Goal: Task Accomplishment & Management: Manage account settings

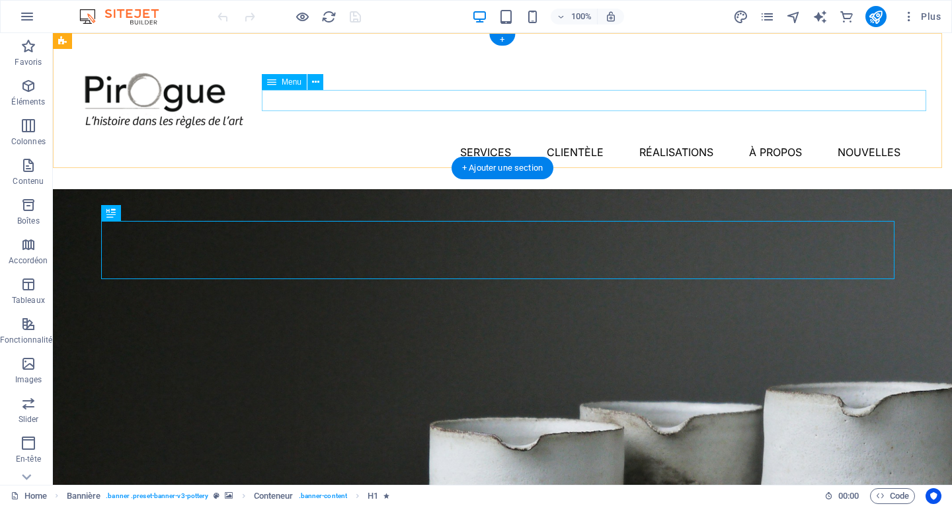
click at [413, 142] on nav "Services Clientèle Réalisations À propos Nouvelles" at bounding box center [503, 152] width 868 height 21
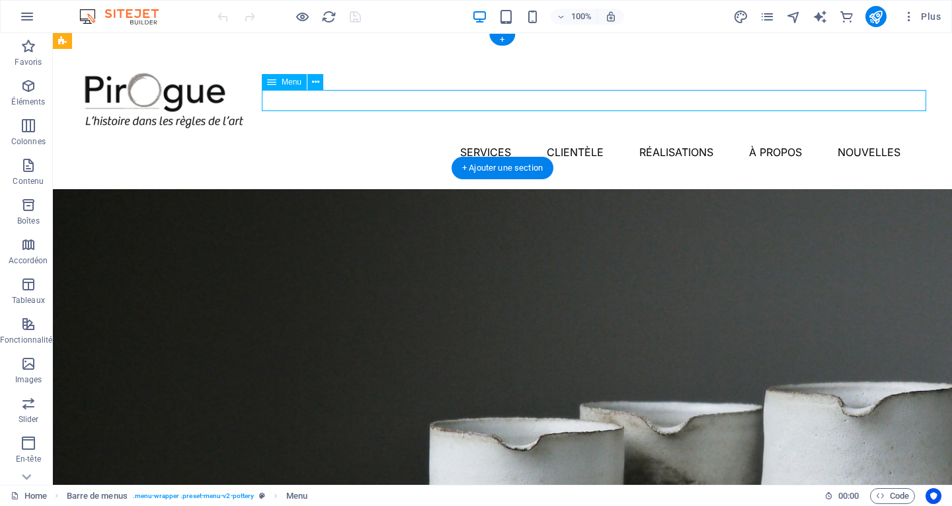
click at [413, 142] on nav "Services Clientèle Réalisations À propos Nouvelles" at bounding box center [503, 152] width 868 height 21
select select "1"
select select
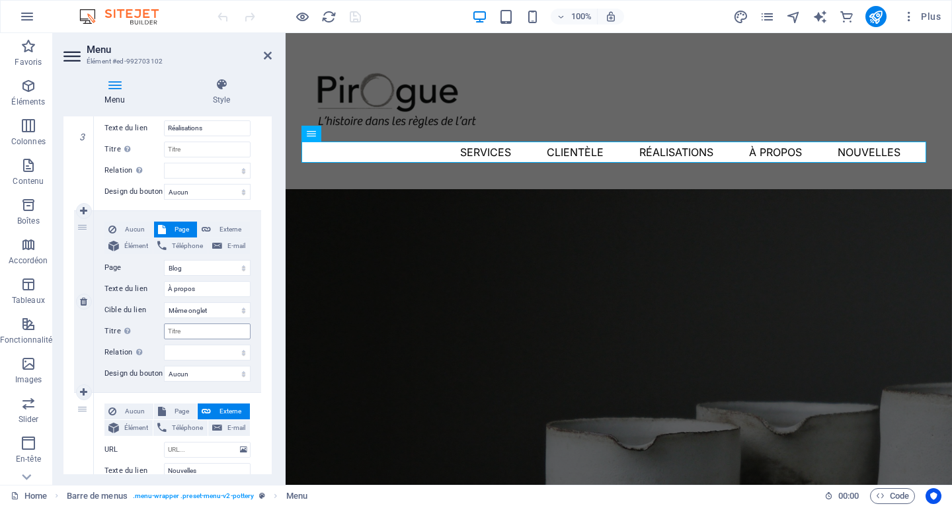
scroll to position [525, 0]
click at [214, 293] on input "À propos" at bounding box center [207, 290] width 87 height 16
type input "À"
select select
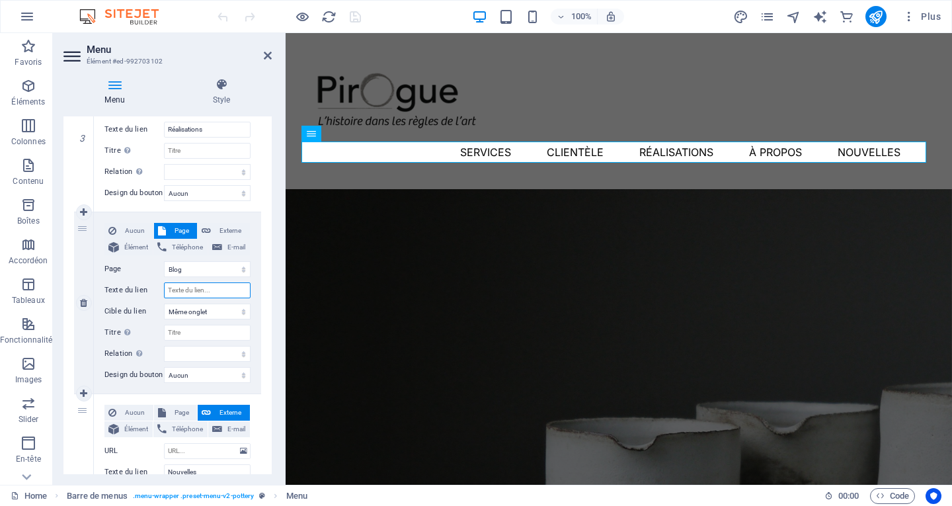
select select
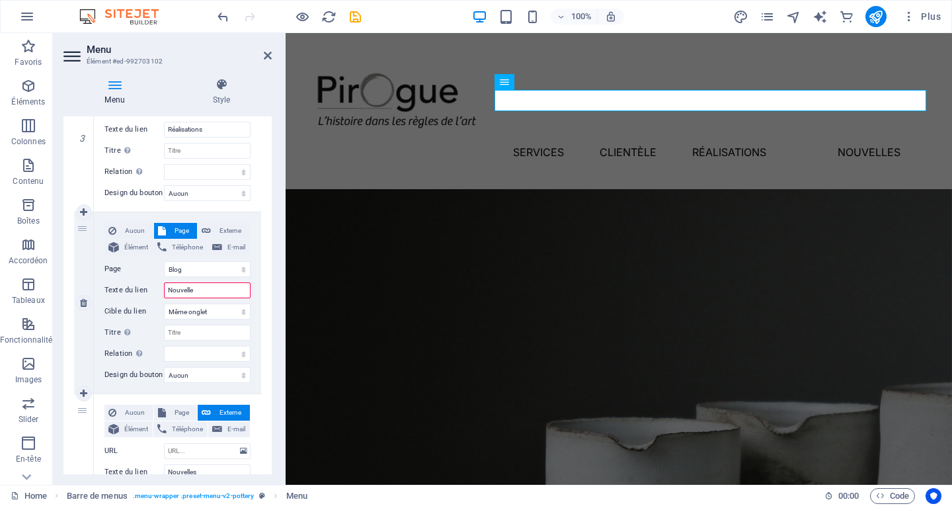
type input "Nouvelles"
select select
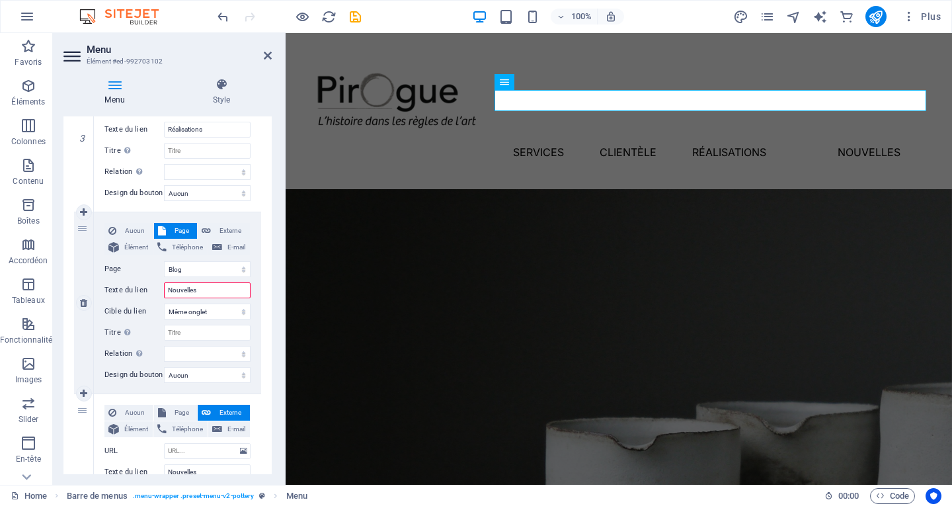
select select
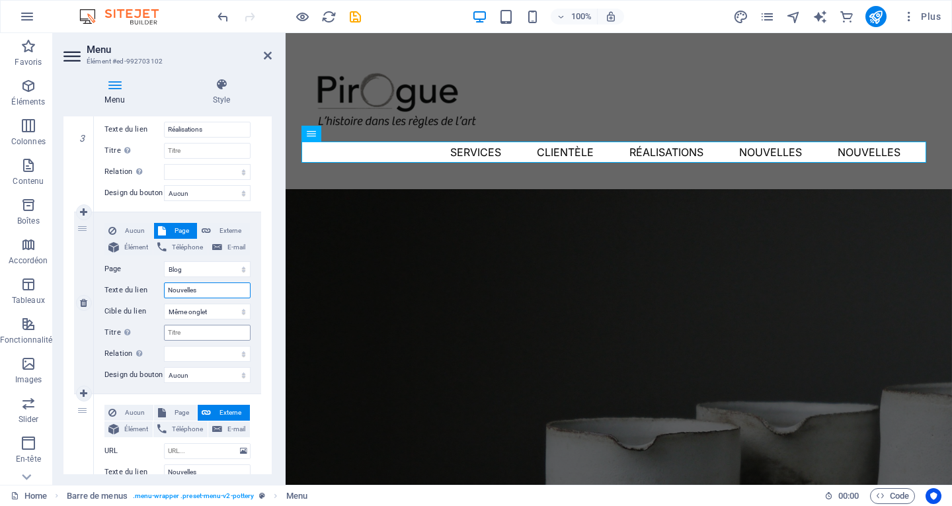
type input "Nouvelles"
click at [205, 333] on input "Titre Description supplémentaire du lien. Celle-ci doit être différente du text…" at bounding box center [207, 333] width 87 height 16
type input "Nouvelles"
select select
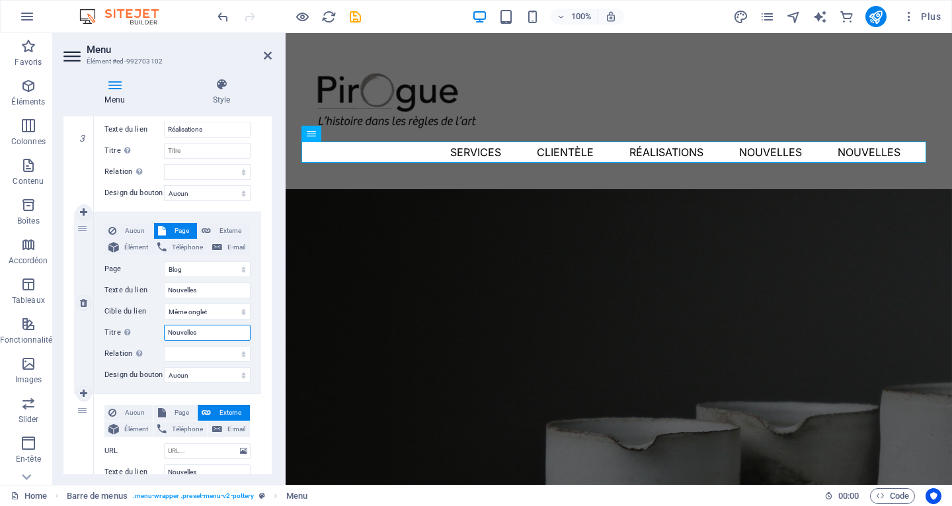
select select
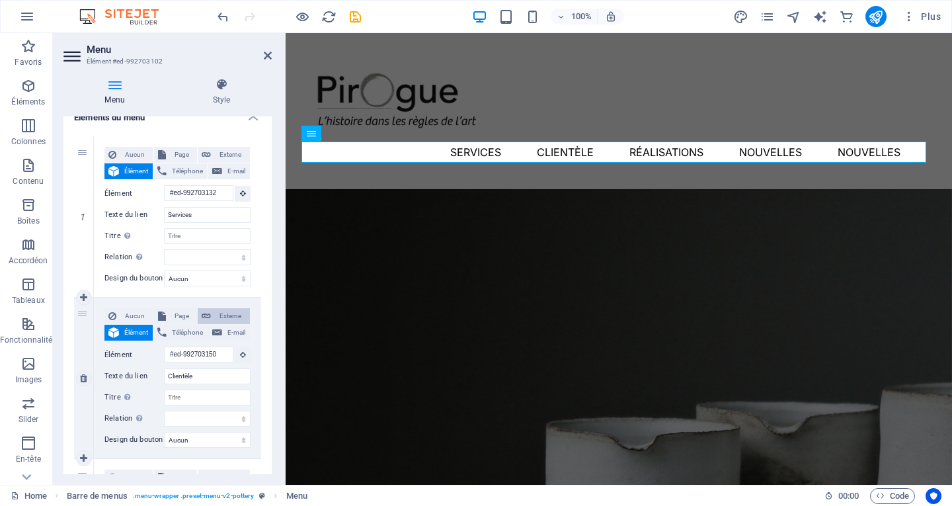
scroll to position [132, 0]
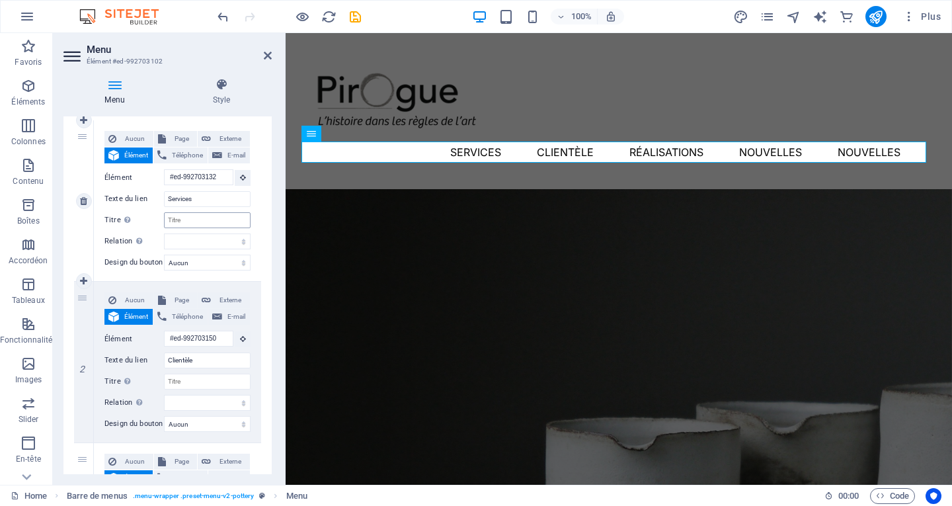
type input "Nouvelles"
click at [196, 224] on input "Titre Description supplémentaire du lien. Celle-ci doit être différente du text…" at bounding box center [207, 220] width 87 height 16
type input "Services"
select select
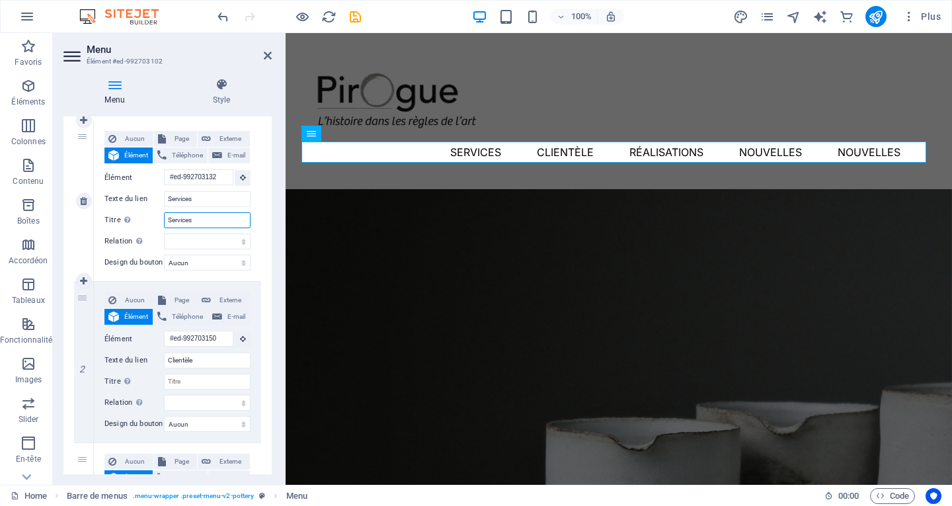
select select
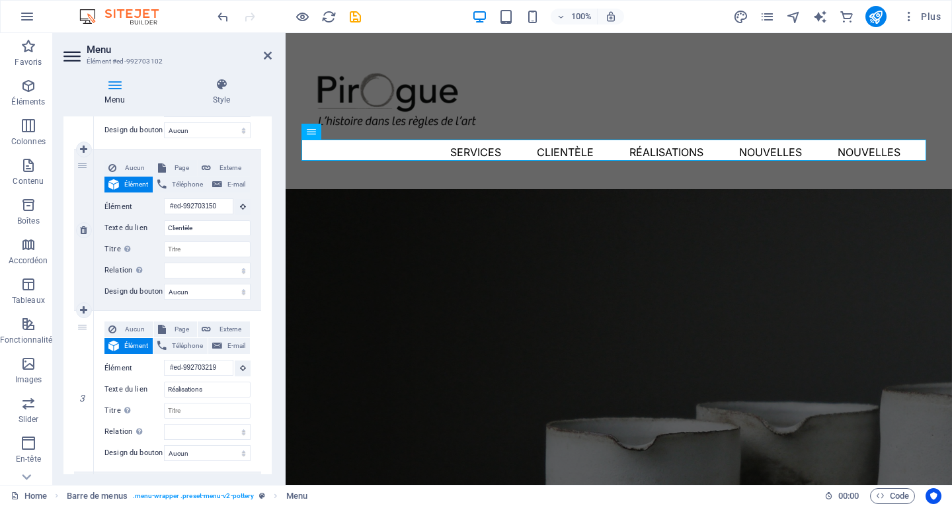
scroll to position [0, 0]
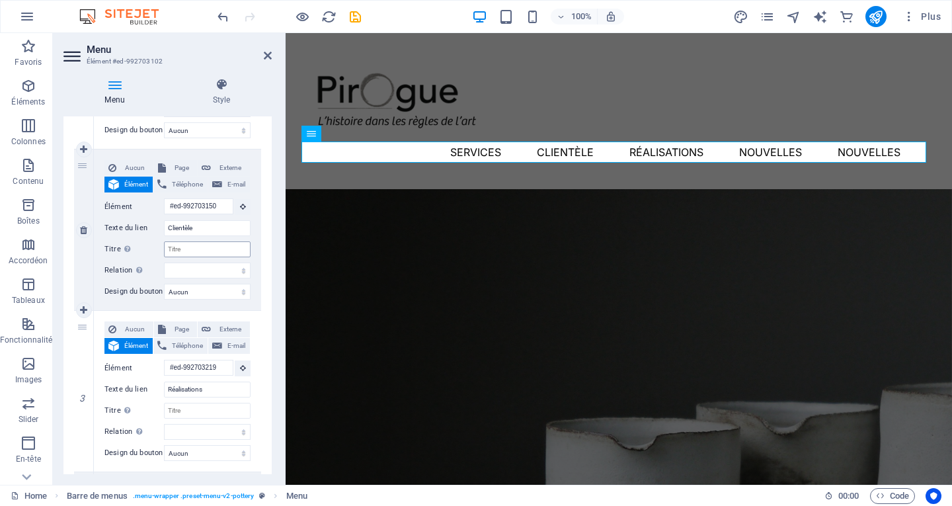
type input "Services"
click at [196, 253] on input "Titre Description supplémentaire du lien. Celle-ci doit être différente du text…" at bounding box center [207, 249] width 87 height 16
type input "Cli"
select select
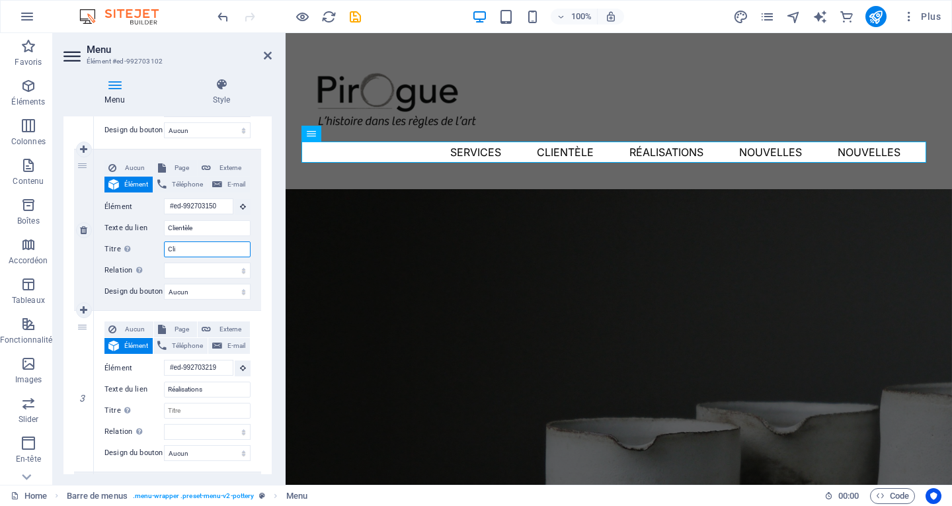
select select
type input "Clientèle"
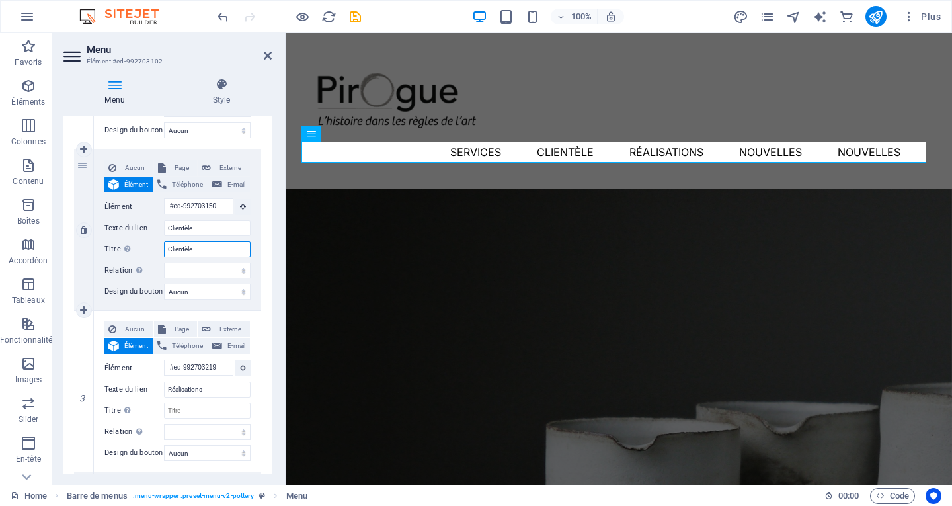
select select
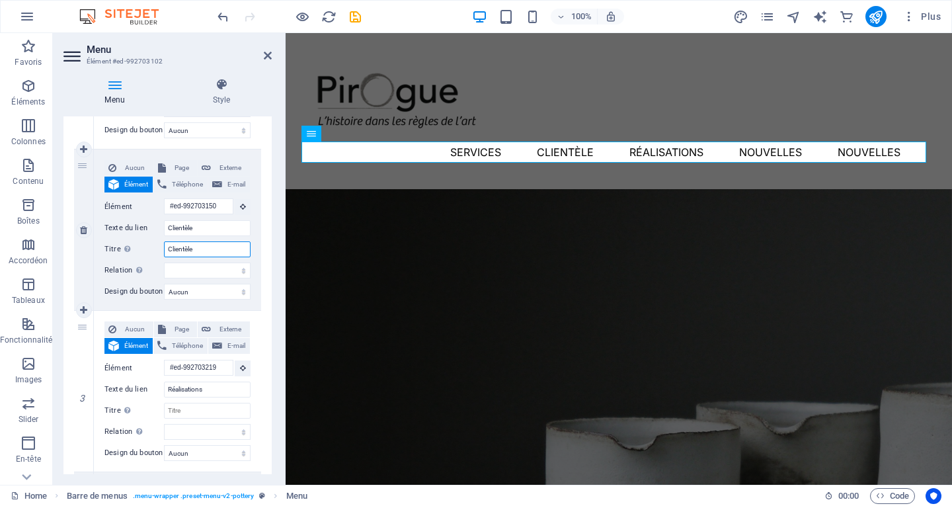
select select
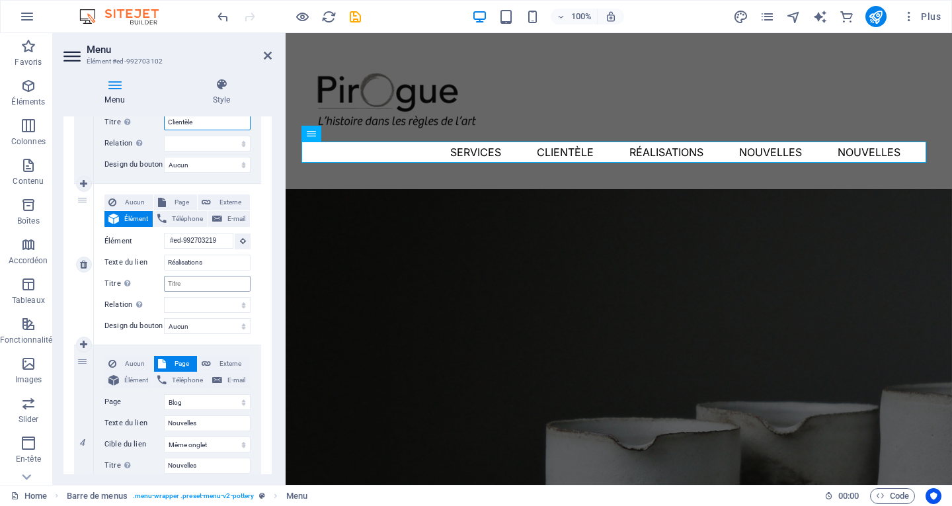
scroll to position [397, 0]
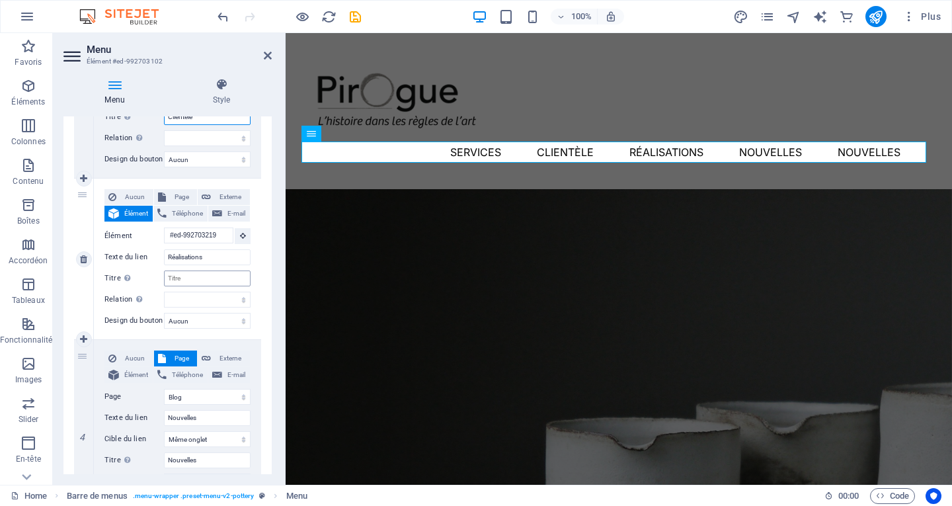
type input "Clientèle"
click at [198, 282] on input "Titre Description supplémentaire du lien. Celle-ci doit être différente du text…" at bounding box center [207, 279] width 87 height 16
type input "Réalisations"
select select
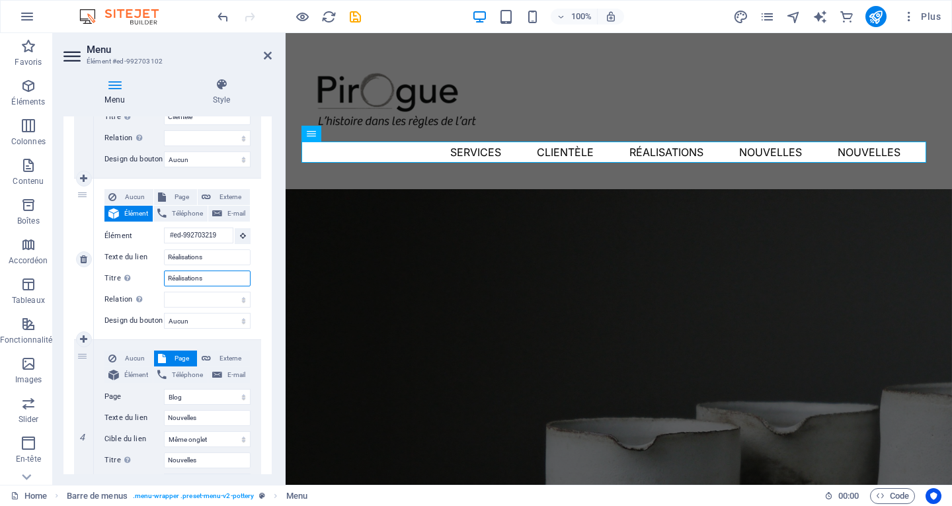
select select
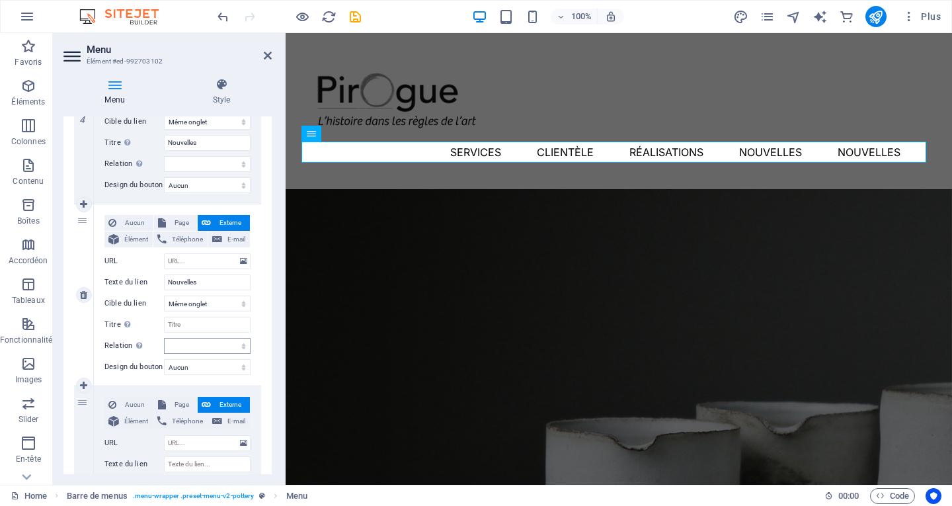
scroll to position [728, 0]
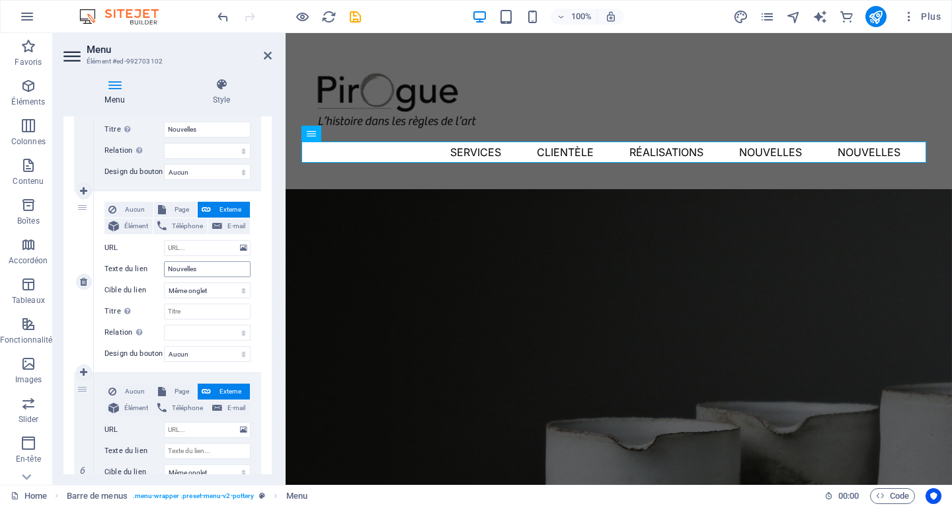
type input "Réalisations"
drag, startPoint x: 208, startPoint y: 273, endPoint x: 154, endPoint y: 267, distance: 53.9
click at [154, 267] on div "Texte du lien Nouvelles" at bounding box center [178, 269] width 146 height 16
type input "À"
select select
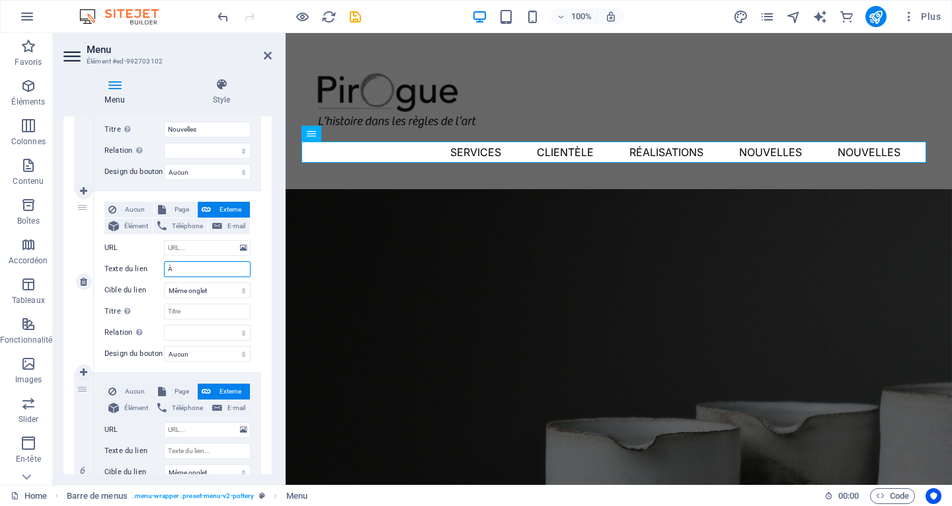
select select
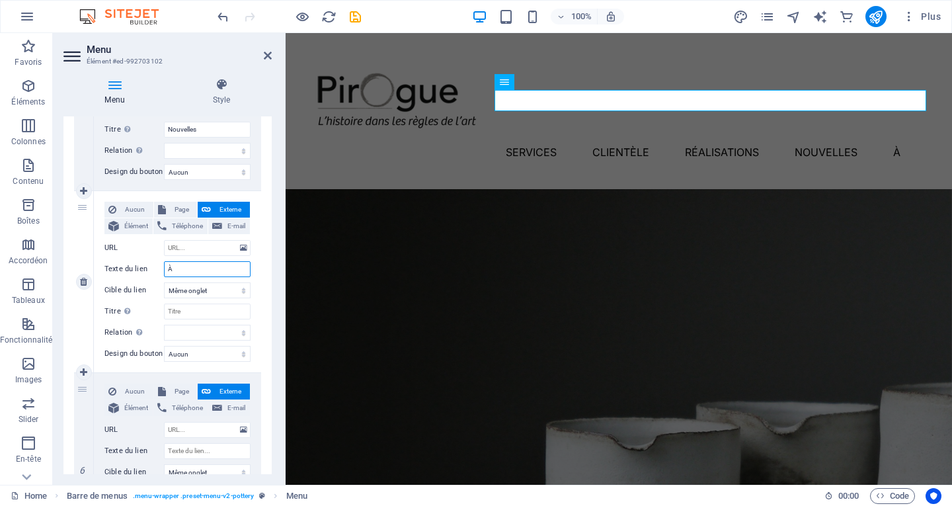
type input "À"
select select
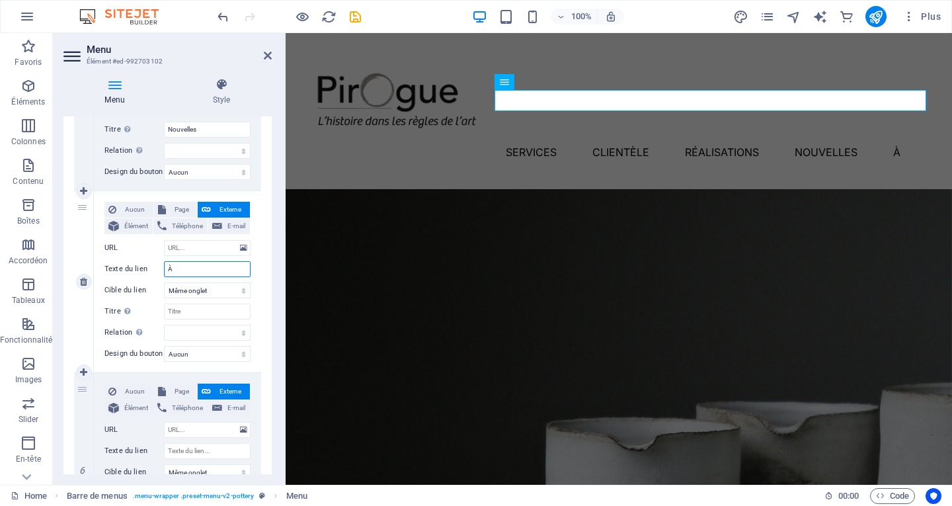
select select
type input "À propos"
select select
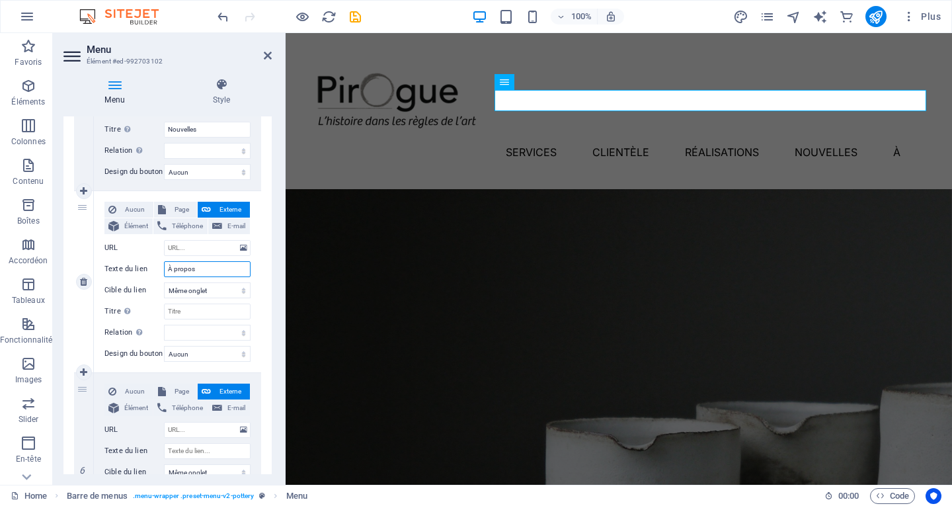
select select
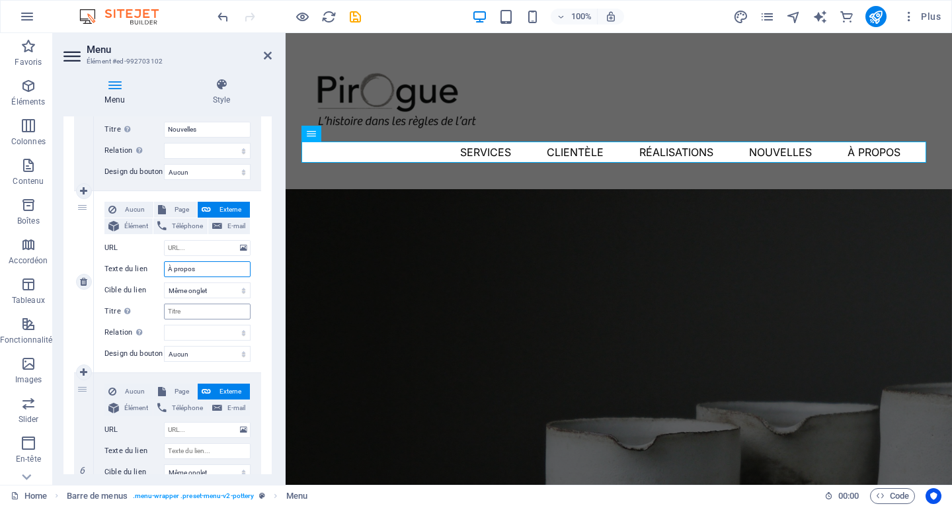
type input "À propos"
click at [185, 312] on input "Titre Description supplémentaire du lien. Celle-ci doit être différente du text…" at bounding box center [207, 312] width 87 height 16
type input "À propos"
select select
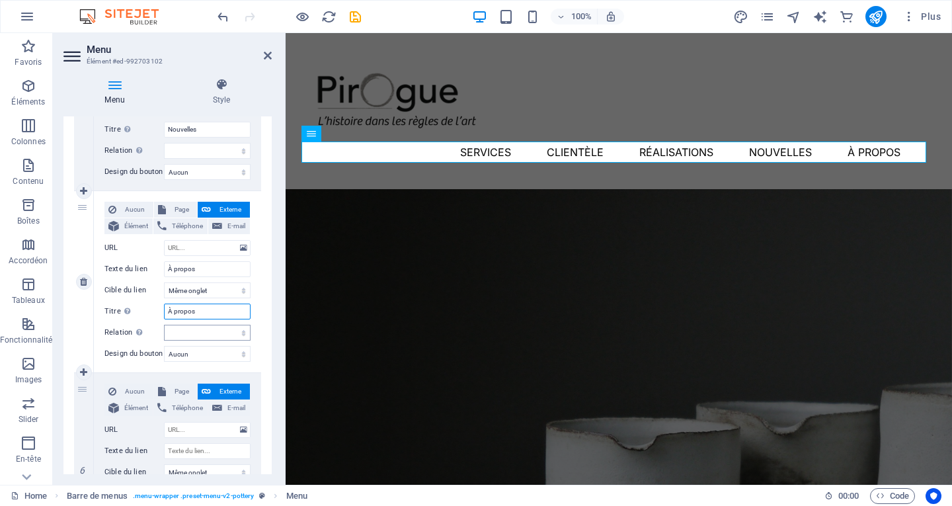
select select
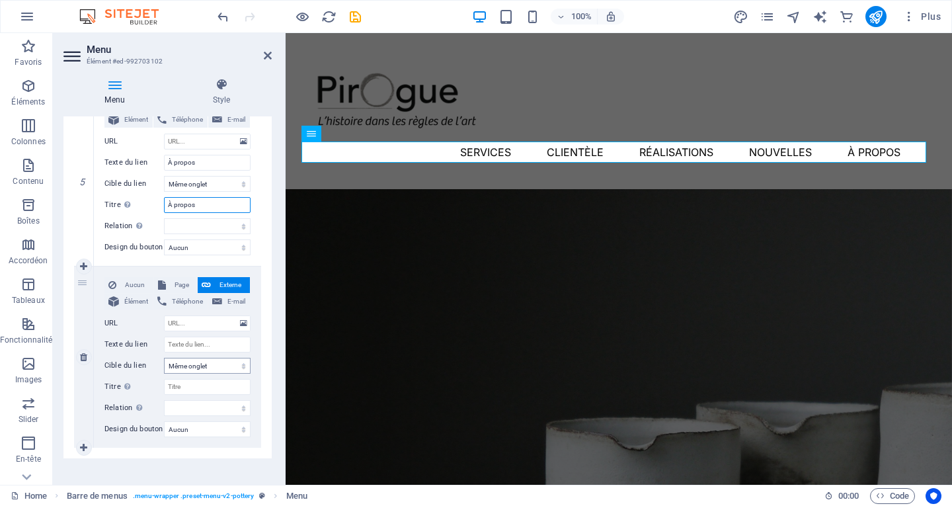
scroll to position [855, 0]
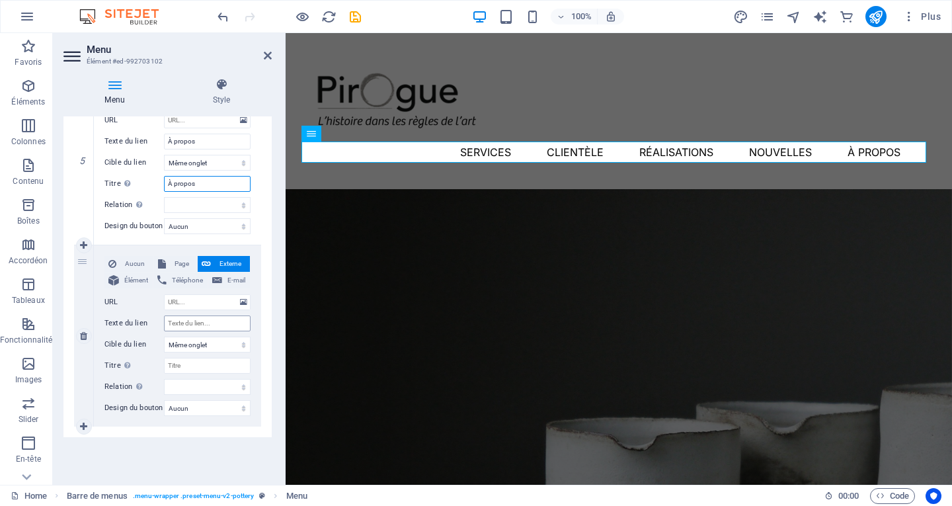
type input "À propos"
click at [212, 322] on input "Texte du lien" at bounding box center [207, 324] width 87 height 16
type input "Contact"
select select
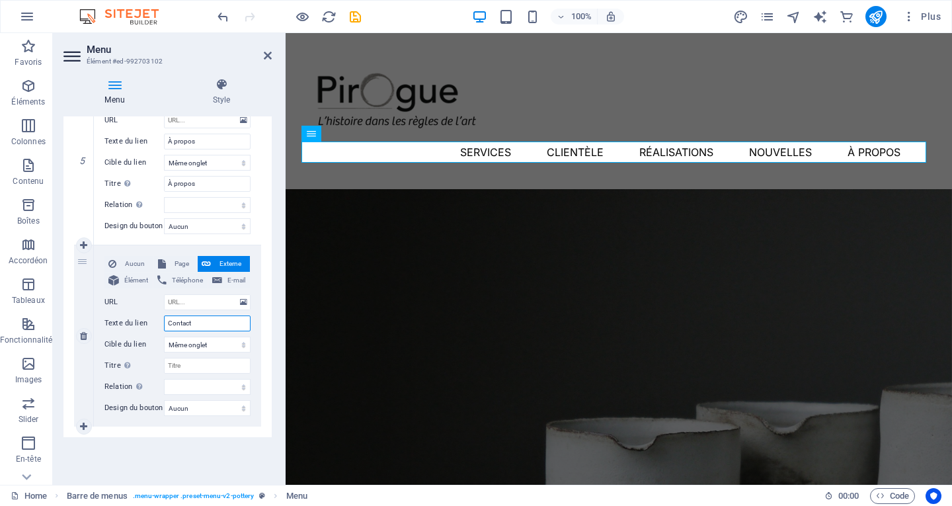
select select
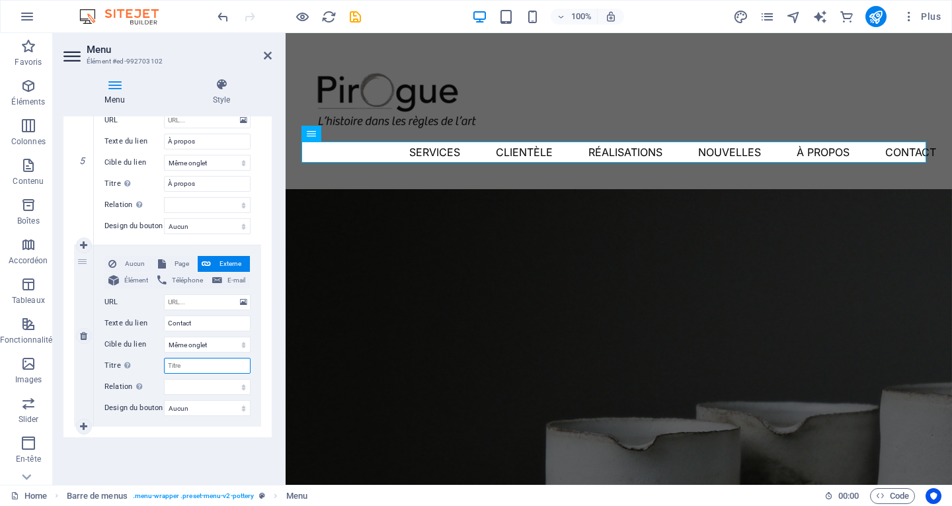
click at [206, 365] on input "Titre Description supplémentaire du lien. Celle-ci doit être différente du text…" at bounding box center [207, 366] width 87 height 16
type input "Contact"
select select
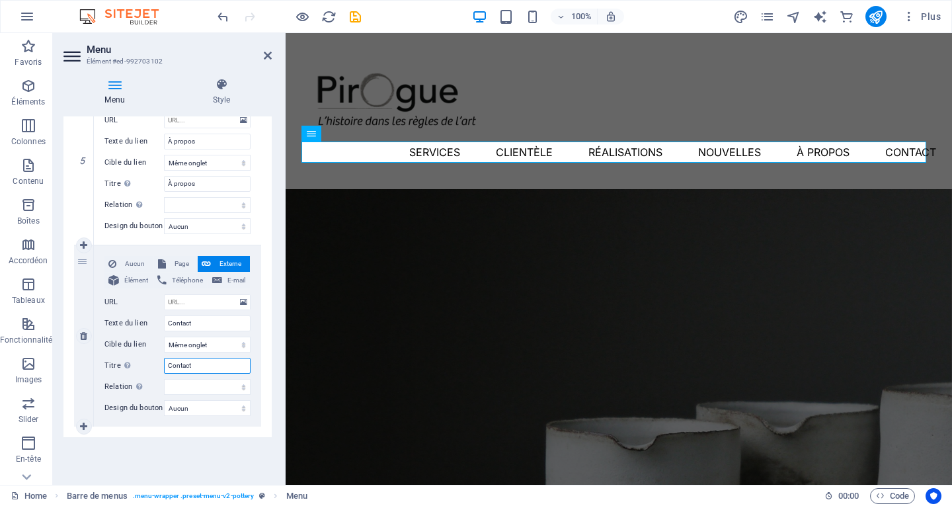
select select
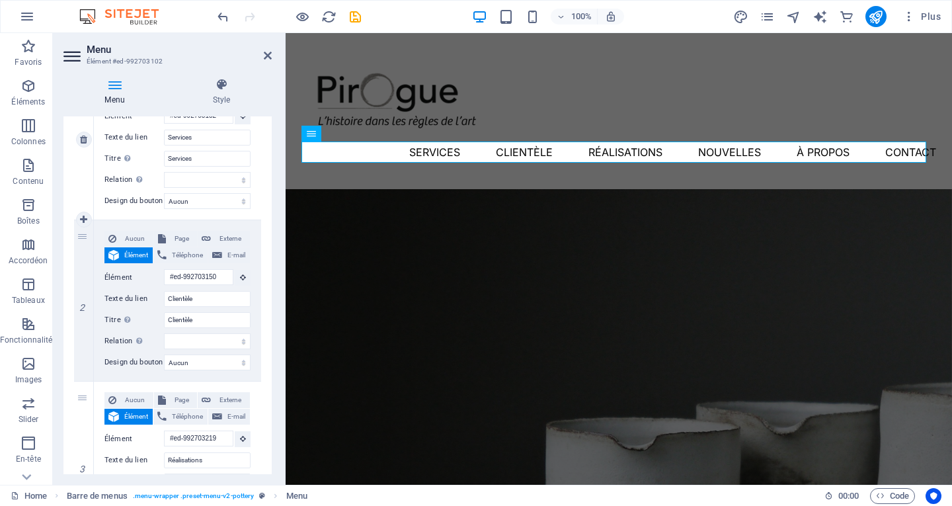
scroll to position [0, 0]
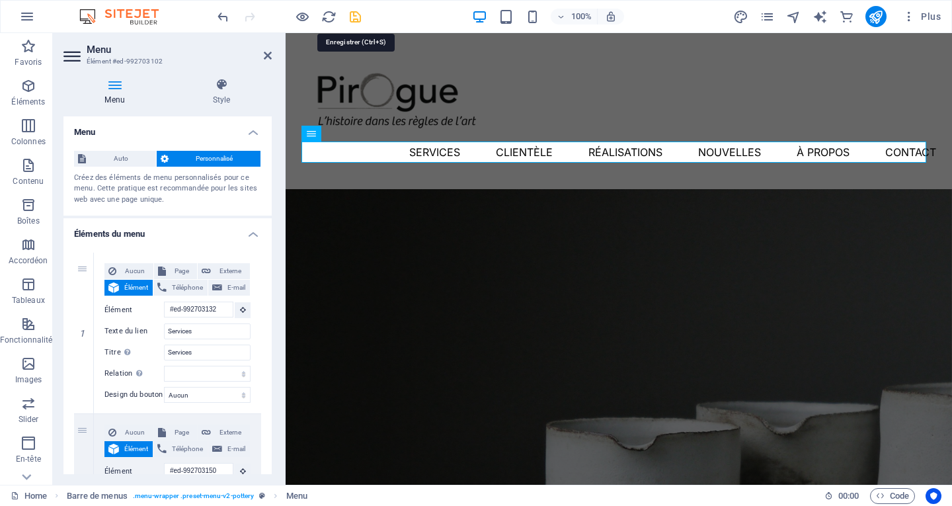
type input "Contact"
click at [355, 18] on icon "save" at bounding box center [355, 16] width 15 height 15
checkbox input "false"
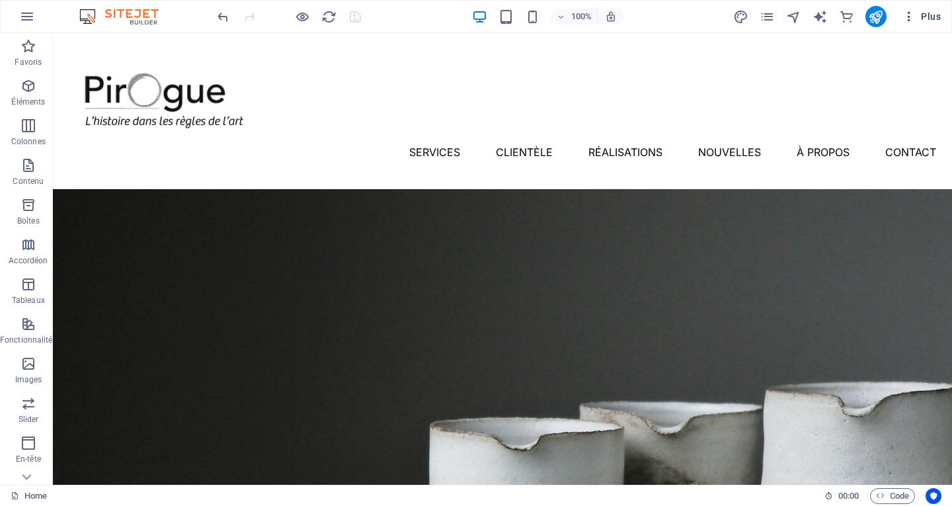
click at [913, 19] on icon "button" at bounding box center [909, 16] width 13 height 13
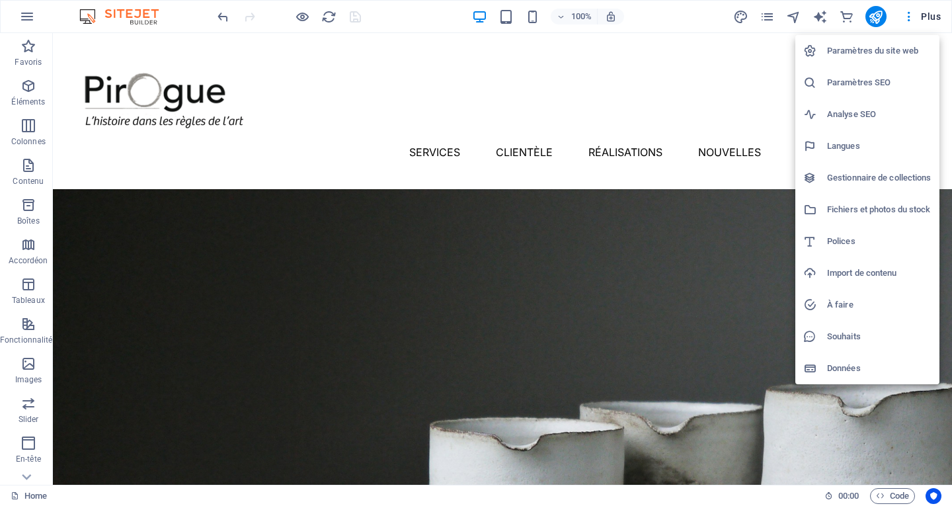
click at [880, 57] on h6 "Paramètres du site web" at bounding box center [879, 51] width 105 height 16
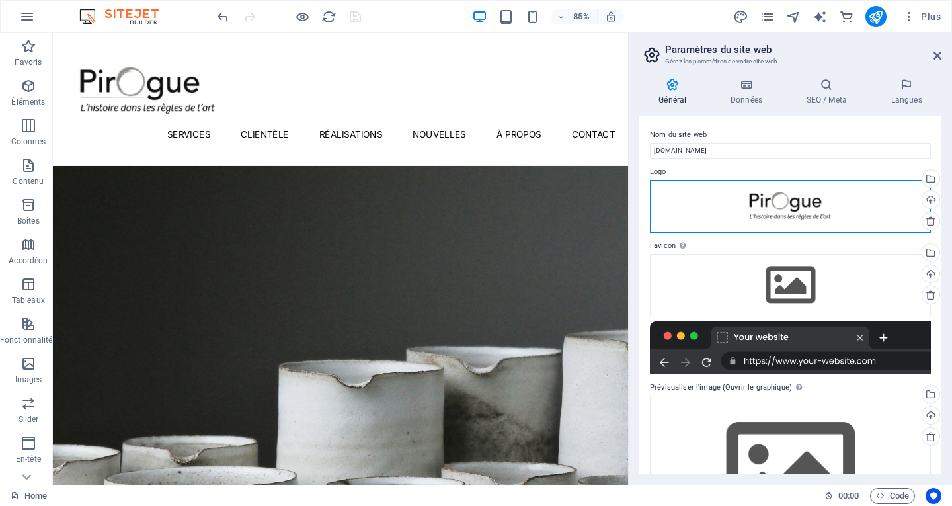
click at [864, 205] on div "Glissez les fichiers ici, cliquez pour choisir les fichiers ou sélectionnez les…" at bounding box center [790, 206] width 281 height 53
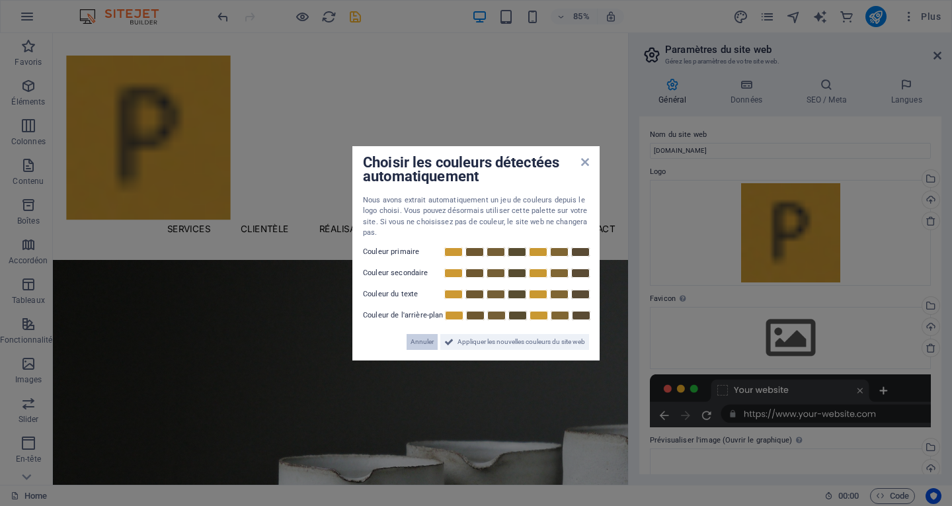
click at [422, 343] on span "Annuler" at bounding box center [422, 342] width 23 height 16
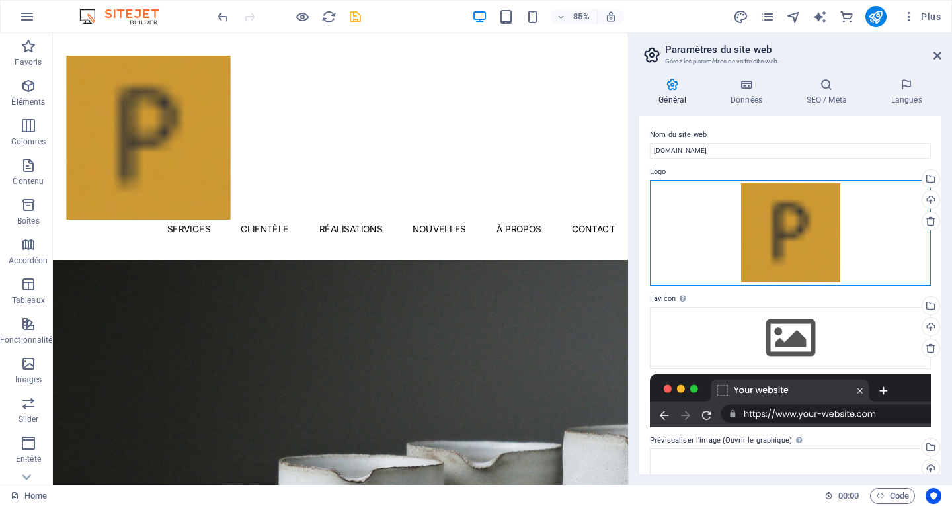
click at [794, 249] on div "Glissez les fichiers ici, cliquez pour choisir les fichiers ou sélectionnez les…" at bounding box center [790, 233] width 281 height 106
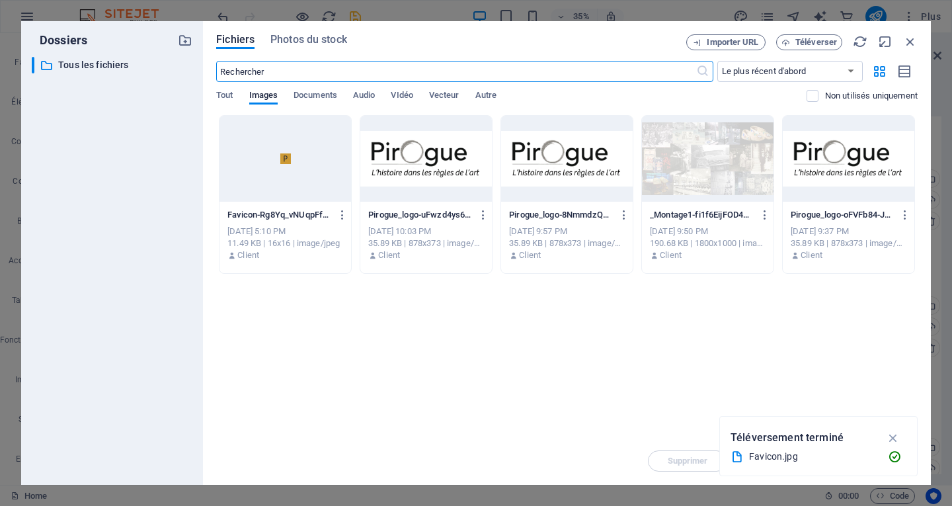
click at [443, 171] on div at bounding box center [426, 159] width 132 height 86
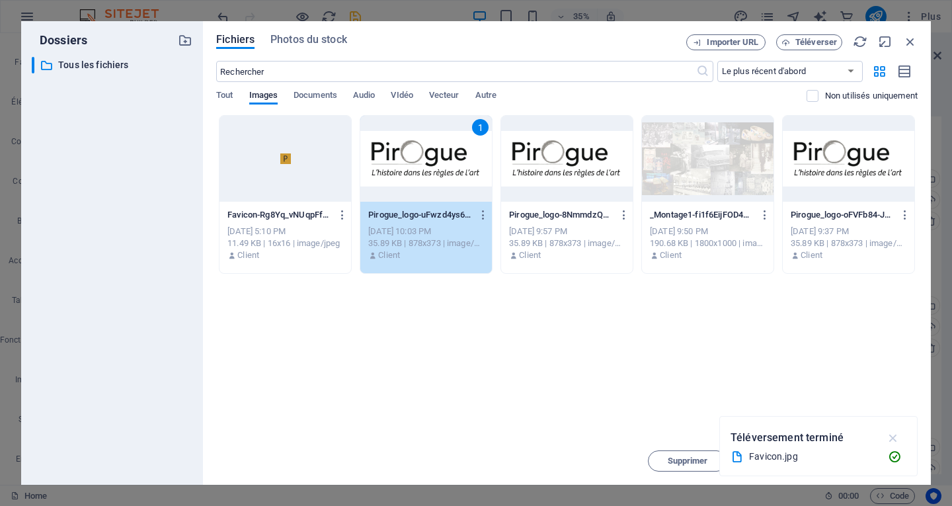
click at [896, 441] on icon "button" at bounding box center [893, 438] width 15 height 15
click at [874, 460] on span "Insérer" at bounding box center [879, 461] width 28 height 8
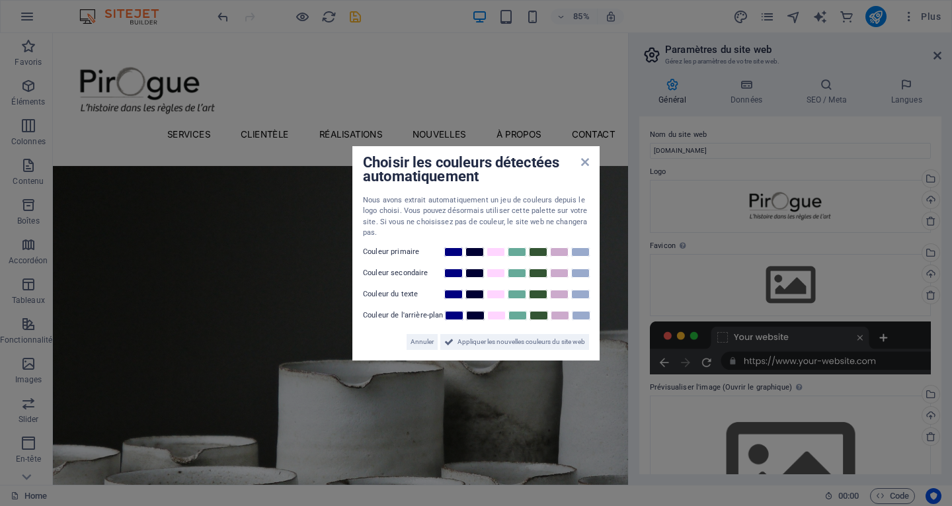
click at [586, 168] on div "Choisir les couleurs détectées automatiquement" at bounding box center [476, 171] width 226 height 28
click at [431, 345] on span "Annuler" at bounding box center [422, 342] width 23 height 16
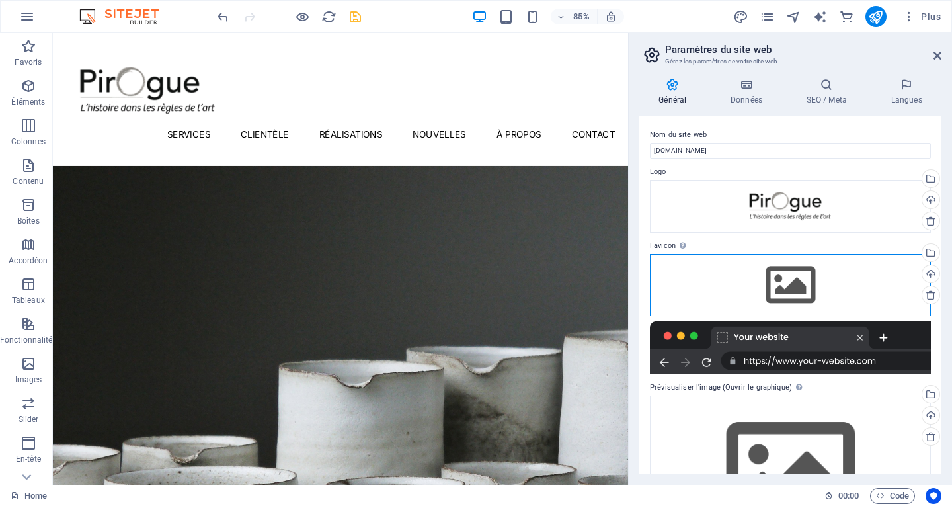
click at [776, 287] on div "Glissez les fichiers ici, cliquez pour choisir les fichiers ou sélectionnez les…" at bounding box center [790, 285] width 281 height 62
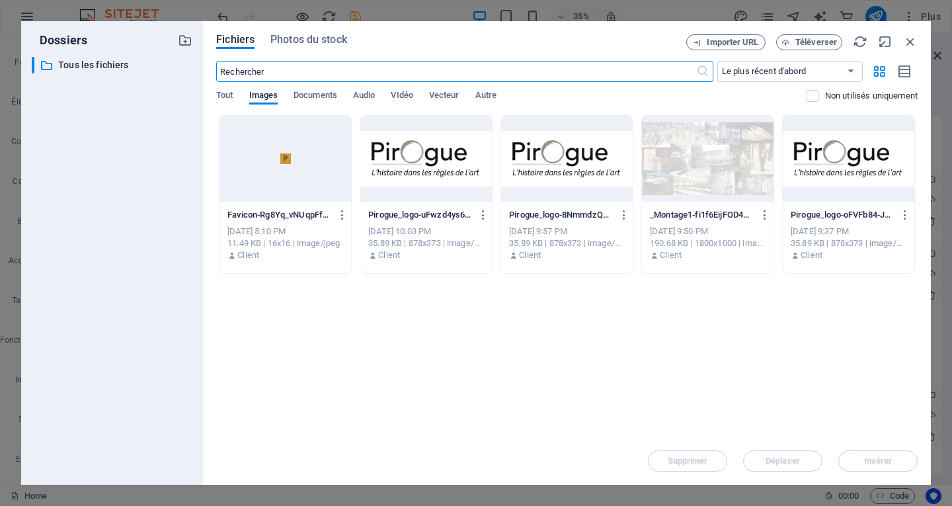
click at [300, 158] on div at bounding box center [286, 159] width 132 height 86
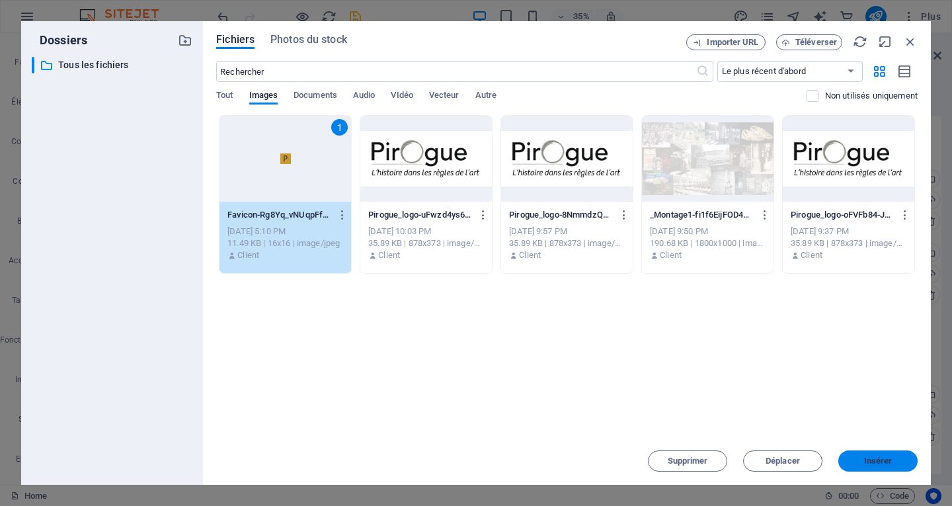
click at [884, 464] on span "Insérer" at bounding box center [879, 461] width 28 height 8
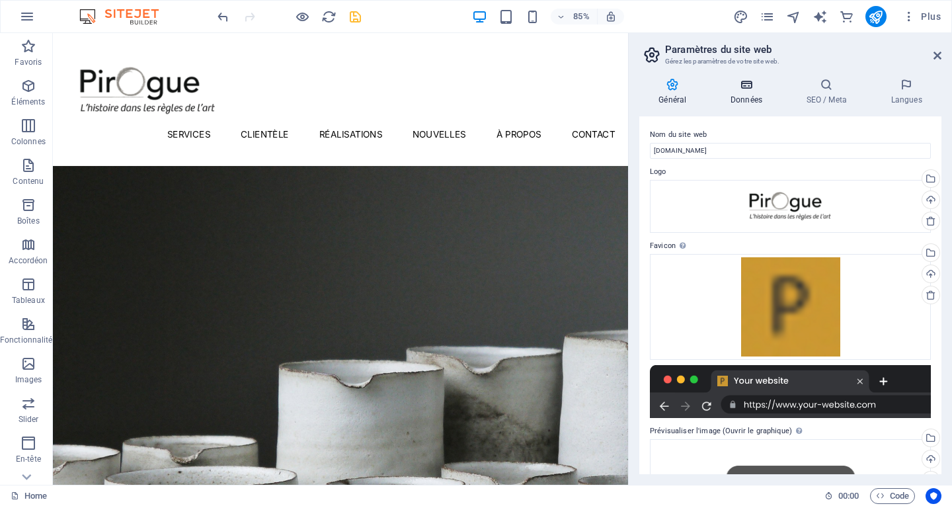
click at [752, 89] on icon at bounding box center [747, 84] width 71 height 13
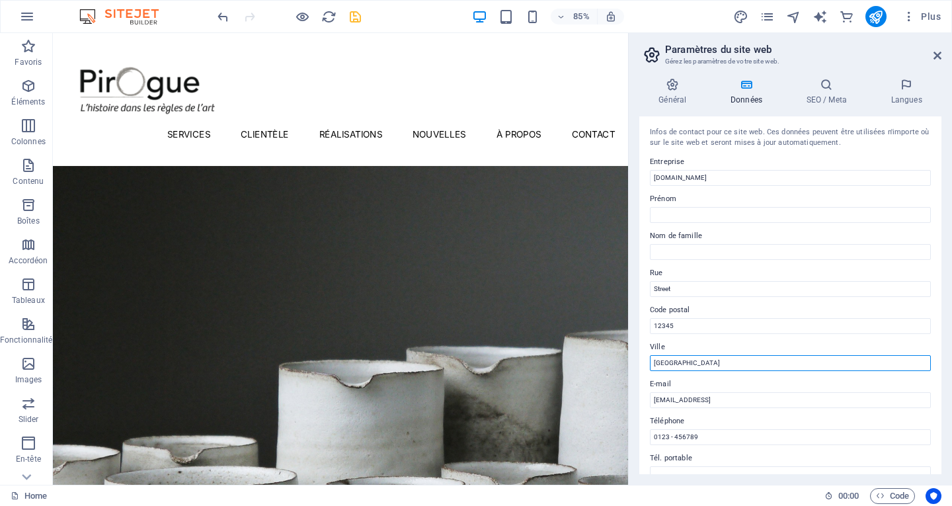
click at [718, 356] on input "[GEOGRAPHIC_DATA]" at bounding box center [790, 363] width 281 height 16
type input "B"
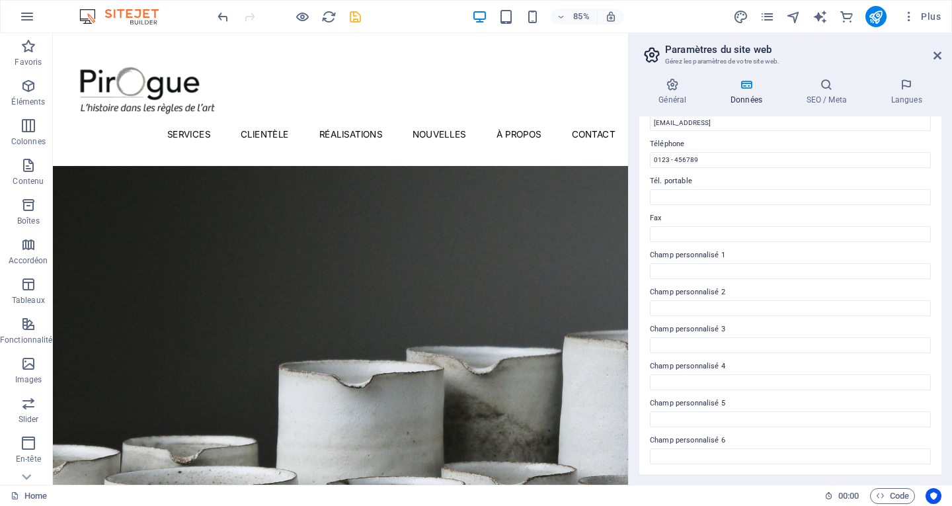
scroll to position [13, 0]
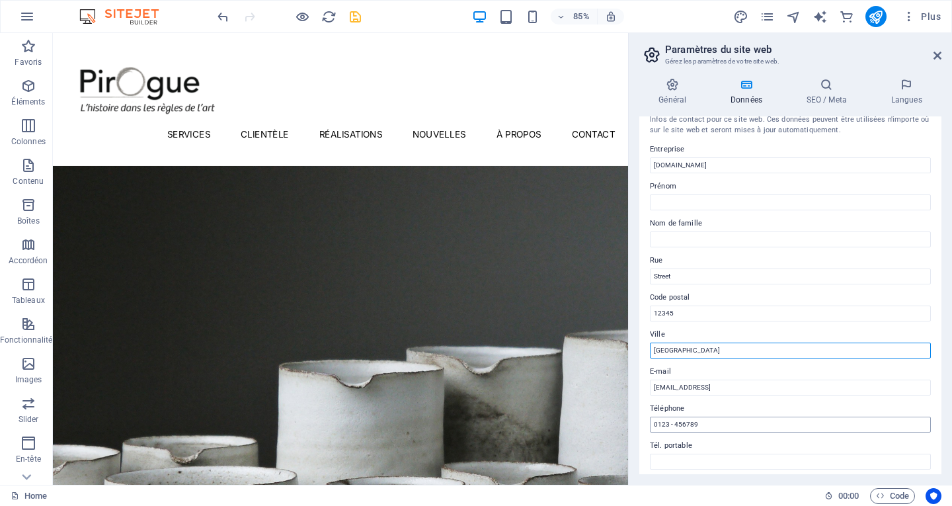
type input "[GEOGRAPHIC_DATA]"
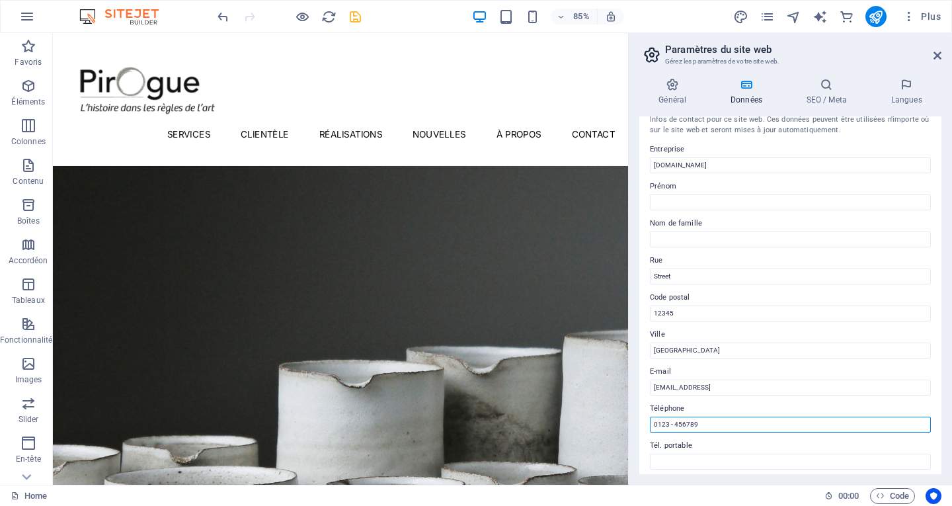
click at [760, 422] on input "0123 - 456789" at bounding box center [790, 425] width 281 height 16
type input "0"
type input "5147912436"
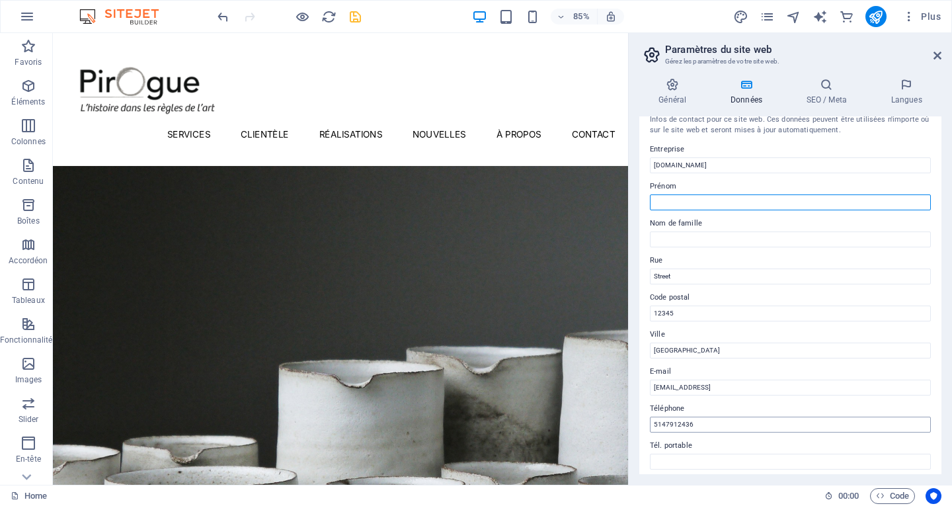
type input "[PERSON_NAME]"
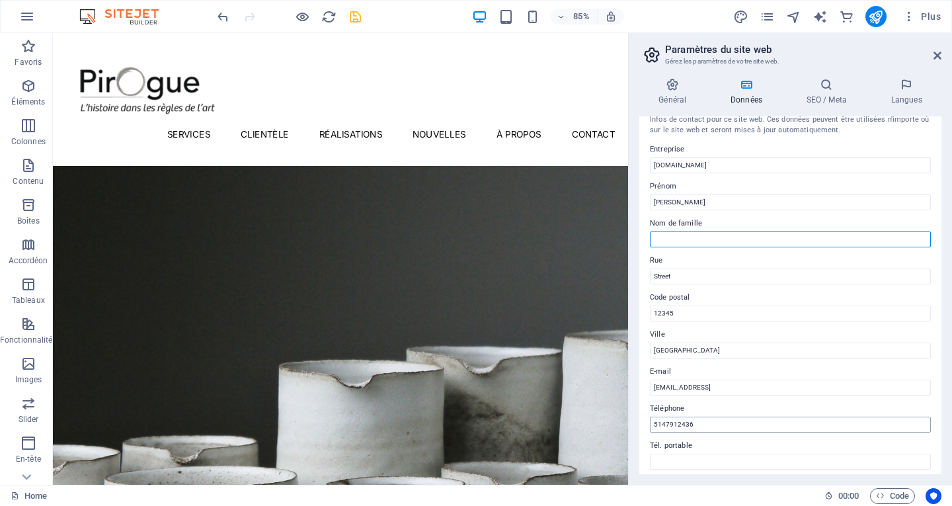
type input "Gauthier"
click at [783, 450] on label "Tél. portable" at bounding box center [790, 446] width 281 height 16
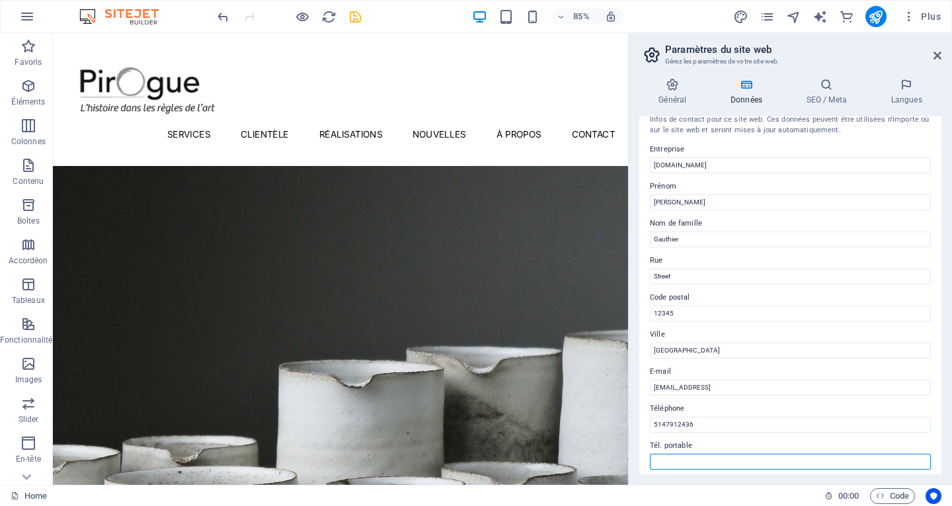
click at [783, 454] on input "Tél. portable" at bounding box center [790, 462] width 281 height 16
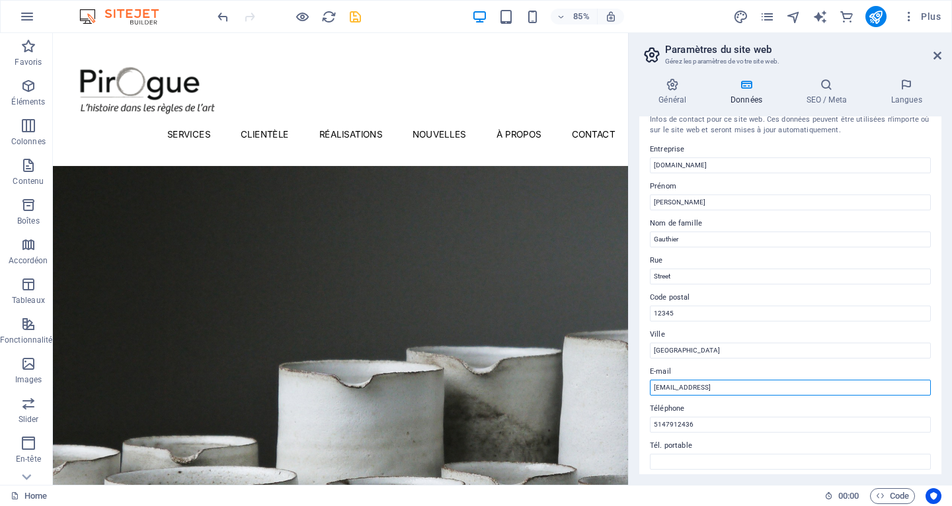
click at [825, 393] on input "[EMAIL_ADDRESS]" at bounding box center [790, 388] width 281 height 16
type input "7"
type input "[PERSON_NAME][EMAIL_ADDRESS][DOMAIN_NAME]"
click at [812, 404] on label "Téléphone" at bounding box center [790, 409] width 281 height 16
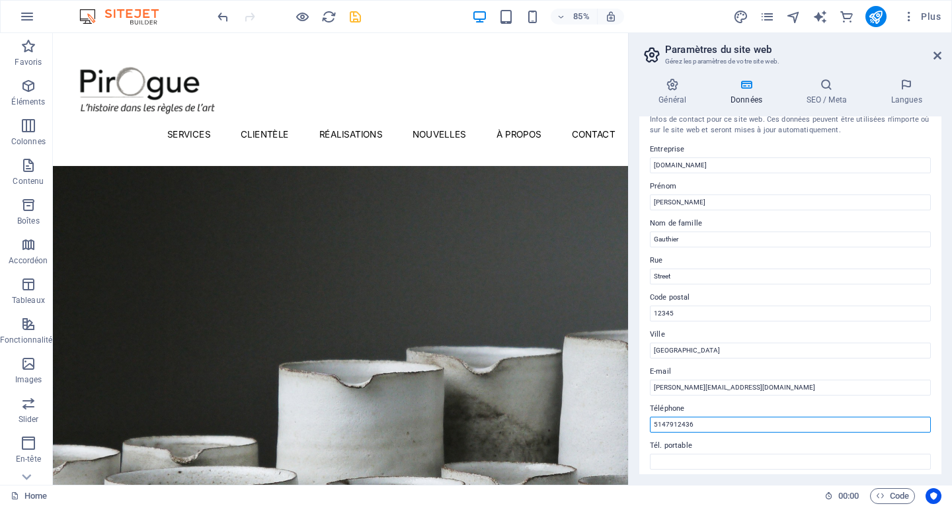
click at [812, 417] on input "5147912436" at bounding box center [790, 425] width 281 height 16
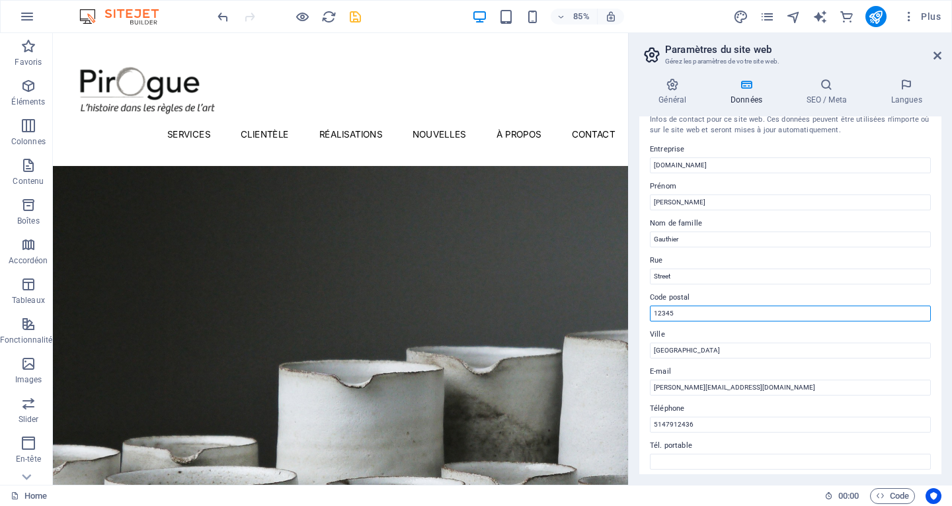
click at [721, 314] on input "12345" at bounding box center [790, 314] width 281 height 16
type input "1"
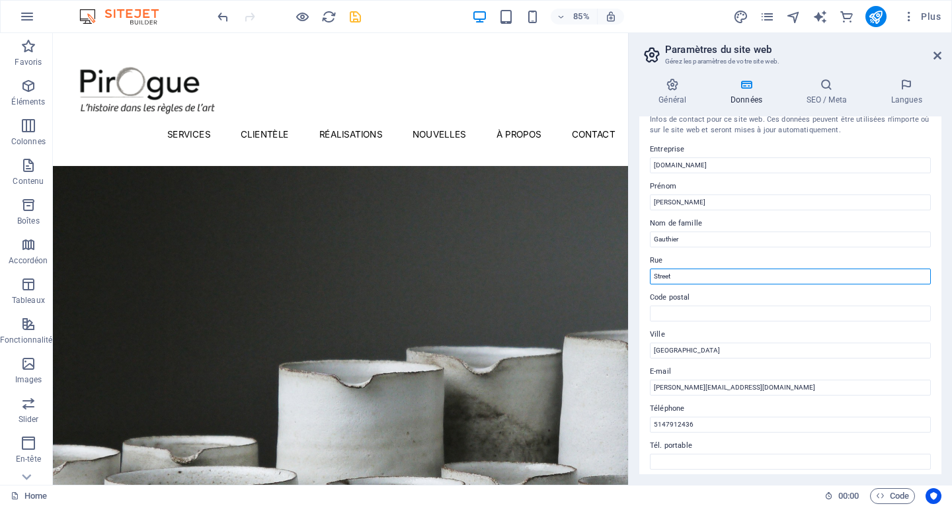
click at [718, 281] on input "Street" at bounding box center [790, 277] width 281 height 16
type input "S"
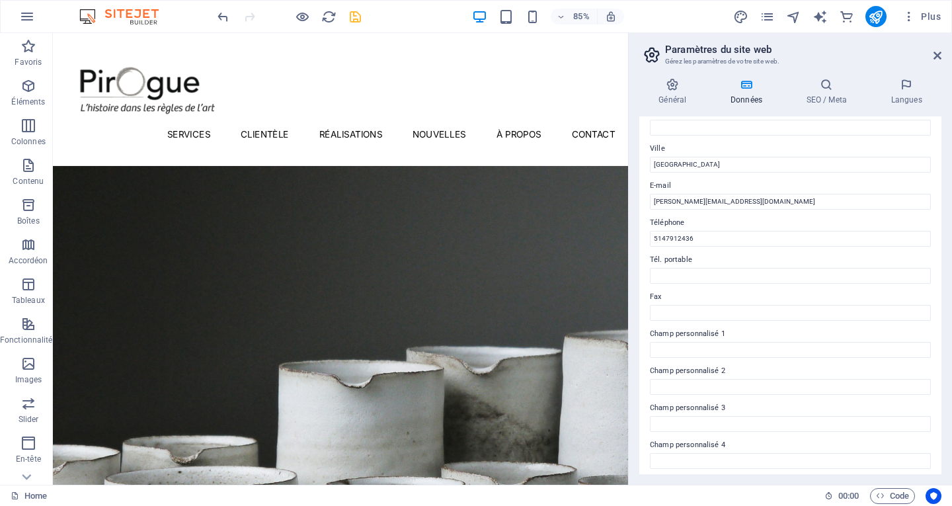
scroll to position [0, 0]
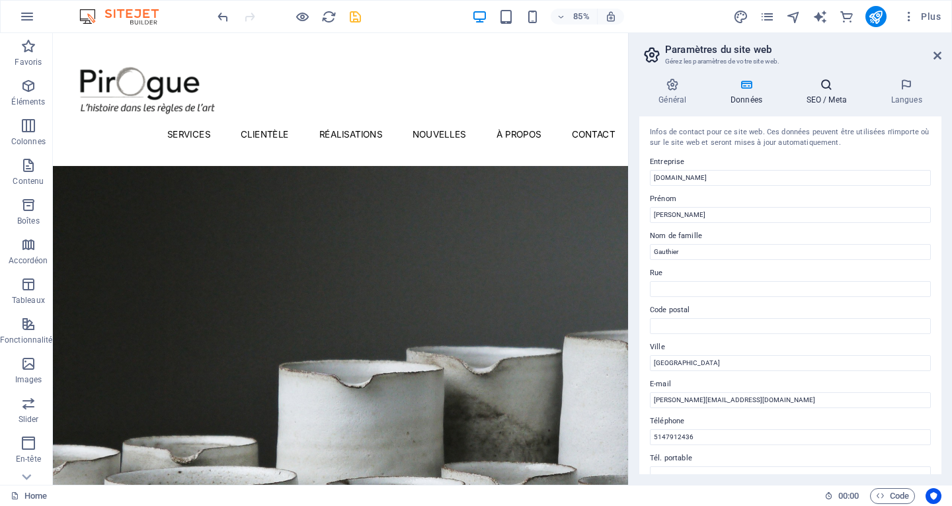
click at [832, 99] on h4 "SEO / Meta" at bounding box center [829, 92] width 85 height 28
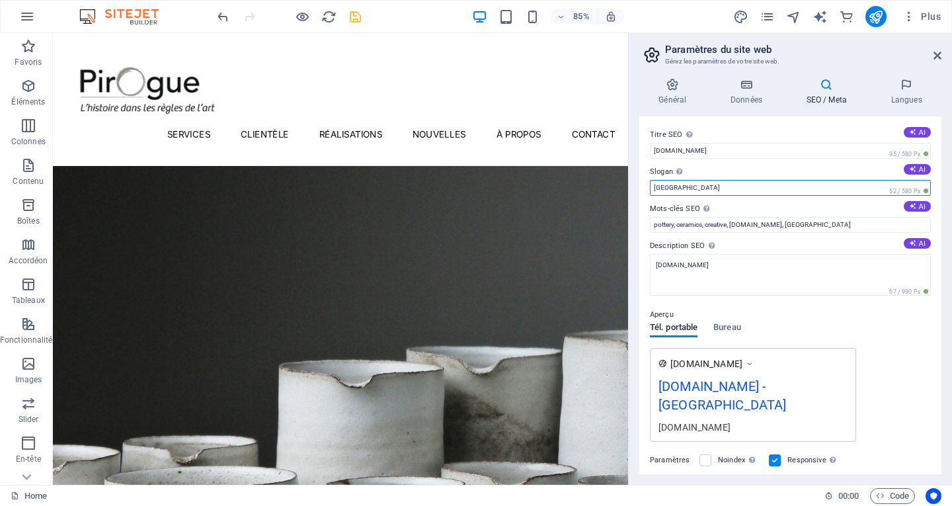
click at [724, 188] on input "[GEOGRAPHIC_DATA]" at bounding box center [790, 188] width 281 height 16
type input "B"
click at [777, 207] on label "Mots-clés SEO Liste de mots-clés séparés par des virgules et représentant votre…" at bounding box center [790, 209] width 281 height 16
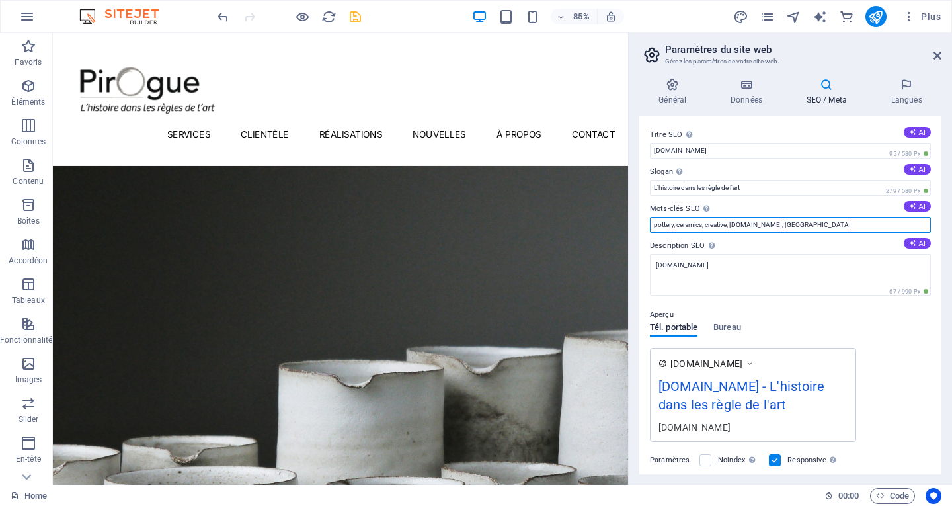
click at [777, 217] on input "pottery, ceramics, creative, [DOMAIN_NAME], [GEOGRAPHIC_DATA]" at bounding box center [790, 225] width 281 height 16
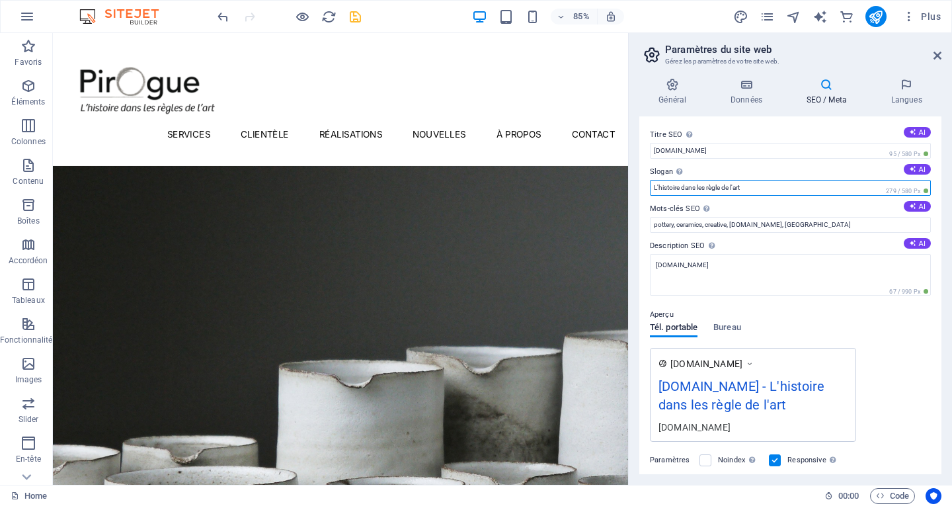
click at [762, 185] on input "L'histoire dans les règle de l'art" at bounding box center [790, 188] width 281 height 16
type input "L"
type input "Histoire & Patrimoine"
click at [847, 329] on div "Aperçu Tél. portable Bureau [DOMAIN_NAME] [DOMAIN_NAME] - Histoire & Patrimoine…" at bounding box center [790, 369] width 281 height 146
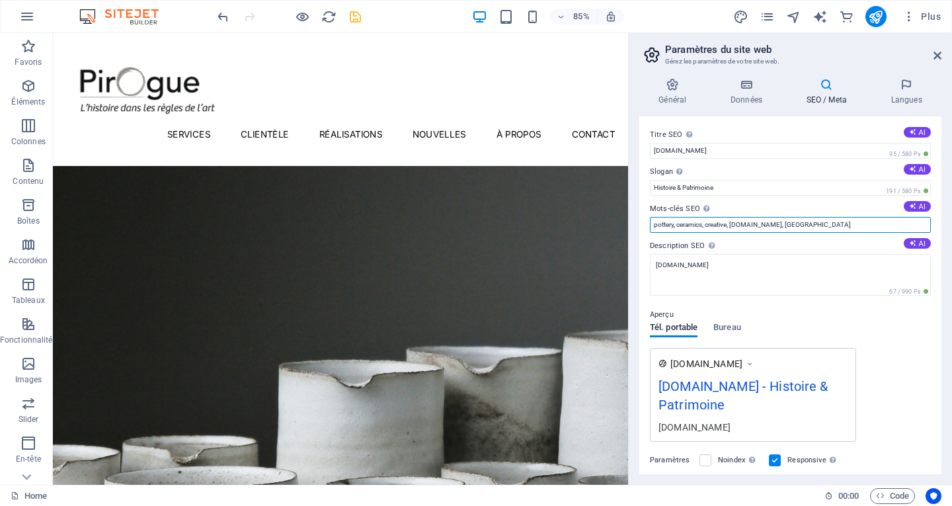
drag, startPoint x: 804, startPoint y: 226, endPoint x: 648, endPoint y: 228, distance: 155.4
click at [648, 228] on div "Titre SEO Titre du site web. Optez pour un titre qui se démarque dans les résul…" at bounding box center [791, 295] width 302 height 358
type input "histoire, patrimoine"
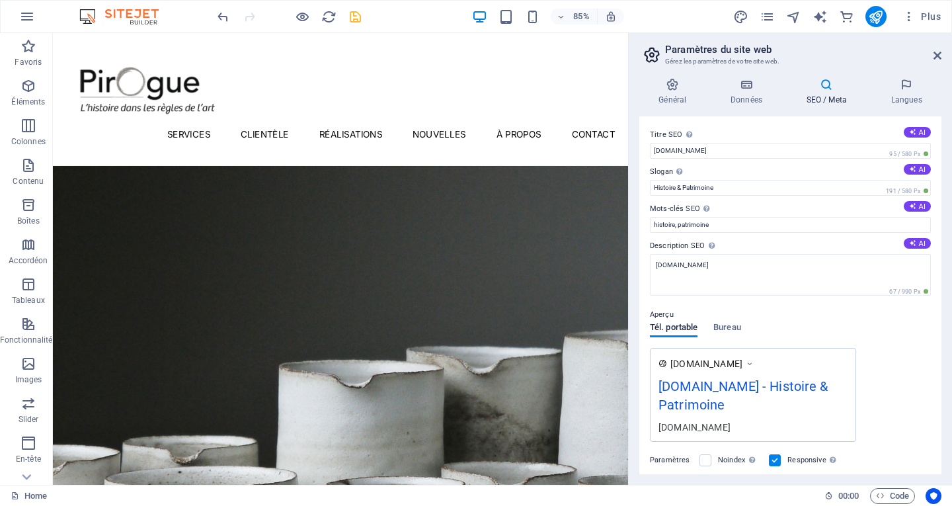
click at [840, 319] on div "Aperçu" at bounding box center [790, 315] width 281 height 16
click at [837, 95] on h4 "SEO / Meta" at bounding box center [829, 92] width 85 height 28
click at [914, 93] on h4 "Langues" at bounding box center [907, 92] width 70 height 28
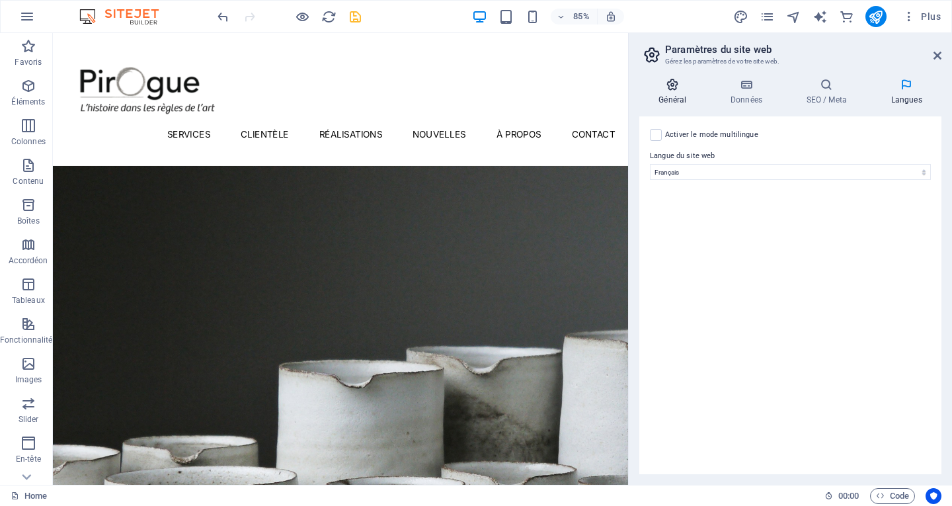
click at [675, 97] on h4 "Général" at bounding box center [676, 92] width 72 height 28
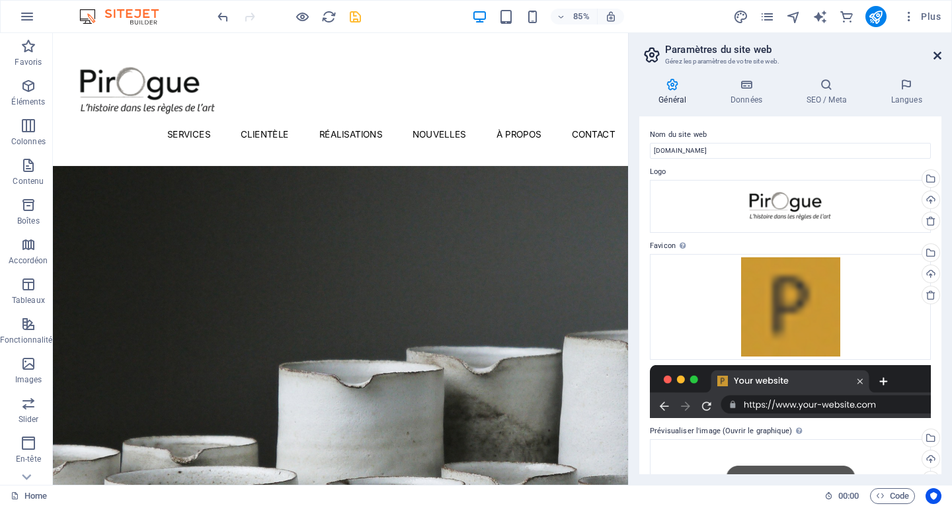
click at [935, 54] on icon at bounding box center [938, 55] width 8 height 11
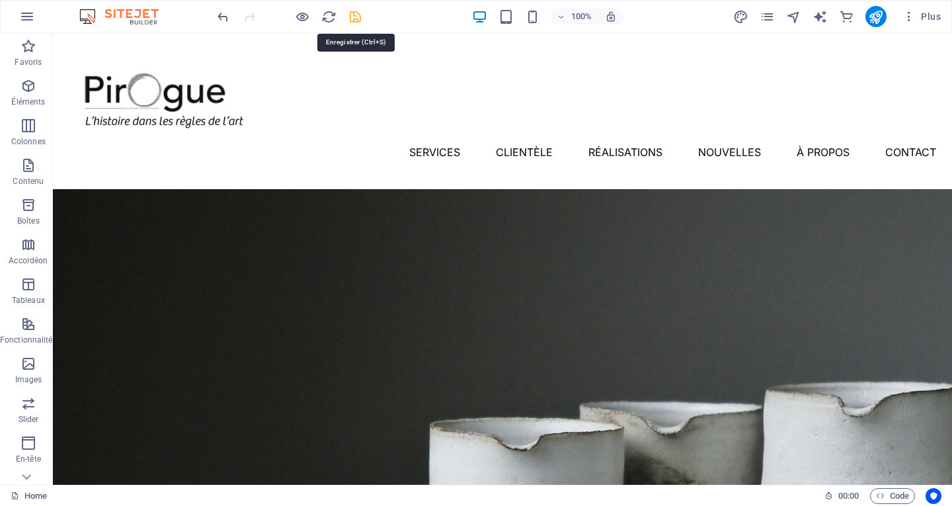
click at [359, 15] on icon "save" at bounding box center [355, 16] width 15 height 15
click at [914, 14] on icon "button" at bounding box center [909, 16] width 13 height 13
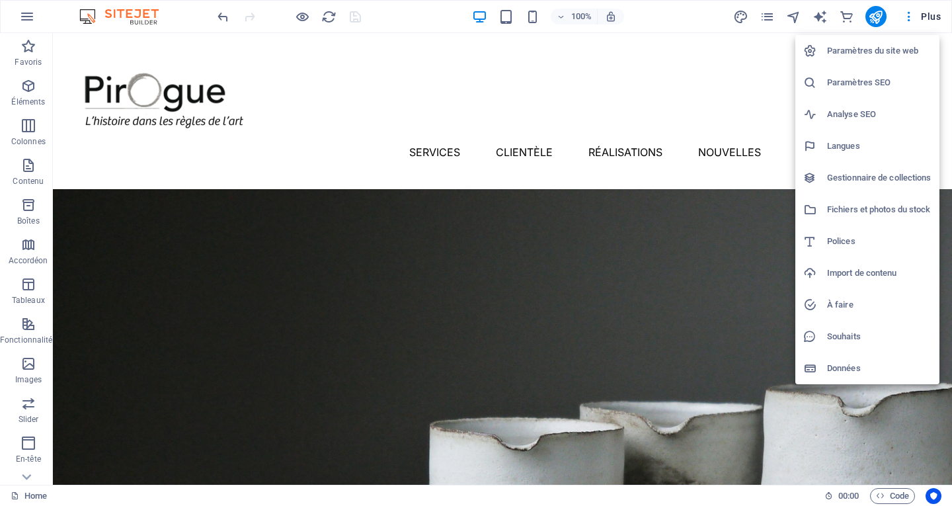
click at [867, 53] on h6 "Paramètres du site web" at bounding box center [879, 51] width 105 height 16
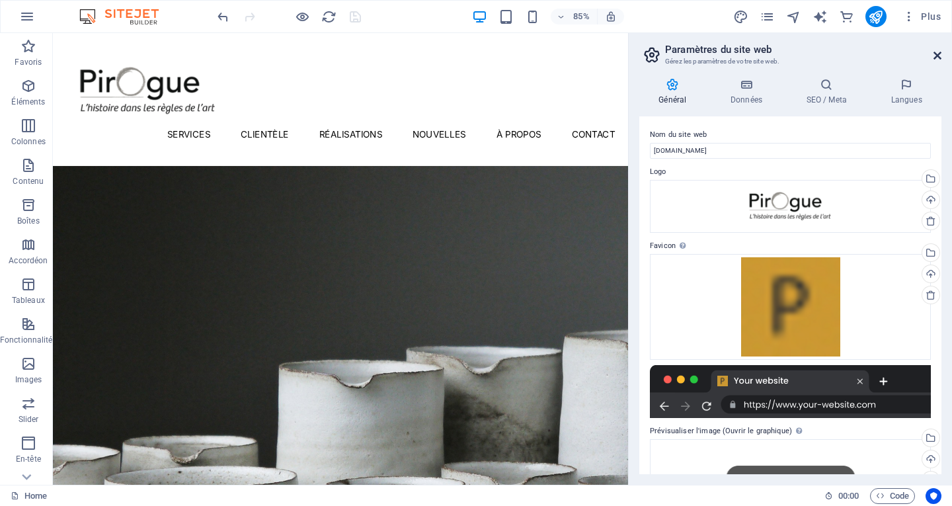
click at [935, 61] on link at bounding box center [938, 55] width 8 height 11
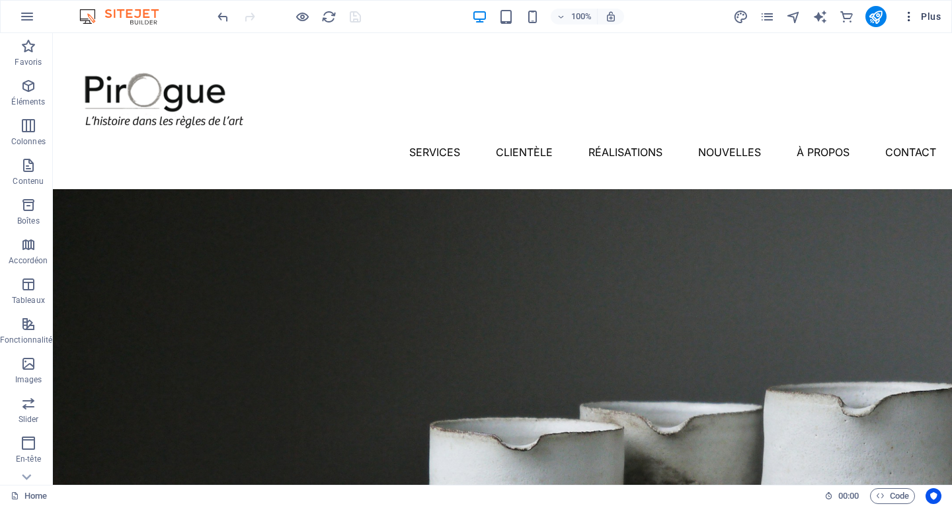
click at [927, 17] on span "Plus" at bounding box center [922, 16] width 38 height 13
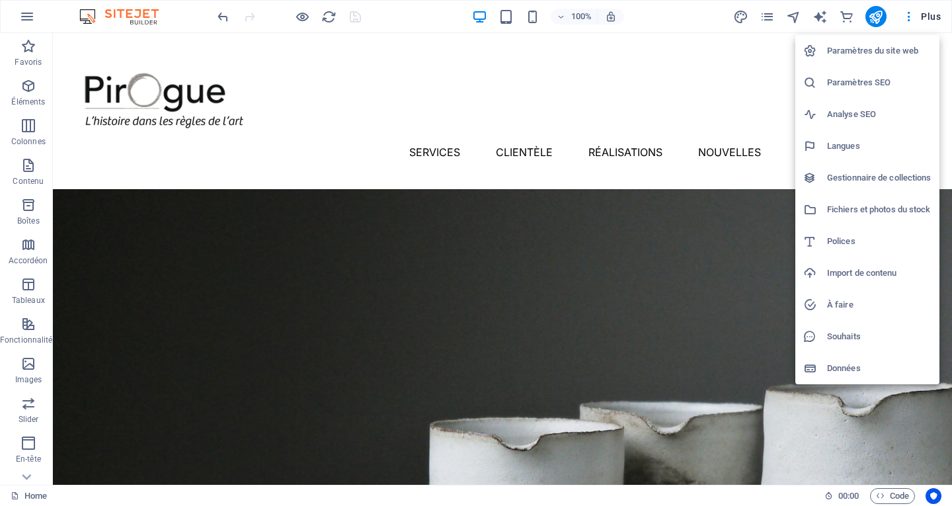
click at [846, 248] on h6 "Polices" at bounding box center [879, 241] width 105 height 16
select select "popularity"
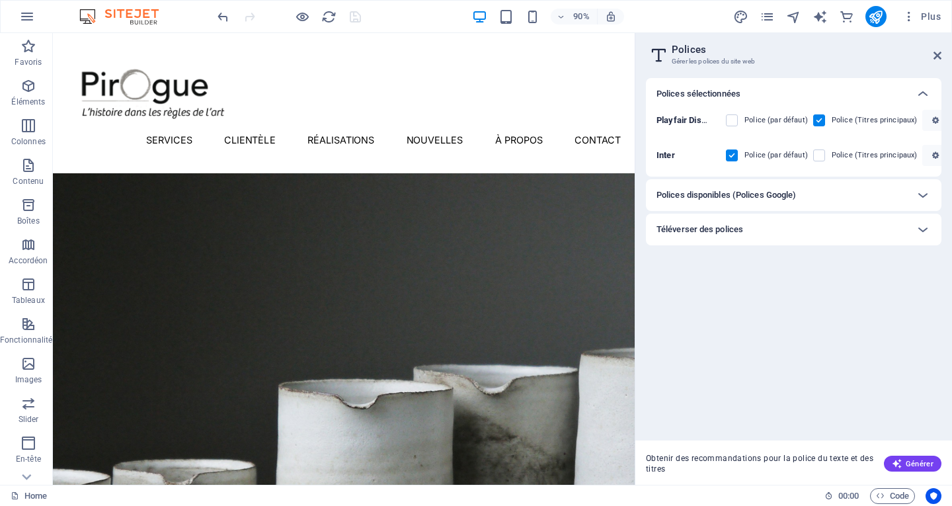
click at [904, 188] on div "Polices disponibles (Polices Google)" at bounding box center [782, 195] width 251 height 16
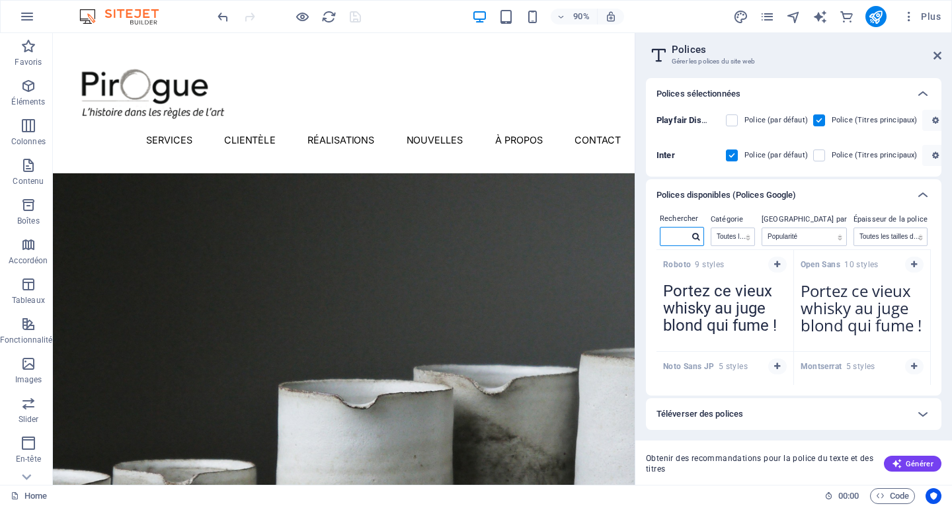
click at [674, 237] on input "text" at bounding box center [675, 236] width 28 height 17
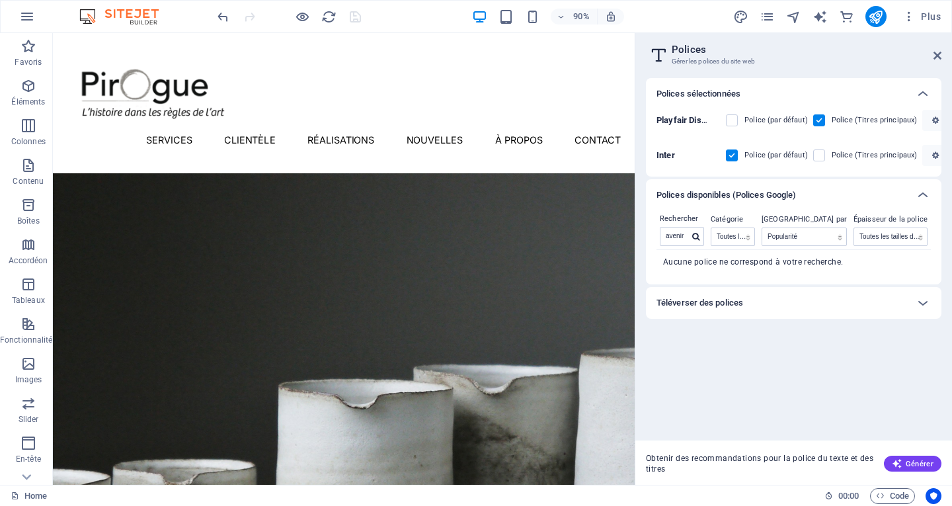
click at [845, 313] on div "Téléverser des polices" at bounding box center [794, 303] width 296 height 32
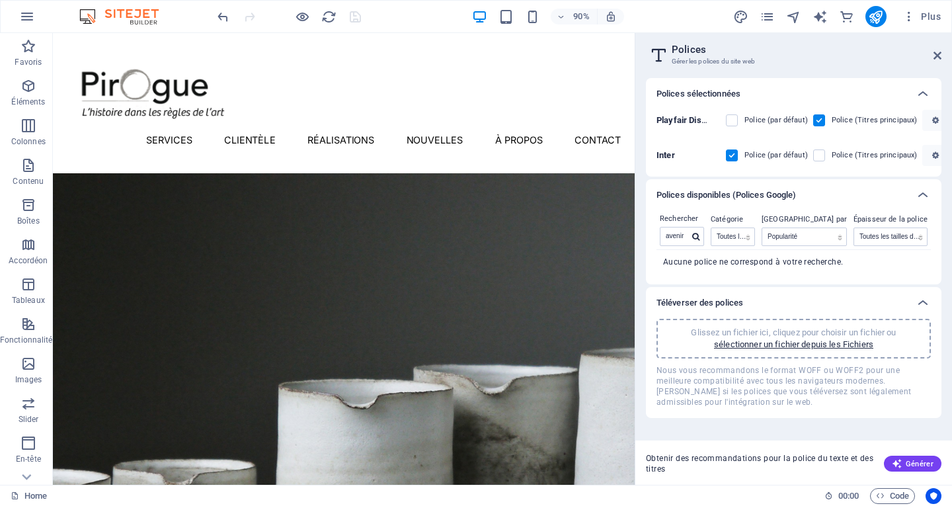
click at [834, 300] on div "Téléverser des polices" at bounding box center [782, 303] width 251 height 16
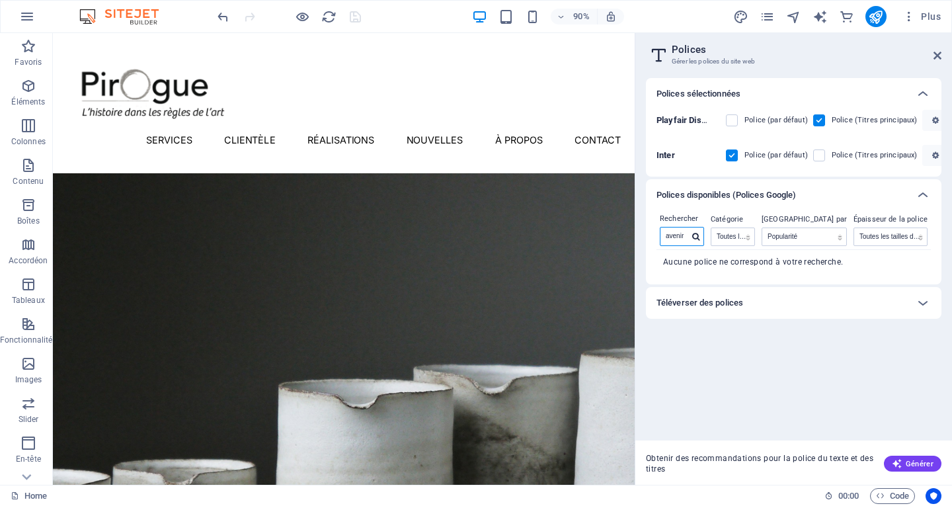
click at [689, 237] on input "avenir" at bounding box center [675, 236] width 28 height 17
type input "a"
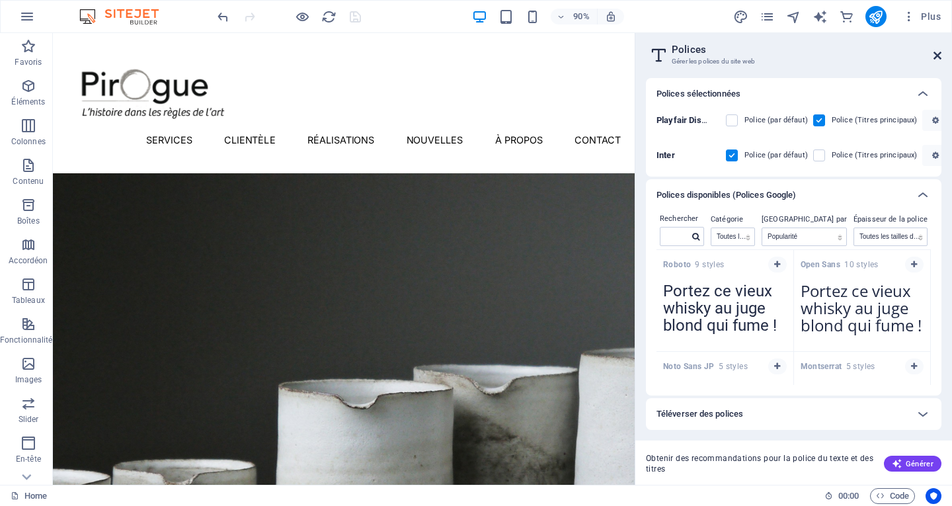
click at [939, 55] on icon at bounding box center [938, 55] width 8 height 11
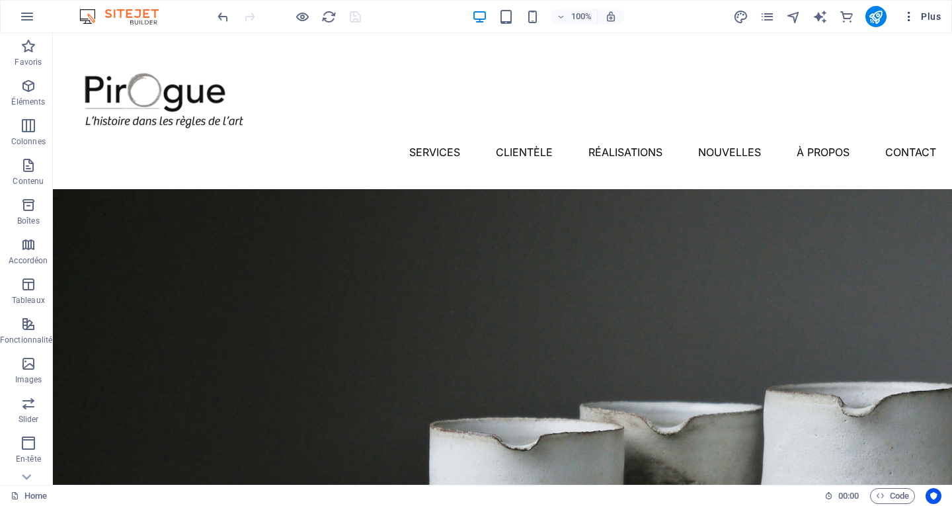
click at [925, 22] on span "Plus" at bounding box center [922, 16] width 38 height 13
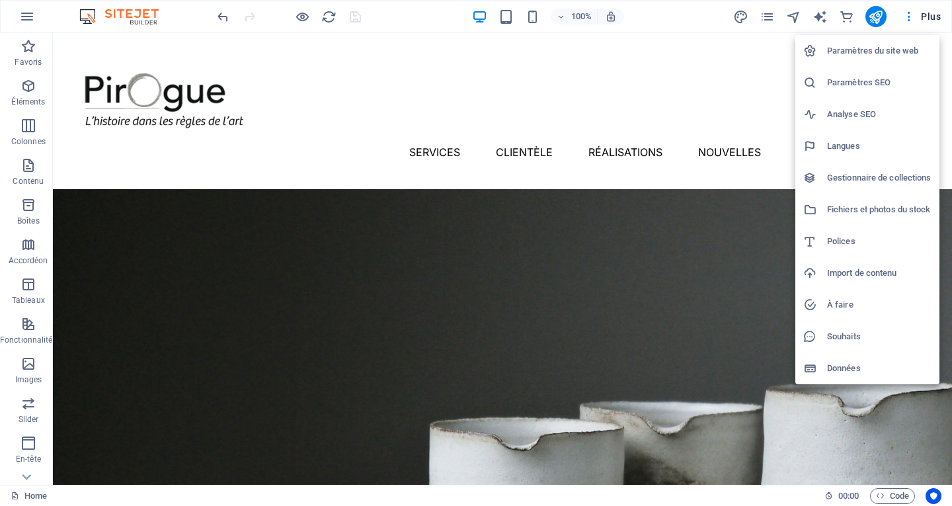
click at [870, 363] on h6 "Données" at bounding box center [879, 368] width 105 height 16
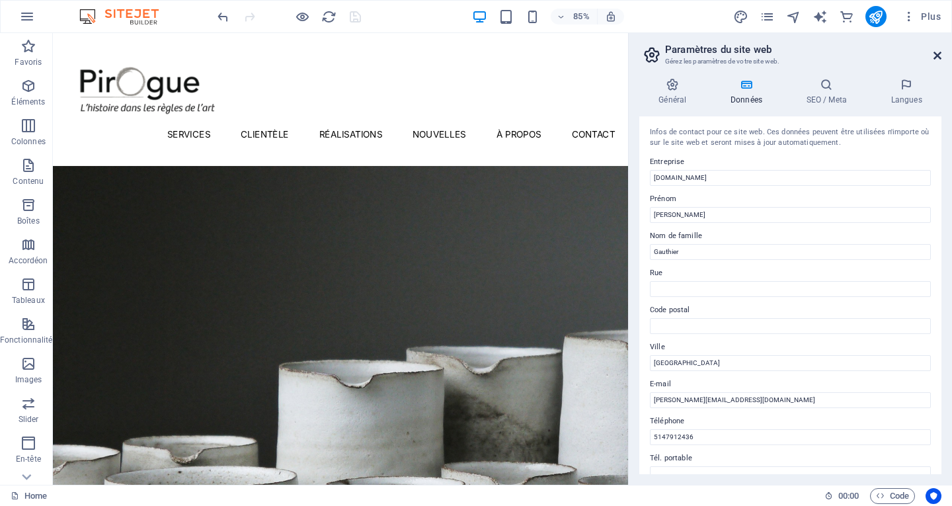
click at [941, 60] on icon at bounding box center [938, 55] width 8 height 11
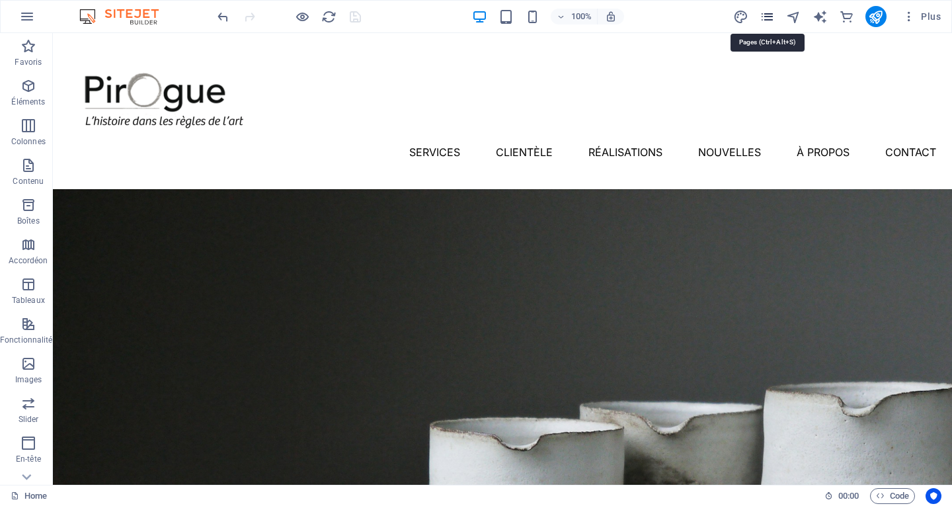
click at [761, 17] on icon "pages" at bounding box center [767, 16] width 15 height 15
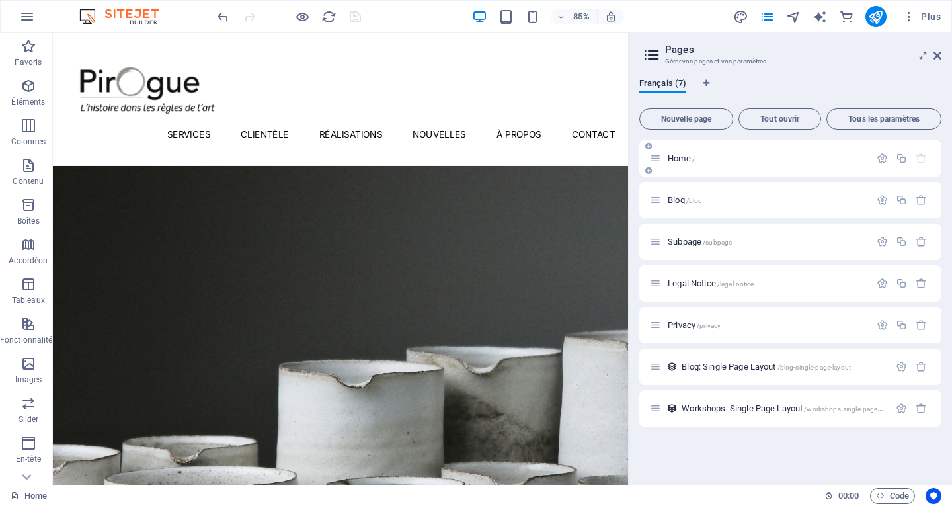
click at [736, 162] on p "Home /" at bounding box center [767, 158] width 198 height 9
click at [876, 161] on button "button" at bounding box center [882, 158] width 19 height 11
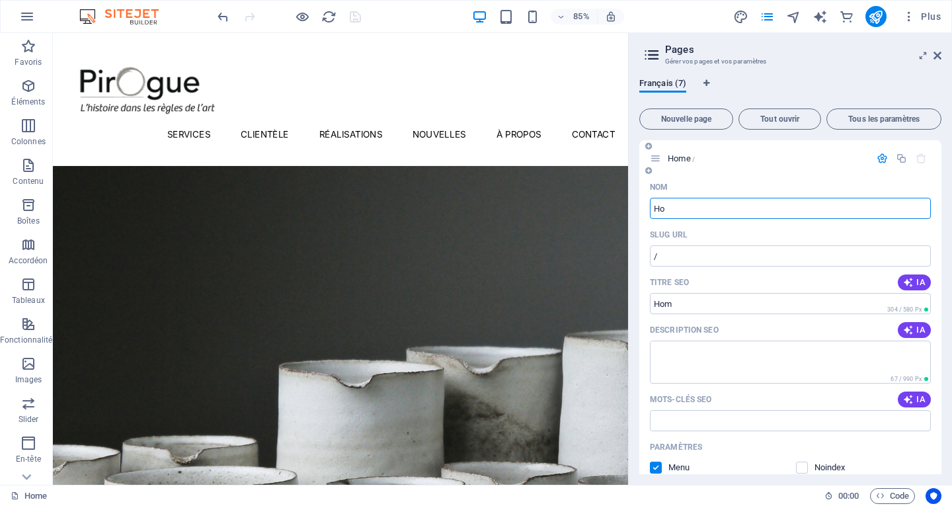
type input "H"
type input "Accueil"
type input "/accuei"
type input "Accueil"
type input "/accueil"
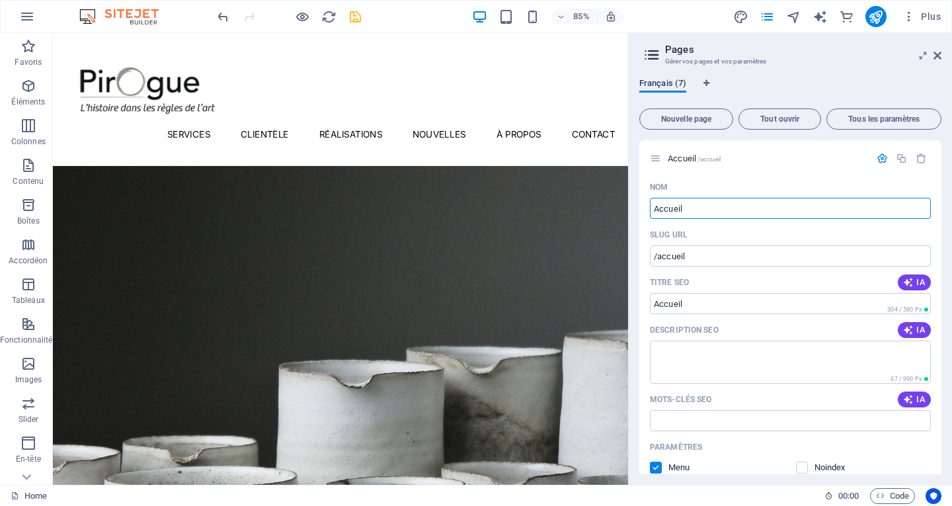
type input "Accueil"
click at [652, 82] on span "Français (7)" at bounding box center [663, 84] width 47 height 19
click at [654, 83] on span "Français (7)" at bounding box center [663, 84] width 47 height 19
click at [654, 54] on icon at bounding box center [652, 55] width 20 height 19
click at [939, 55] on icon at bounding box center [938, 55] width 8 height 11
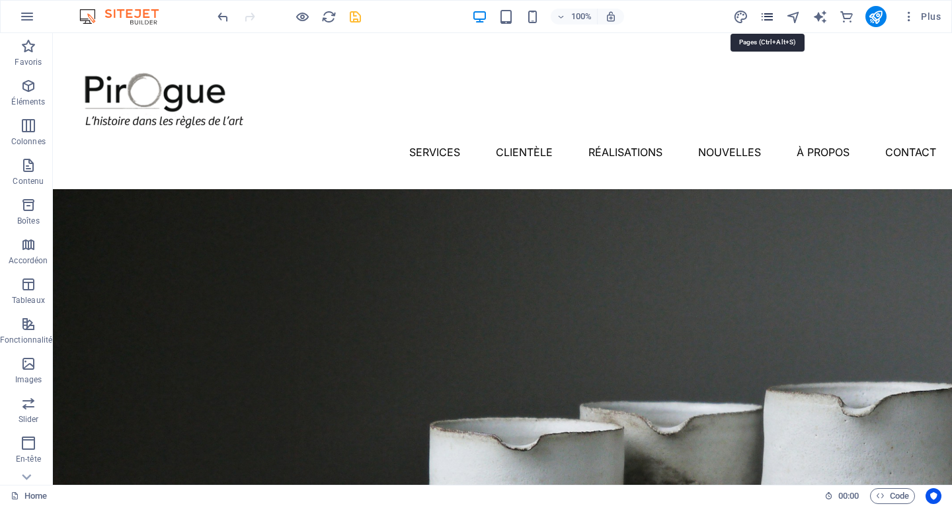
click at [766, 15] on icon "pages" at bounding box center [767, 16] width 15 height 15
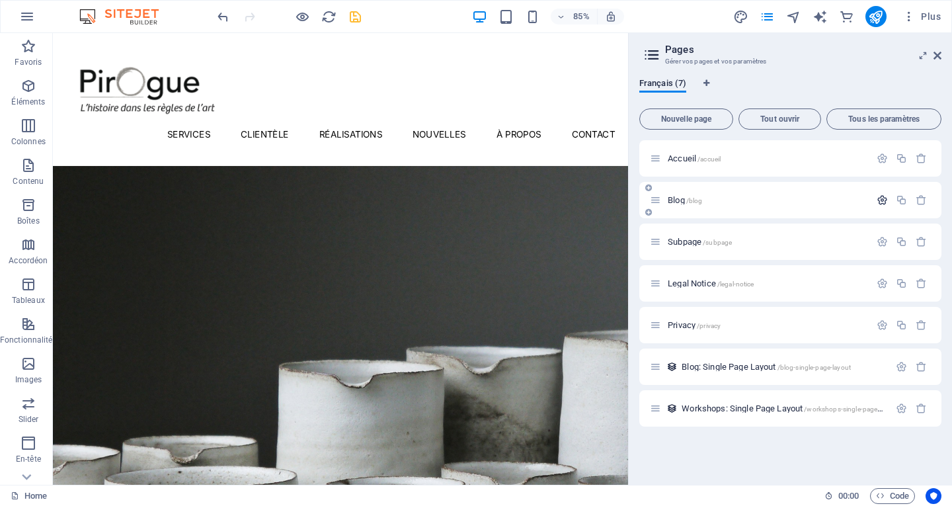
click at [880, 204] on icon "button" at bounding box center [882, 199] width 11 height 11
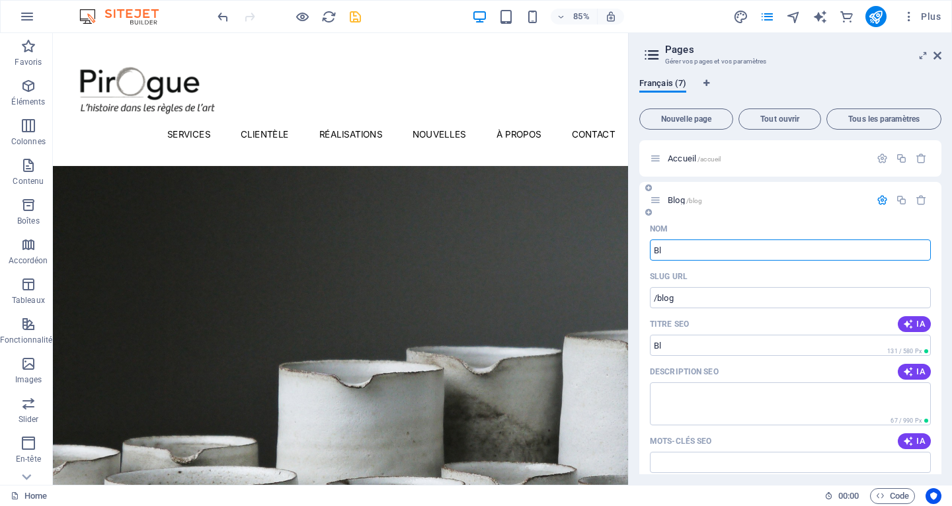
type input "B"
type input "/"
type input "Nouvelles"
type input "/nouvelles"
type input "Nouvelles"
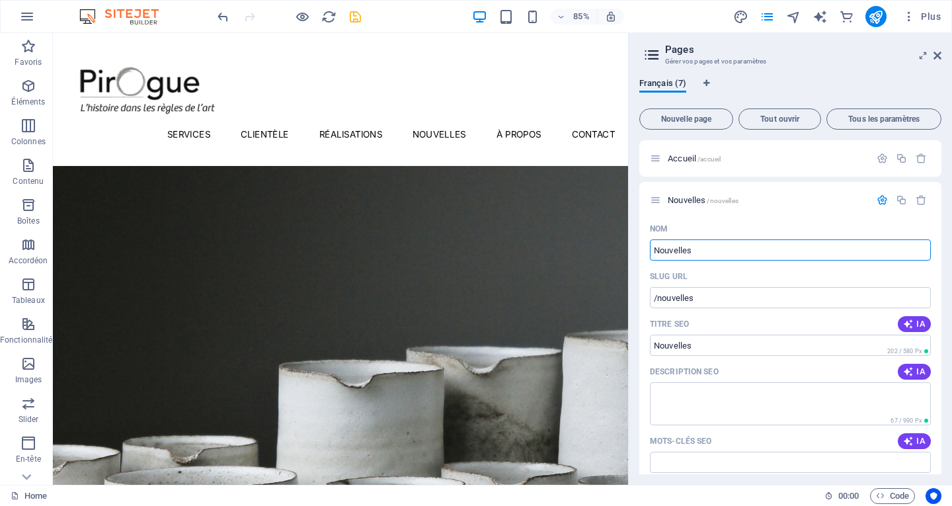
type input "Nouvelles"
click at [650, 54] on icon at bounding box center [652, 55] width 20 height 19
click at [701, 60] on h3 "Gérer vos pages et vos paramètres" at bounding box center [790, 62] width 250 height 12
click at [671, 81] on span "Français (7)" at bounding box center [663, 84] width 47 height 19
click at [708, 81] on icon "Onglets langues" at bounding box center [707, 83] width 6 height 8
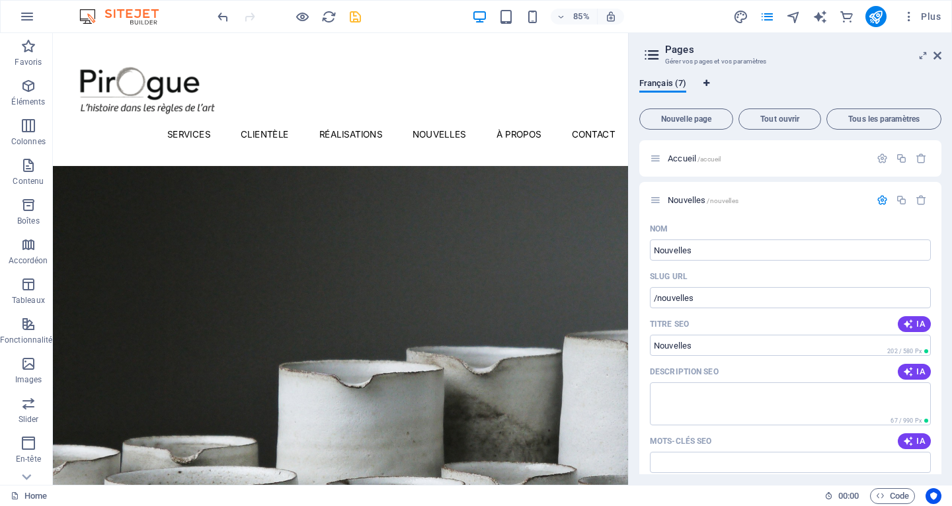
select select "50"
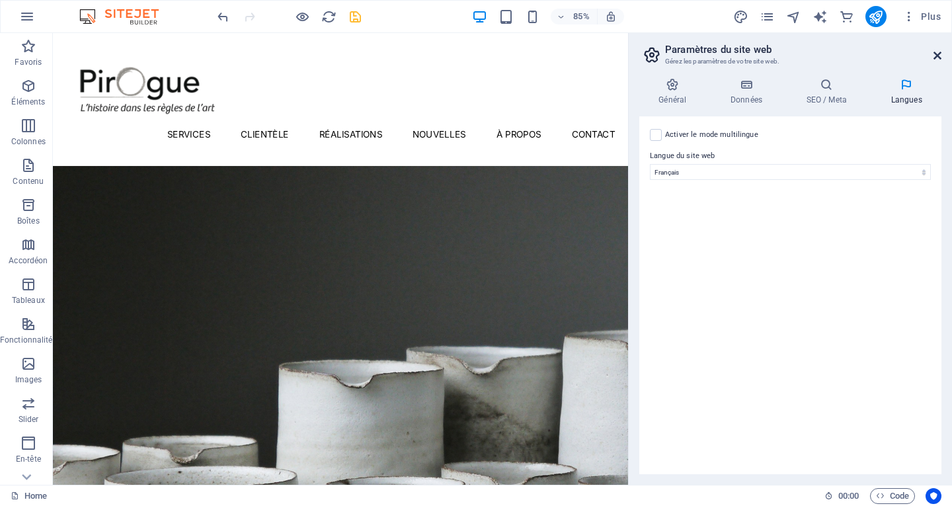
click at [937, 59] on icon at bounding box center [938, 55] width 8 height 11
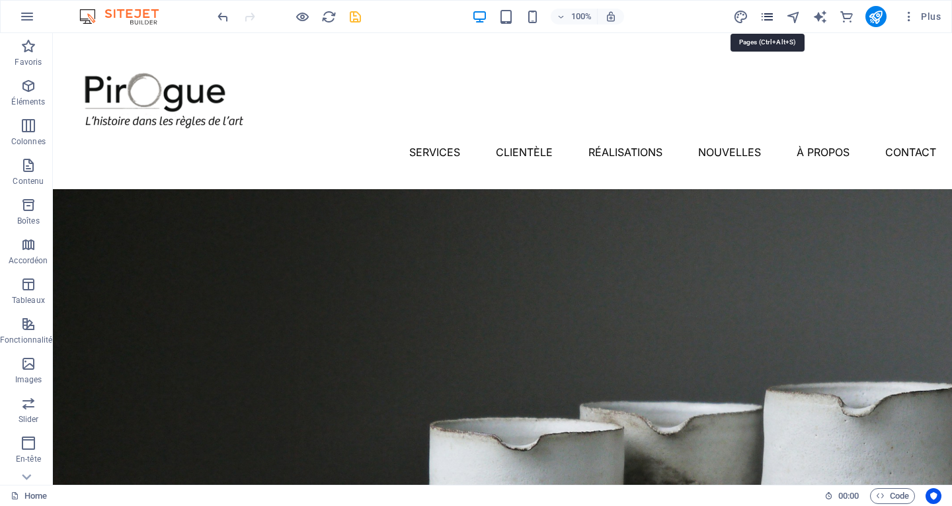
click at [765, 20] on icon "pages" at bounding box center [767, 16] width 15 height 15
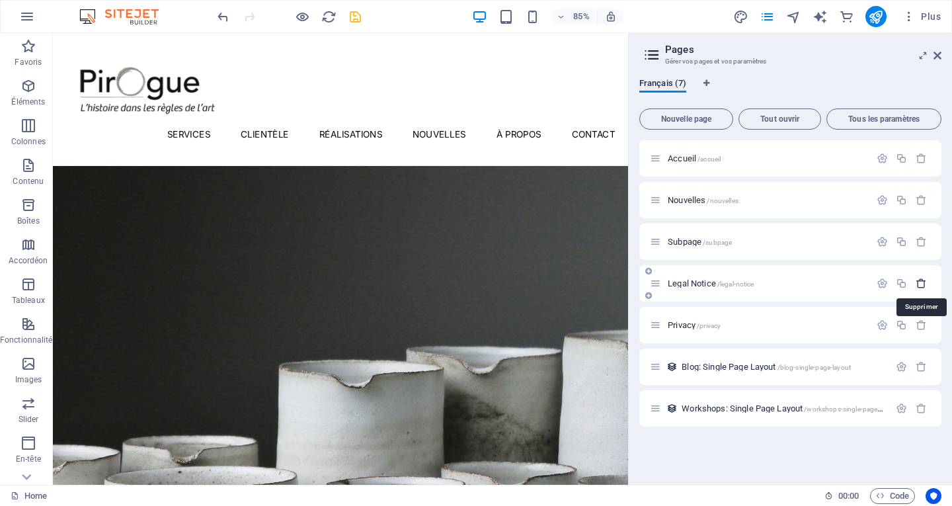
click at [924, 284] on icon "button" at bounding box center [921, 283] width 11 height 11
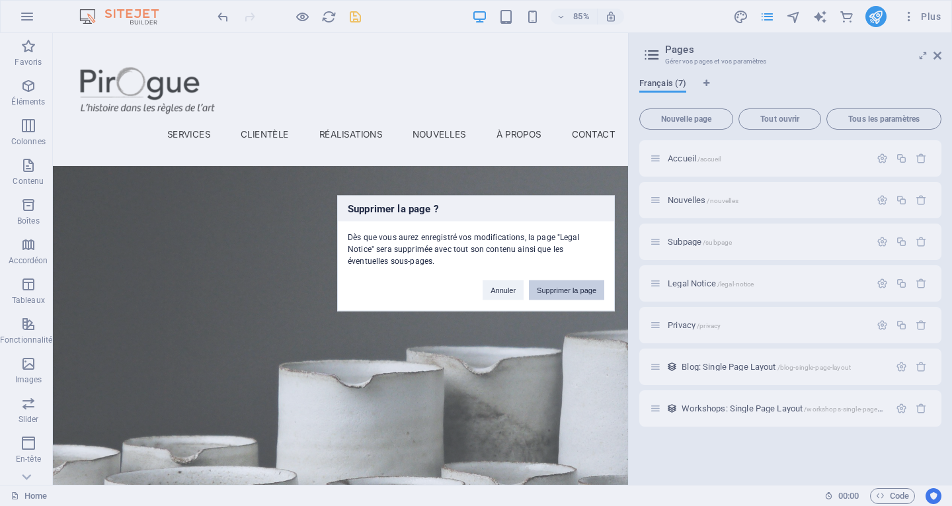
click at [555, 290] on button "Supprimer la page" at bounding box center [566, 290] width 75 height 20
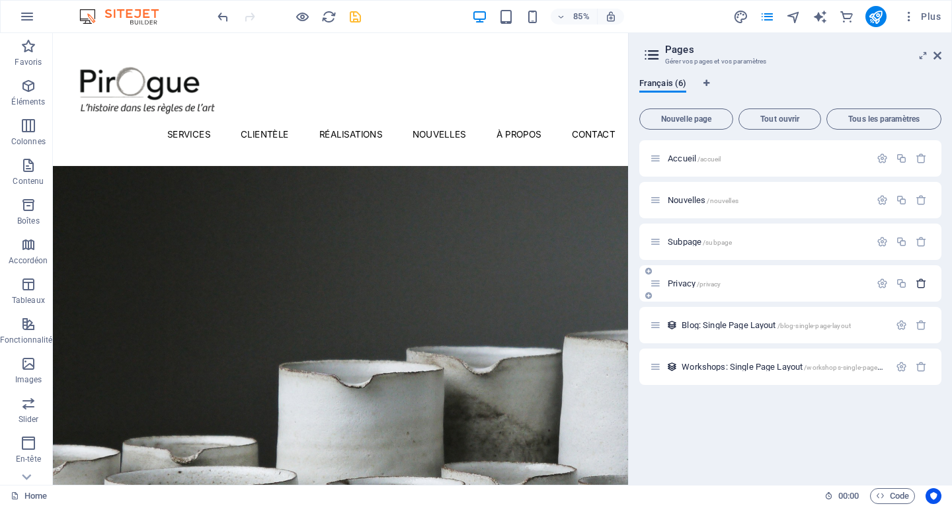
click at [922, 287] on icon "button" at bounding box center [921, 283] width 11 height 11
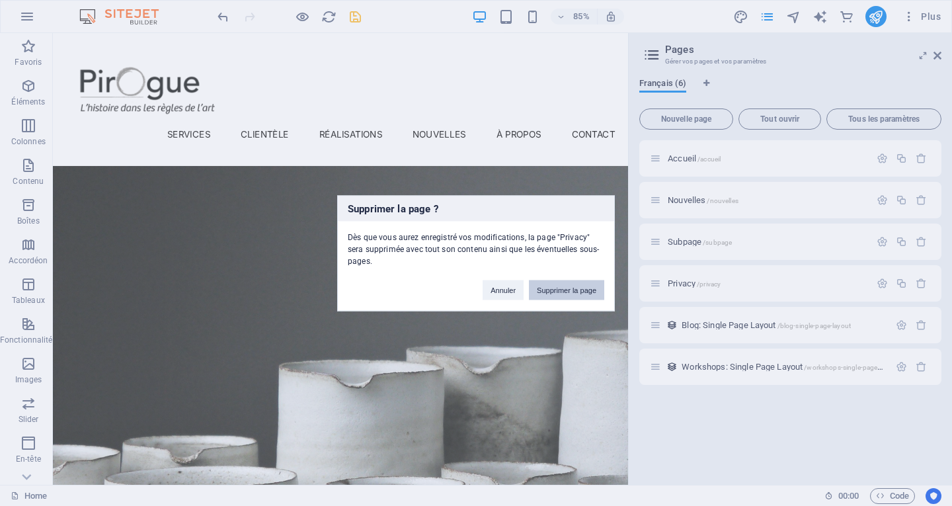
click at [569, 281] on button "Supprimer la page" at bounding box center [566, 290] width 75 height 20
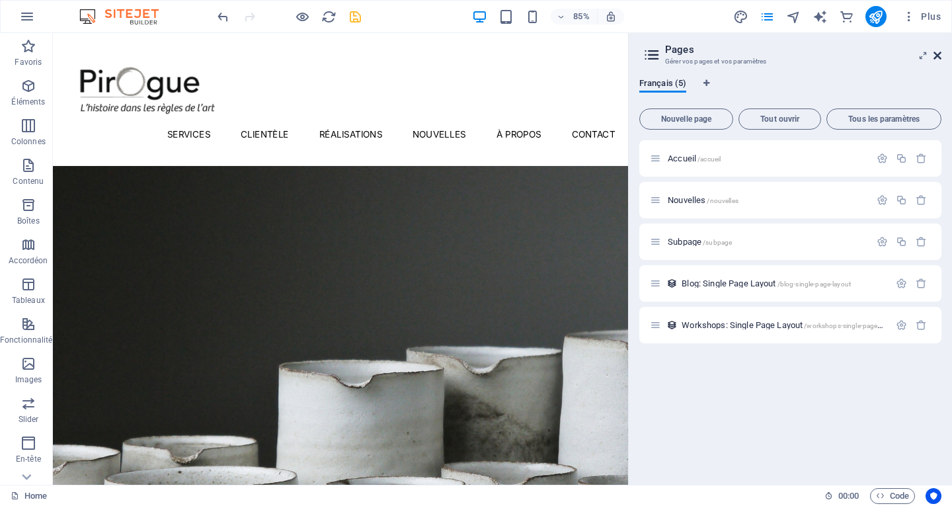
click at [939, 56] on icon at bounding box center [938, 55] width 8 height 11
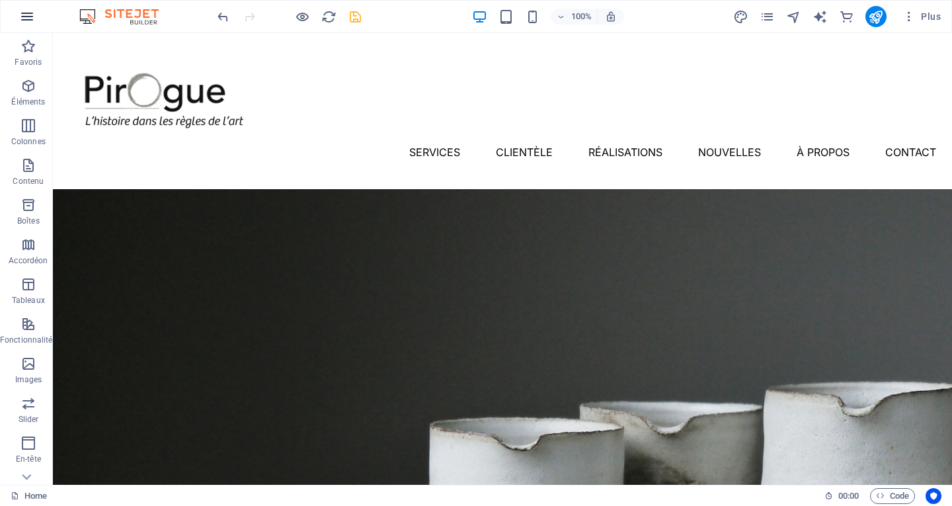
click at [26, 15] on icon "button" at bounding box center [27, 17] width 16 height 16
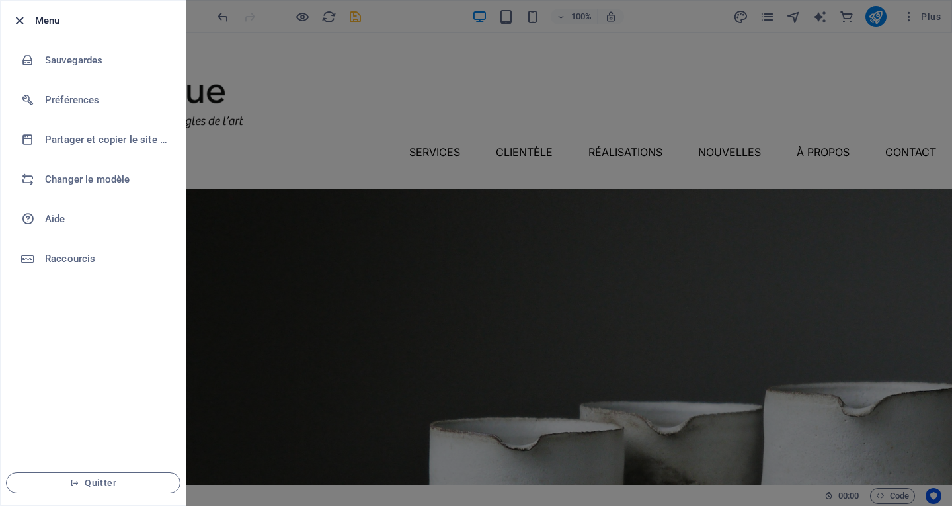
click at [26, 15] on icon "button" at bounding box center [19, 20] width 15 height 15
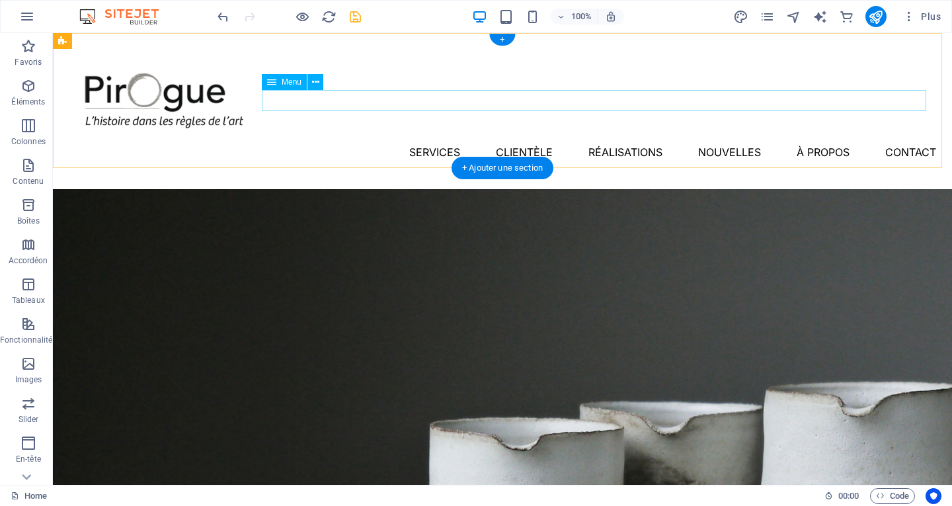
click at [428, 142] on nav "Services Clientèle Réalisations Nouvelles À propos Contact" at bounding box center [503, 152] width 868 height 21
select select "1"
select select
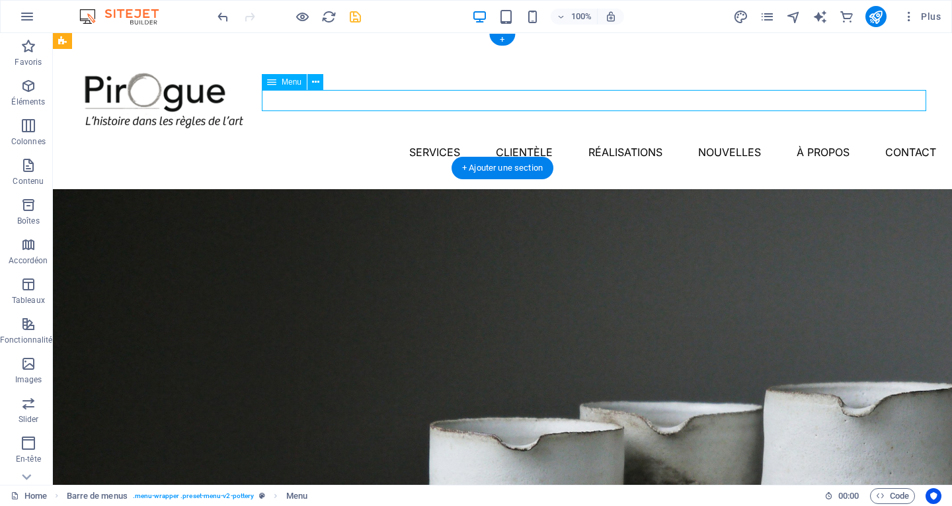
select select
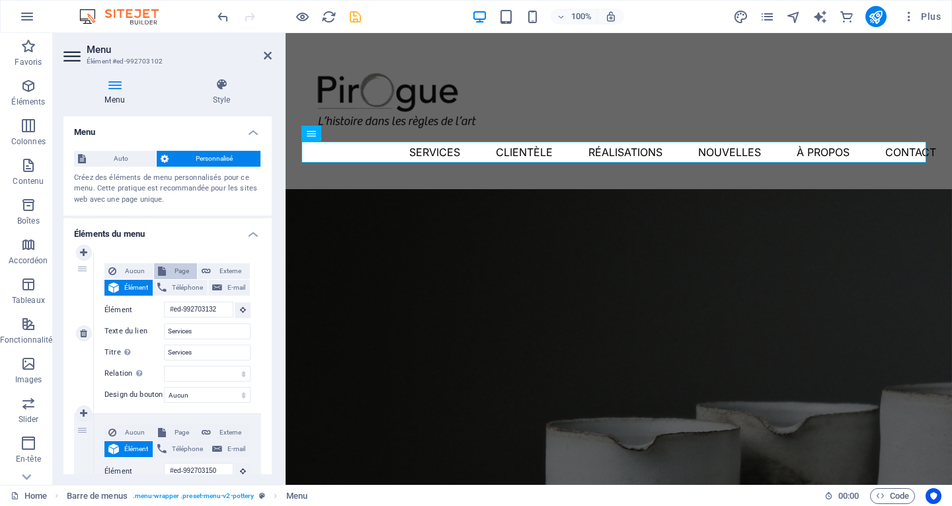
click at [175, 273] on span "Page" at bounding box center [182, 271] width 24 height 16
select select
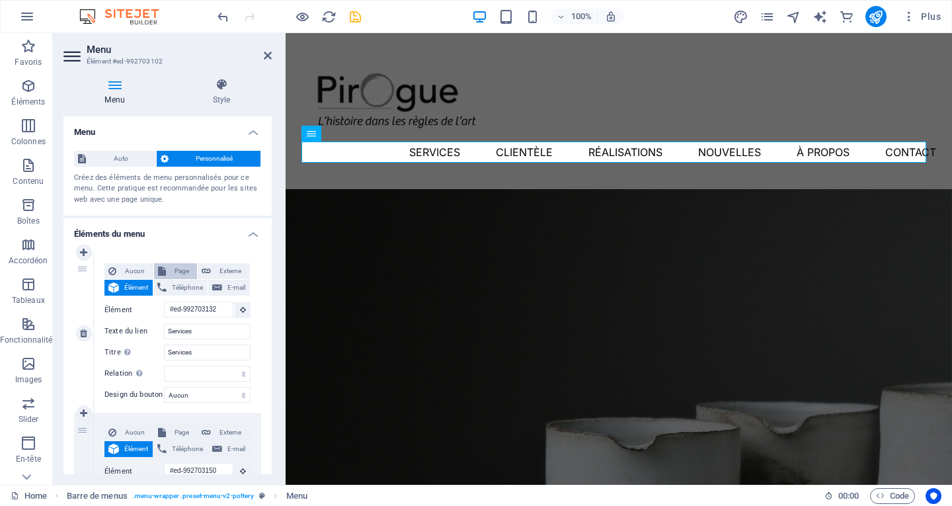
select select
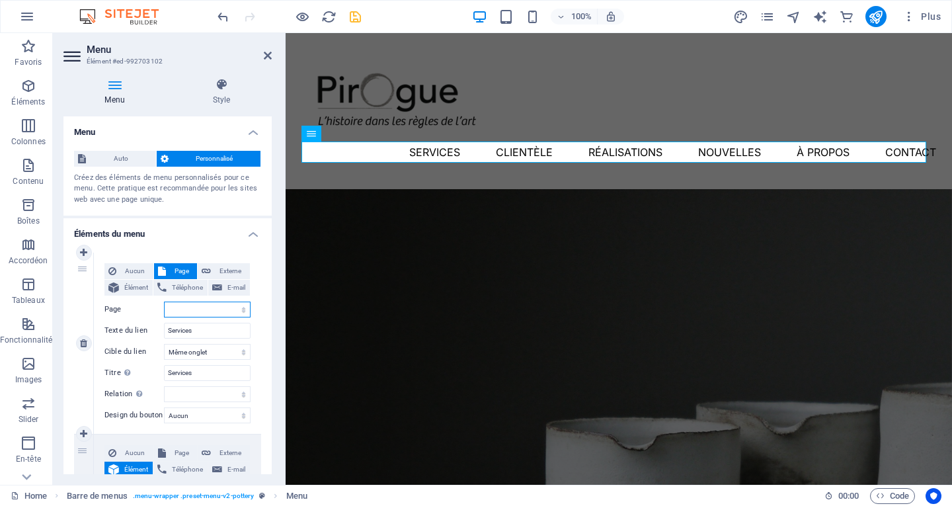
click at [227, 308] on select "Accueil Nouvelles Subpage" at bounding box center [207, 310] width 87 height 16
click at [265, 58] on icon at bounding box center [268, 55] width 8 height 11
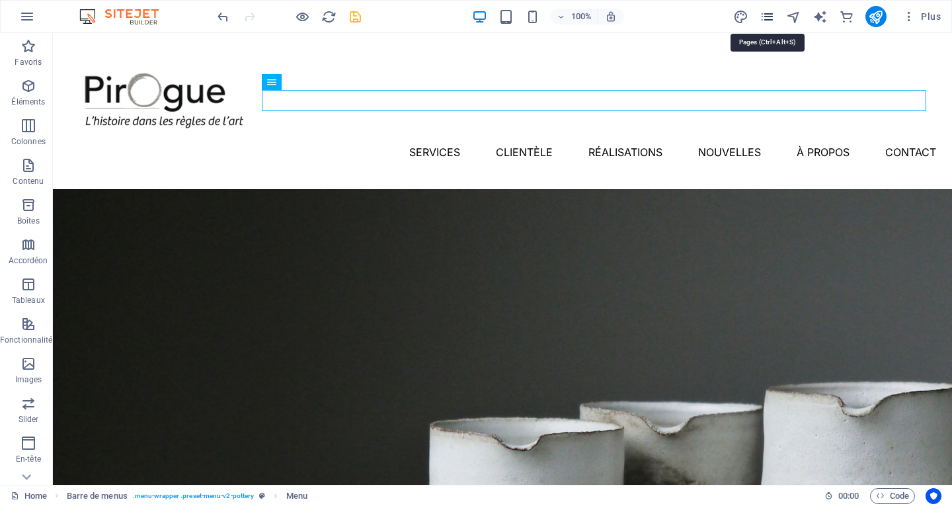
click at [773, 20] on icon "pages" at bounding box center [767, 16] width 15 height 15
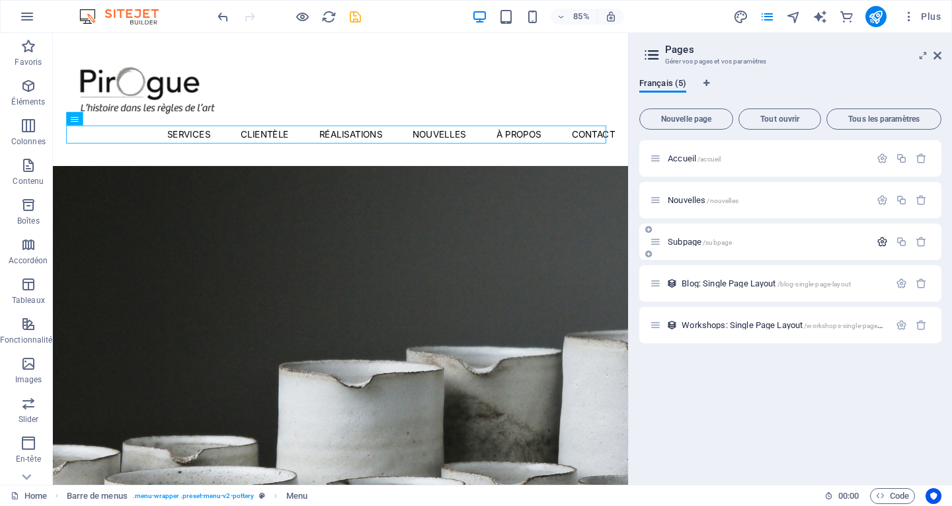
click at [883, 244] on icon "button" at bounding box center [882, 241] width 11 height 11
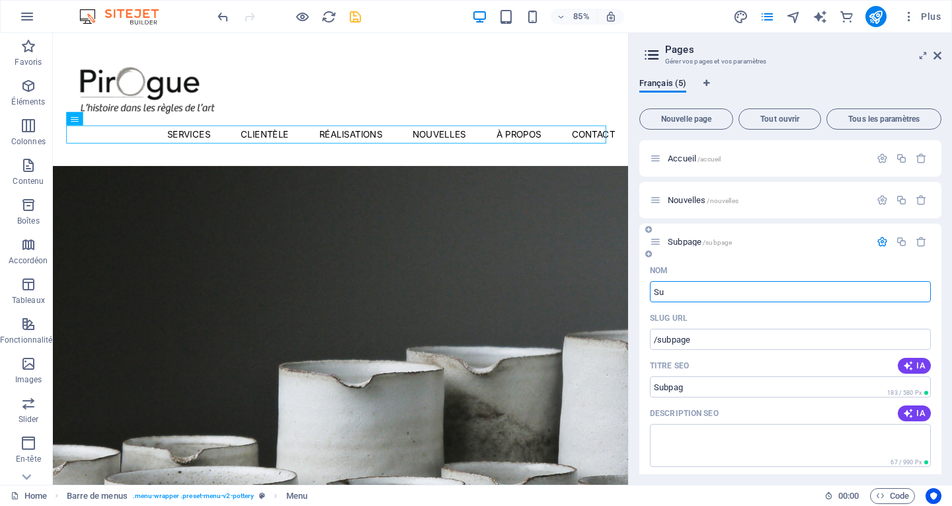
type input "S"
type input "/subpag"
type input "/"
type input "Services"
type input "/services"
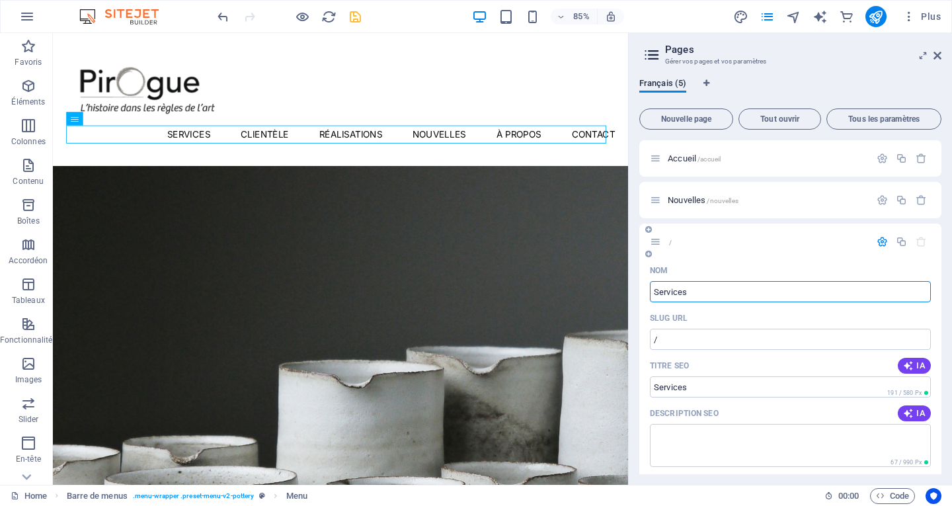
type input "Services"
click at [940, 55] on icon at bounding box center [938, 55] width 8 height 11
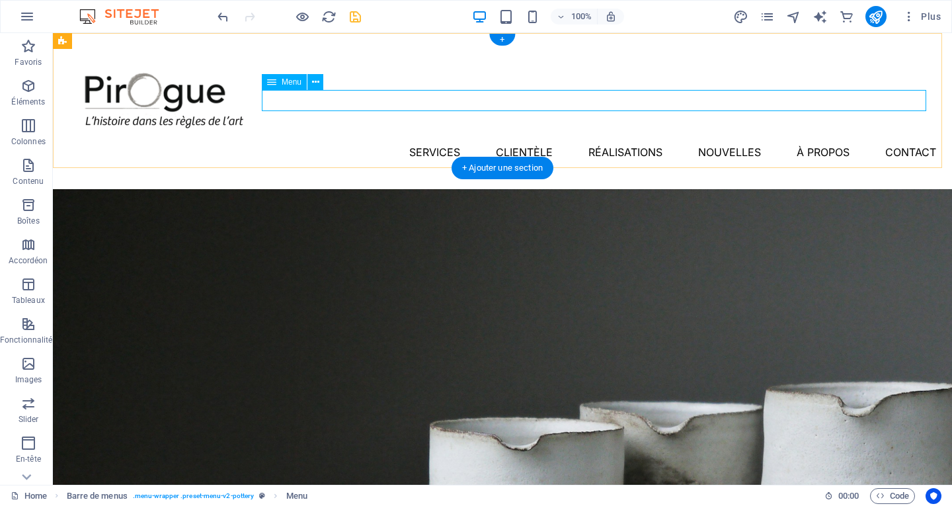
click at [368, 142] on nav "Services Clientèle Réalisations Nouvelles À propos Contact" at bounding box center [503, 152] width 868 height 21
select select
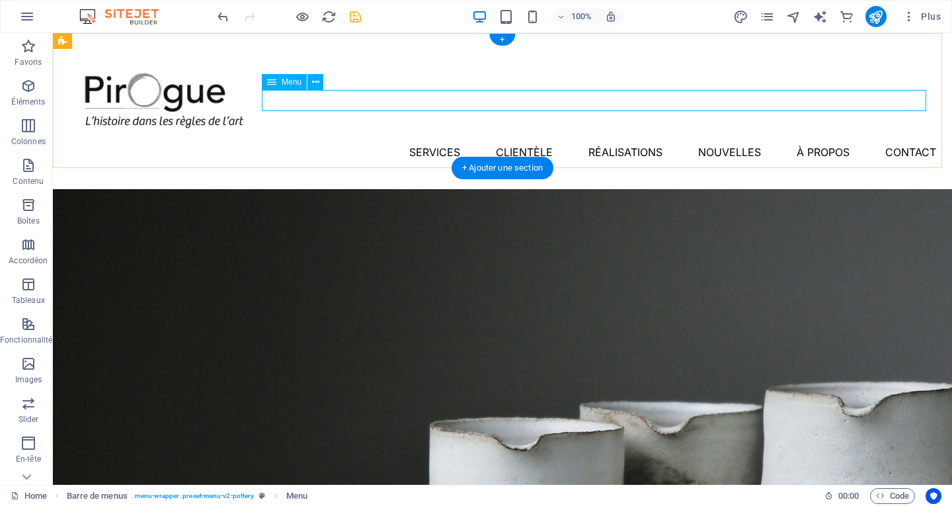
select select
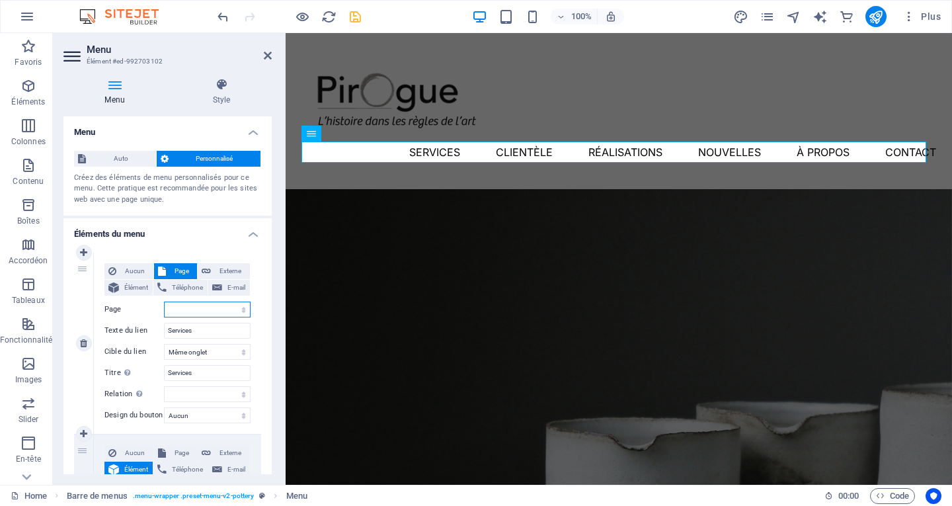
click at [236, 308] on select "Accueil Nouvelles Services" at bounding box center [207, 310] width 87 height 16
select select "2"
click at [164, 302] on select "Accueil Nouvelles Services" at bounding box center [207, 310] width 87 height 16
select select
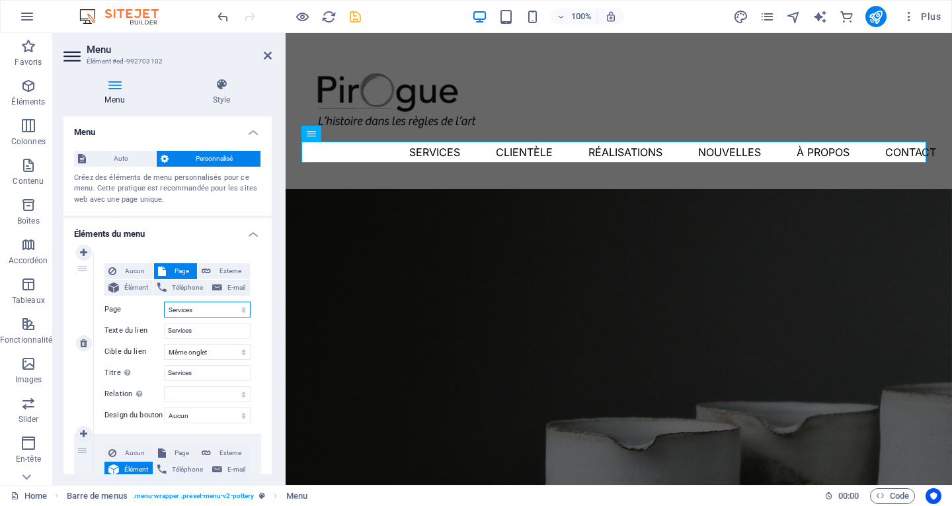
select select
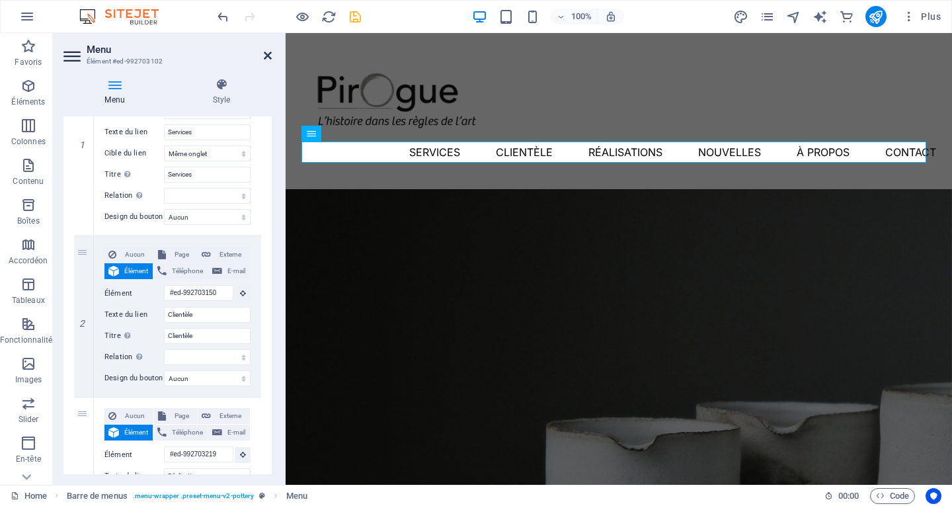
click at [268, 57] on icon at bounding box center [268, 55] width 8 height 11
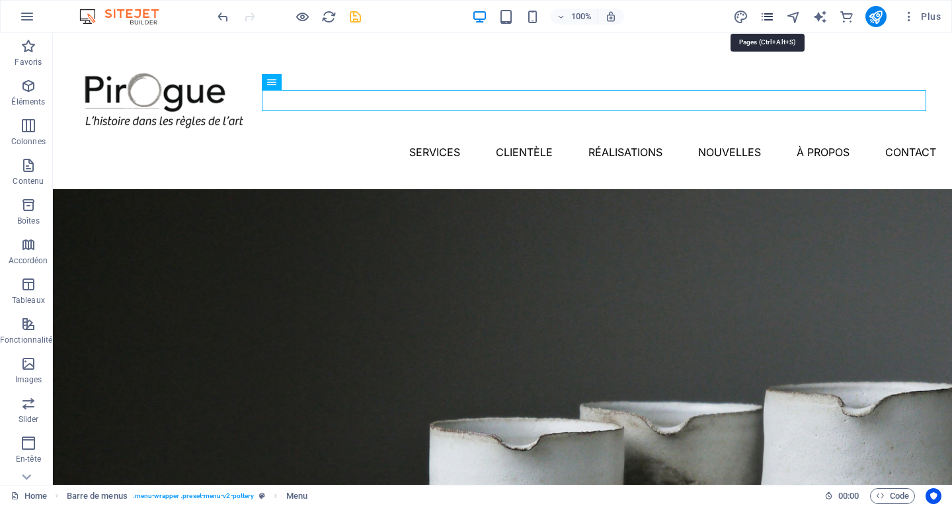
click at [765, 18] on icon "pages" at bounding box center [767, 16] width 15 height 15
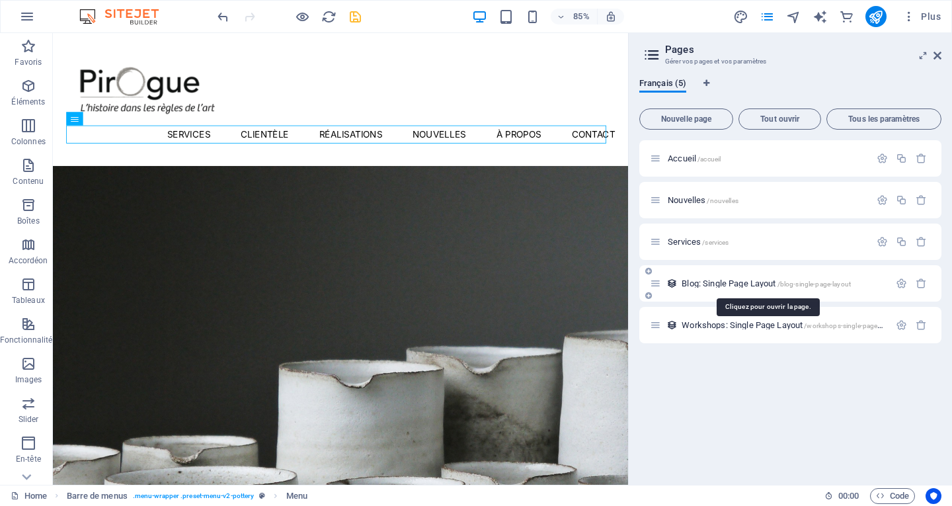
click at [734, 281] on span "Blog: Single Page Layout /blog-single-page-layout" at bounding box center [766, 283] width 169 height 10
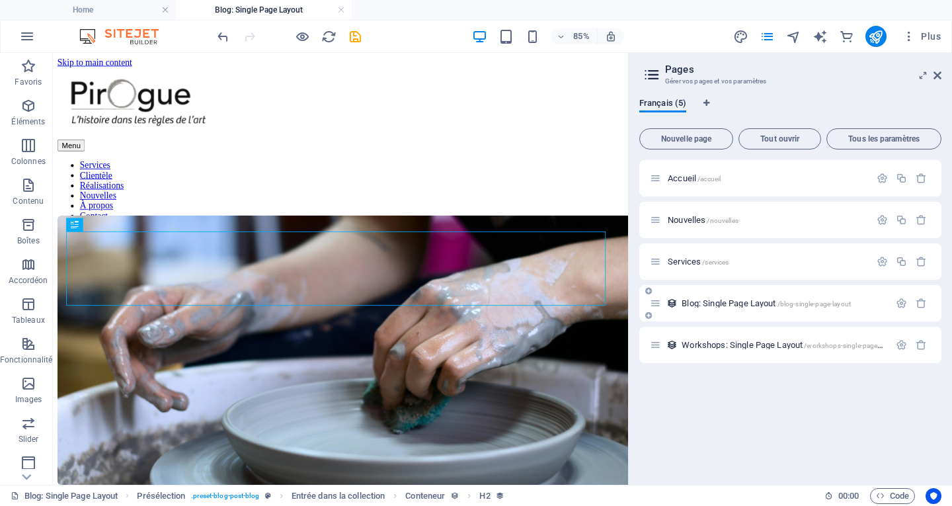
scroll to position [352, 0]
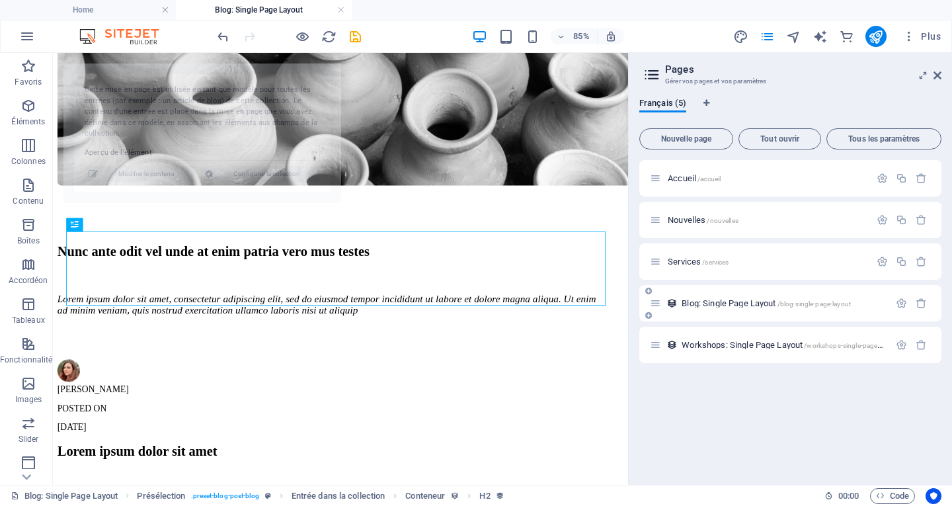
select select "68daf86de8785dc20200ffb4"
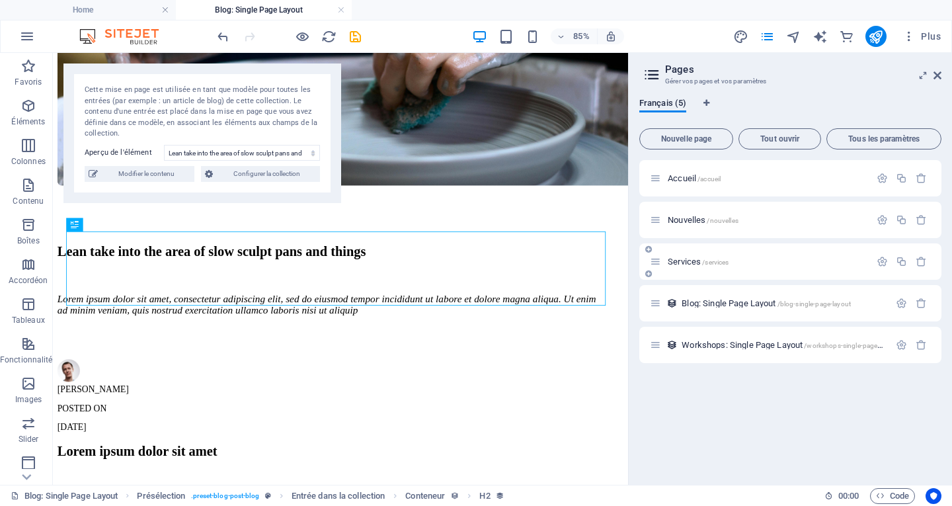
click at [702, 264] on span "Services /services" at bounding box center [698, 262] width 61 height 10
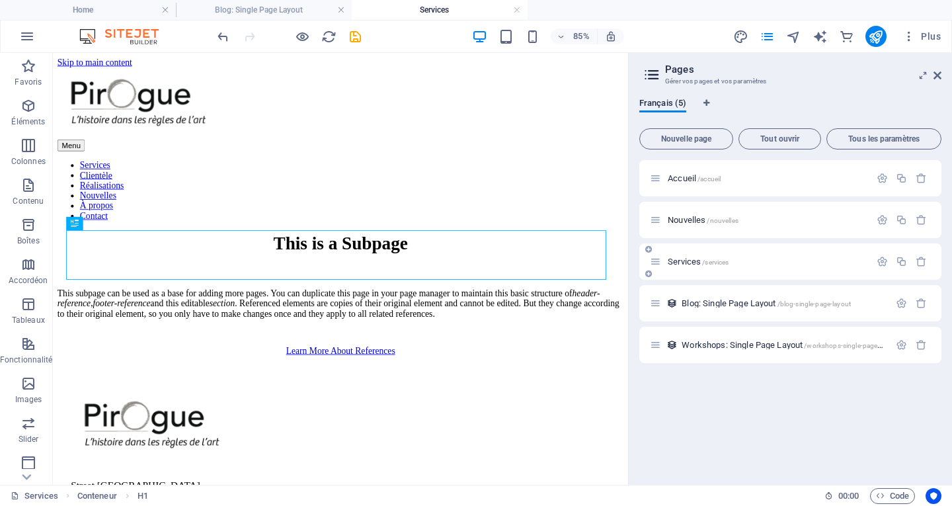
scroll to position [0, 0]
click at [919, 347] on icon "button" at bounding box center [921, 344] width 11 height 11
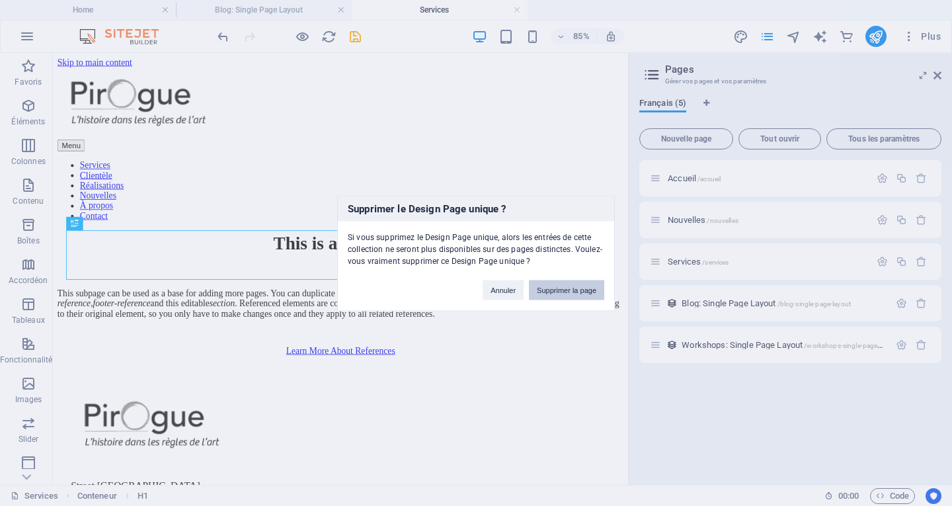
drag, startPoint x: 569, startPoint y: 284, endPoint x: 610, endPoint y: 275, distance: 41.9
click at [569, 284] on button "Supprimer la page" at bounding box center [566, 290] width 75 height 20
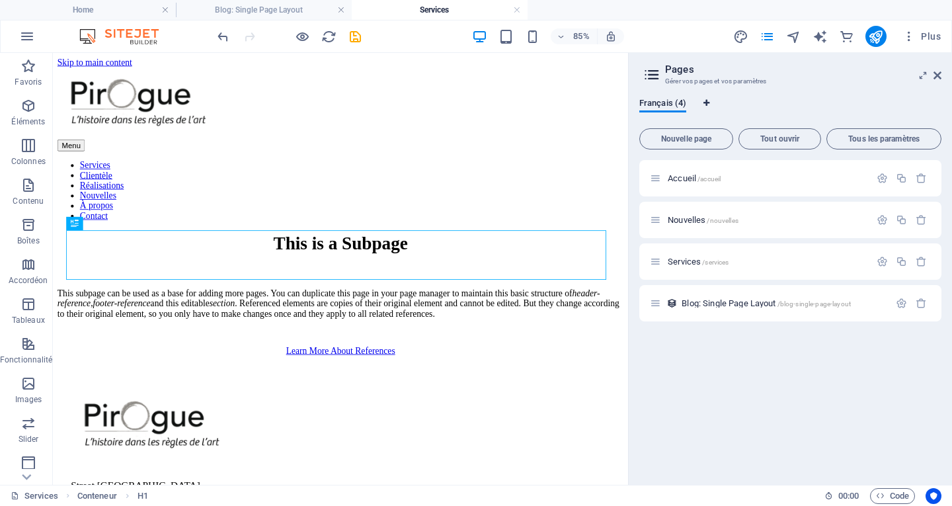
click at [704, 108] on span "Onglets langues" at bounding box center [706, 104] width 8 height 11
select select "50"
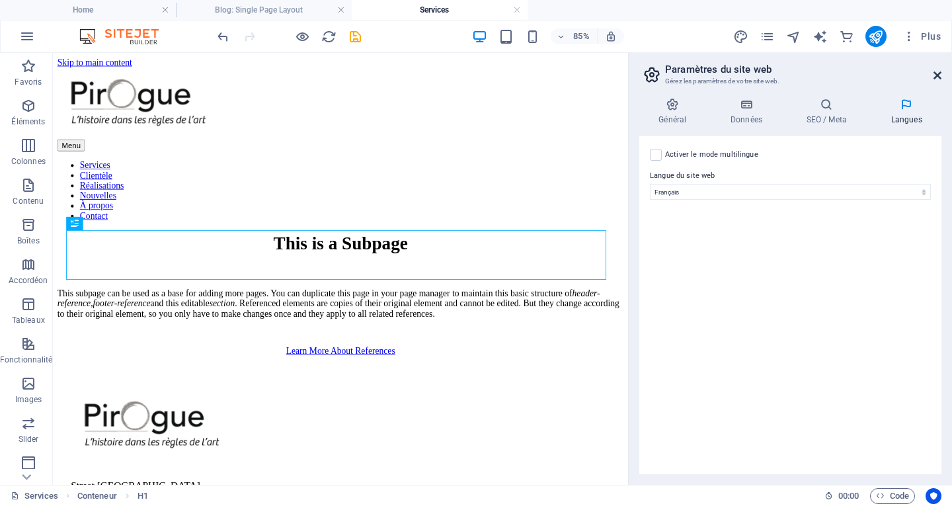
click at [937, 77] on icon at bounding box center [938, 75] width 8 height 11
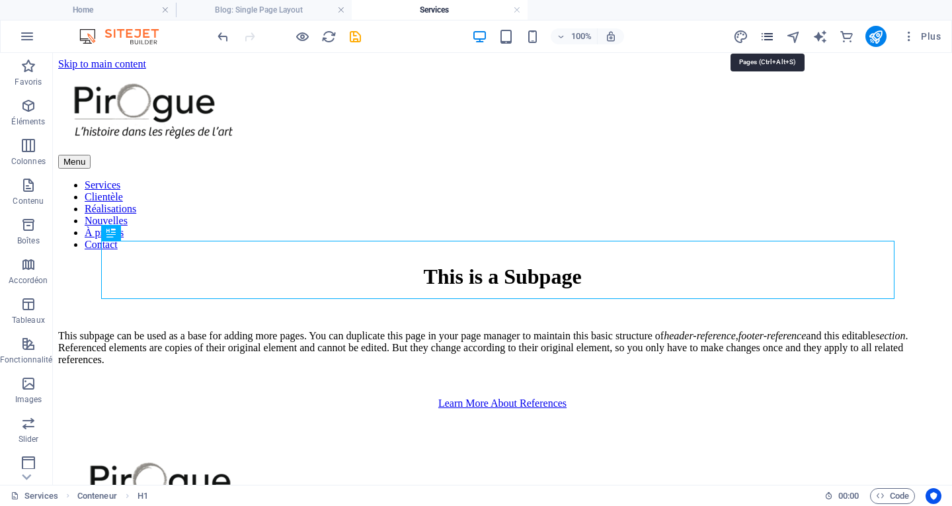
click at [766, 42] on icon "pages" at bounding box center [767, 36] width 15 height 15
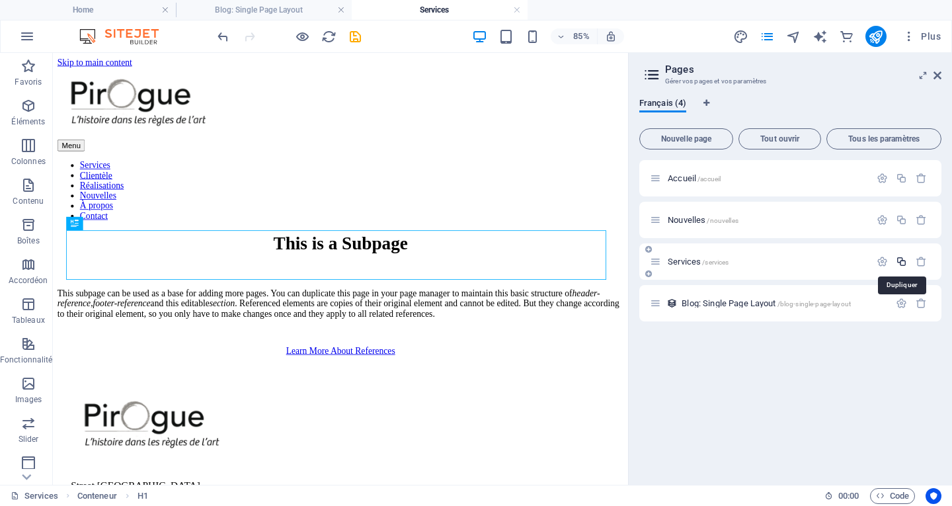
click at [902, 263] on icon "button" at bounding box center [901, 261] width 11 height 11
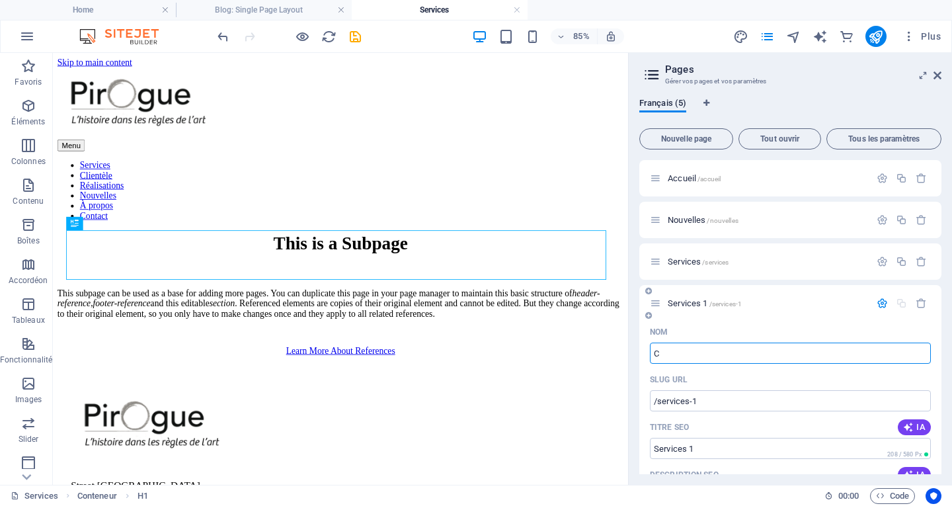
type input "Cl"
type input "/c"
type input "C"
type input "Cle"
type input "/cle"
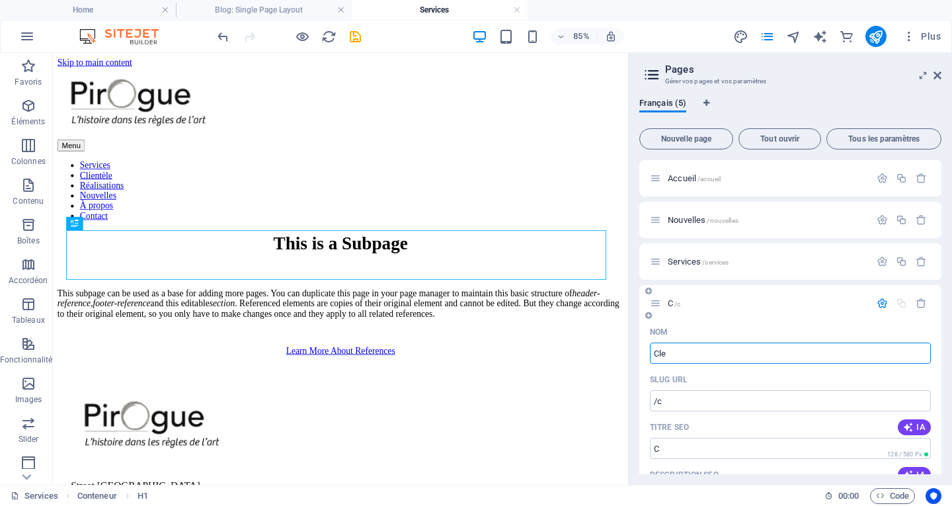
type input "Cle"
type input "Clie"
type input "/cl"
type input "Cl"
type input "Client"
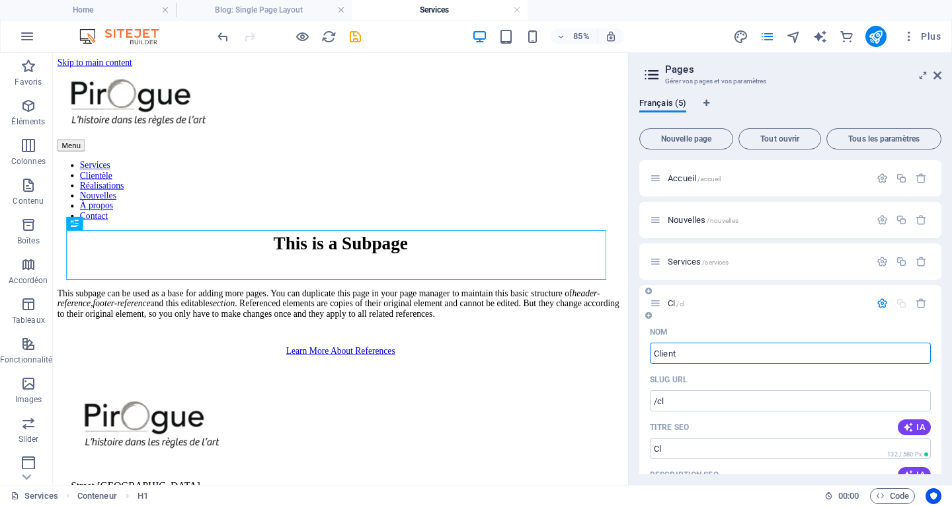
type input "/client"
type input "Client"
type input "Clientèle"
type input "/clientele"
type input "Clientèle"
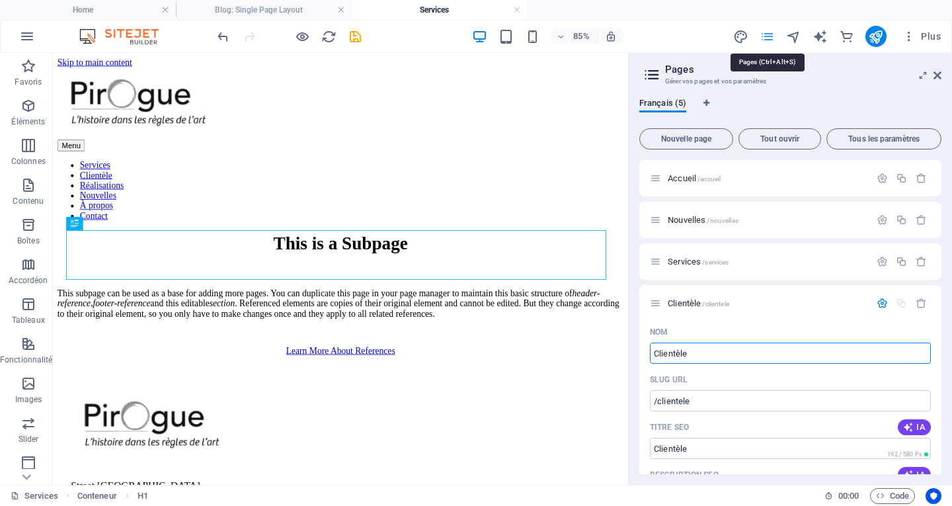
type input "Clientèle"
click at [767, 32] on icon "pages" at bounding box center [767, 36] width 15 height 15
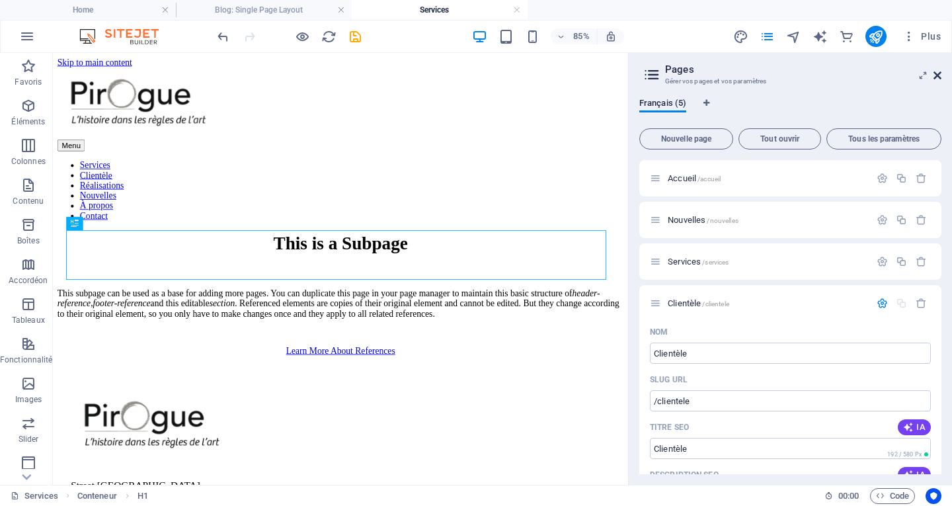
click at [939, 77] on aside "Pages Gérer vos pages et vos paramètres Français (5) Nouvelle page Tout ouvrir …" at bounding box center [790, 269] width 324 height 432
click at [933, 78] on header "Pages Gérer vos pages et vos paramètres" at bounding box center [792, 70] width 300 height 34
click at [937, 79] on icon at bounding box center [938, 75] width 8 height 11
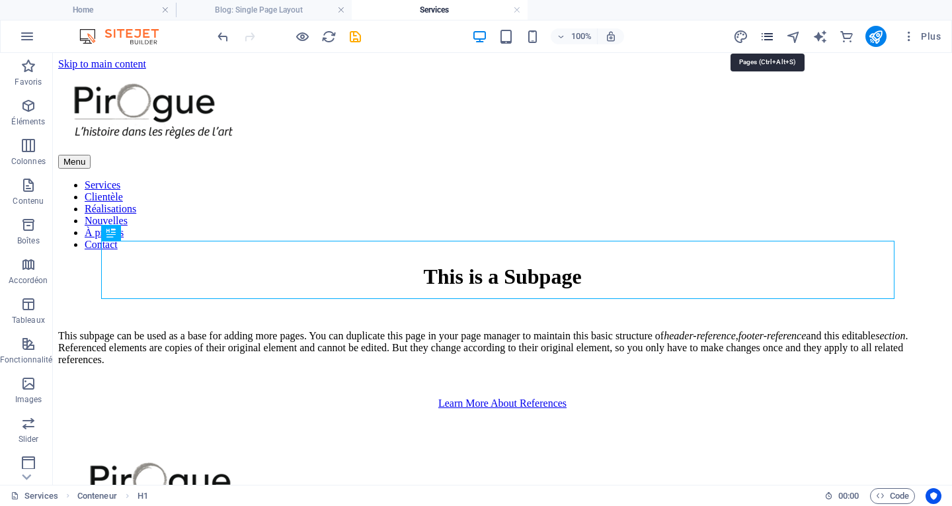
click at [768, 40] on icon "pages" at bounding box center [767, 36] width 15 height 15
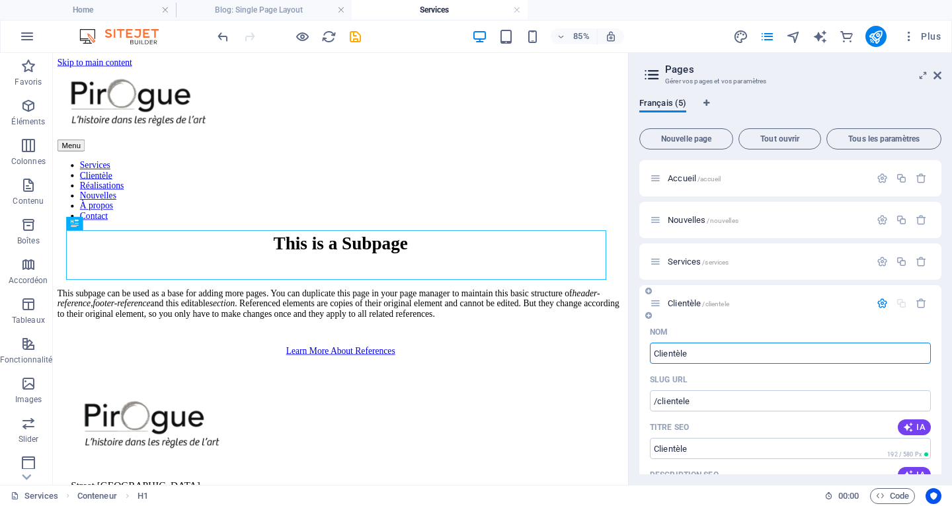
click at [657, 310] on div "Clientèle /clientele" at bounding box center [760, 303] width 220 height 15
click at [654, 306] on icon at bounding box center [655, 303] width 11 height 11
click at [649, 294] on icon at bounding box center [649, 291] width 7 height 8
type input "Clie"
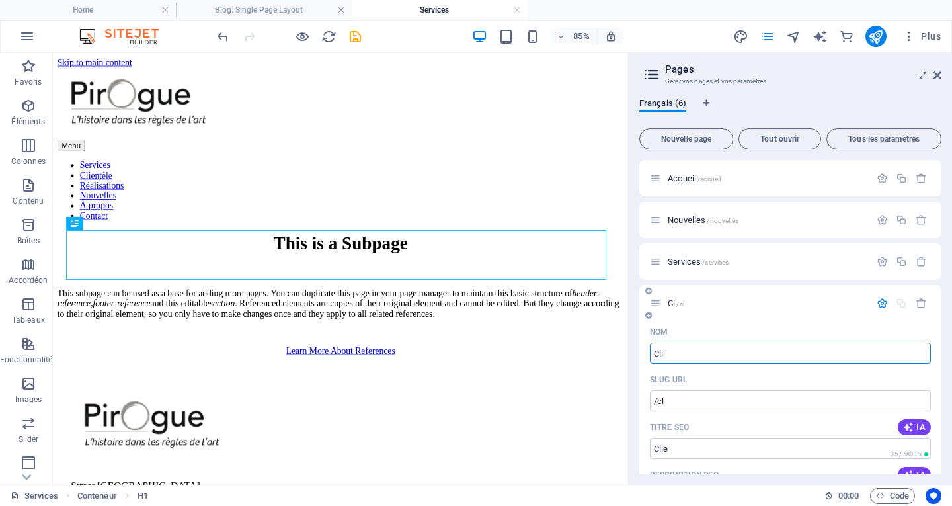
type input "/cl"
type input "Client"
type input "/client"
type input "Clientèle"
type input "/clientele-6"
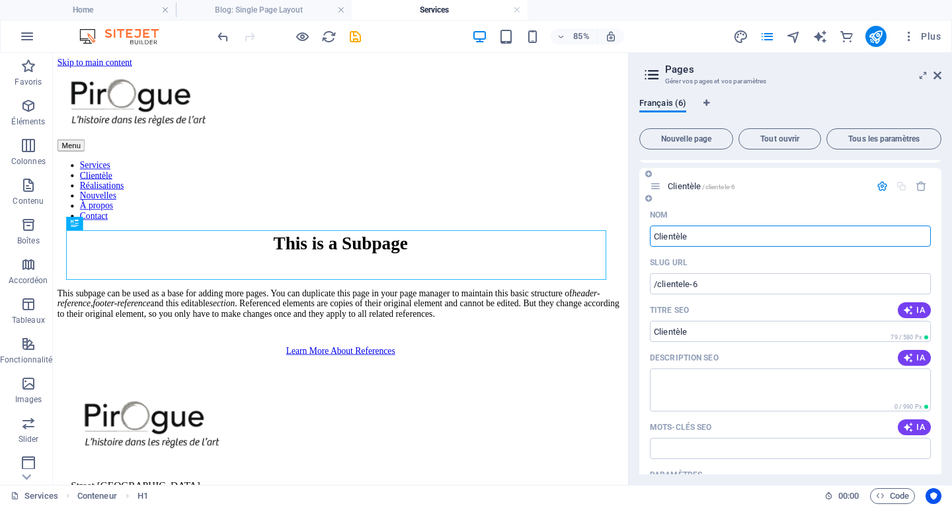
scroll to position [132, 0]
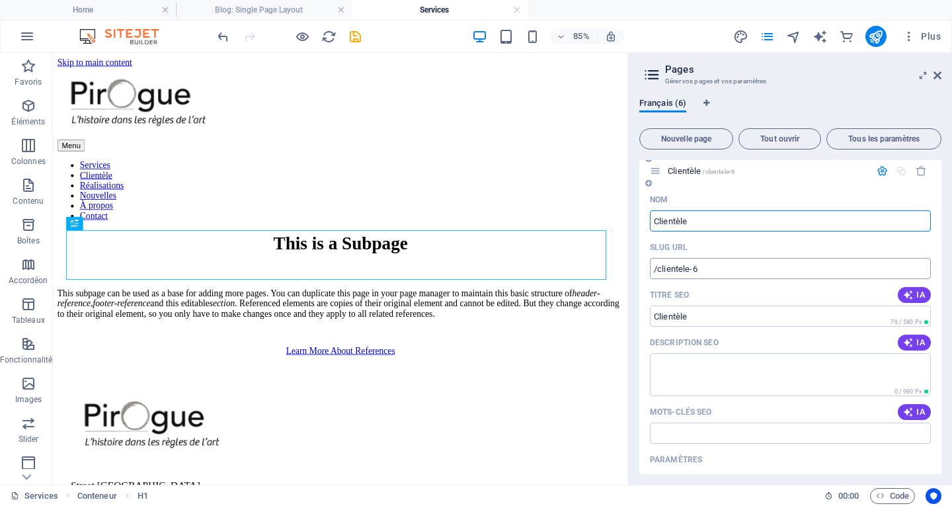
type input "Clientèle"
click at [749, 273] on input "/clientele-6" at bounding box center [790, 268] width 281 height 21
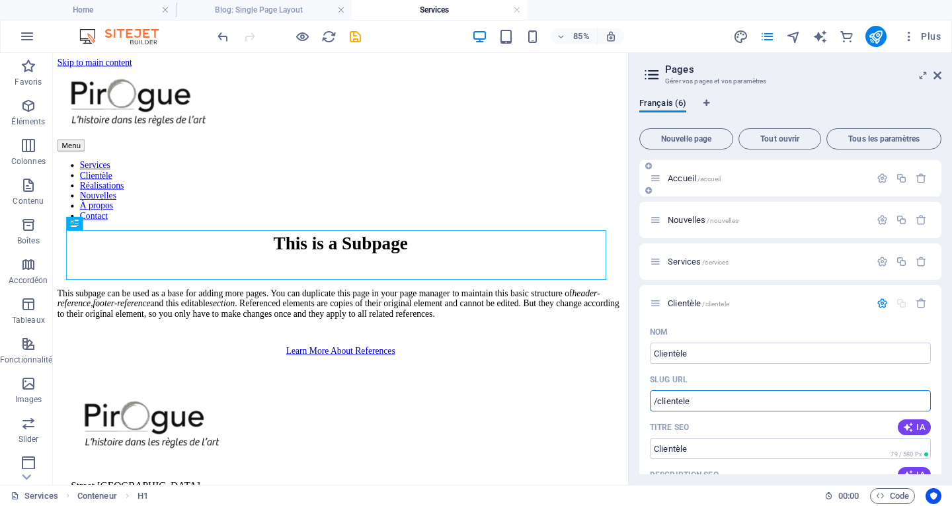
type input "/clientele"
click at [677, 178] on span "Accueil /accueil" at bounding box center [694, 178] width 53 height 10
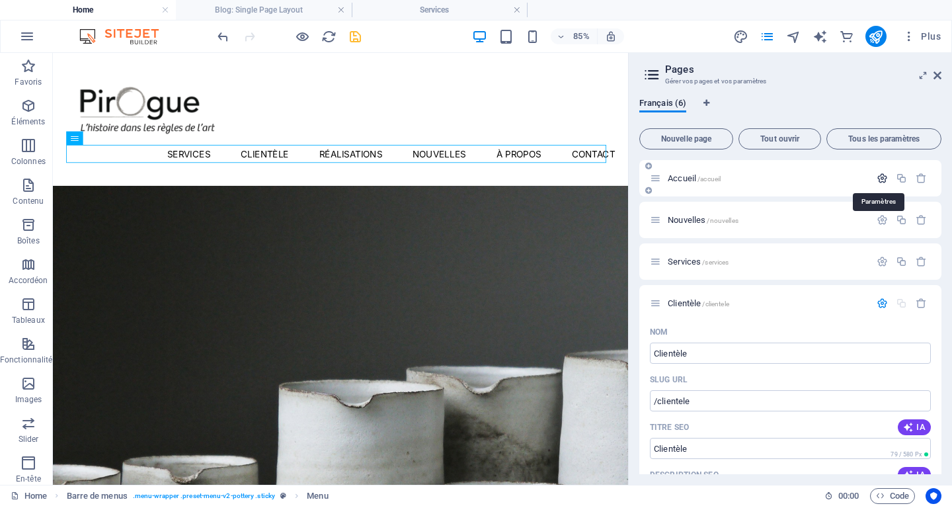
click at [883, 178] on icon "button" at bounding box center [882, 178] width 11 height 11
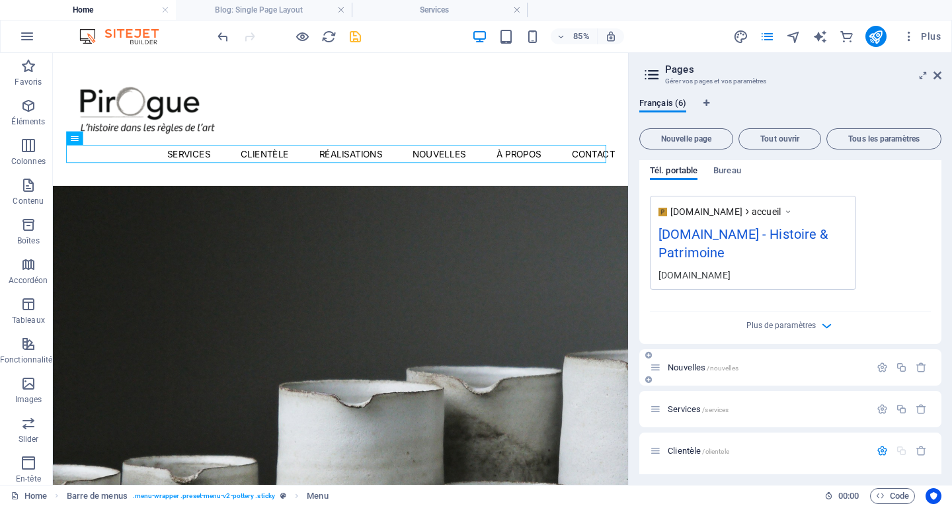
scroll to position [463, 0]
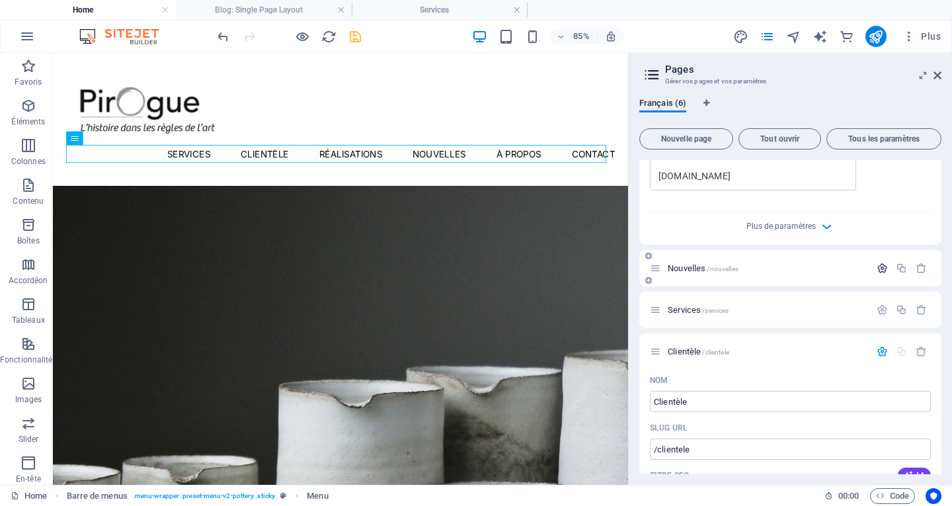
click at [882, 271] on icon "button" at bounding box center [882, 268] width 11 height 11
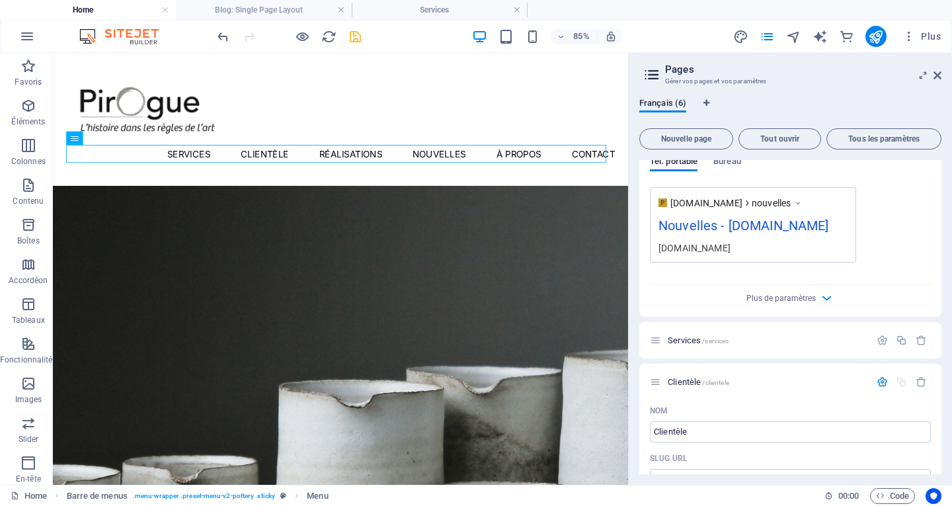
scroll to position [1058, 0]
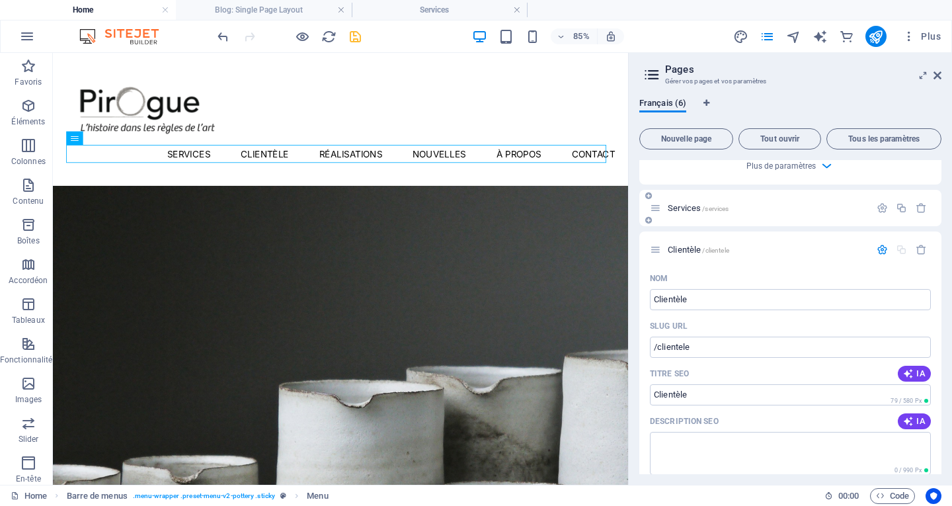
click at [881, 214] on div at bounding box center [902, 207] width 58 height 15
click at [881, 209] on icon "button" at bounding box center [882, 207] width 11 height 11
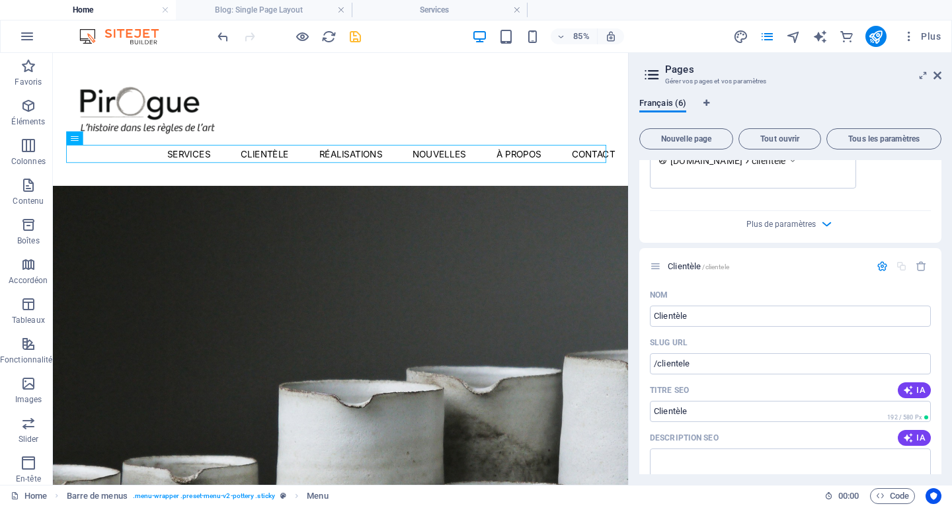
scroll to position [2051, 0]
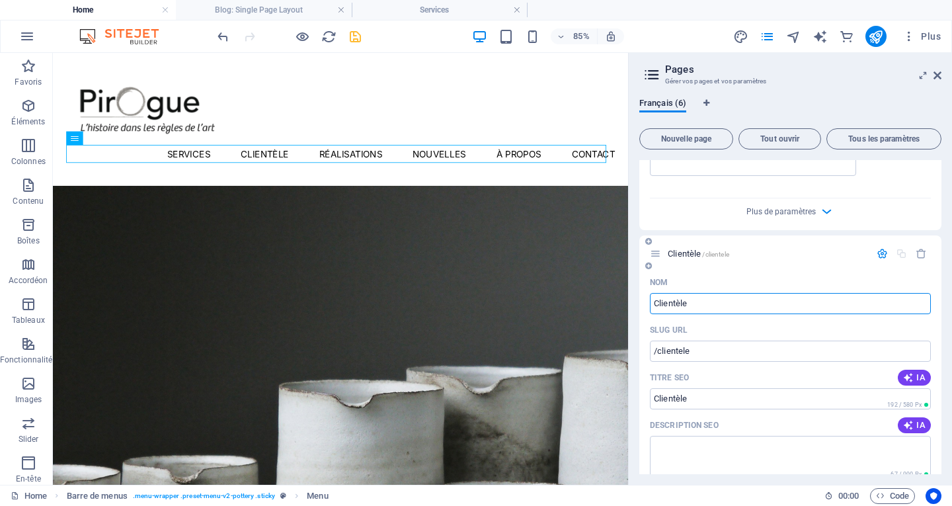
click at [843, 300] on input "Clientèle" at bounding box center [790, 303] width 281 height 21
type input "Ré"
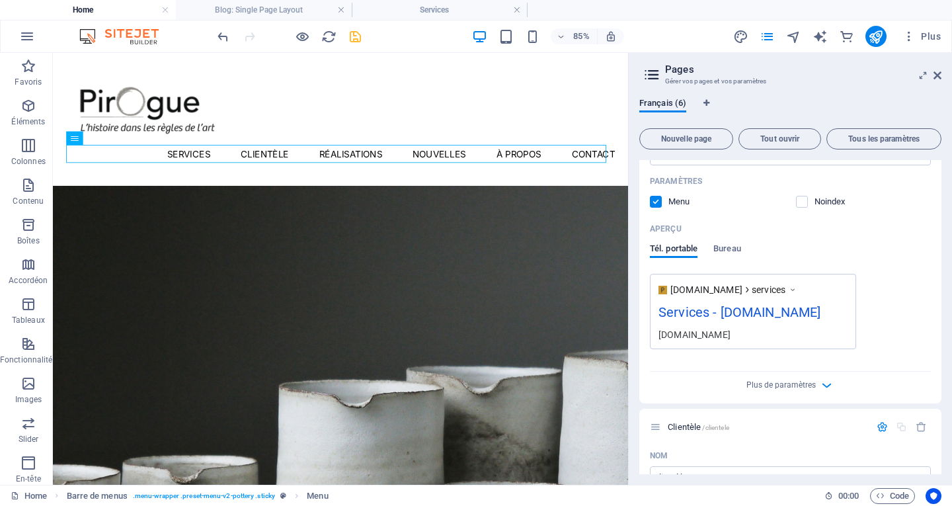
scroll to position [1389, 0]
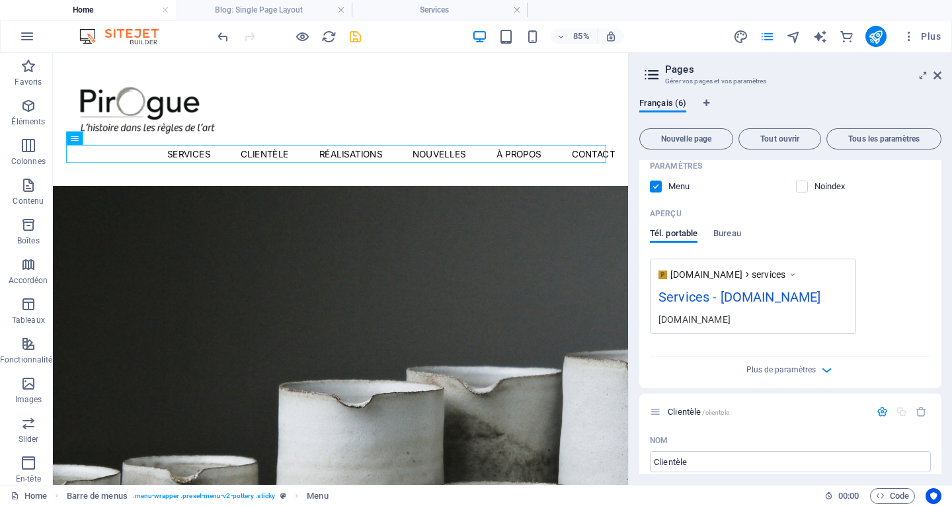
click at [945, 75] on aside "Pages Gérer vos pages et vos paramètres Français (6) Nouvelle page Tout ouvrir …" at bounding box center [790, 269] width 324 height 432
click at [940, 77] on icon at bounding box center [938, 75] width 8 height 11
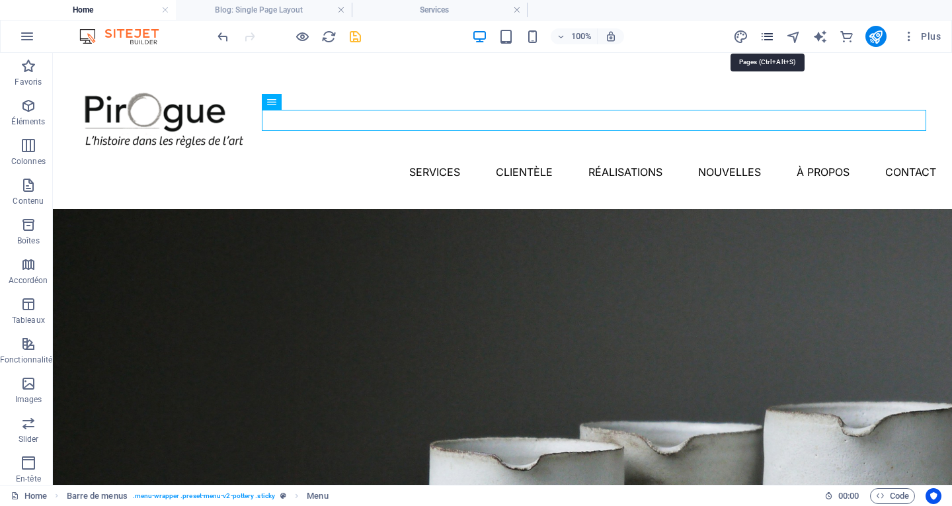
click at [771, 36] on icon "pages" at bounding box center [767, 36] width 15 height 15
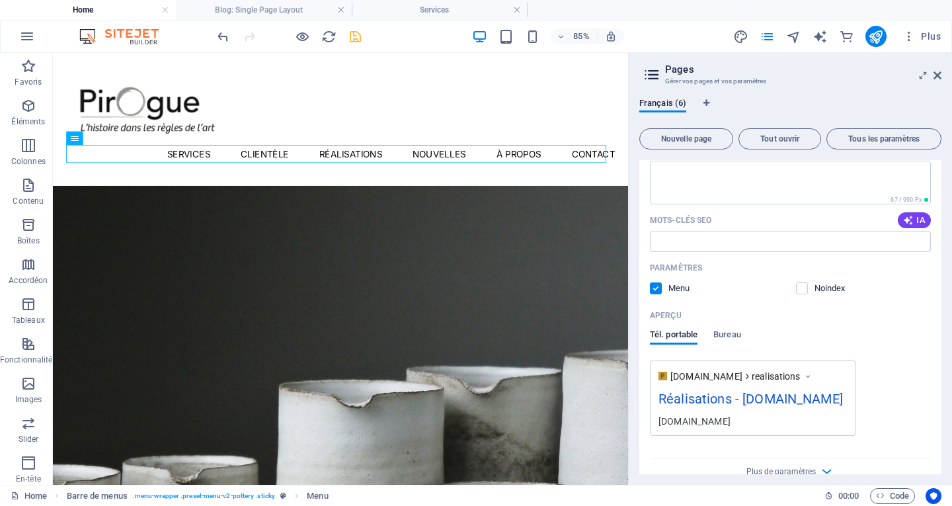
scroll to position [922, 0]
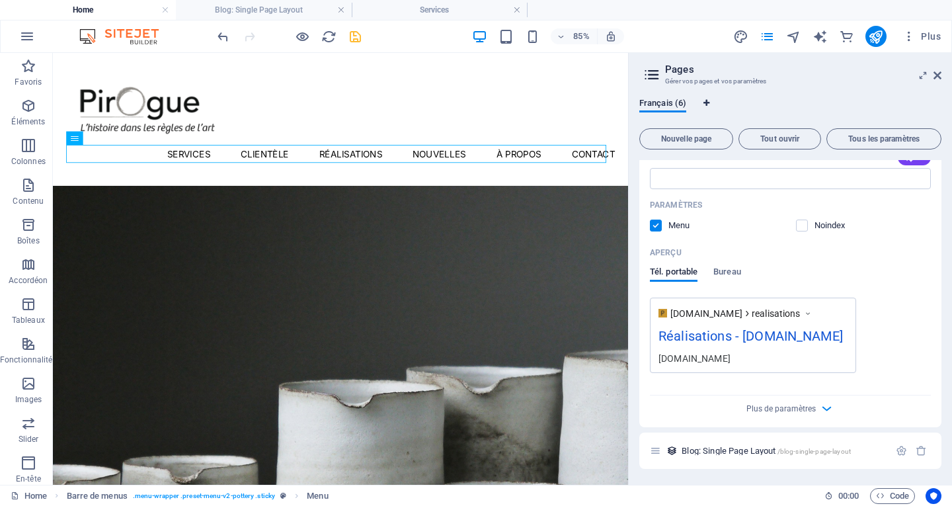
click at [705, 103] on icon "Onglets langues" at bounding box center [707, 103] width 6 height 8
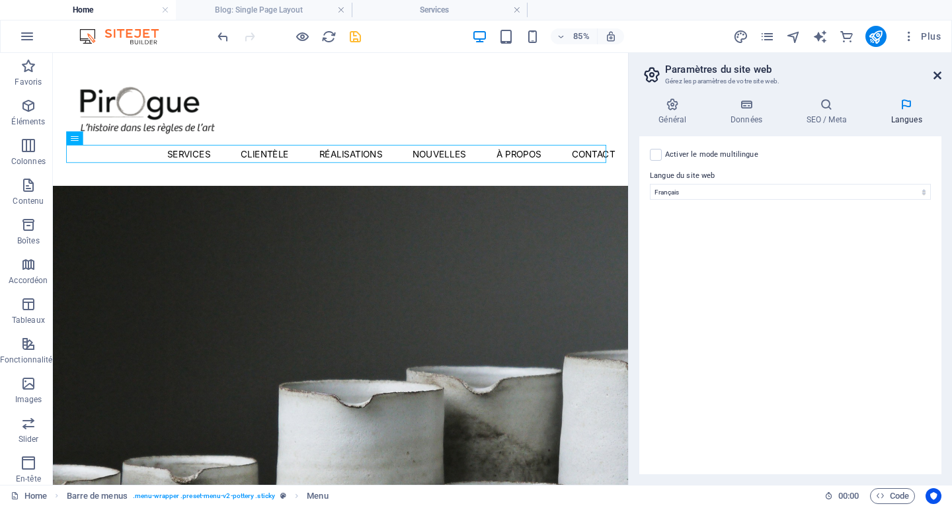
click at [939, 79] on icon at bounding box center [938, 75] width 8 height 11
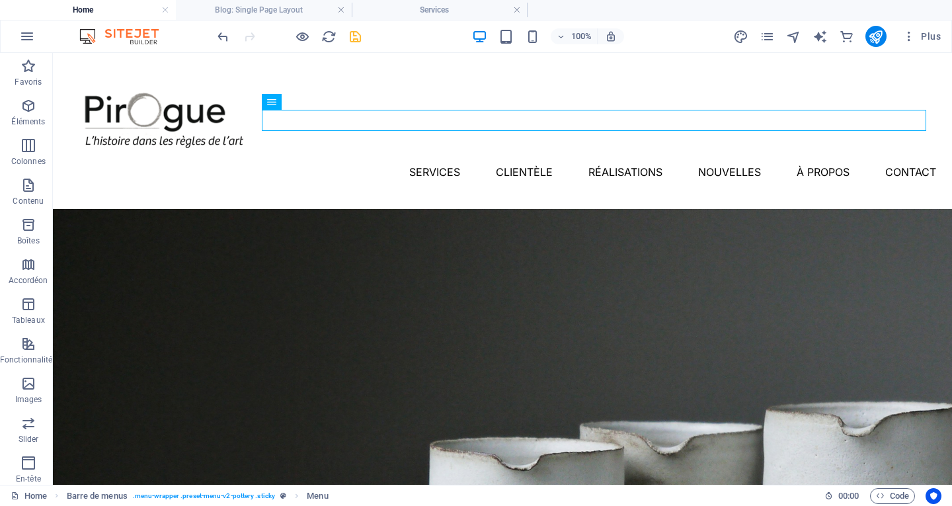
click at [768, 44] on div "Plus" at bounding box center [840, 36] width 213 height 21
click at [769, 39] on icon "pages" at bounding box center [767, 36] width 15 height 15
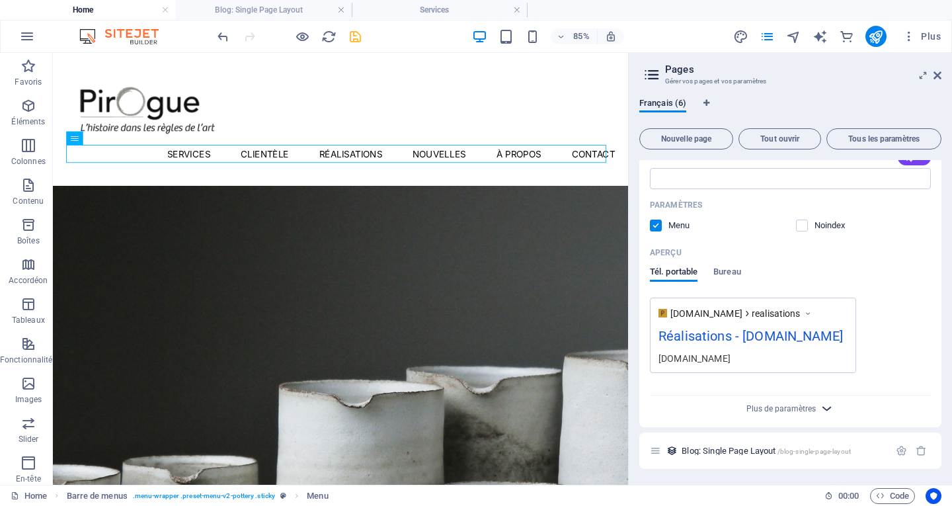
click at [821, 413] on icon "button" at bounding box center [827, 408] width 15 height 15
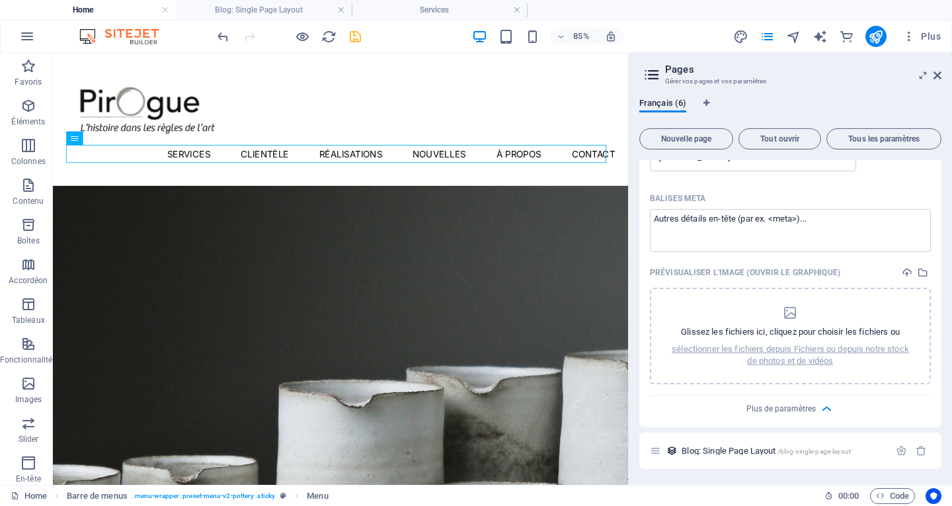
scroll to position [1124, 0]
click at [827, 409] on icon "button" at bounding box center [827, 409] width 15 height 15
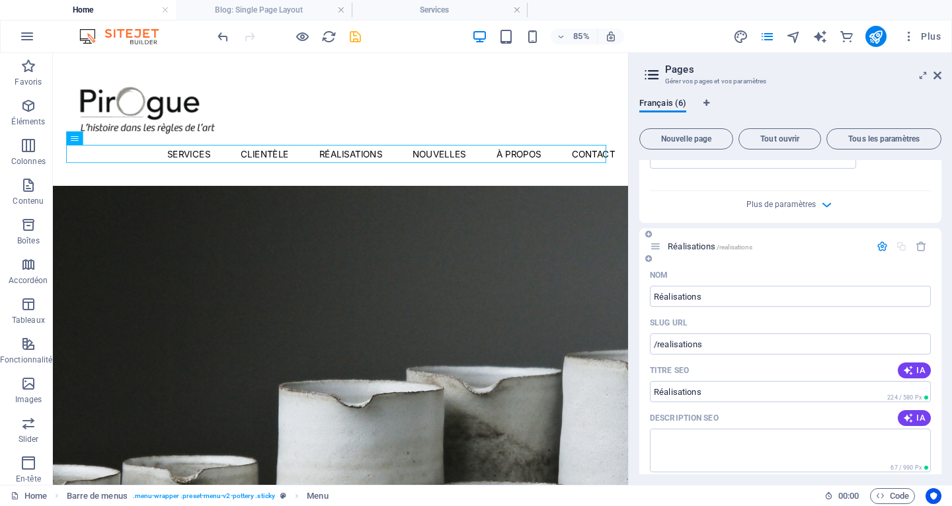
scroll to position [525, 0]
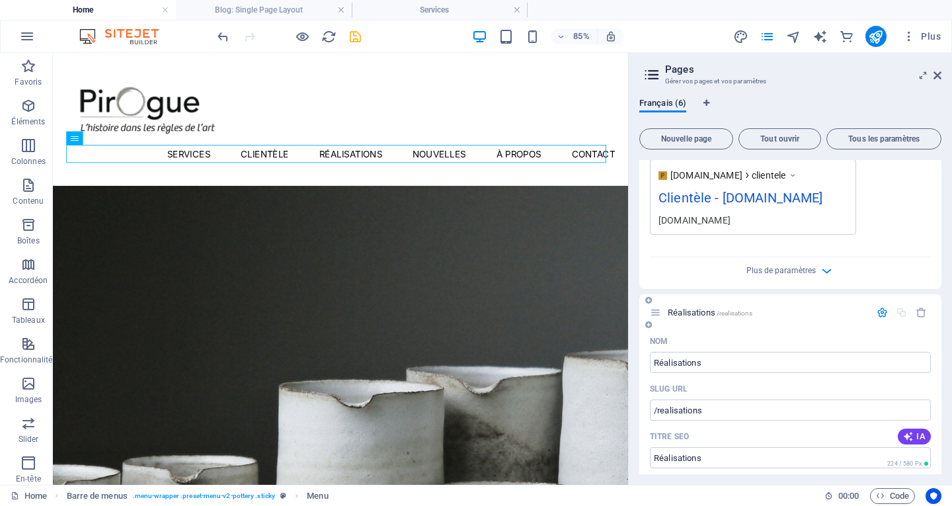
click at [877, 314] on icon "button" at bounding box center [882, 312] width 11 height 11
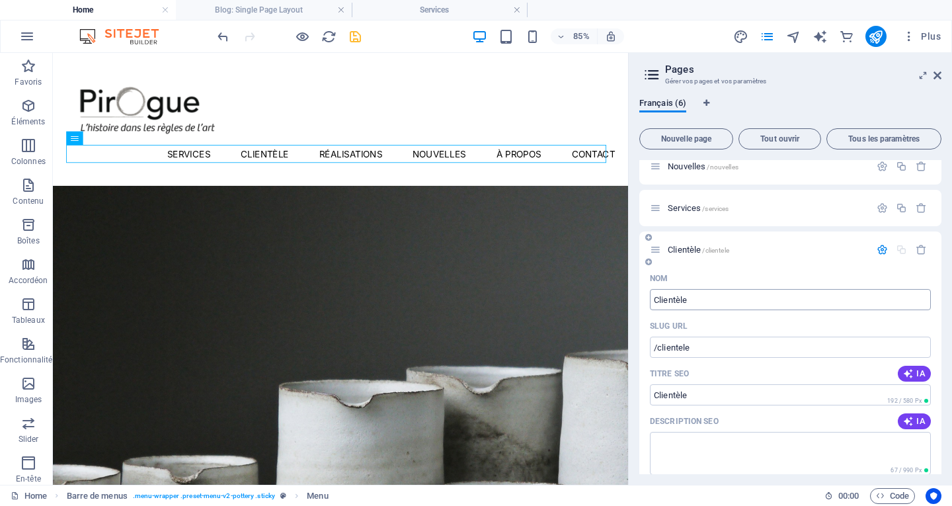
scroll to position [0, 0]
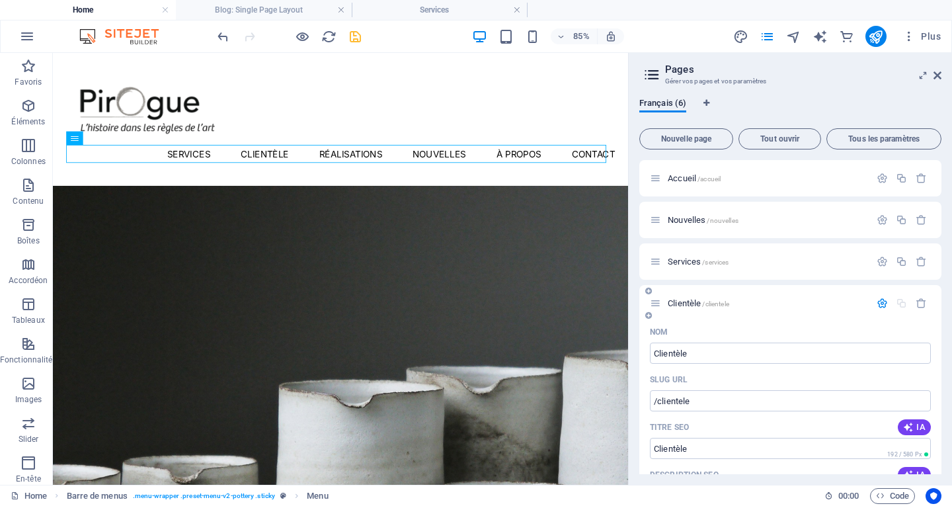
click at [883, 304] on icon "button" at bounding box center [882, 303] width 11 height 11
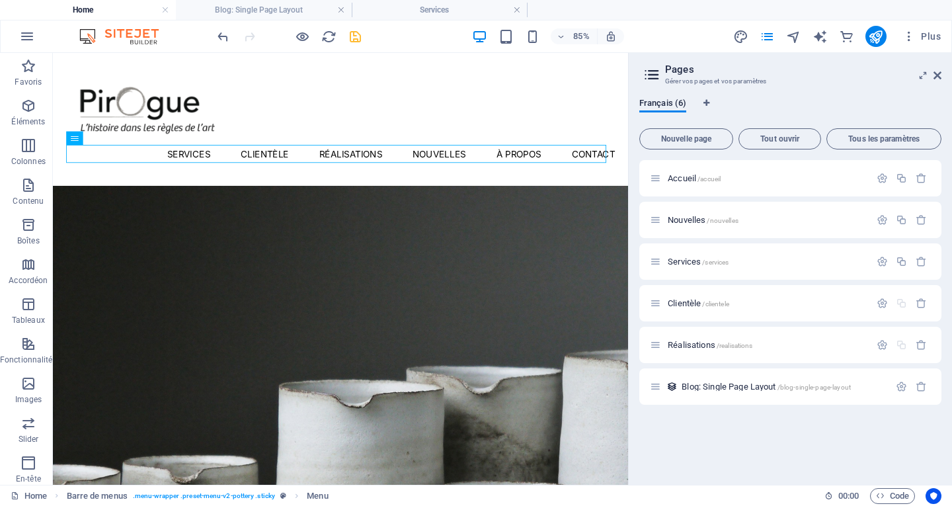
drag, startPoint x: 693, startPoint y: 261, endPoint x: 681, endPoint y: 201, distance: 60.7
click at [681, 201] on div "Accueil /accueil Nouvelles /nouvelles Services /services Clientèle /clientele R…" at bounding box center [791, 282] width 302 height 245
click at [656, 261] on icon at bounding box center [655, 261] width 11 height 11
click at [697, 261] on span "Services /services" at bounding box center [698, 262] width 61 height 10
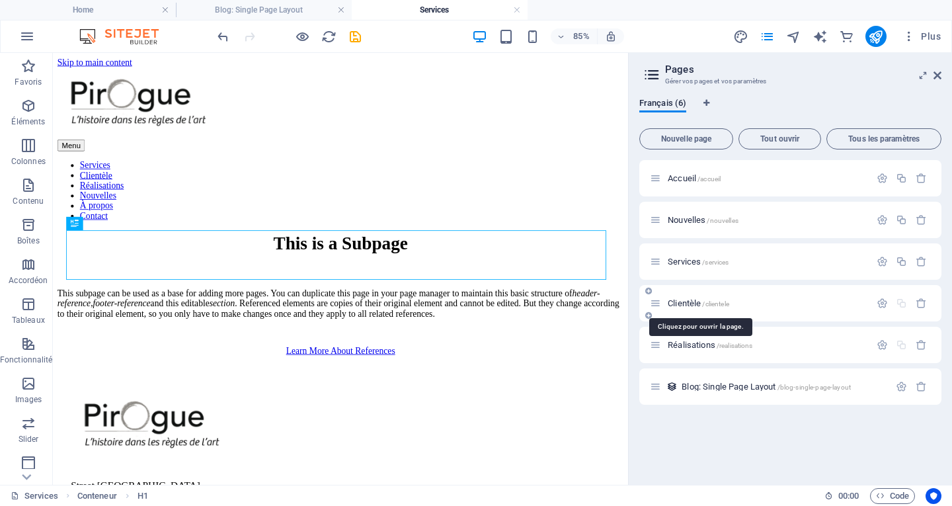
click at [692, 305] on span "Clientèle /clientele" at bounding box center [699, 303] width 62 height 10
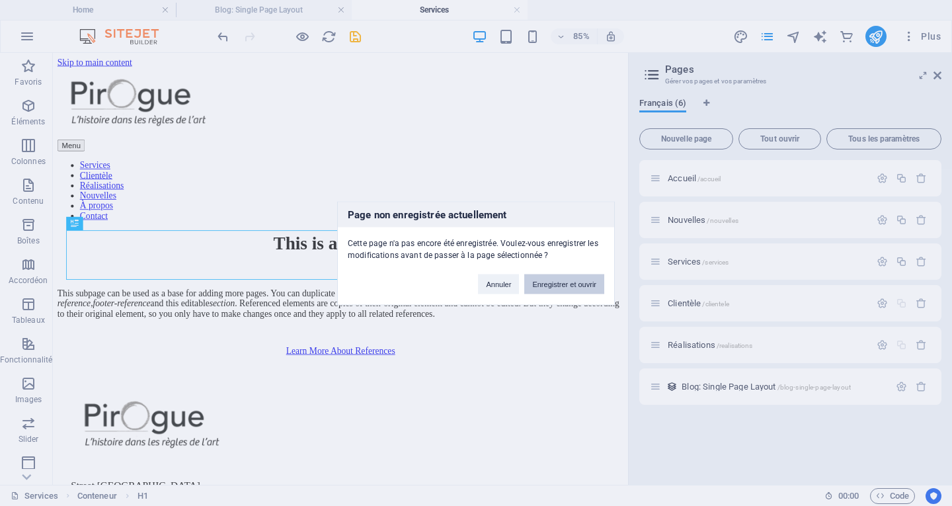
click at [575, 284] on button "Enregistrer et ouvrir" at bounding box center [565, 284] width 80 height 20
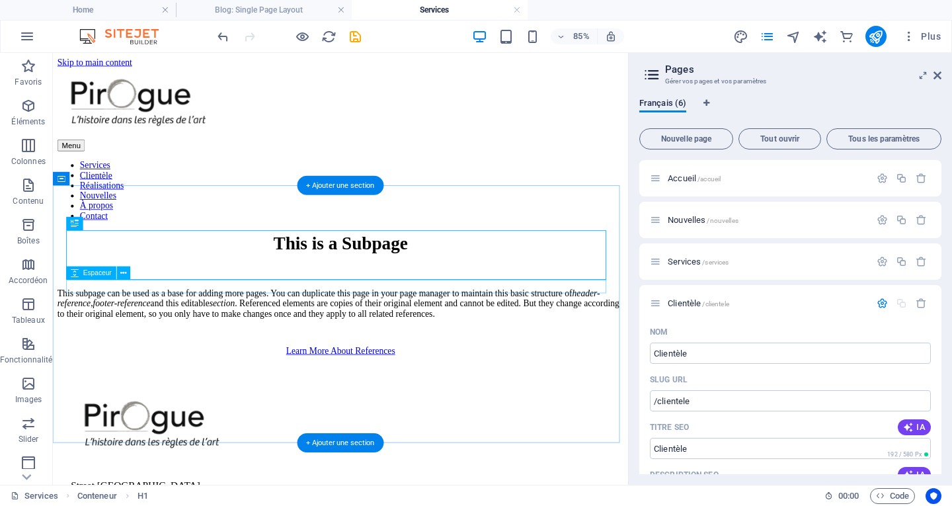
scroll to position [571, 0]
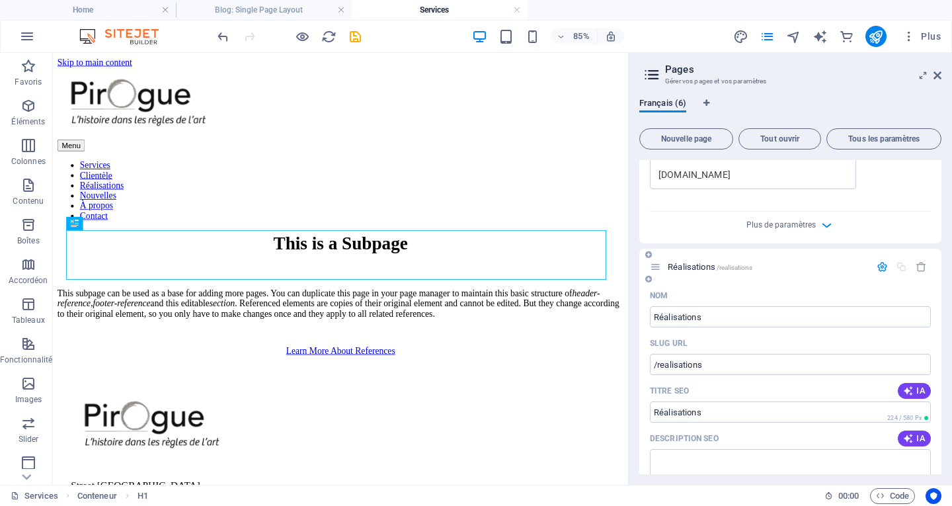
click at [879, 270] on icon "button" at bounding box center [882, 266] width 11 height 11
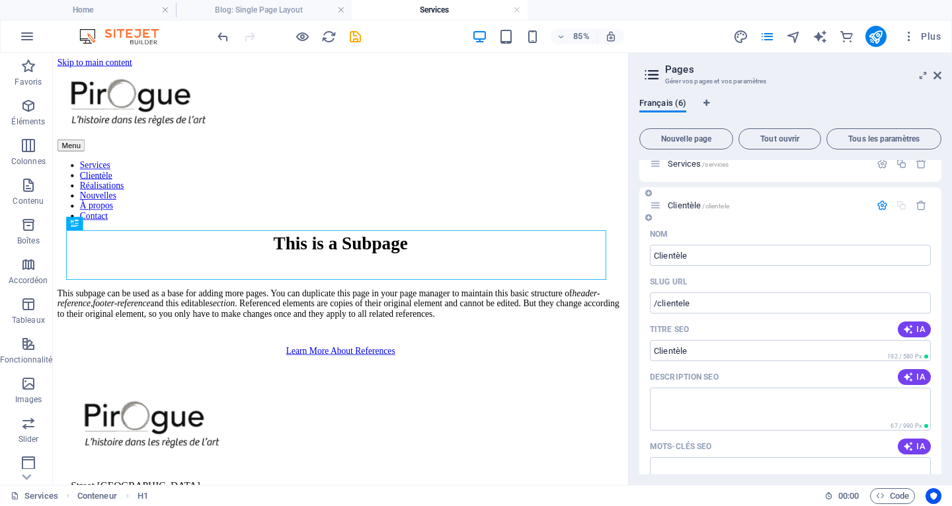
scroll to position [0, 0]
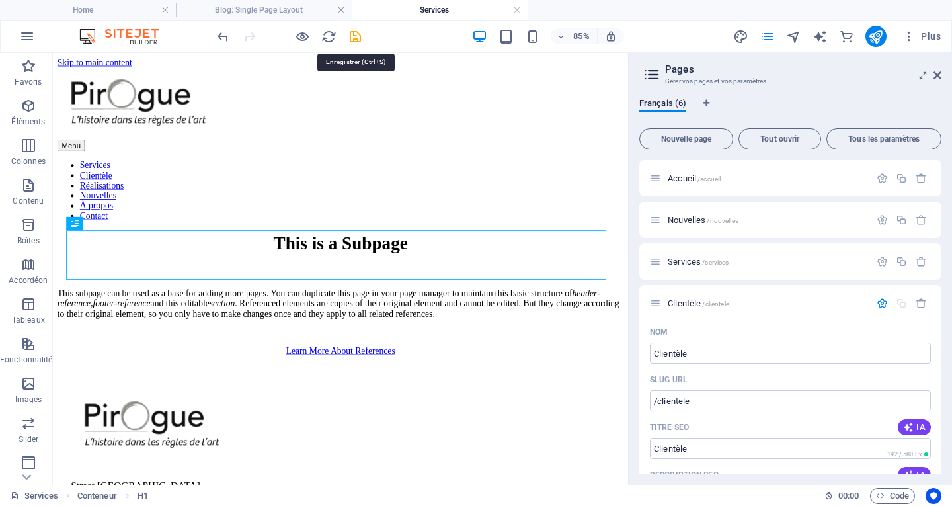
click at [355, 37] on icon "save" at bounding box center [355, 36] width 15 height 15
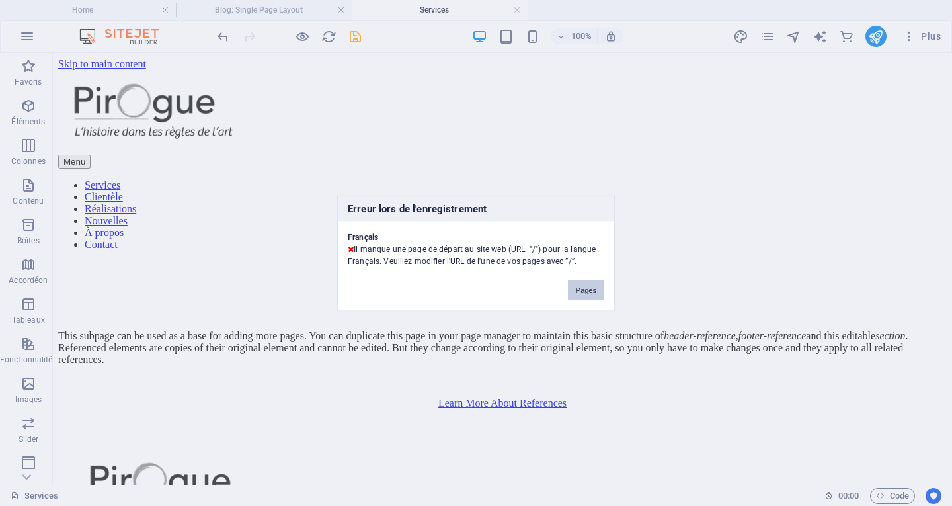
click at [580, 293] on button "Pages" at bounding box center [586, 290] width 36 height 20
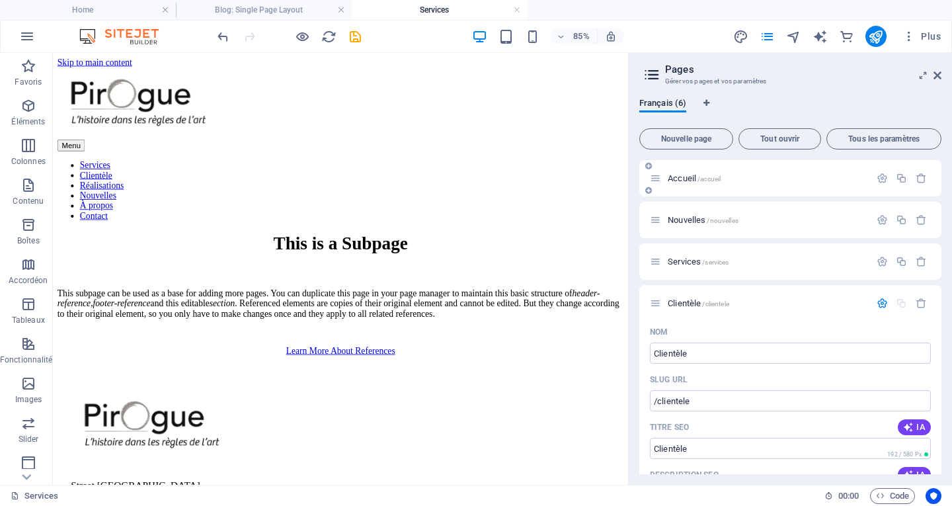
click at [700, 181] on span "/accueil" at bounding box center [709, 178] width 23 height 7
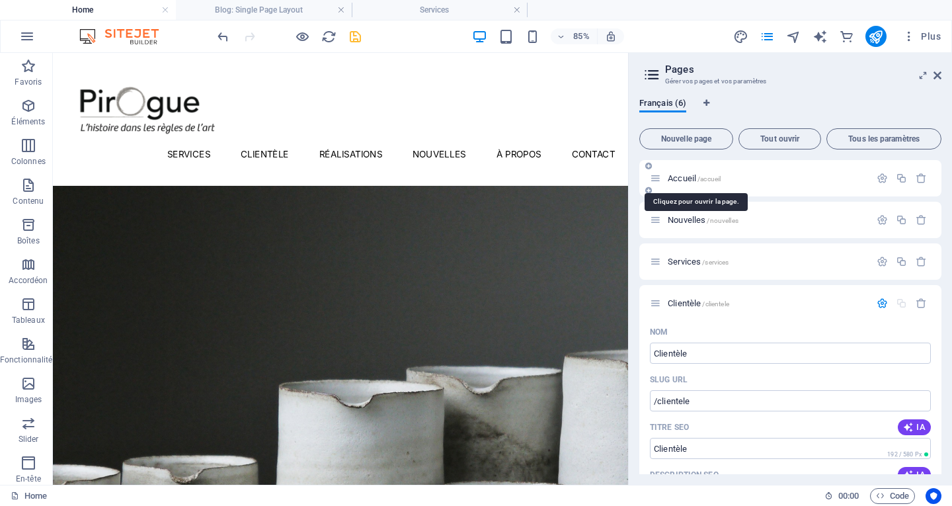
click at [700, 181] on span "/accueil" at bounding box center [709, 178] width 23 height 7
click at [880, 179] on icon "button" at bounding box center [882, 178] width 11 height 11
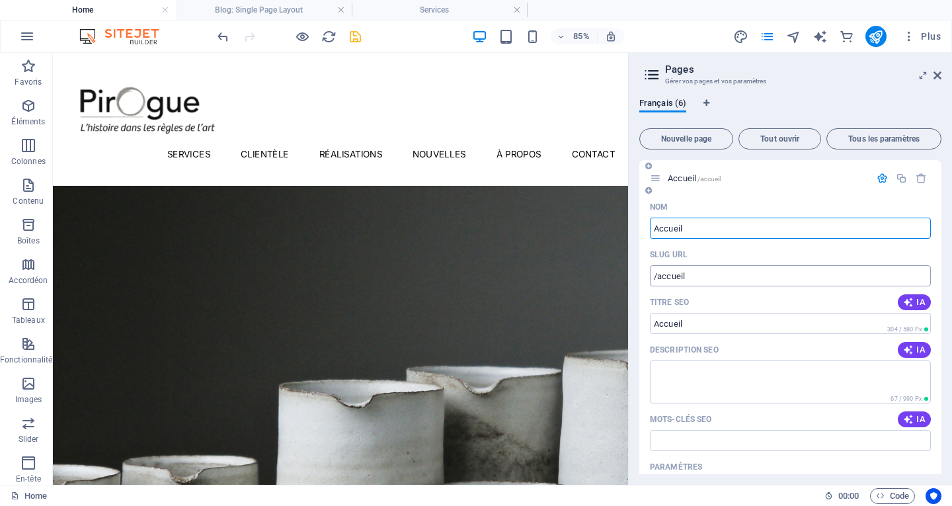
click at [769, 272] on input "/accueil" at bounding box center [790, 275] width 281 height 21
click at [917, 301] on span "IA" at bounding box center [915, 302] width 22 height 11
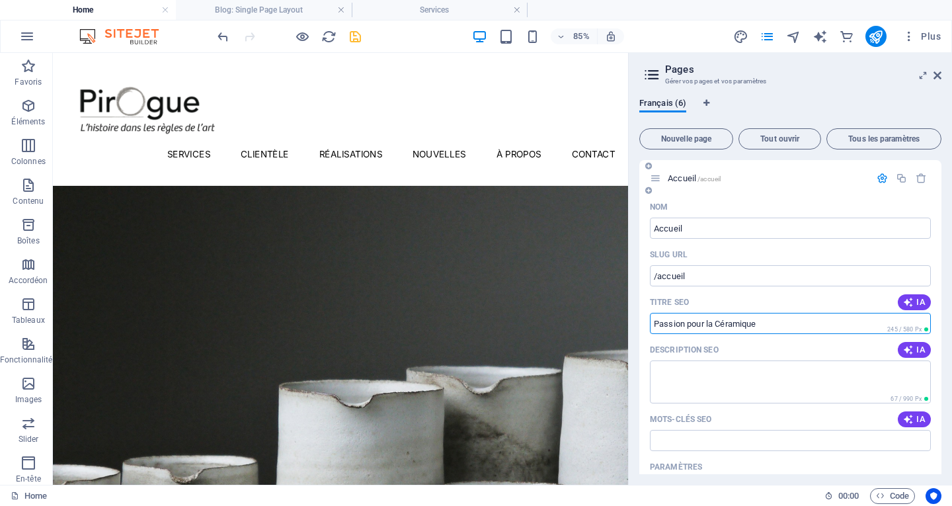
click at [850, 326] on input "Passion pour la Céramique" at bounding box center [790, 323] width 281 height 21
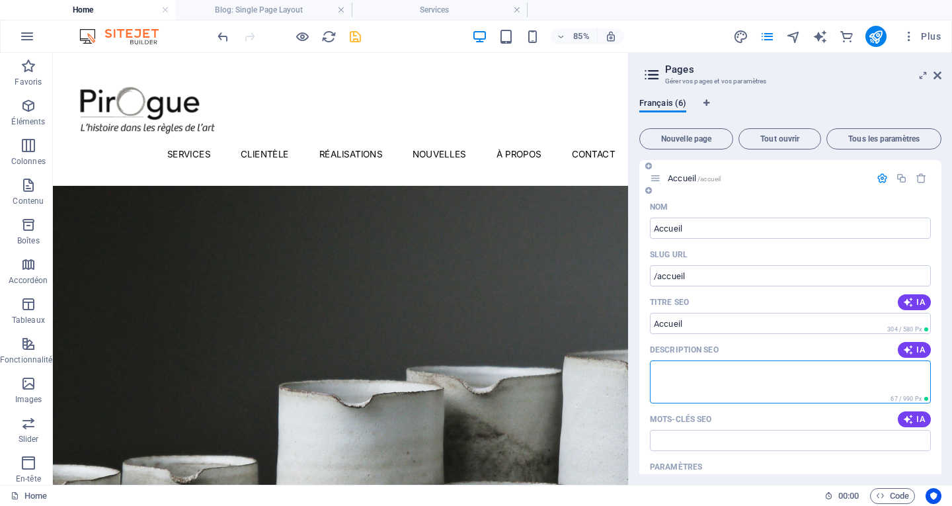
click at [792, 387] on textarea "Description SEO" at bounding box center [790, 381] width 281 height 43
click at [878, 182] on icon "button" at bounding box center [882, 178] width 11 height 11
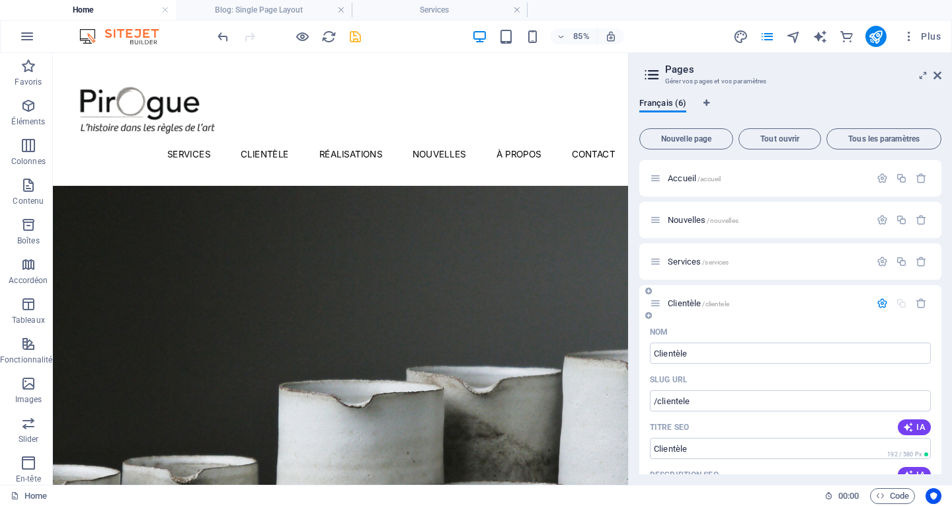
click at [879, 304] on icon "button" at bounding box center [882, 303] width 11 height 11
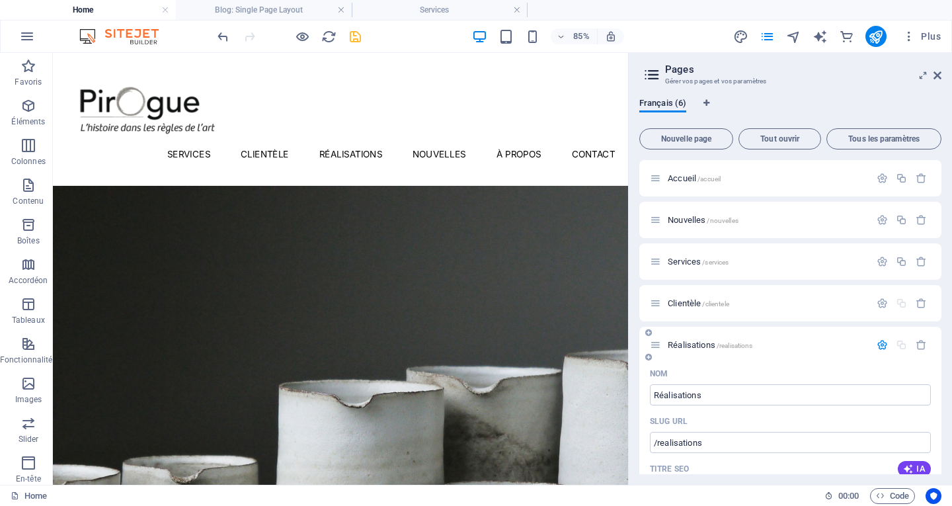
click at [877, 340] on icon "button" at bounding box center [882, 344] width 11 height 11
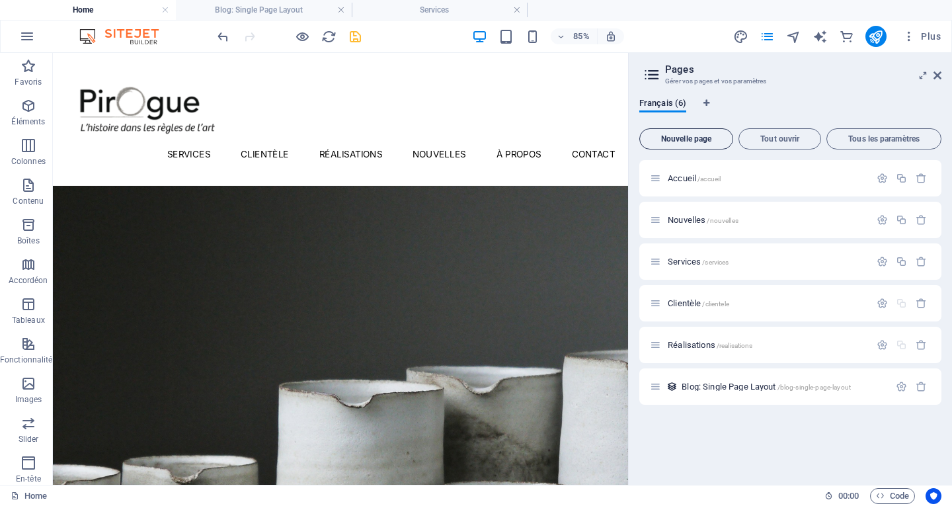
click at [682, 144] on button "Nouvelle page" at bounding box center [687, 138] width 94 height 21
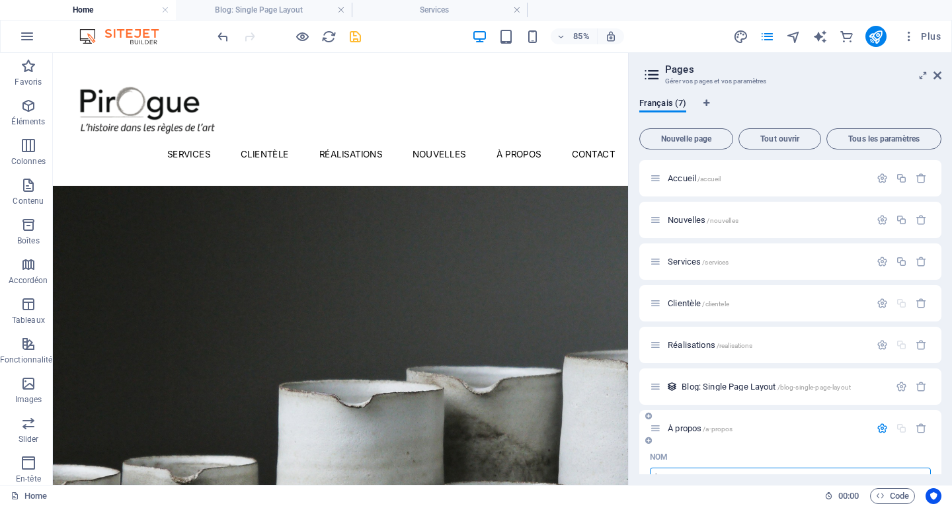
click at [883, 429] on icon "button" at bounding box center [882, 428] width 11 height 11
click at [710, 138] on span "Nouvelle page" at bounding box center [687, 139] width 82 height 8
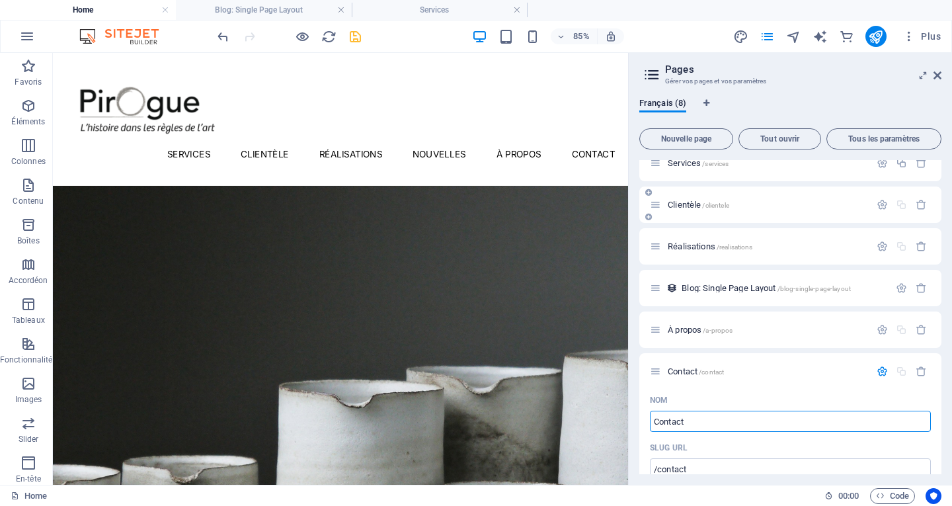
scroll to position [83, 0]
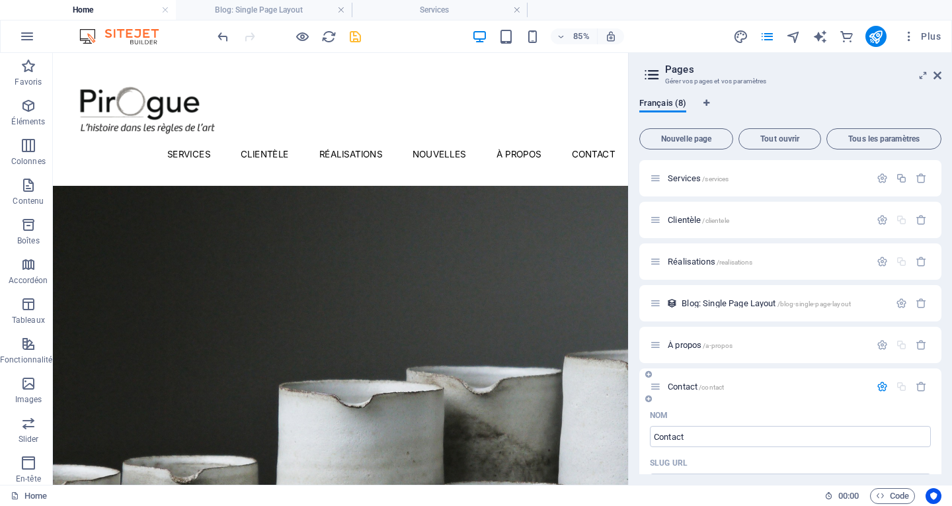
click at [882, 387] on icon "button" at bounding box center [882, 386] width 11 height 11
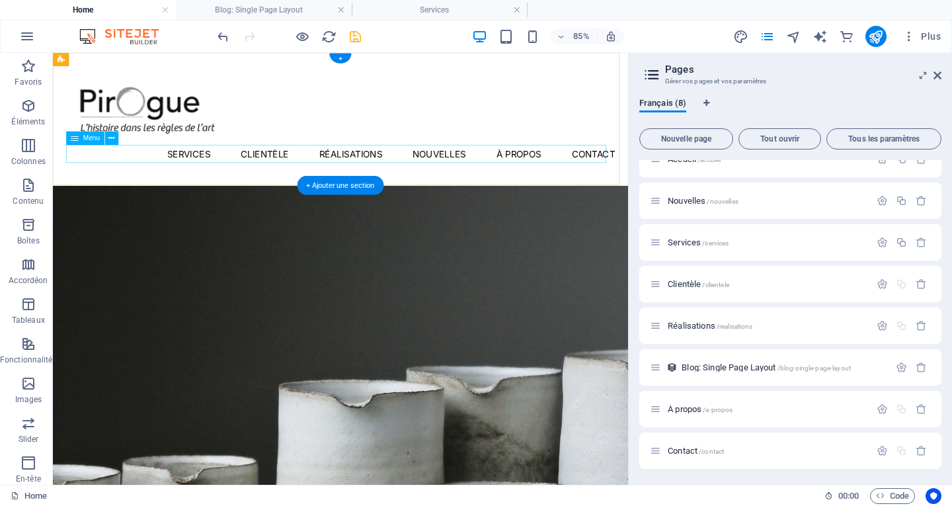
click at [218, 172] on nav "Services Clientèle Réalisations Nouvelles À propos Contact" at bounding box center [392, 171] width 646 height 21
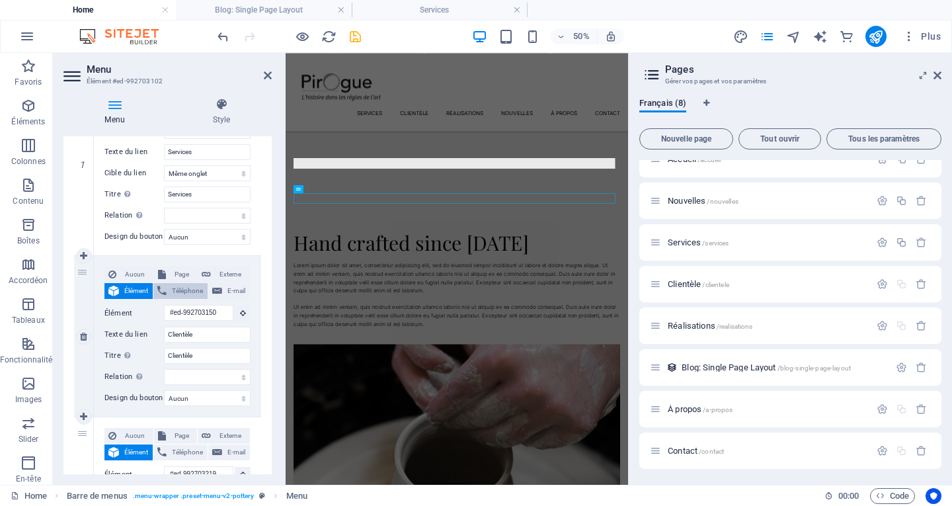
scroll to position [559, 0]
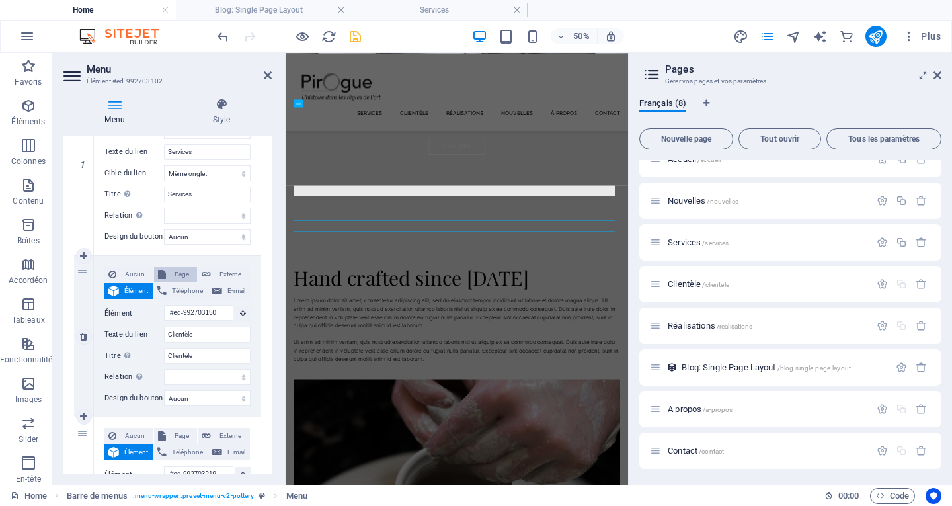
click at [175, 277] on span "Page" at bounding box center [182, 275] width 24 height 16
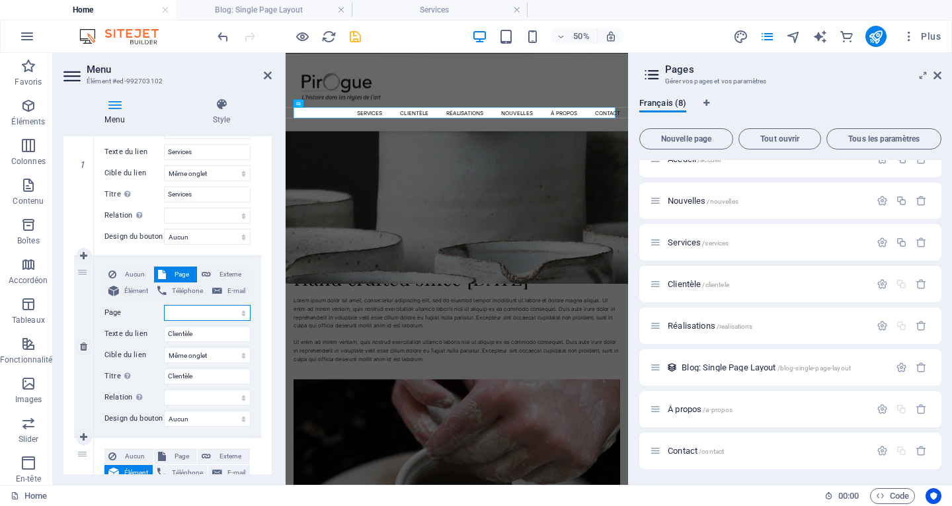
click at [239, 314] on select "Accueil Nouvelles Services Clientèle Réalisations À propos Contact" at bounding box center [207, 313] width 87 height 16
click at [164, 305] on select "Accueil Nouvelles Services Clientèle Réalisations À propos Contact" at bounding box center [207, 313] width 87 height 16
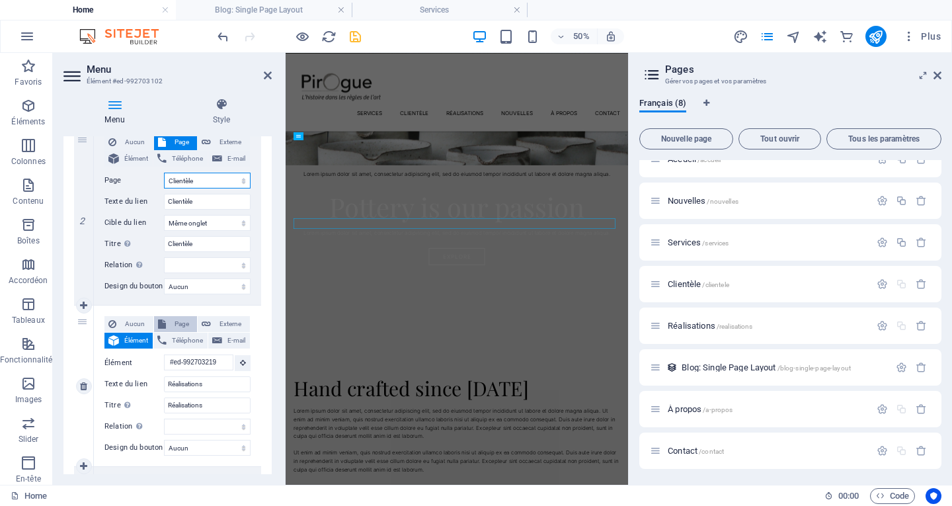
scroll to position [247, 0]
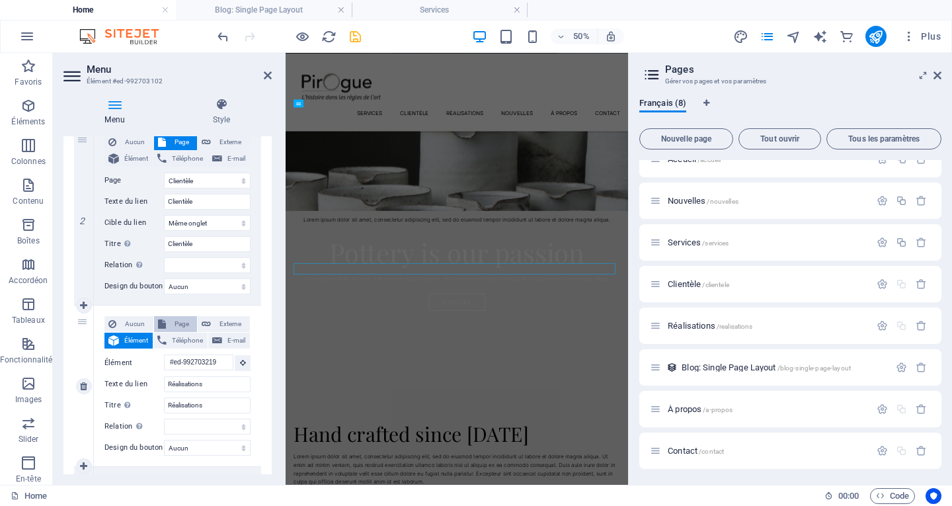
click at [183, 323] on span "Page" at bounding box center [182, 324] width 24 height 16
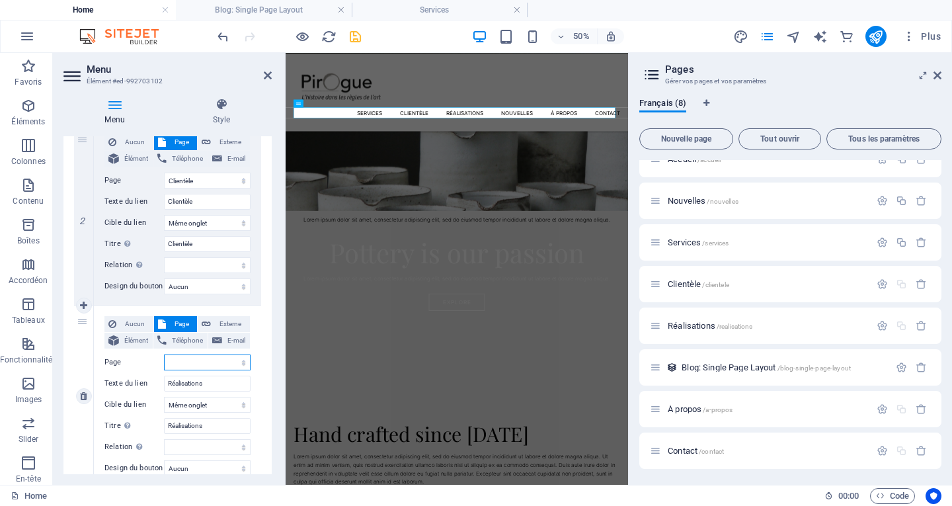
click at [238, 365] on select "Accueil Nouvelles Services Clientèle Réalisations À propos Contact" at bounding box center [207, 363] width 87 height 16
click at [164, 355] on select "Accueil Nouvelles Services Clientèle Réalisations À propos Contact" at bounding box center [207, 363] width 87 height 16
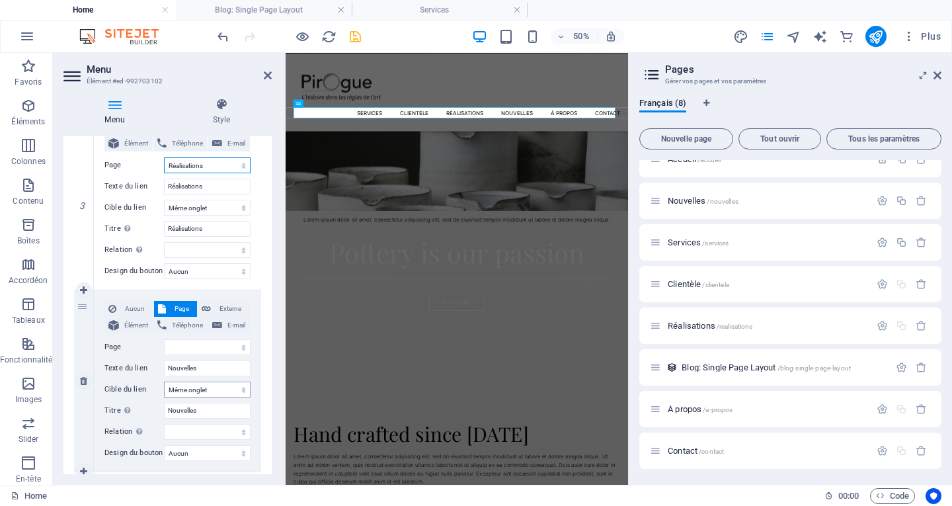
scroll to position [529, 0]
click at [216, 346] on select "Accueil Nouvelles Services Clientèle Réalisations À propos Contact" at bounding box center [207, 346] width 87 height 16
click at [164, 338] on select "Accueil Nouvelles Services Clientèle Réalisations À propos Contact" at bounding box center [207, 346] width 87 height 16
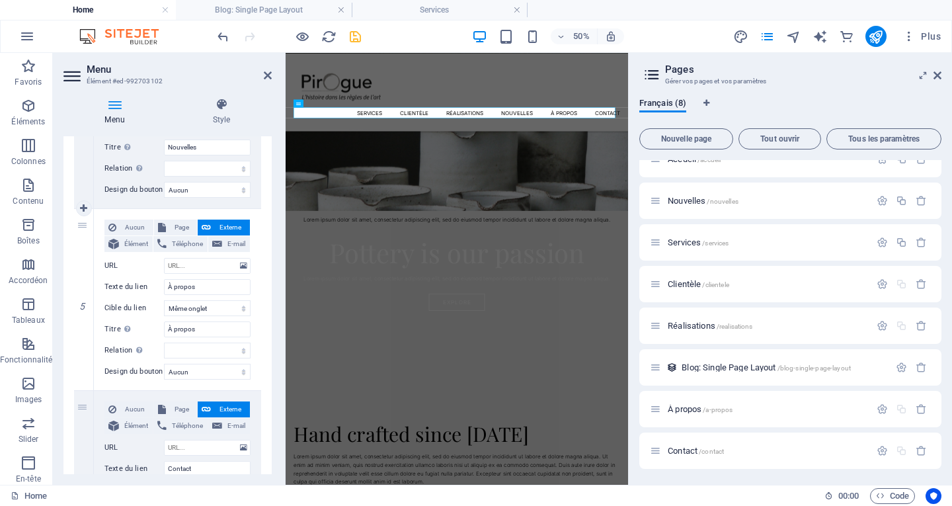
scroll to position [794, 0]
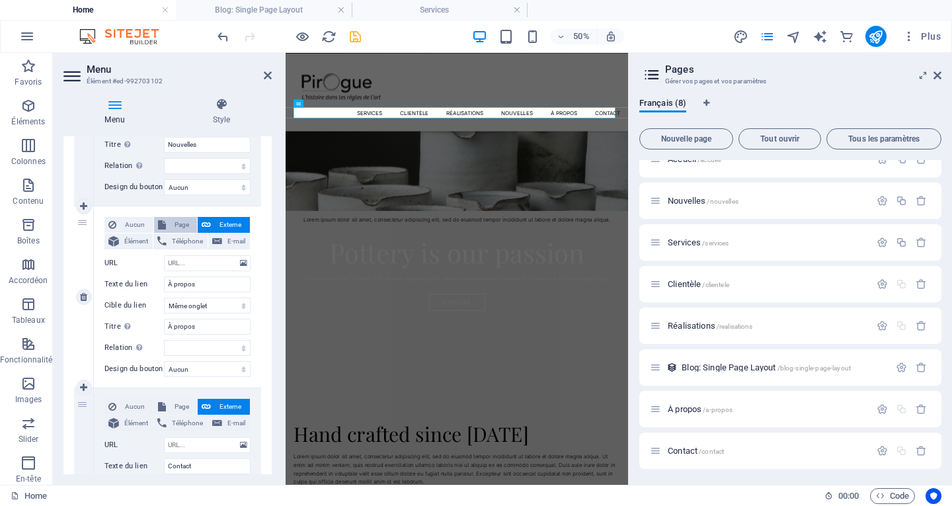
click at [179, 226] on span "Page" at bounding box center [182, 225] width 24 height 16
click at [192, 262] on select "Accueil Nouvelles Services Clientèle Réalisations À propos Contact" at bounding box center [207, 263] width 87 height 16
click at [164, 255] on select "Accueil Nouvelles Services Clientèle Réalisations À propos Contact" at bounding box center [207, 263] width 87 height 16
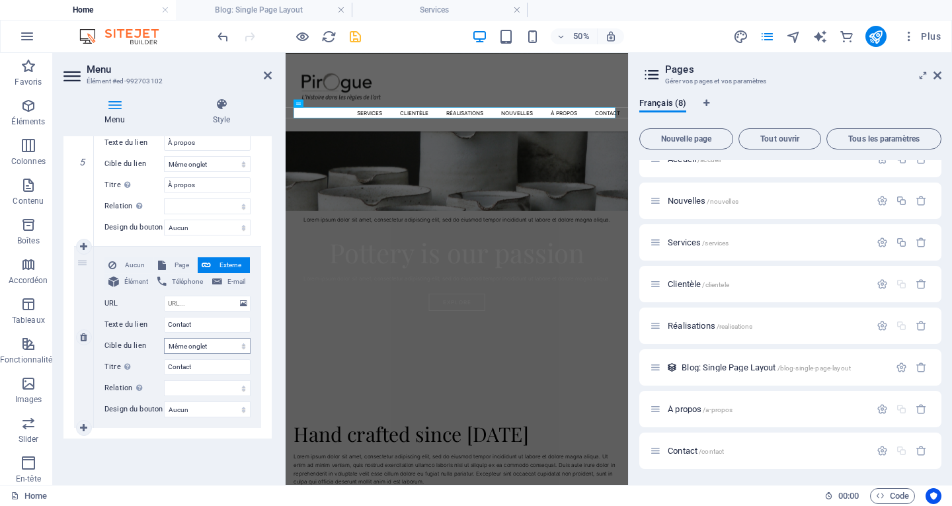
scroll to position [937, 0]
click at [177, 262] on span "Page" at bounding box center [182, 264] width 24 height 16
click at [193, 303] on select "Accueil Nouvelles Services Clientèle Réalisations À propos Contact" at bounding box center [207, 302] width 87 height 16
click at [164, 294] on select "Accueil Nouvelles Services Clientèle Réalisations À propos Contact" at bounding box center [207, 302] width 87 height 16
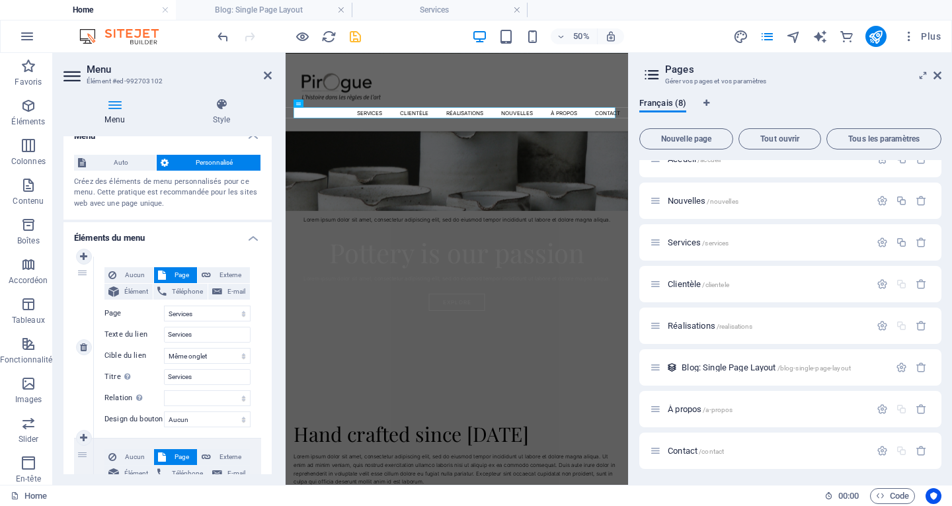
scroll to position [0, 0]
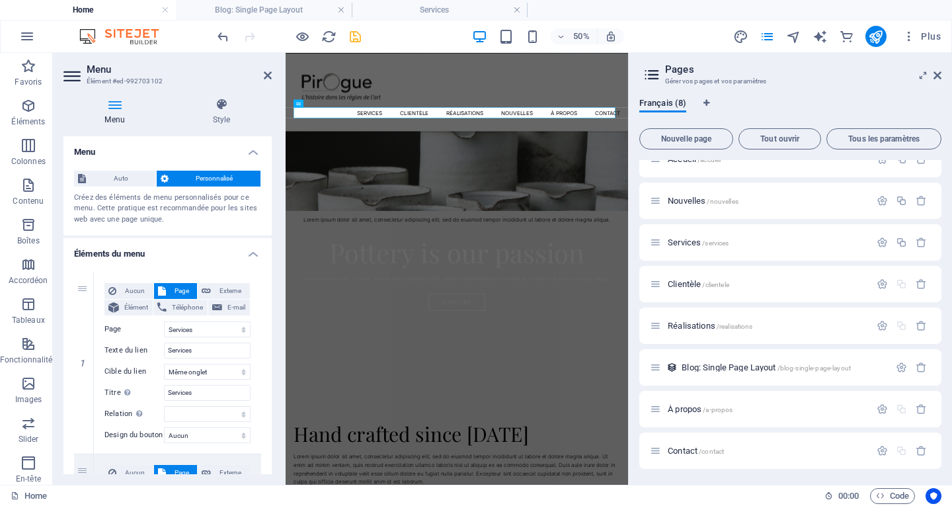
click at [267, 69] on h2 "Menu" at bounding box center [179, 69] width 185 height 12
click at [114, 102] on icon at bounding box center [114, 104] width 103 height 13
click at [940, 75] on icon at bounding box center [938, 75] width 8 height 11
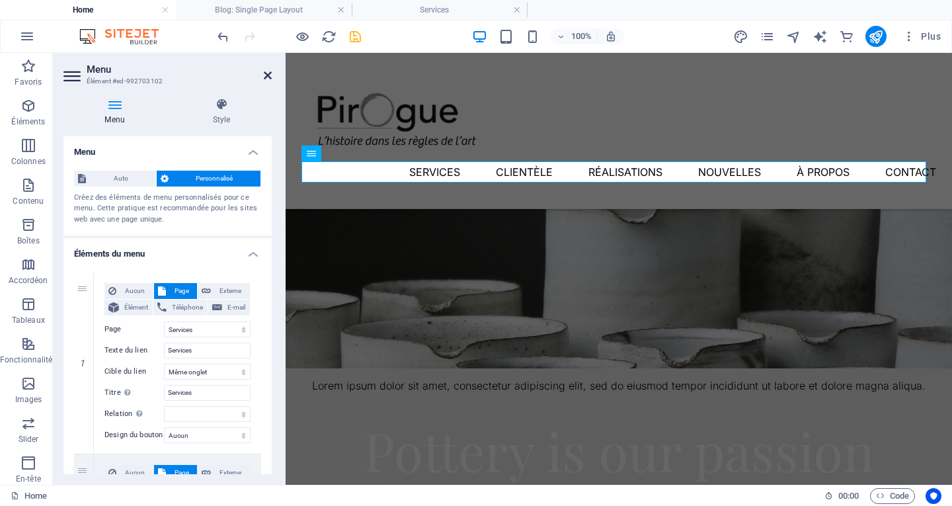
click at [269, 77] on icon at bounding box center [268, 75] width 8 height 11
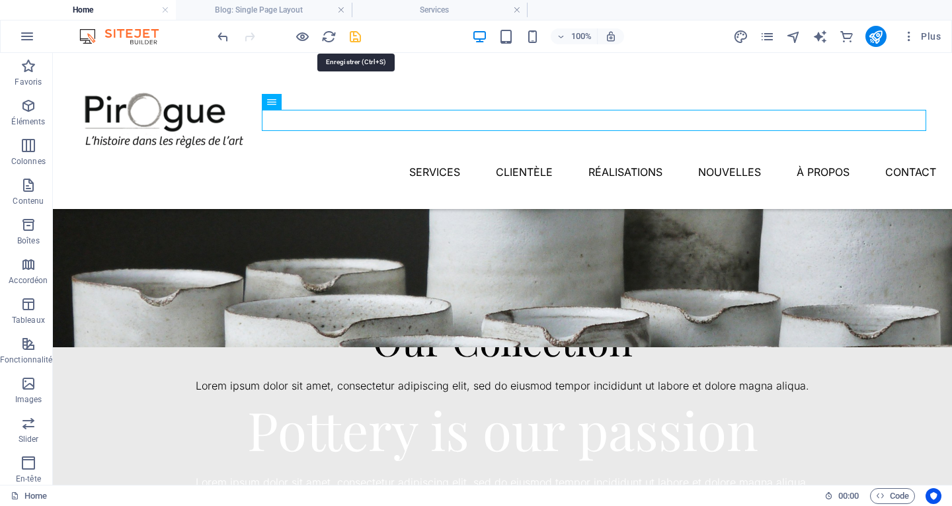
click at [359, 35] on icon "save" at bounding box center [355, 36] width 15 height 15
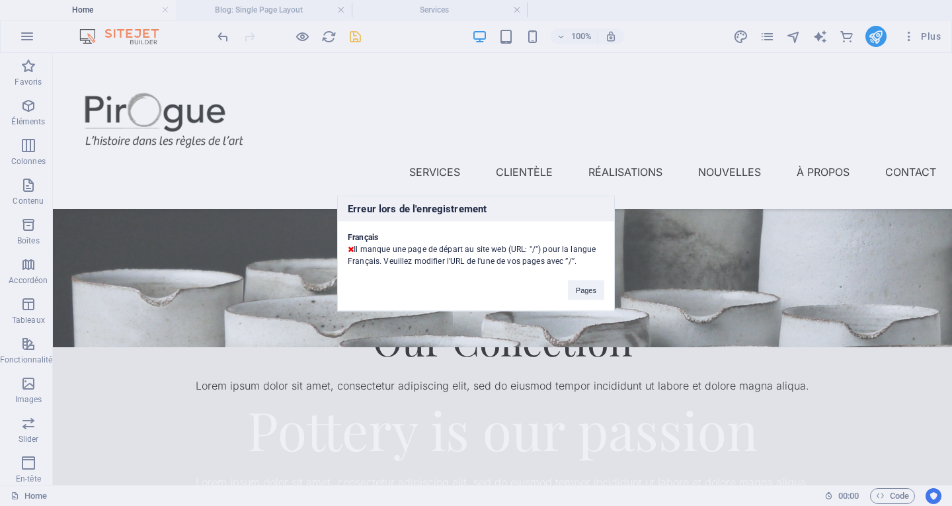
drag, startPoint x: 563, startPoint y: 261, endPoint x: 573, endPoint y: 261, distance: 9.9
click at [573, 261] on div "Français Il manque une page de départ au site web (URL: "/") pour la langue Fra…" at bounding box center [476, 244] width 276 height 46
copy div "”/”"
click at [582, 292] on button "Pages" at bounding box center [586, 290] width 36 height 20
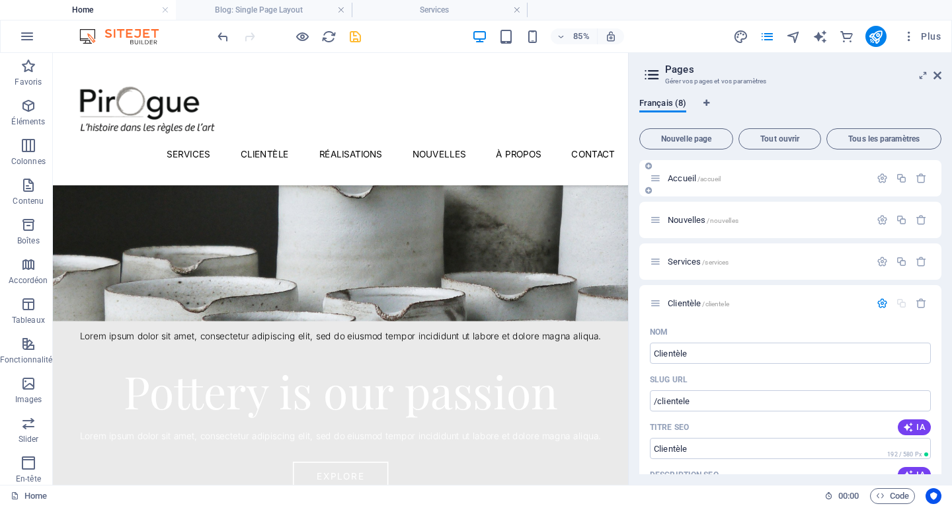
click at [705, 184] on div "Accueil /accueil" at bounding box center [760, 178] width 220 height 15
click at [689, 178] on span "Accueil /accueil" at bounding box center [694, 178] width 53 height 10
click at [881, 181] on icon "button" at bounding box center [882, 178] width 11 height 11
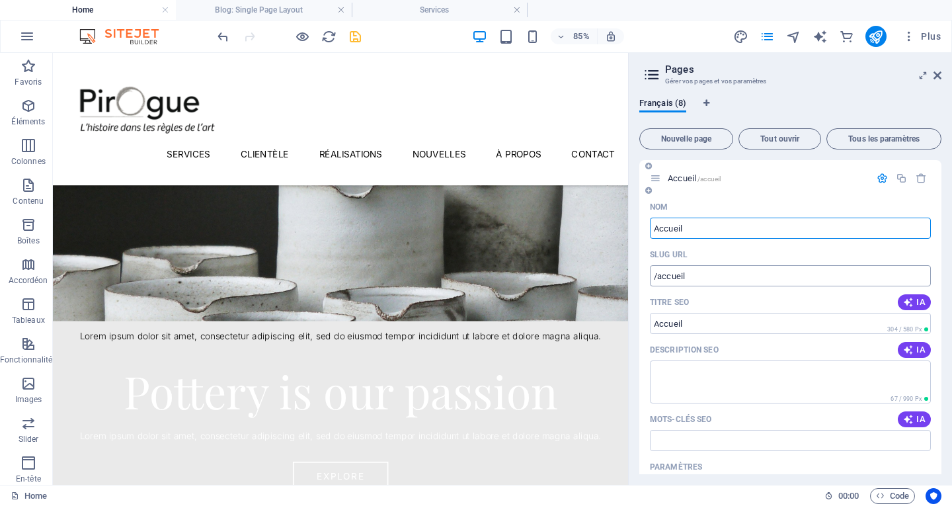
click at [653, 276] on input "/accueil" at bounding box center [790, 275] width 281 height 21
paste input "text"
click at [653, 278] on input "/accueil" at bounding box center [790, 275] width 281 height 21
click at [858, 141] on span "Tous les paramètres" at bounding box center [884, 139] width 103 height 8
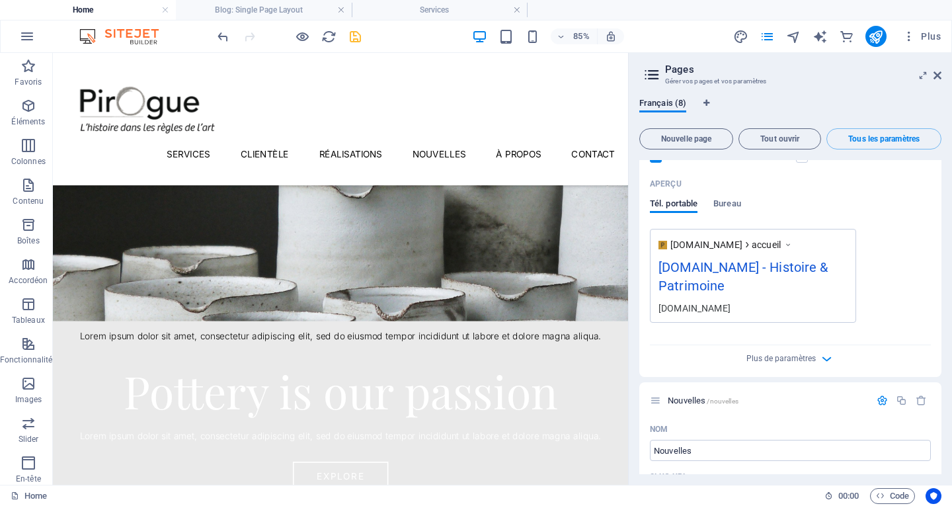
scroll to position [397, 0]
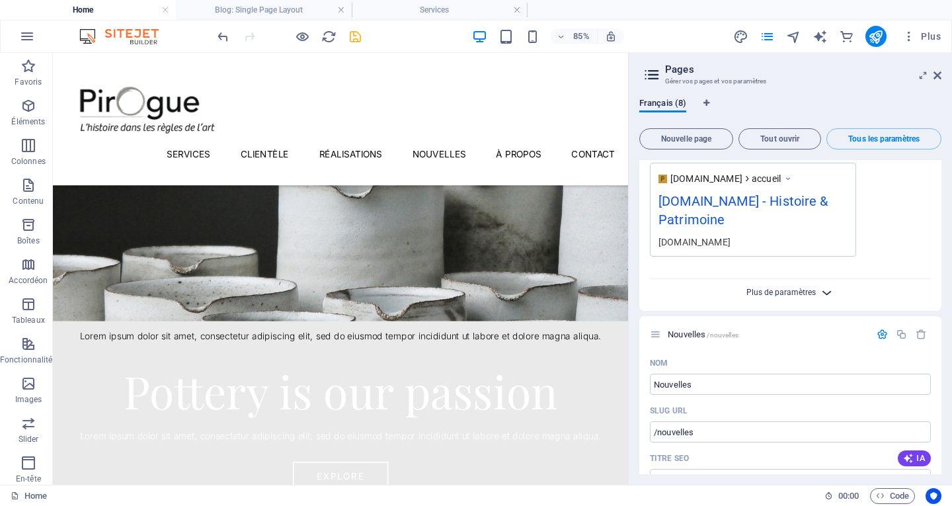
click at [790, 290] on span "Plus de paramètres" at bounding box center [781, 292] width 69 height 9
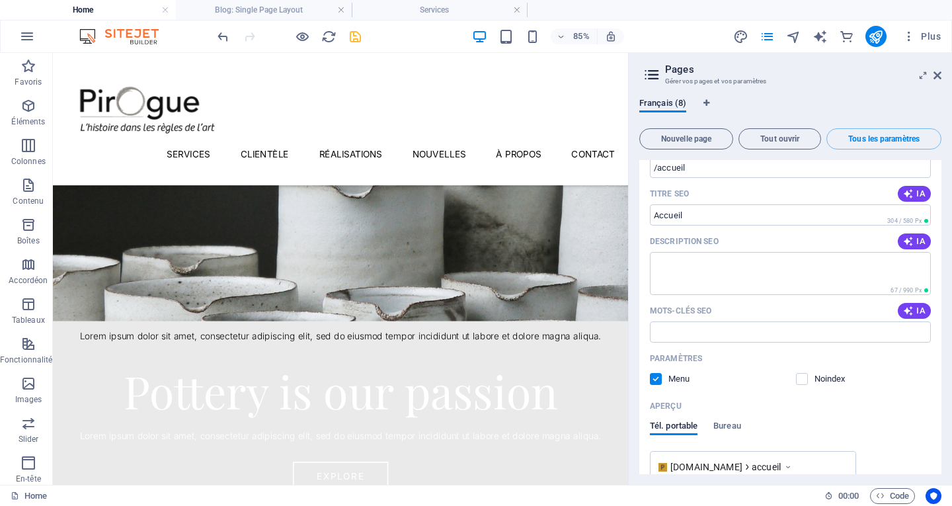
scroll to position [0, 0]
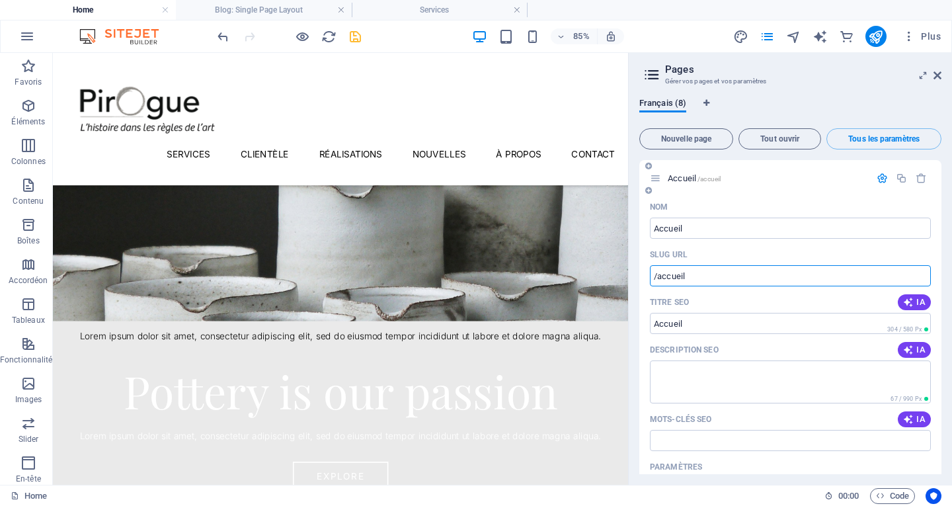
click at [776, 278] on input "/accueil" at bounding box center [790, 275] width 281 height 21
click at [935, 78] on icon at bounding box center [938, 75] width 8 height 11
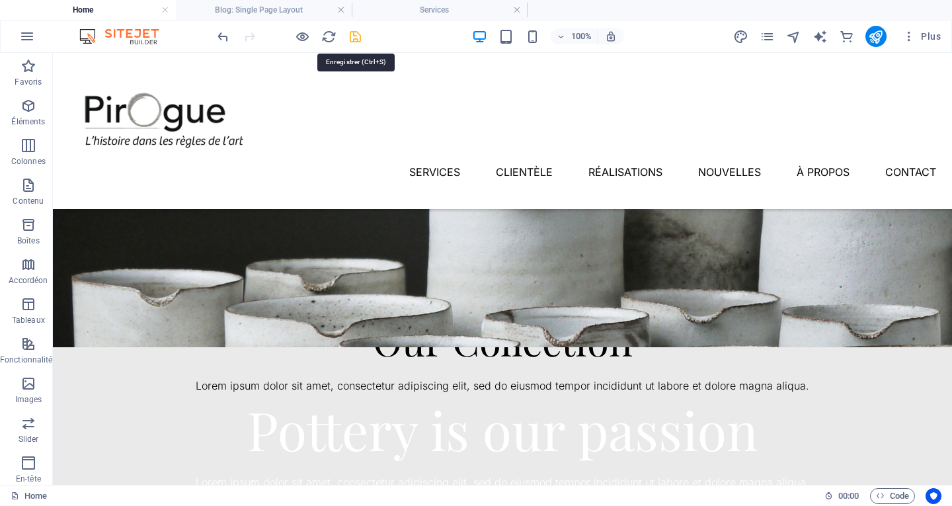
click at [353, 32] on icon "save" at bounding box center [355, 36] width 15 height 15
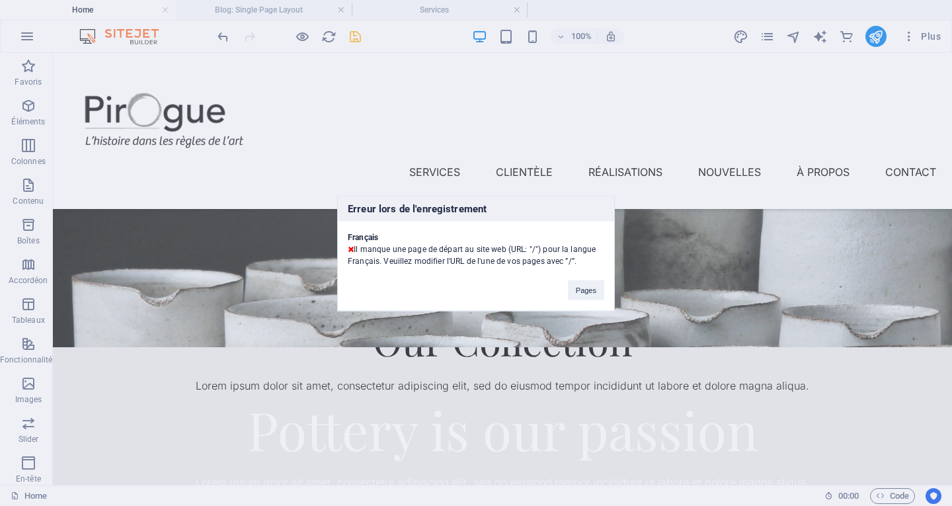
drag, startPoint x: 349, startPoint y: 237, endPoint x: 589, endPoint y: 261, distance: 241.2
click at [589, 261] on div "Français Il manque une page de départ au site web (URL: "/") pour la langue Fra…" at bounding box center [476, 244] width 276 height 46
copy div "Français Il manque une page de départ au site web (URL: "/") pour la langue Fra…"
click at [599, 287] on button "Pages" at bounding box center [586, 290] width 36 height 20
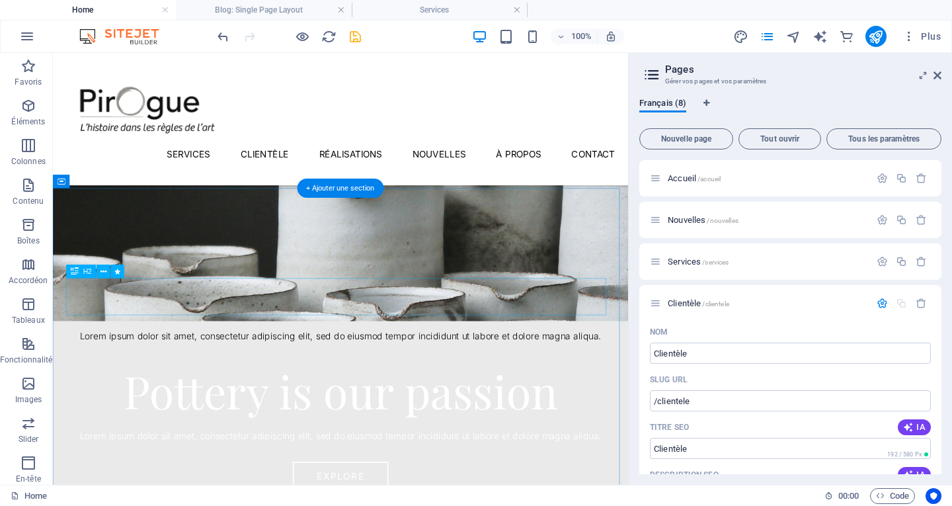
scroll to position [1682, 0]
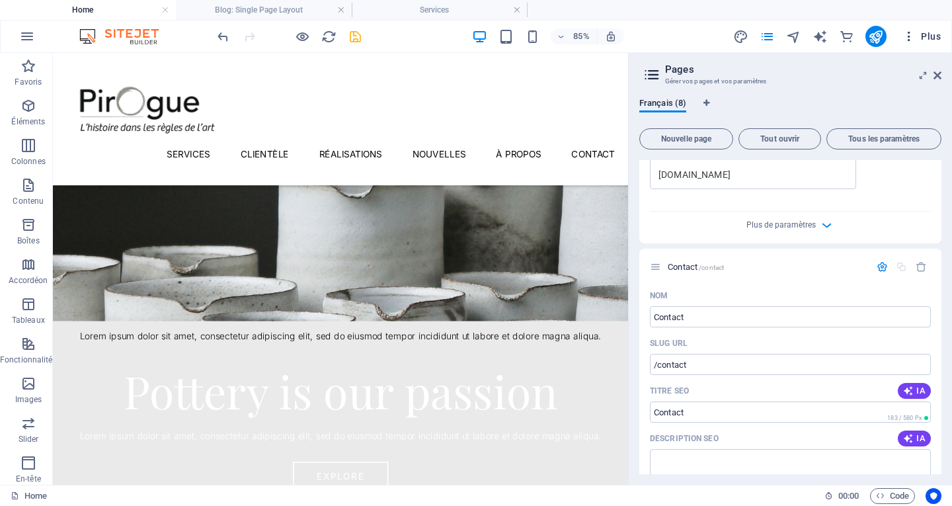
click at [909, 39] on icon "button" at bounding box center [909, 36] width 13 height 13
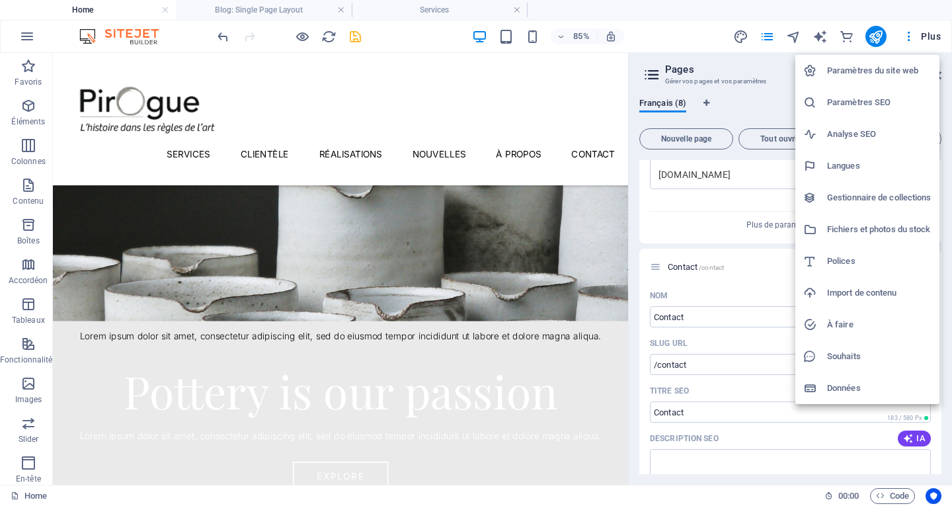
click at [904, 76] on h6 "Paramètres du site web" at bounding box center [879, 71] width 105 height 16
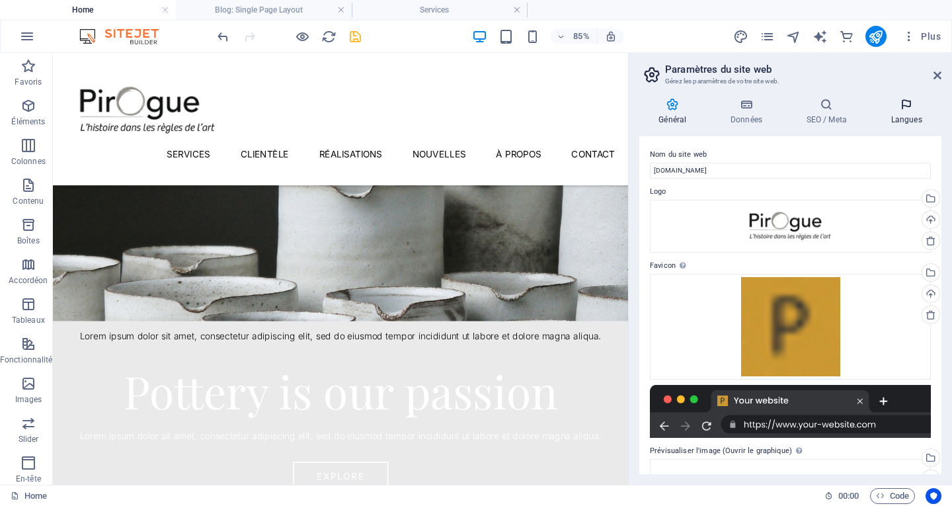
click at [903, 114] on h4 "Langues" at bounding box center [907, 112] width 70 height 28
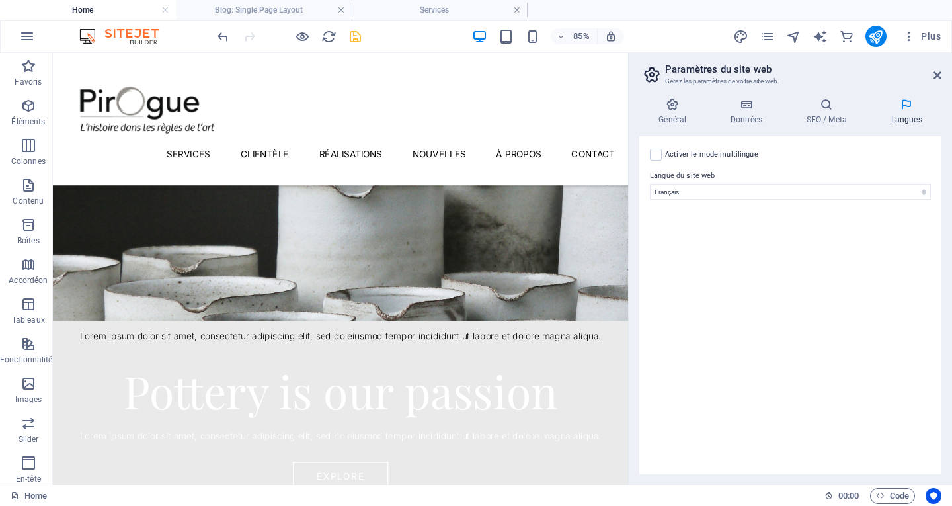
click at [724, 159] on label "Activer le mode multilingue Pour désactiver plusieurs langues, supprimez-les ju…" at bounding box center [711, 155] width 93 height 16
click at [0, 0] on input "Activer le mode multilingue Pour désactiver plusieurs langues, supprimez-les ju…" at bounding box center [0, 0] width 0 height 0
click at [532, 120] on div "Menu Services Clientèle Réalisations Nouvelles À propos Contact" at bounding box center [391, 131] width 677 height 156
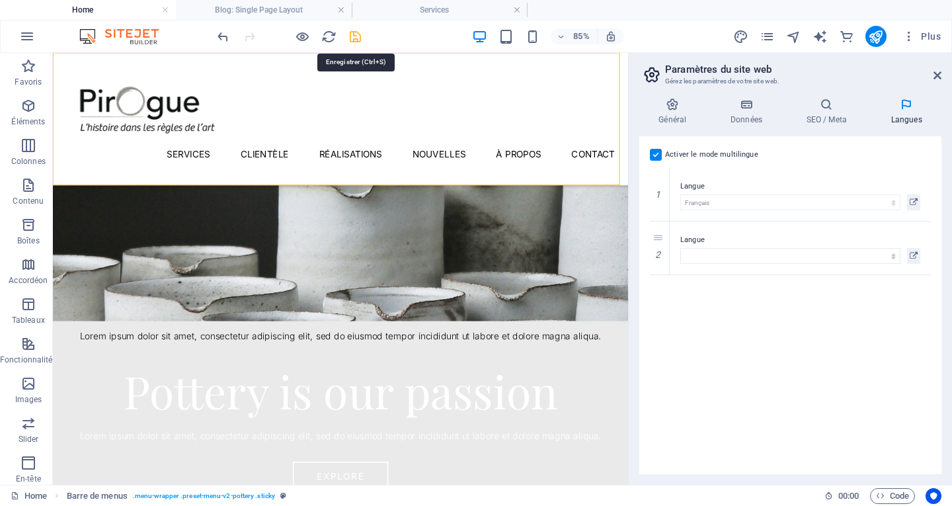
click at [354, 40] on icon "save" at bounding box center [355, 36] width 15 height 15
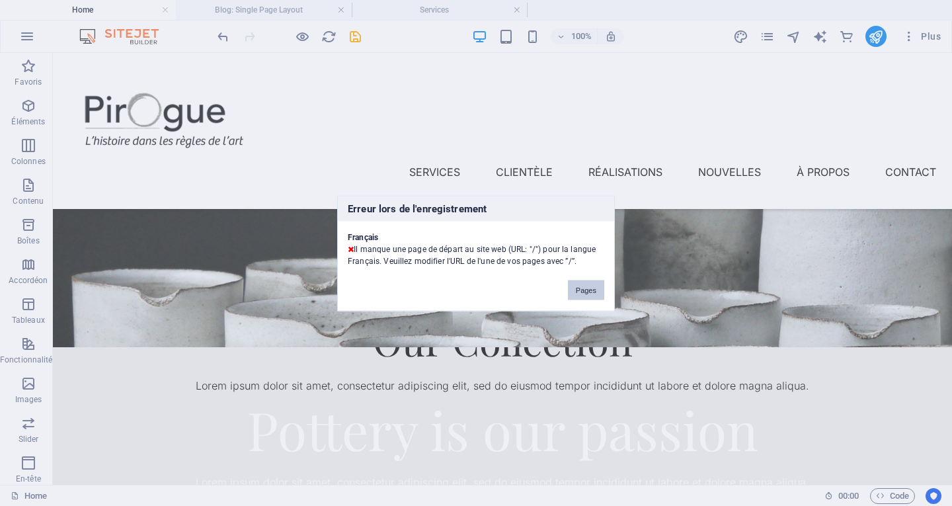
click at [579, 286] on button "Pages" at bounding box center [586, 290] width 36 height 20
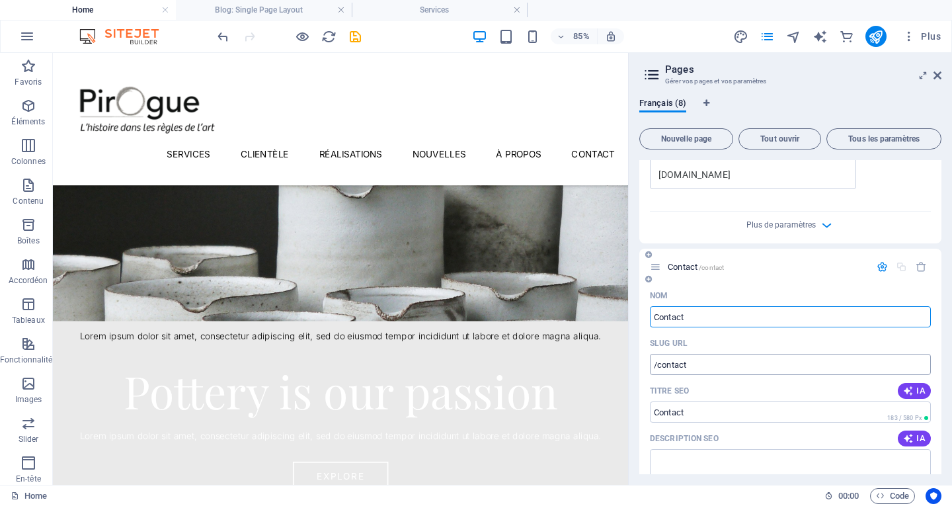
click at [652, 365] on input "/contact" at bounding box center [790, 364] width 281 height 21
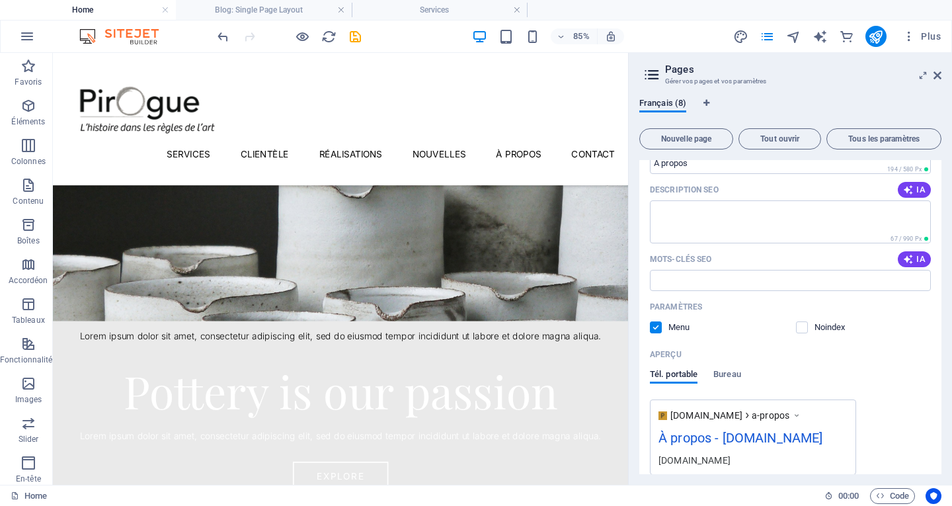
scroll to position [1396, 0]
click at [939, 34] on span "Plus" at bounding box center [922, 36] width 38 height 13
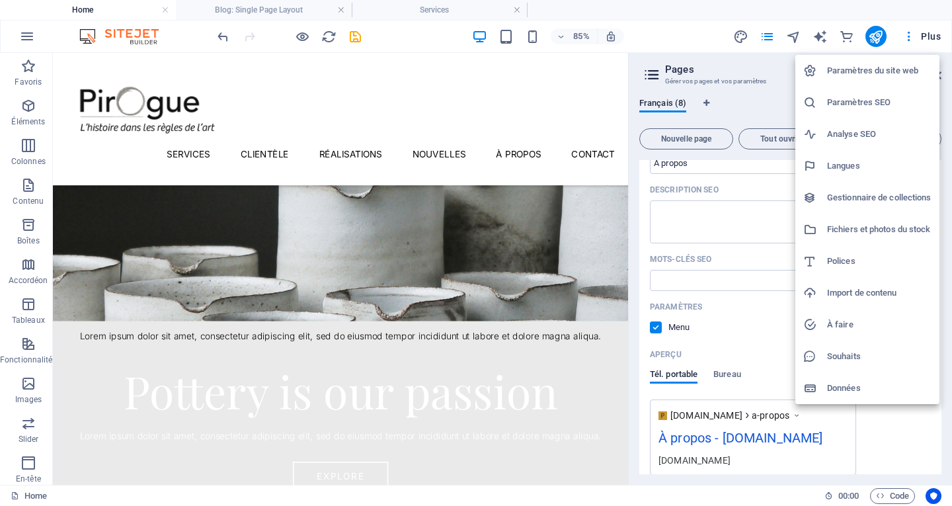
click at [917, 76] on h6 "Paramètres du site web" at bounding box center [879, 71] width 105 height 16
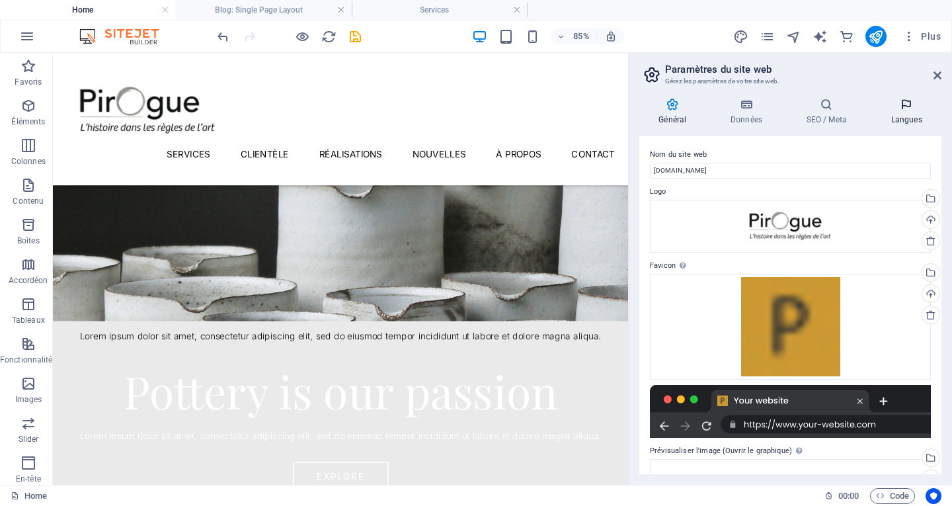
click at [908, 110] on icon at bounding box center [907, 104] width 70 height 13
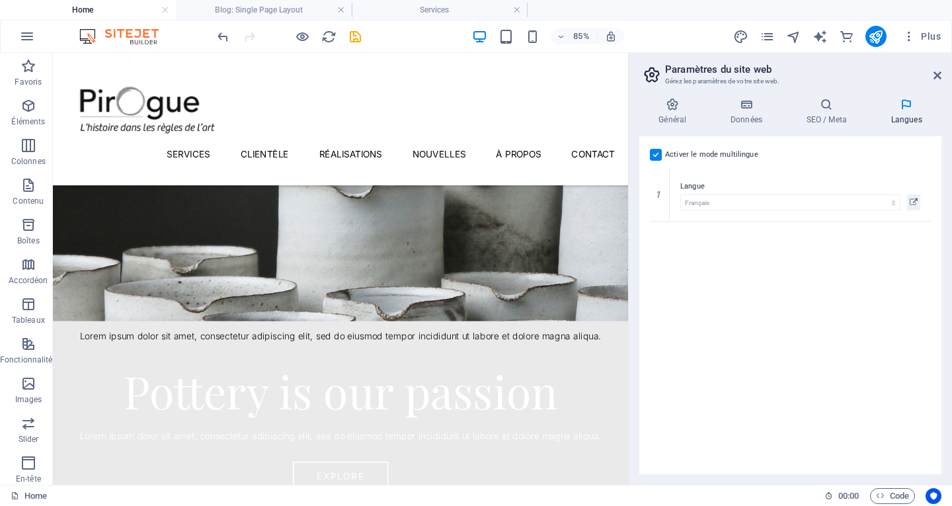
click at [687, 157] on label "Activer le mode multilingue Pour désactiver plusieurs langues, supprimez-les ju…" at bounding box center [711, 155] width 93 height 16
click at [0, 0] on input "Activer le mode multilingue Pour désactiver plusieurs langues, supprimez-les ju…" at bounding box center [0, 0] width 0 height 0
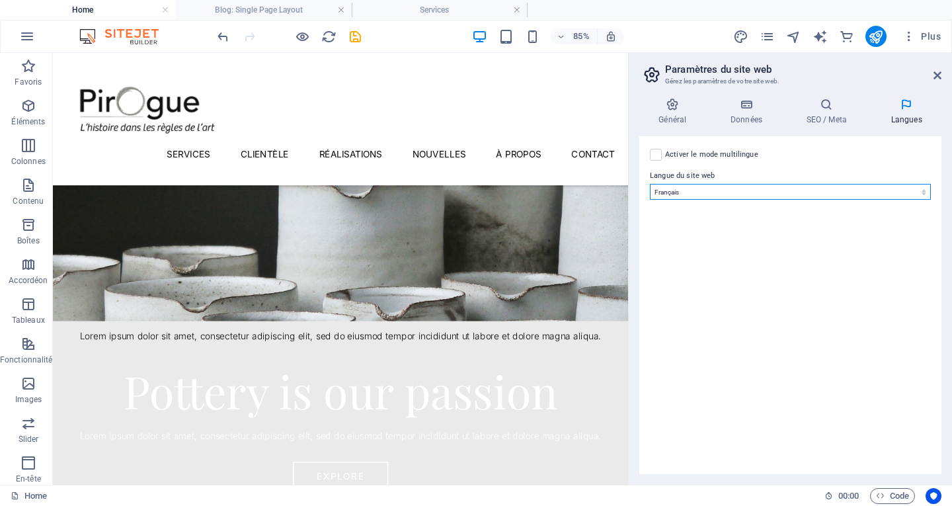
click at [774, 191] on select "Abkhazian Afar Afrikaans Akan Albanais Allemand Amharic Anglais Arabe Aragonese…" at bounding box center [790, 192] width 281 height 16
click at [650, 184] on select "Abkhazian Afar Afrikaans Akan Albanais Allemand Amharic Anglais Arabe Aragonese…" at bounding box center [790, 192] width 281 height 16
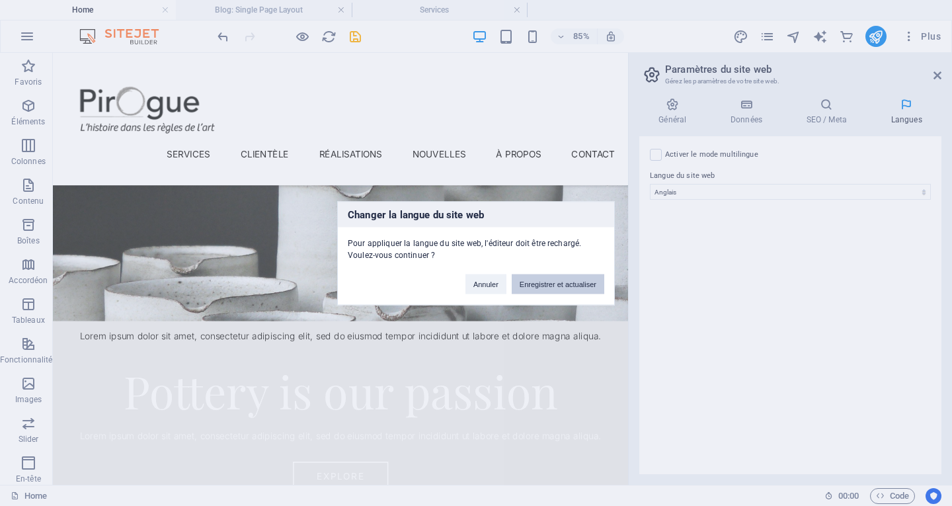
click at [558, 288] on button "Enregistrer et actualiser" at bounding box center [558, 284] width 93 height 20
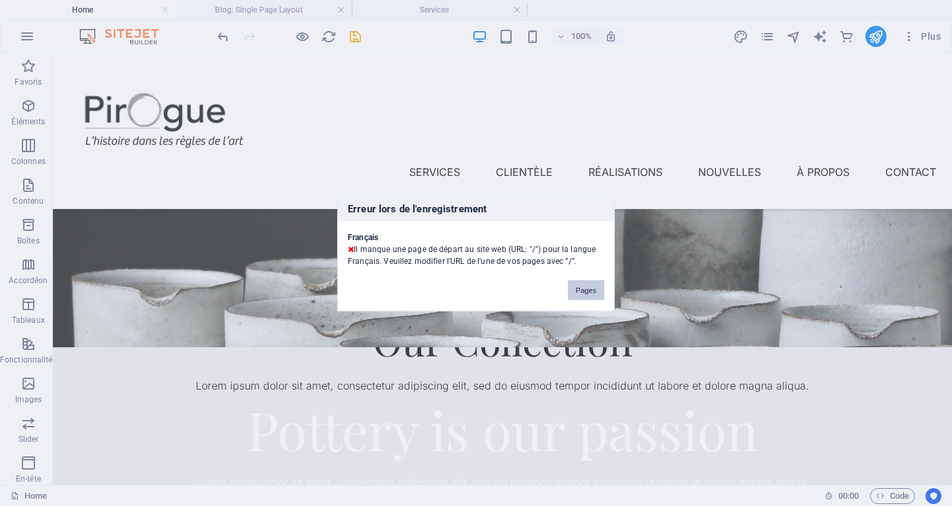
click at [581, 291] on button "Pages" at bounding box center [586, 290] width 36 height 20
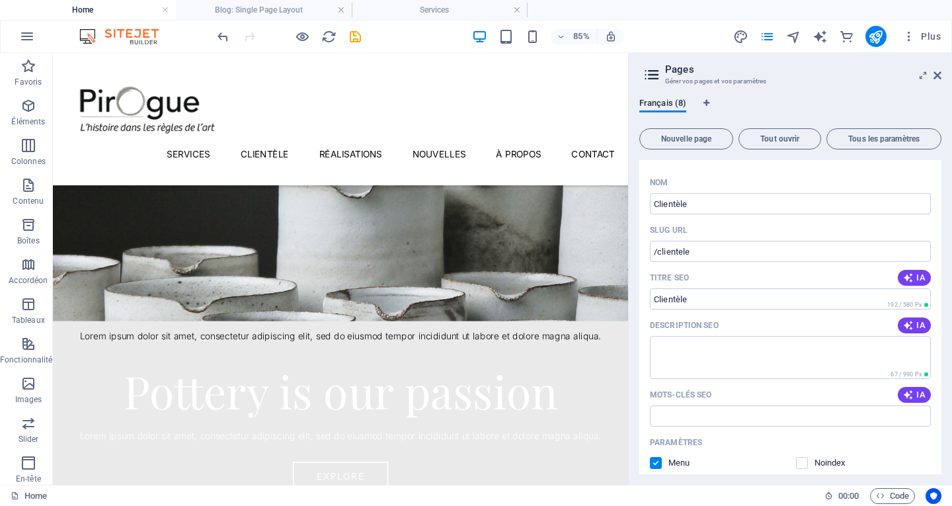
scroll to position [0, 0]
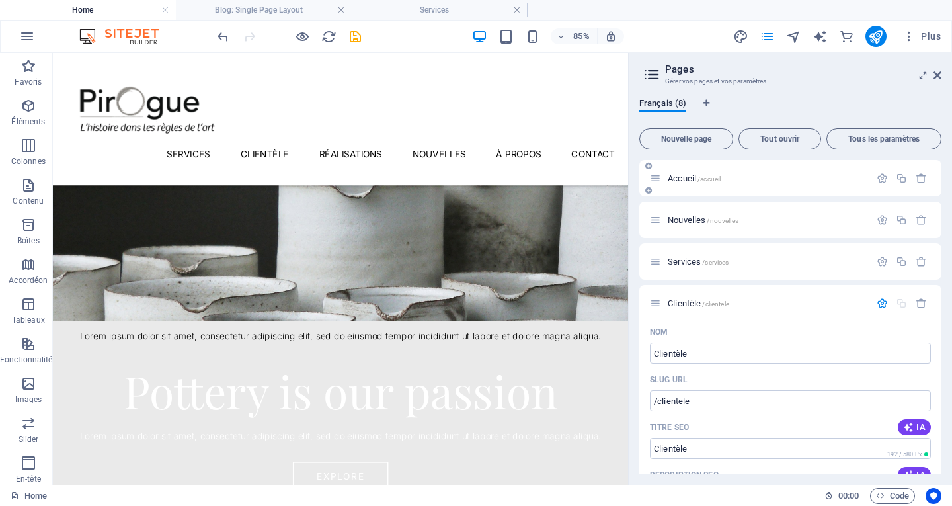
click at [662, 179] on div "Accueil /accueil" at bounding box center [760, 178] width 220 height 15
drag, startPoint x: 691, startPoint y: 182, endPoint x: 707, endPoint y: 182, distance: 15.9
click at [692, 182] on span "Accueil /accueil" at bounding box center [694, 178] width 53 height 10
click at [878, 180] on icon "button" at bounding box center [882, 178] width 11 height 11
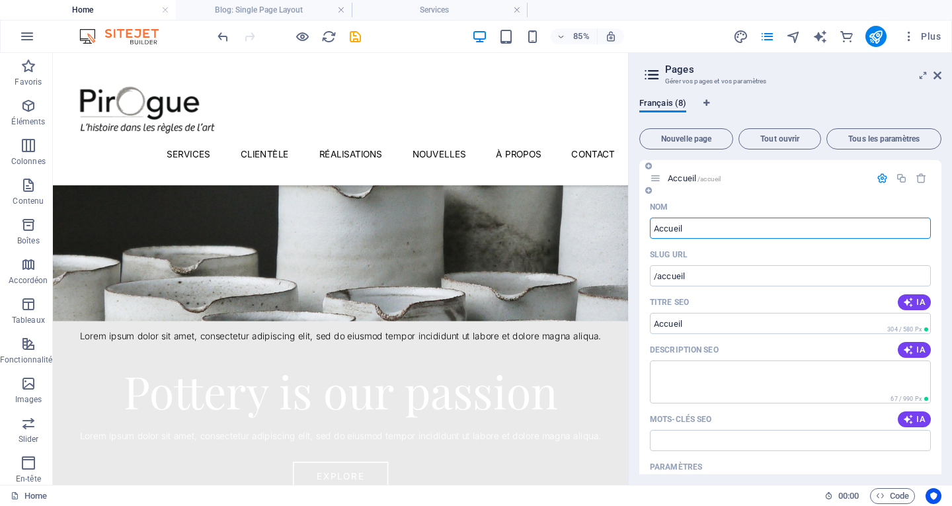
click at [654, 227] on input "Accueil" at bounding box center [790, 228] width 281 height 21
click at [719, 335] on div "Our Collection Lorem ipsum dolor sit amet, consectetur adipiscing elit, sed do …" at bounding box center [391, 475] width 677 height 527
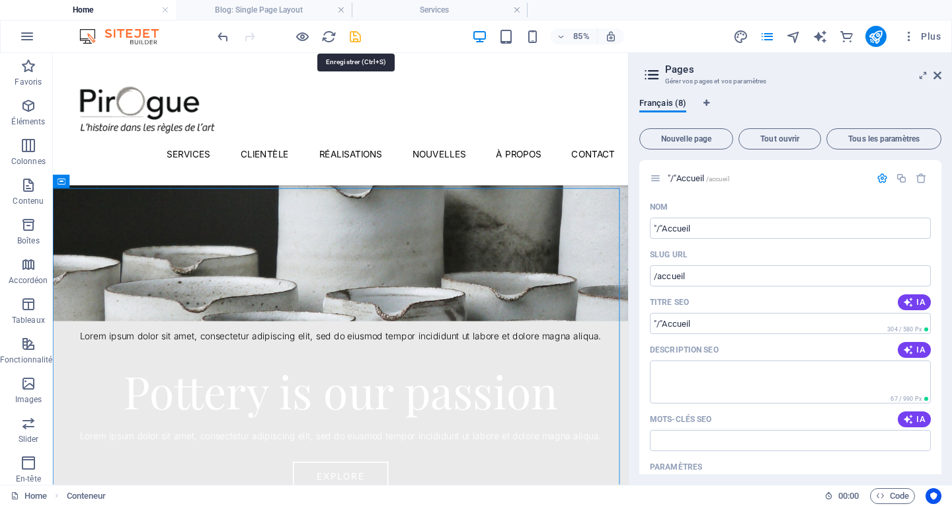
click at [352, 40] on icon "save" at bounding box center [355, 36] width 15 height 15
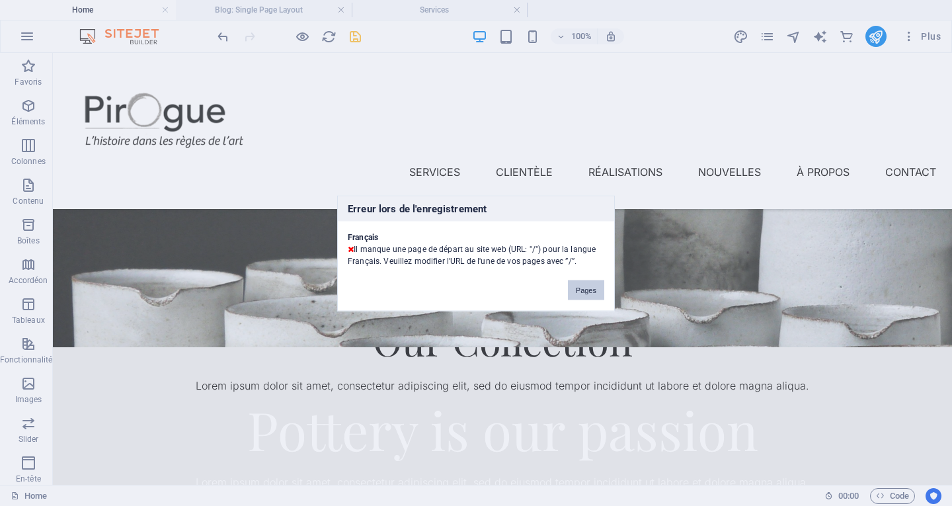
click at [589, 286] on button "Pages" at bounding box center [586, 290] width 36 height 20
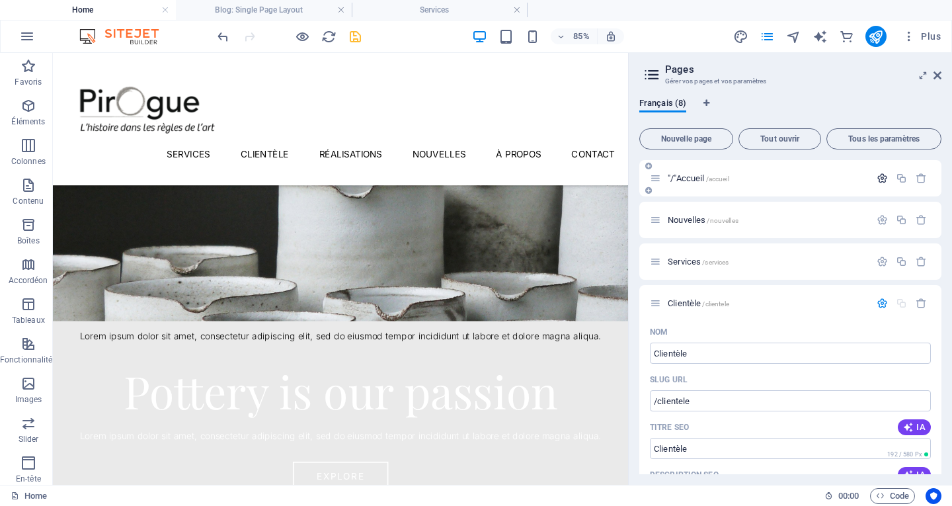
click at [878, 180] on icon "button" at bounding box center [882, 178] width 11 height 11
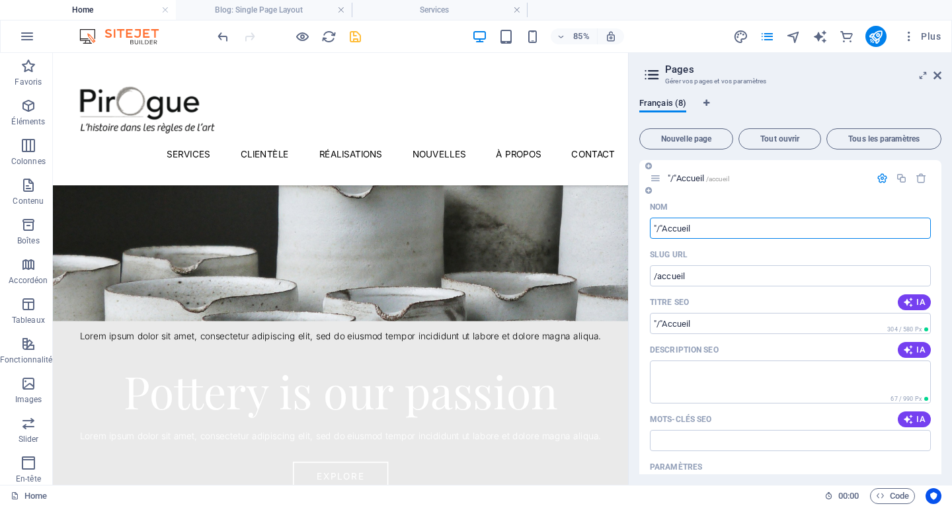
click at [665, 230] on input ""/"Accueil" at bounding box center [790, 228] width 281 height 21
click at [906, 43] on button "Plus" at bounding box center [922, 36] width 49 height 21
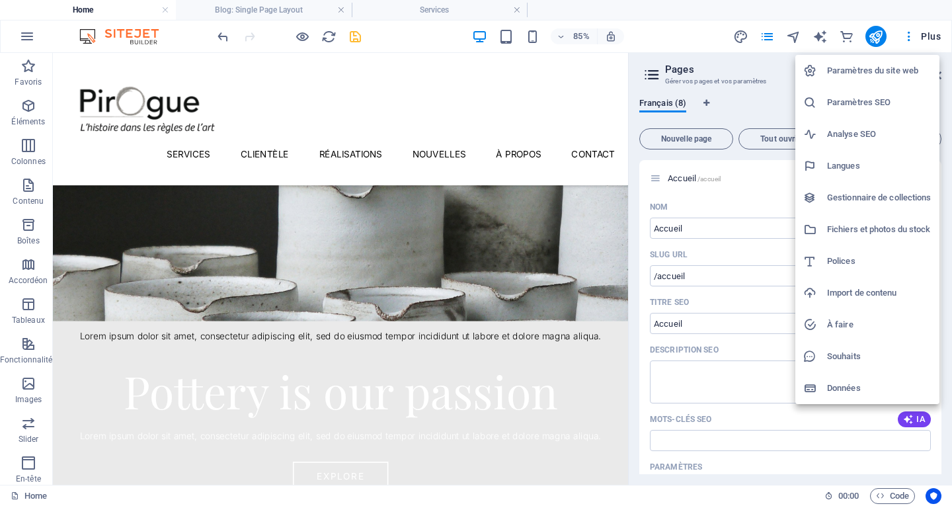
click at [894, 73] on h6 "Paramètres du site web" at bounding box center [879, 71] width 105 height 16
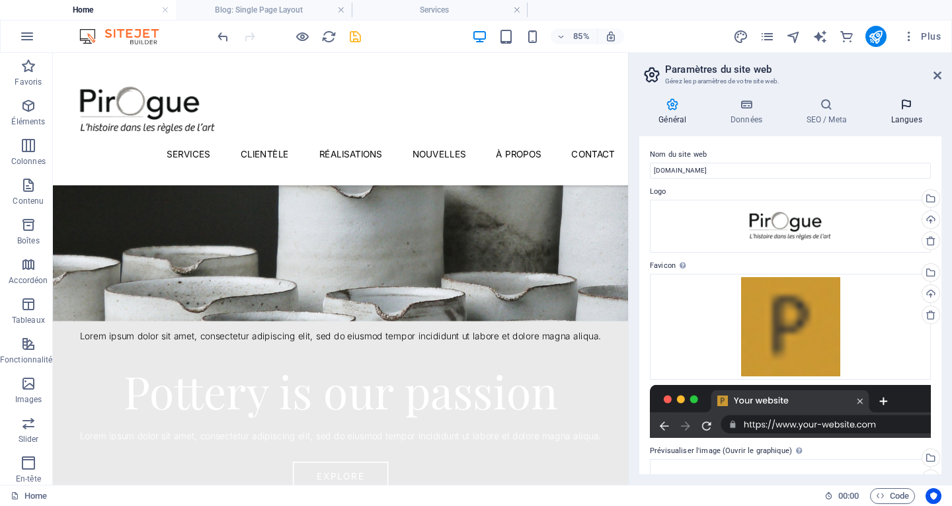
click at [911, 110] on icon at bounding box center [907, 104] width 70 height 13
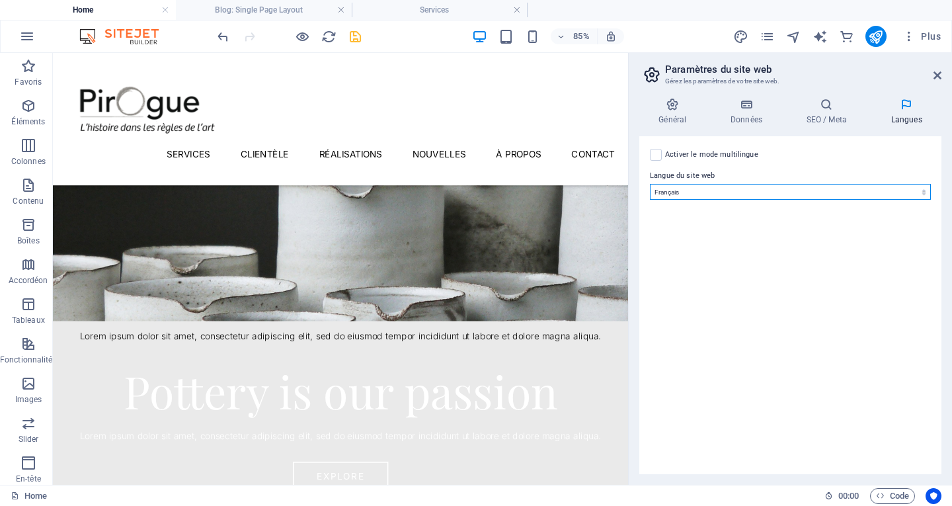
click at [832, 188] on select "Abkhazian Afar Afrikaans Akan Albanais Allemand Amharic Anglais Arabe Aragonese…" at bounding box center [790, 192] width 281 height 16
click at [746, 192] on select "Abkhazian Afar Afrikaans Akan Albanais Allemand Amharic Anglais Arabe Aragonese…" at bounding box center [790, 192] width 281 height 16
click at [674, 115] on h4 "Général" at bounding box center [676, 112] width 72 height 28
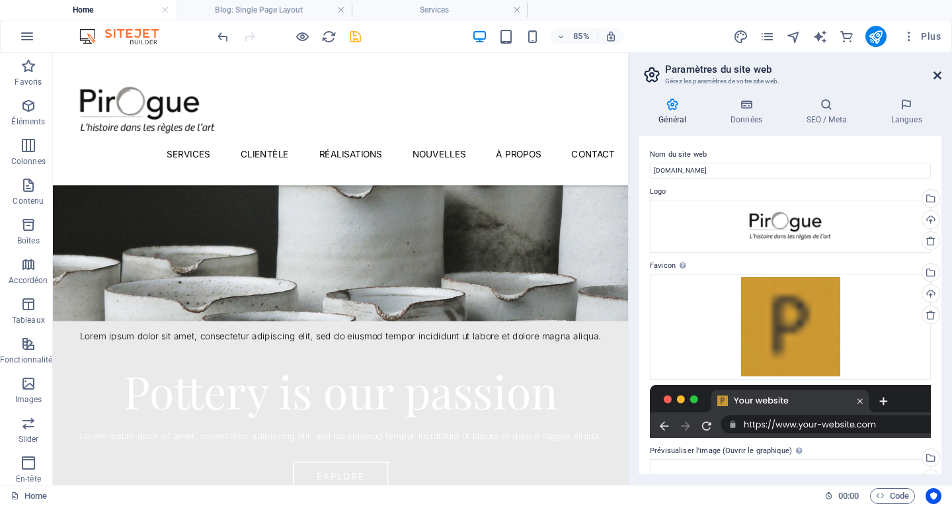
click at [939, 75] on icon at bounding box center [938, 75] width 8 height 11
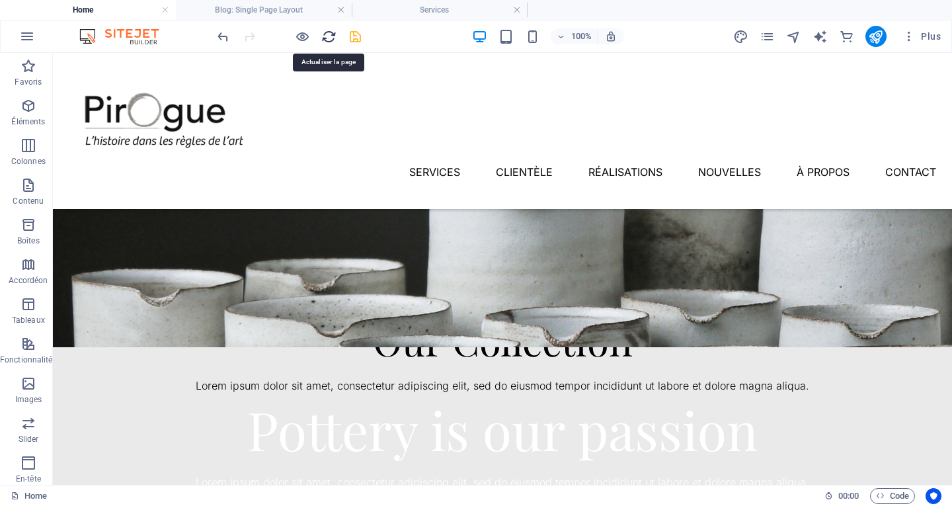
click at [329, 37] on icon "reload" at bounding box center [328, 36] width 15 height 15
click at [353, 38] on icon "save" at bounding box center [355, 36] width 15 height 15
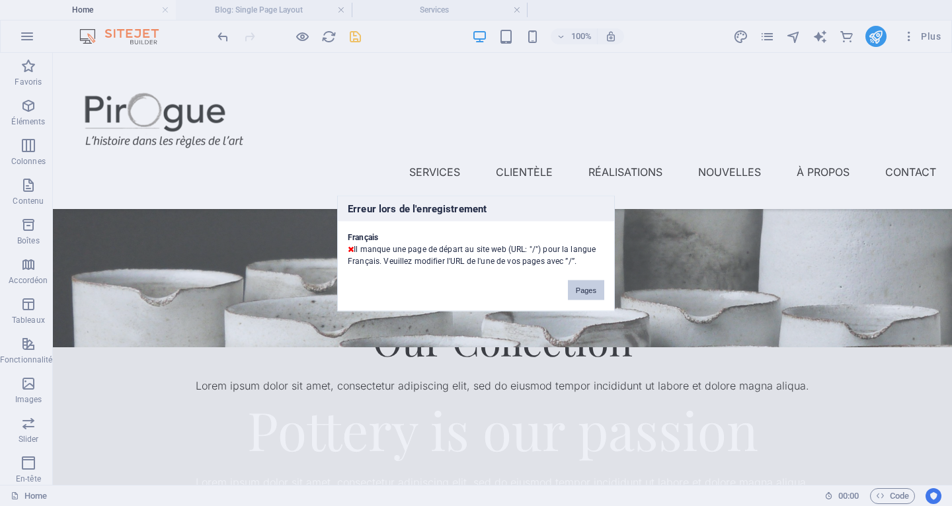
click at [580, 286] on button "Pages" at bounding box center [586, 290] width 36 height 20
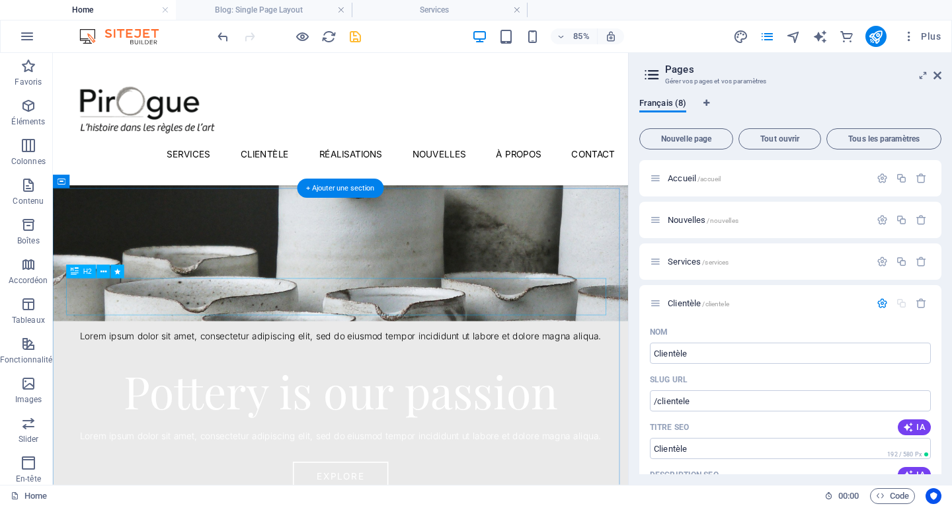
scroll to position [1682, 0]
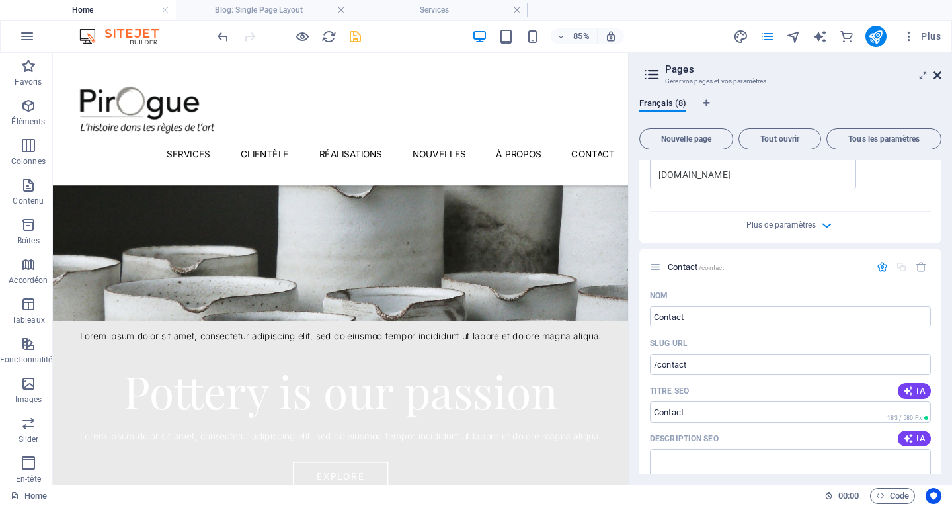
drag, startPoint x: 935, startPoint y: 75, endPoint x: 882, endPoint y: 22, distance: 74.4
click at [935, 75] on icon at bounding box center [938, 75] width 8 height 11
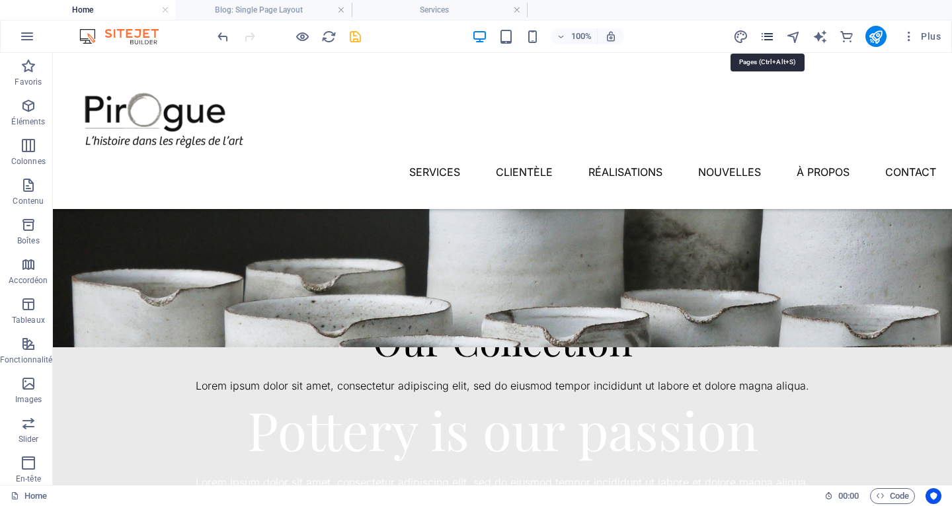
click at [769, 36] on icon "pages" at bounding box center [767, 36] width 15 height 15
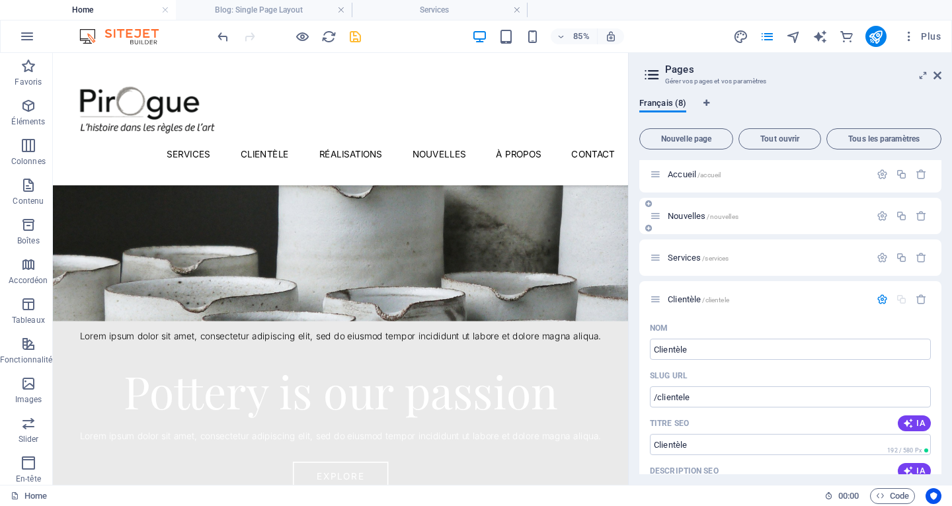
scroll to position [0, 0]
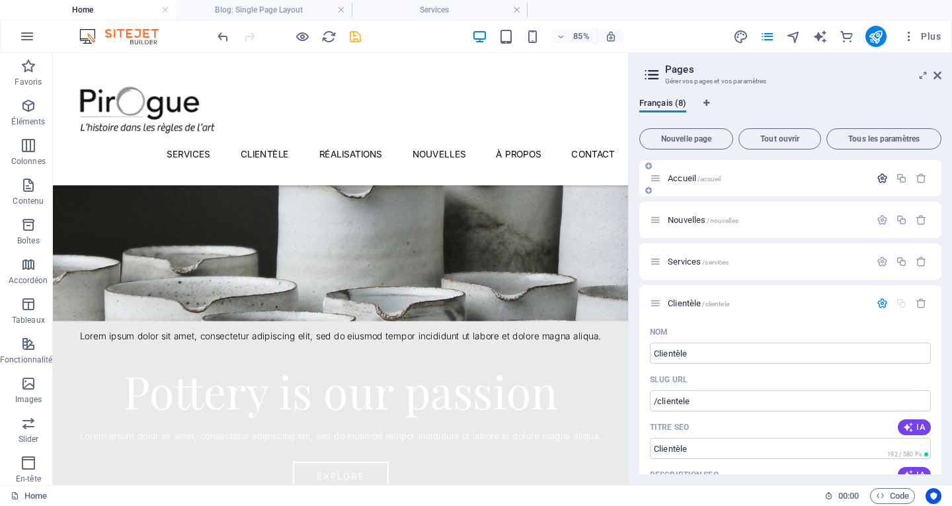
click at [873, 175] on button "button" at bounding box center [882, 178] width 19 height 11
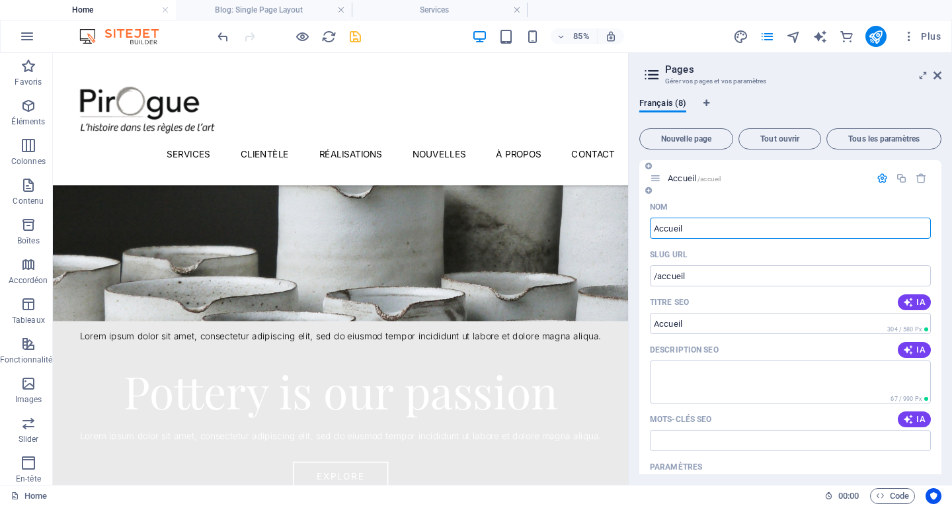
click at [653, 232] on input "Accueil" at bounding box center [790, 228] width 281 height 21
click at [938, 76] on icon at bounding box center [938, 75] width 8 height 11
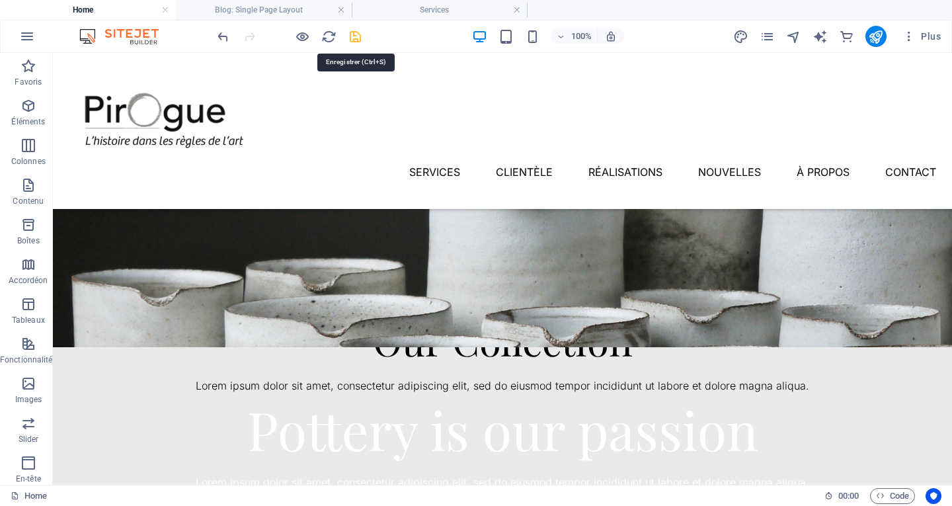
click at [353, 33] on icon "save" at bounding box center [355, 36] width 15 height 15
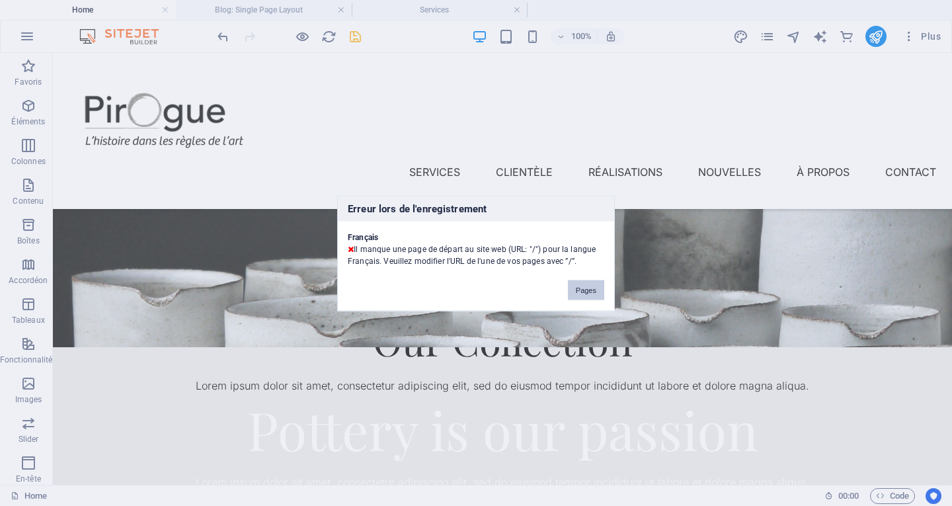
click at [586, 283] on button "Pages" at bounding box center [586, 290] width 36 height 20
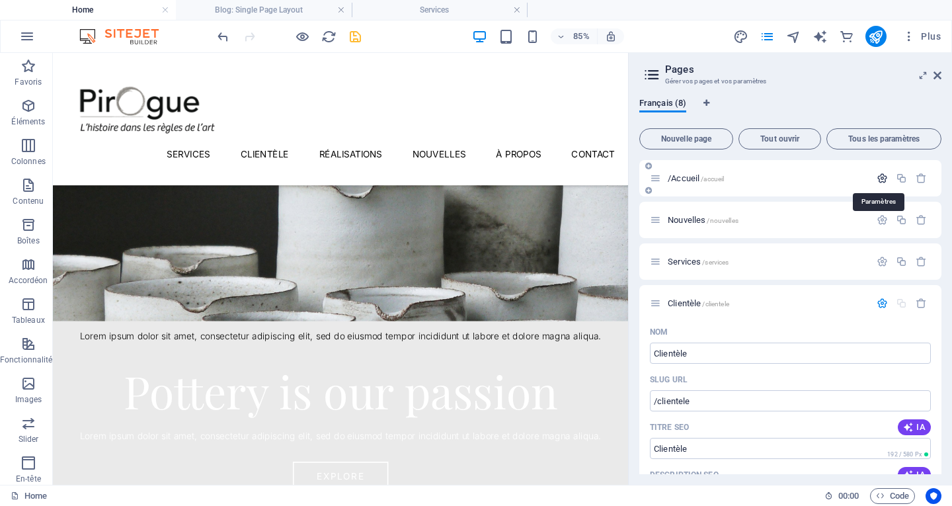
click at [877, 179] on icon "button" at bounding box center [882, 178] width 11 height 11
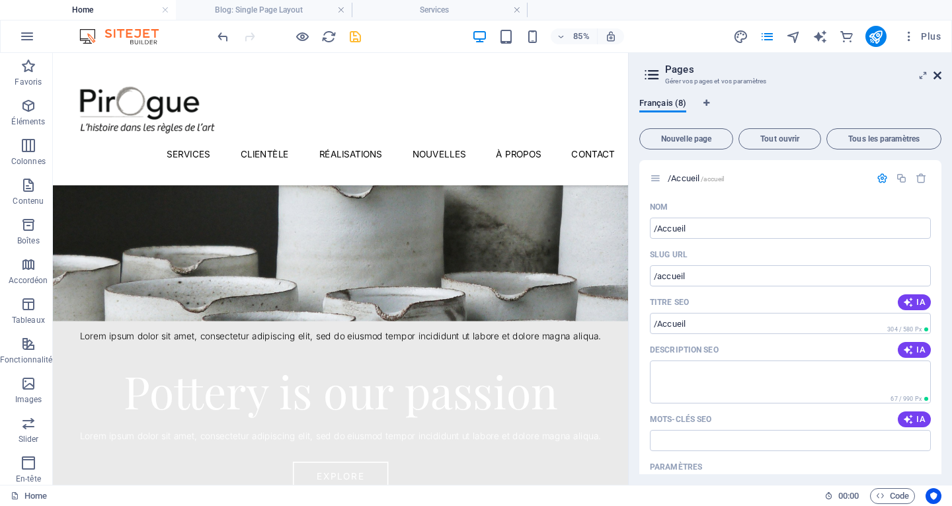
click at [940, 77] on icon at bounding box center [938, 75] width 8 height 11
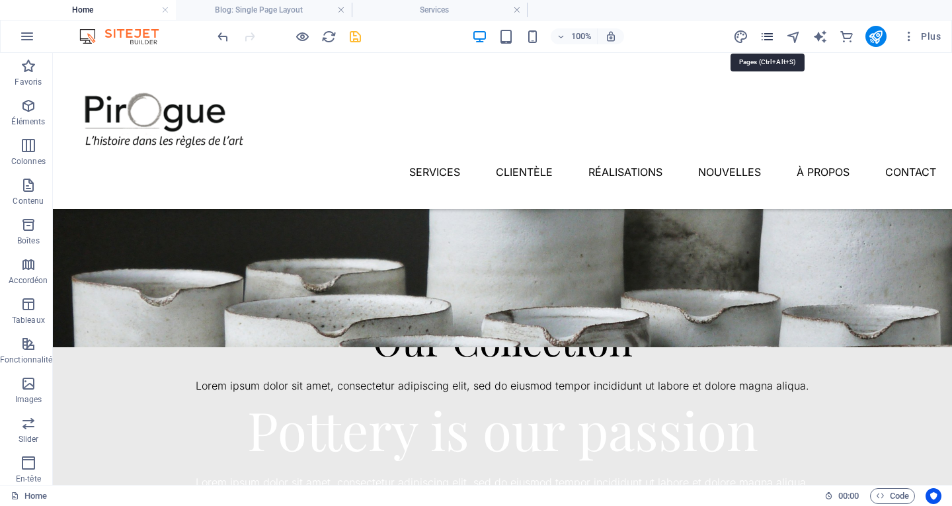
click at [769, 36] on icon "pages" at bounding box center [767, 36] width 15 height 15
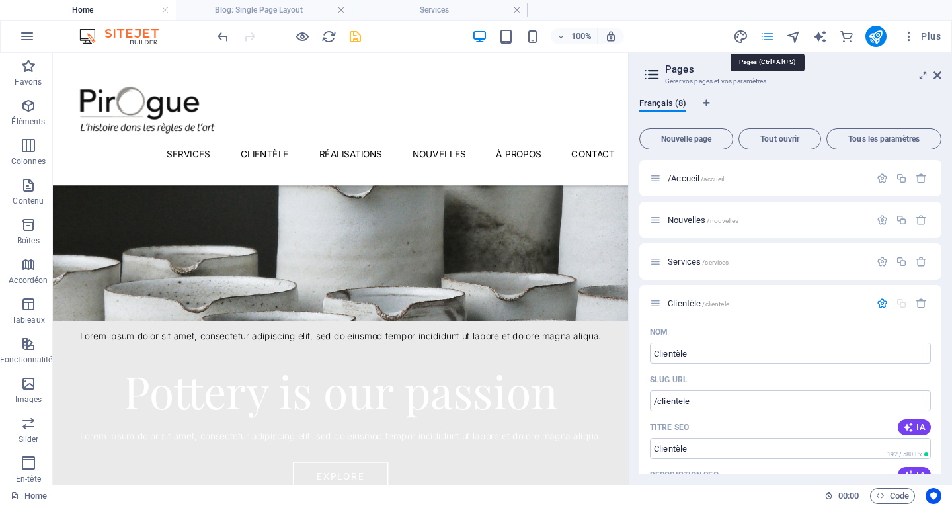
scroll to position [1682, 0]
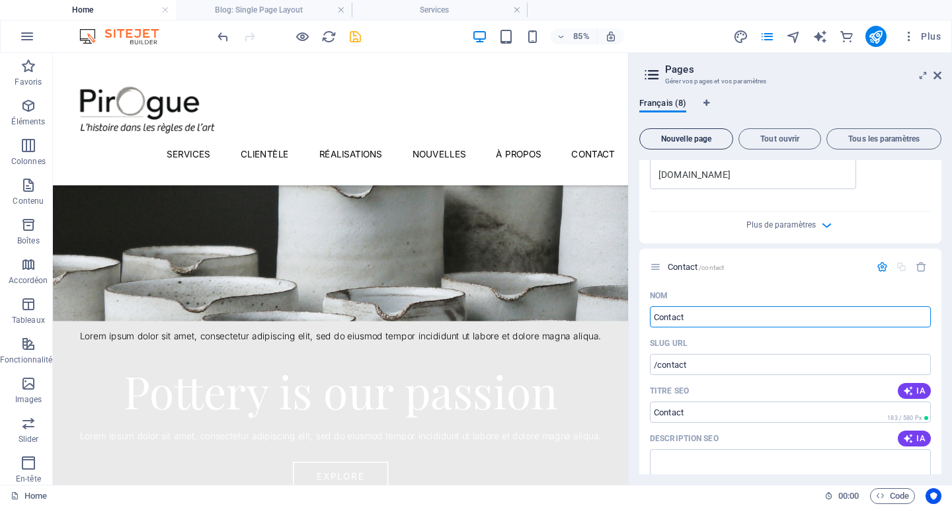
click at [687, 131] on button "Nouvelle page" at bounding box center [687, 138] width 94 height 21
click at [735, 280] on div "/ /" at bounding box center [791, 267] width 302 height 36
click at [937, 71] on icon at bounding box center [938, 75] width 8 height 11
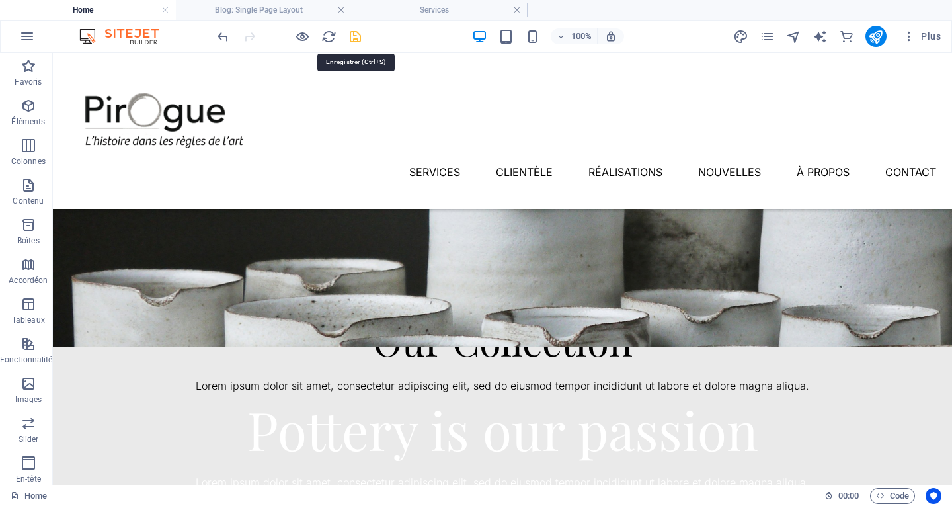
click at [353, 38] on icon "save" at bounding box center [355, 36] width 15 height 15
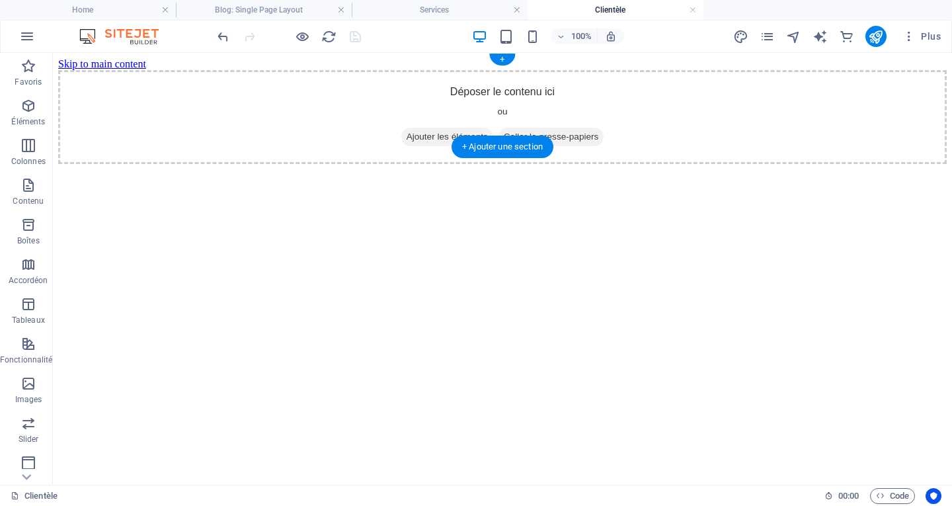
scroll to position [0, 0]
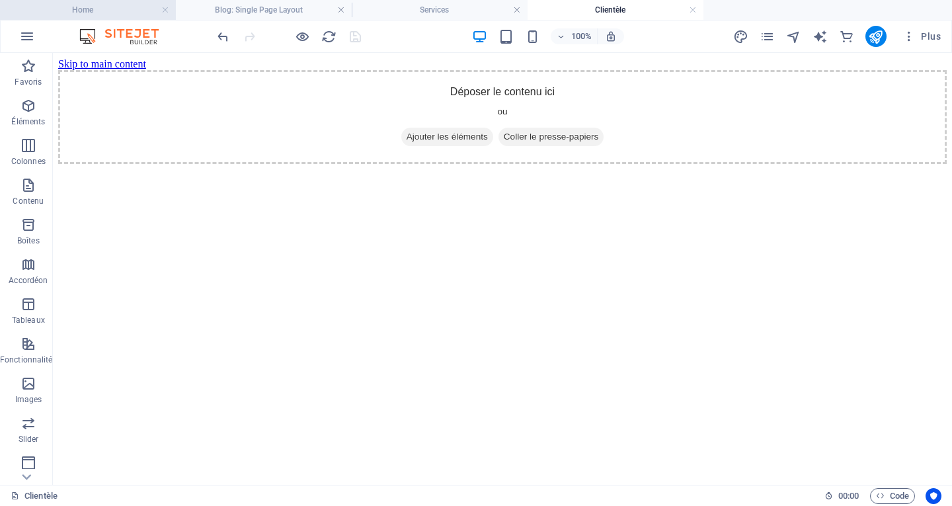
click at [142, 14] on h4 "Home" at bounding box center [88, 10] width 176 height 15
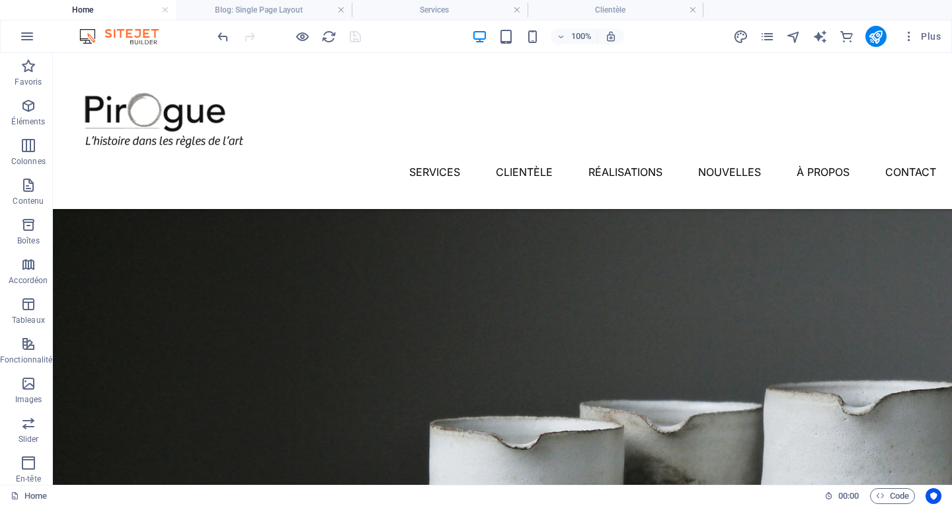
scroll to position [247, 0]
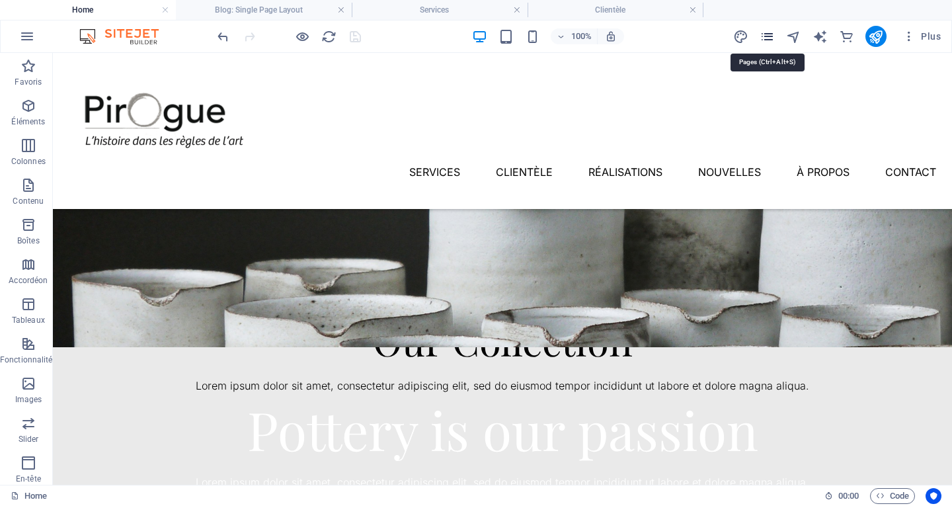
click at [771, 34] on icon "pages" at bounding box center [767, 36] width 15 height 15
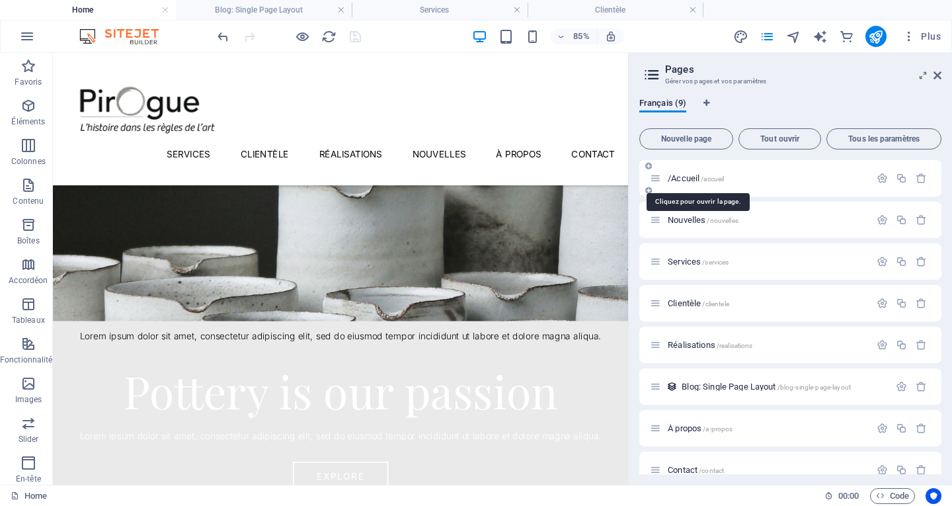
click at [724, 181] on span "/accueil" at bounding box center [712, 178] width 23 height 7
click at [877, 180] on icon "button" at bounding box center [882, 178] width 11 height 11
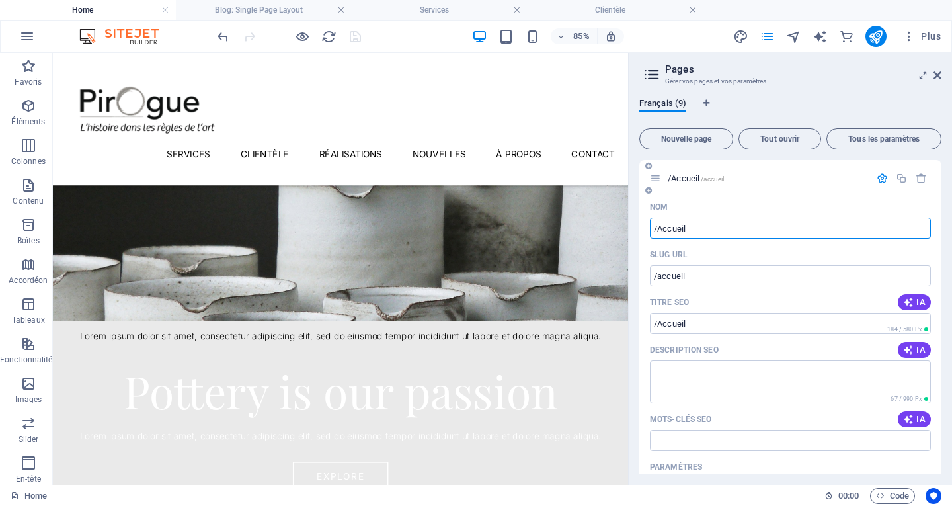
click at [659, 228] on input "/Accueil" at bounding box center [790, 228] width 281 height 21
click at [938, 74] on icon at bounding box center [938, 75] width 8 height 11
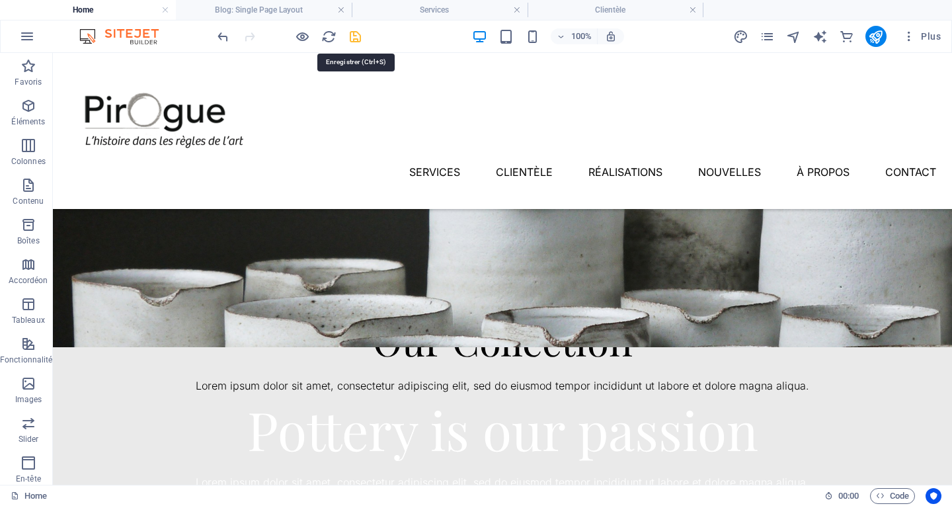
click at [356, 39] on icon "save" at bounding box center [355, 36] width 15 height 15
click at [277, 17] on h4 "Blog: Single Page Layout" at bounding box center [264, 10] width 176 height 15
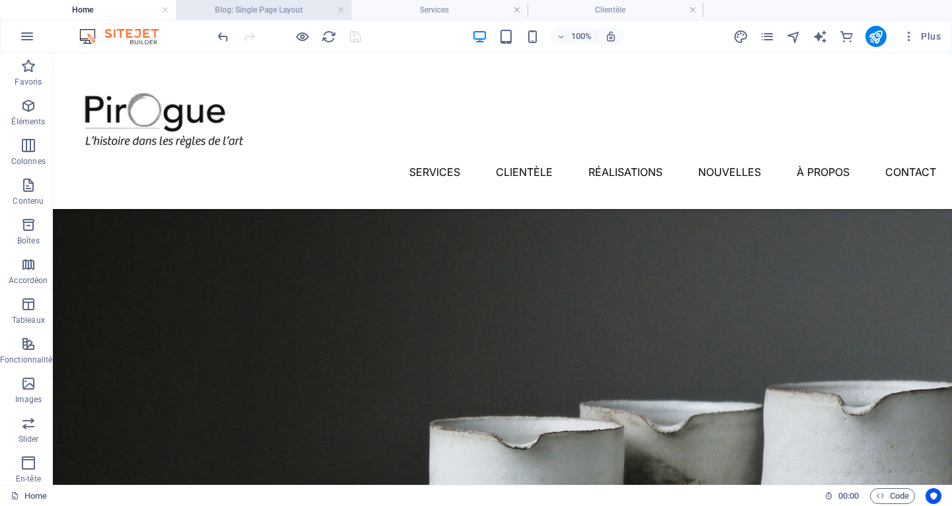
scroll to position [352, 0]
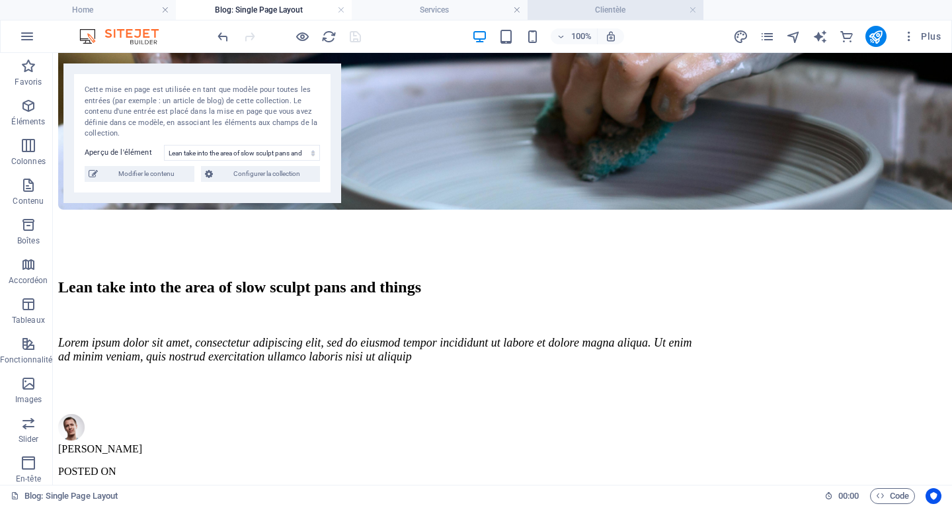
click at [568, 13] on h4 "Clientèle" at bounding box center [616, 10] width 176 height 15
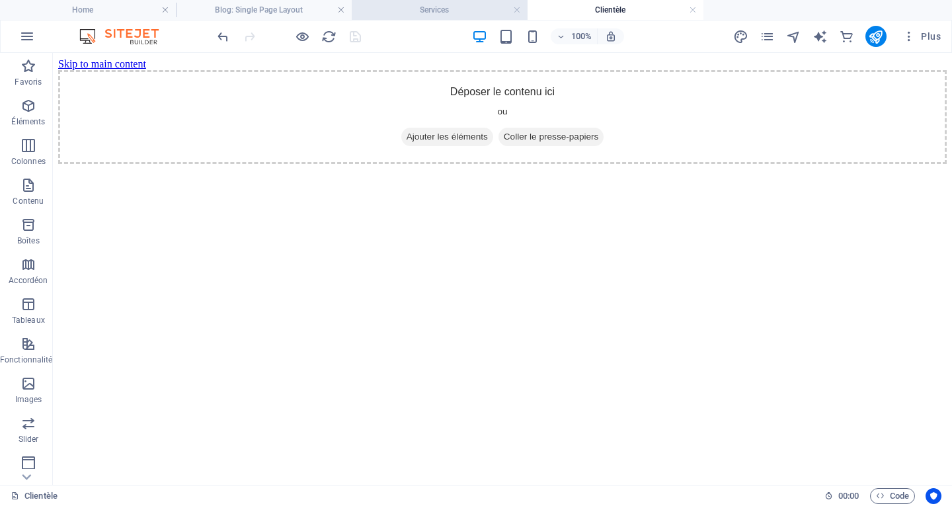
click at [464, 11] on h4 "Services" at bounding box center [440, 10] width 176 height 15
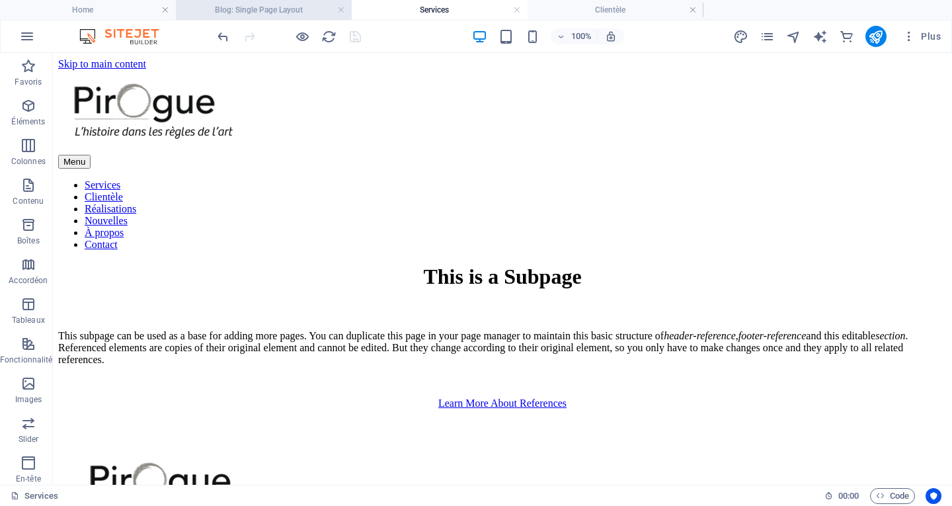
click at [308, 13] on h4 "Blog: Single Page Layout" at bounding box center [264, 10] width 176 height 15
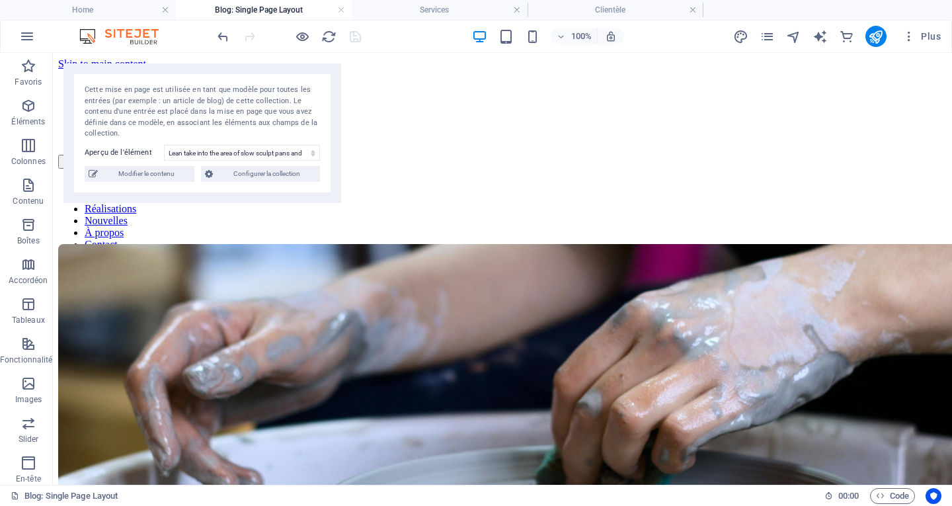
scroll to position [352, 0]
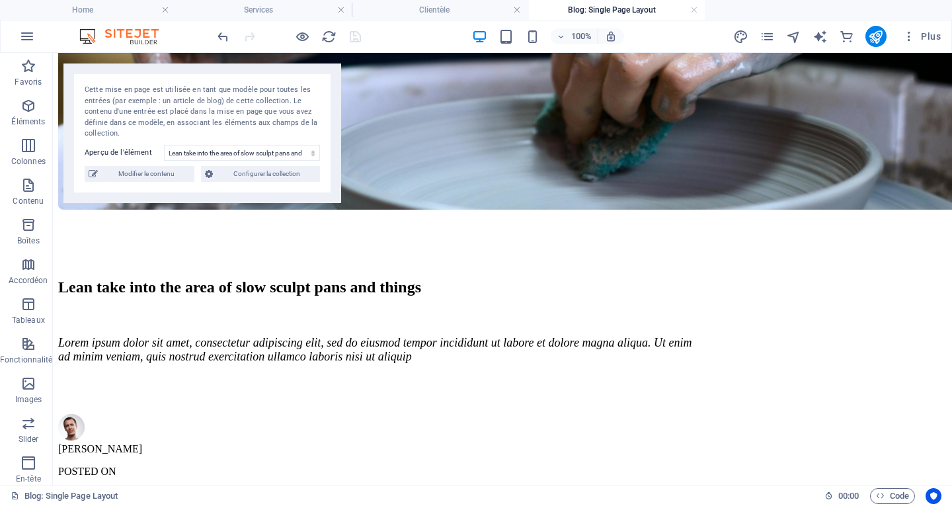
drag, startPoint x: 272, startPoint y: 7, endPoint x: 625, endPoint y: -3, distance: 353.3
click at [769, 34] on icon "pages" at bounding box center [767, 36] width 15 height 15
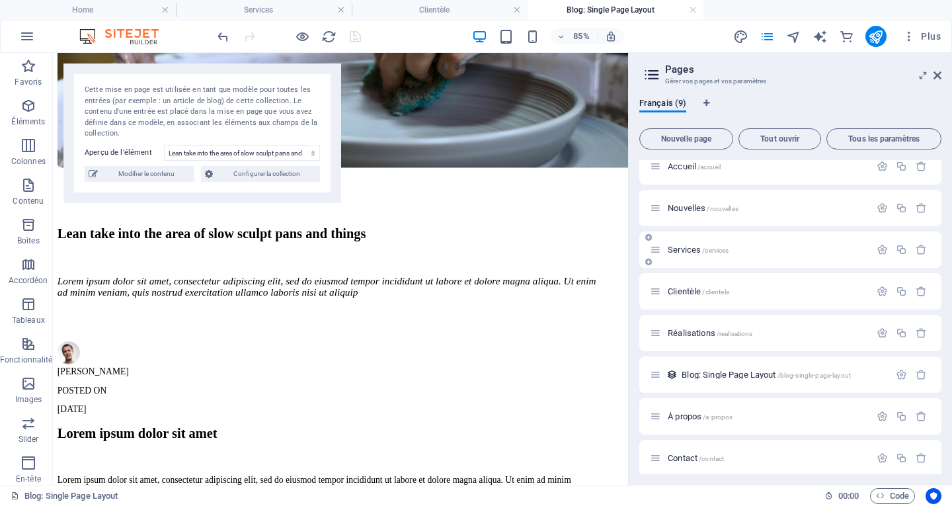
scroll to position [0, 0]
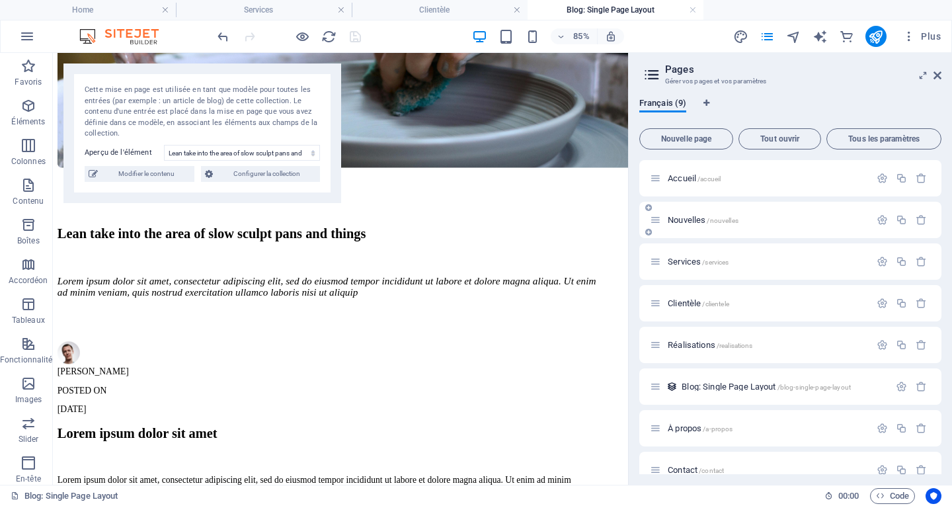
drag, startPoint x: 680, startPoint y: 306, endPoint x: 651, endPoint y: 208, distance: 102.8
click at [651, 208] on div "Accueil /accueil Nouvelles /nouvelles Services /services Clientèle /clientele R…" at bounding box center [791, 345] width 302 height 370
click at [656, 74] on icon at bounding box center [652, 74] width 20 height 19
click at [923, 75] on icon at bounding box center [923, 75] width 0 height 11
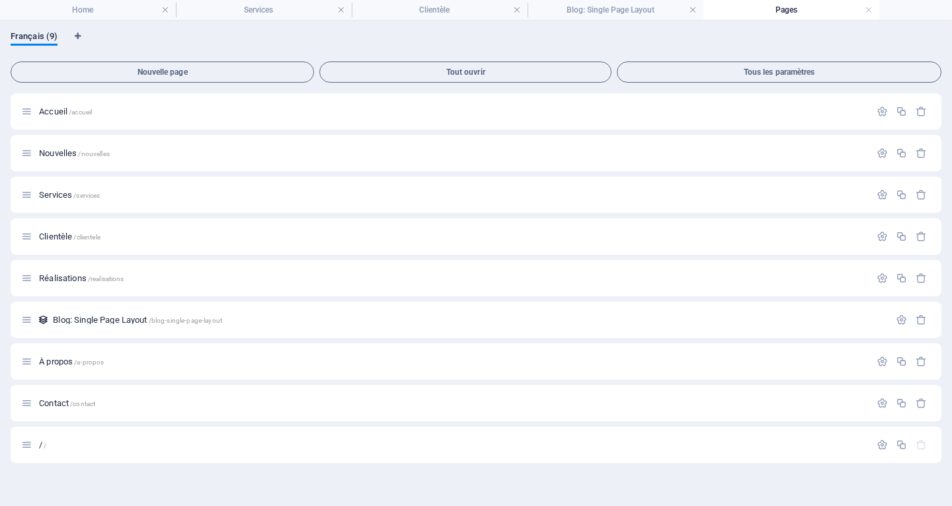
drag, startPoint x: 144, startPoint y: 234, endPoint x: 88, endPoint y: 134, distance: 114.3
click at [88, 134] on div "Accueil /accueil Nouvelles /nouvelles Services /services Clientèle /clientele R…" at bounding box center [476, 278] width 931 height 370
click at [235, 222] on div "Clientèle /clientele" at bounding box center [476, 236] width 931 height 36
drag, startPoint x: 284, startPoint y: 255, endPoint x: 288, endPoint y: 262, distance: 7.7
click at [286, 258] on div "Accueil /accueil Nouvelles /nouvelles Services /services Clientèle /clientele R…" at bounding box center [476, 278] width 931 height 370
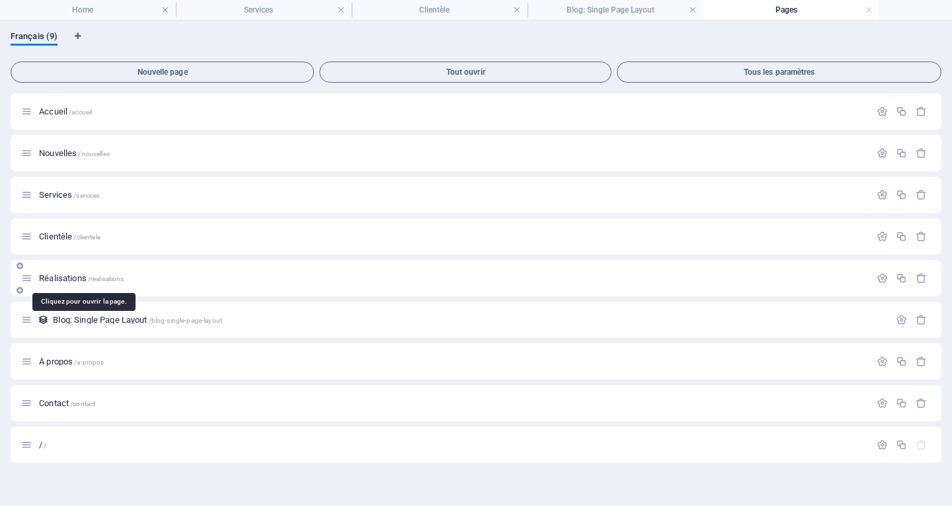
click at [105, 280] on span "/realisations" at bounding box center [106, 278] width 36 height 7
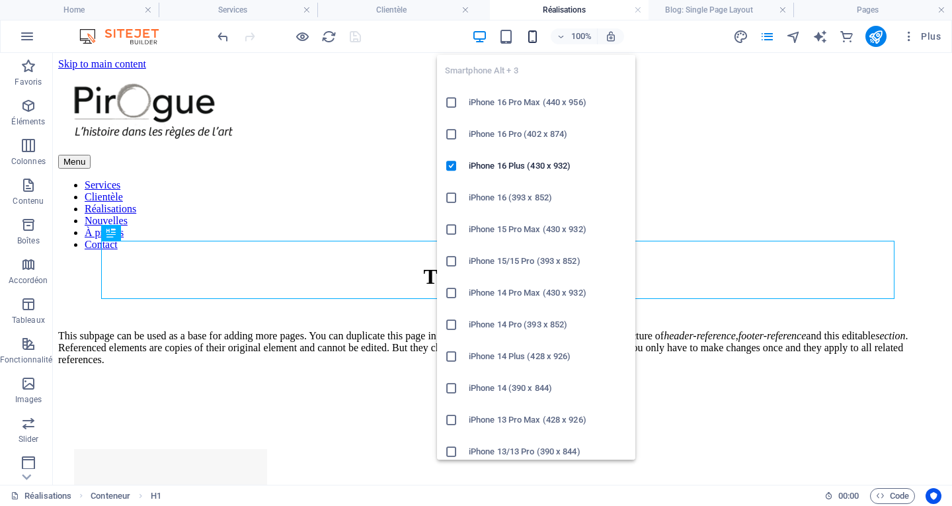
drag, startPoint x: 833, startPoint y: 10, endPoint x: 530, endPoint y: 38, distance: 304.9
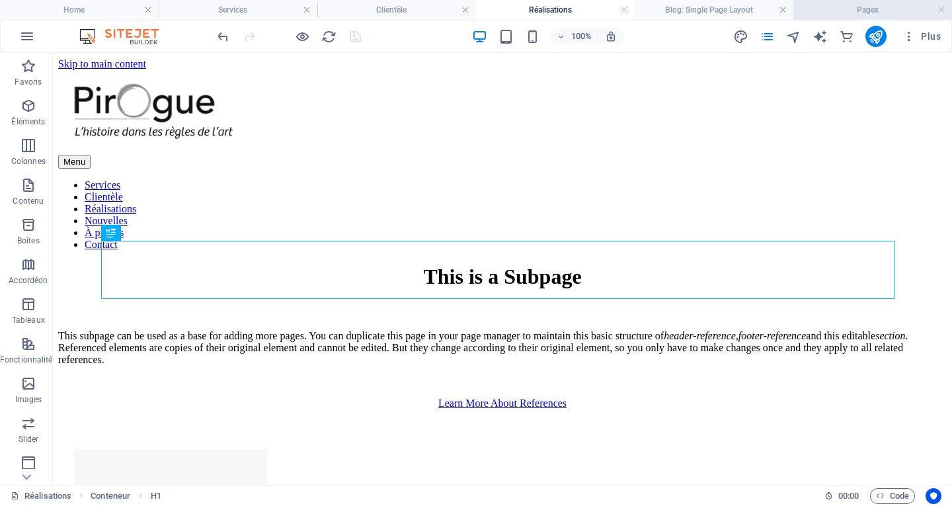
click at [902, 12] on h4 "Pages" at bounding box center [873, 10] width 159 height 15
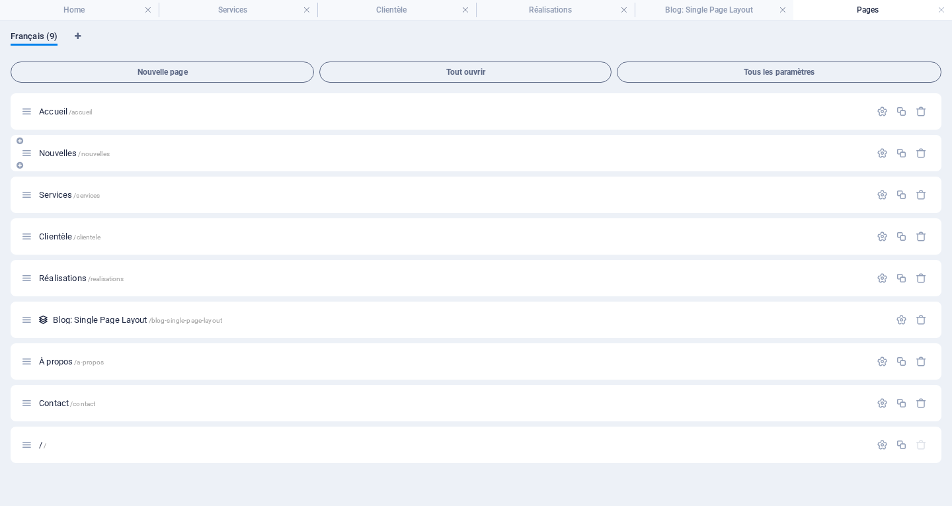
click at [148, 153] on p "Nouvelles /nouvelles" at bounding box center [452, 153] width 827 height 9
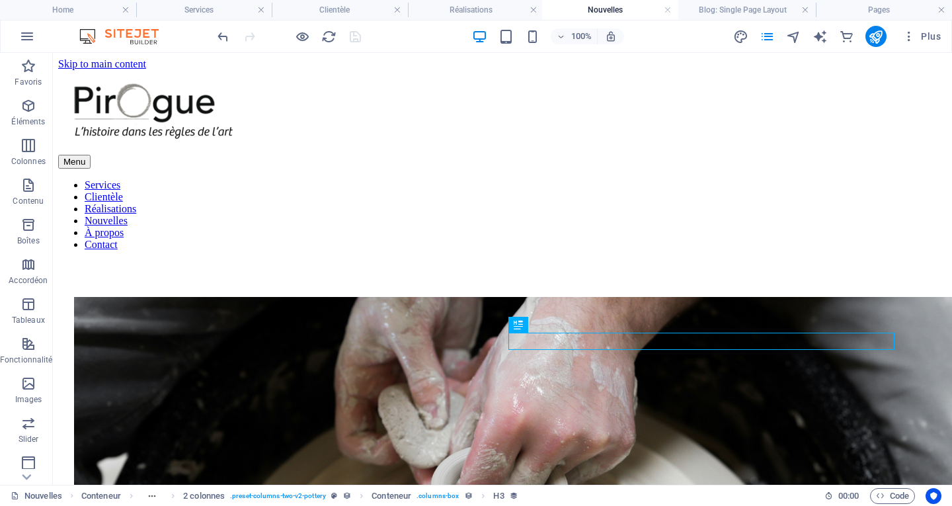
drag, startPoint x: 880, startPoint y: 3, endPoint x: 606, endPoint y: 26, distance: 274.8
click at [886, 12] on h4 "Pages" at bounding box center [884, 10] width 136 height 15
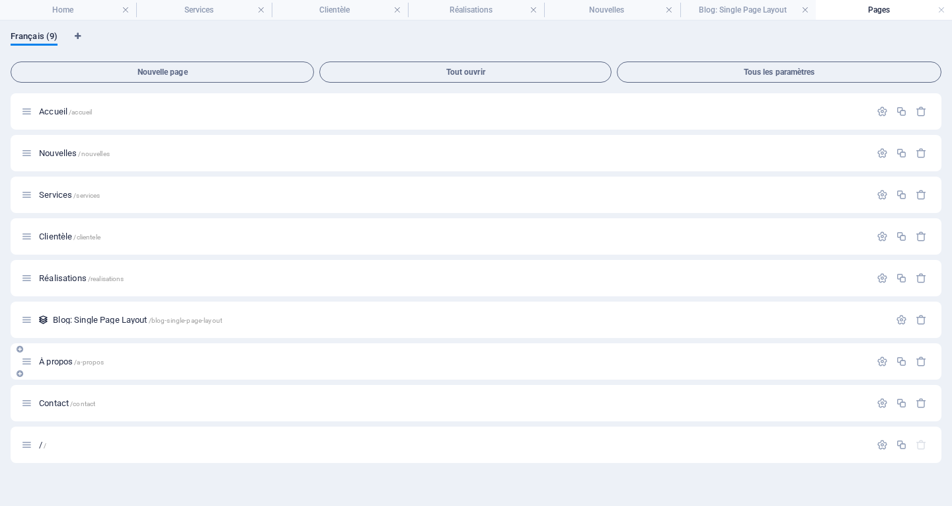
click at [85, 366] on div "À propos /a-propos" at bounding box center [445, 361] width 849 height 15
click at [85, 362] on span "/a-propos" at bounding box center [89, 362] width 30 height 7
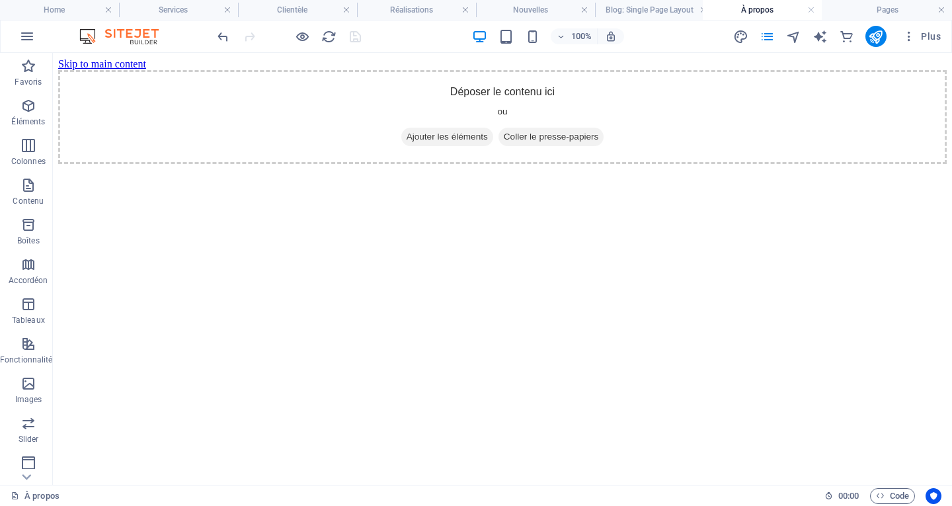
drag, startPoint x: 896, startPoint y: 9, endPoint x: 766, endPoint y: 24, distance: 131.2
click at [881, 13] on h4 "Pages" at bounding box center [892, 10] width 119 height 15
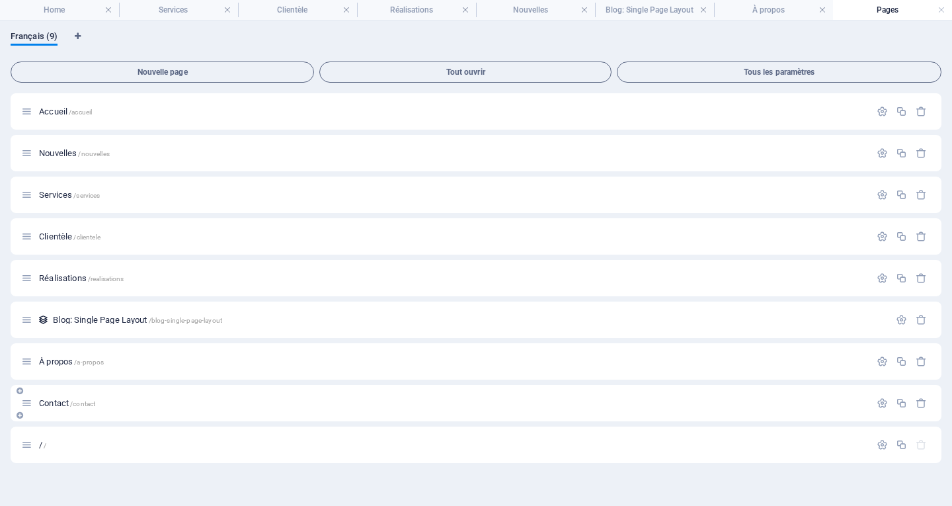
click at [75, 404] on span "/contact" at bounding box center [82, 403] width 25 height 7
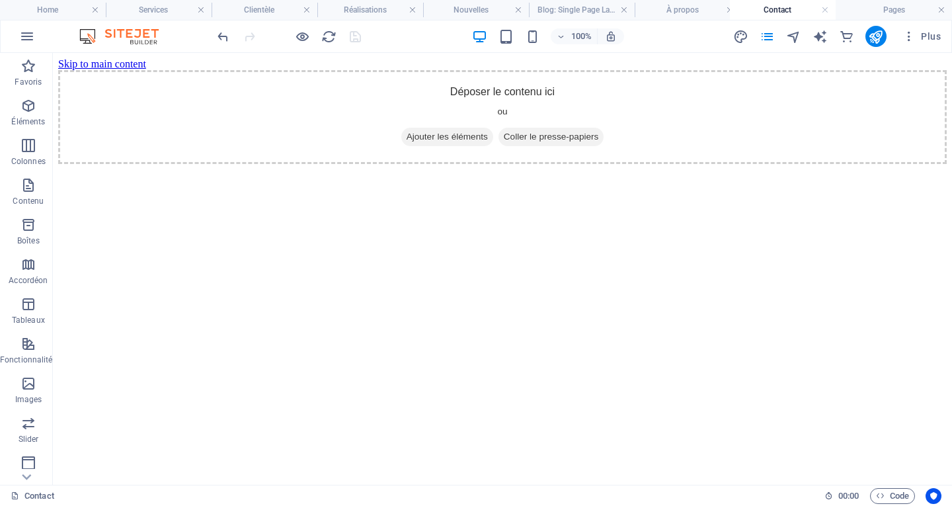
drag, startPoint x: 899, startPoint y: 9, endPoint x: 783, endPoint y: 28, distance: 117.9
click at [63, 7] on h4 "Home" at bounding box center [53, 10] width 106 height 15
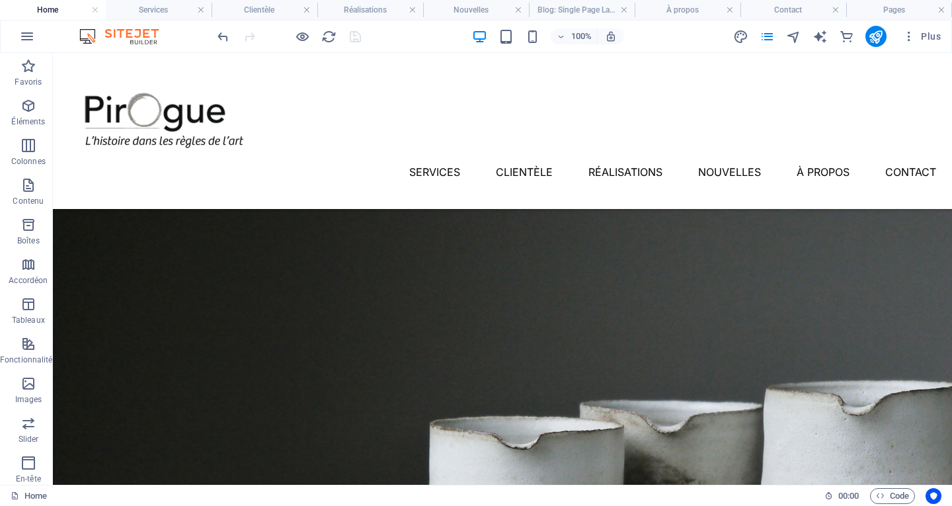
scroll to position [247, 0]
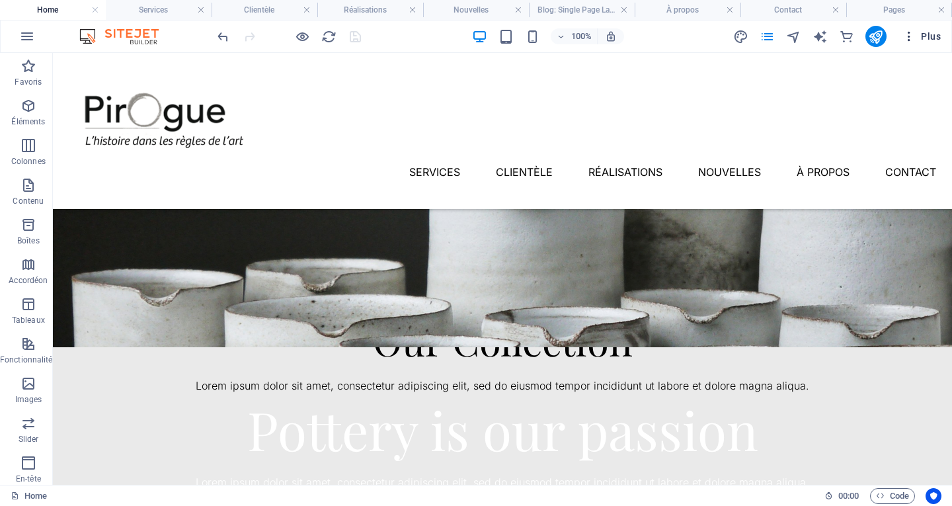
click at [932, 40] on span "Plus" at bounding box center [922, 36] width 38 height 13
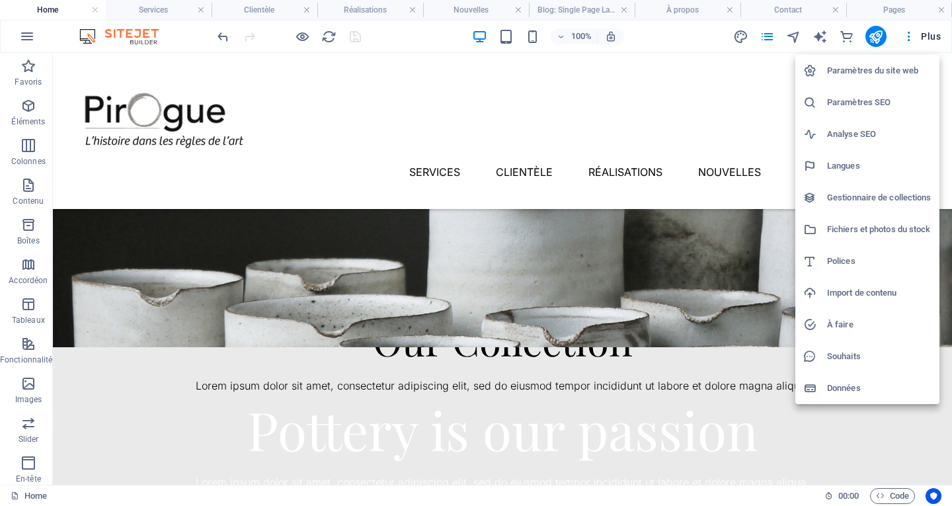
click at [774, 37] on div at bounding box center [476, 253] width 952 height 506
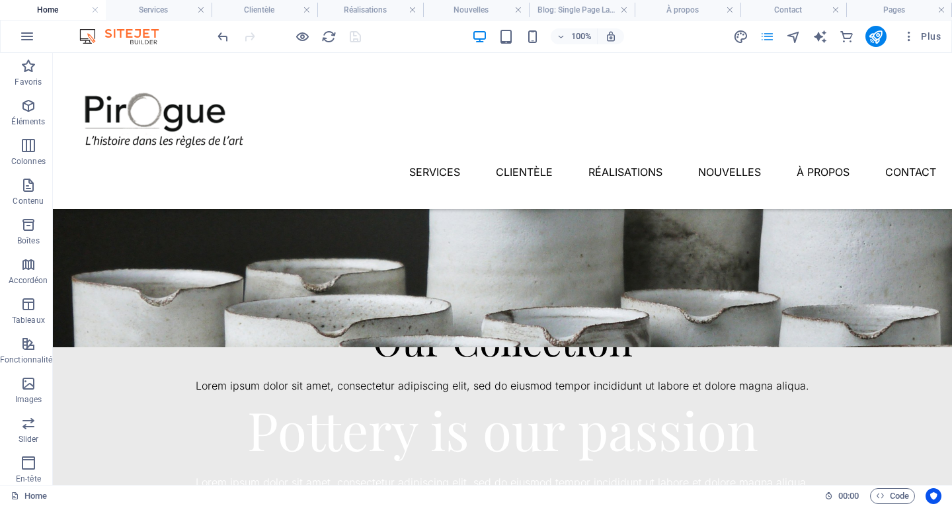
click at [771, 36] on icon "pages" at bounding box center [767, 36] width 15 height 15
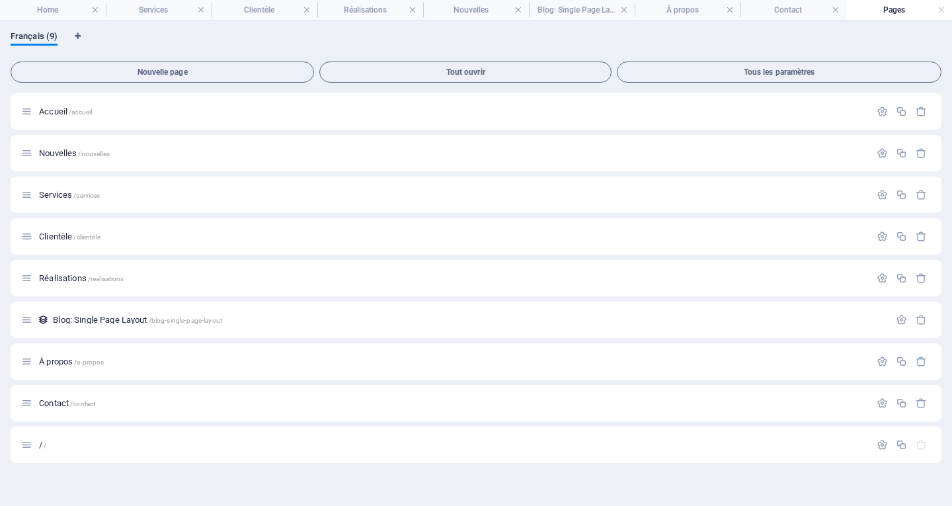
scroll to position [0, 0]
click at [142, 113] on p "Accueil /accueil" at bounding box center [452, 111] width 827 height 9
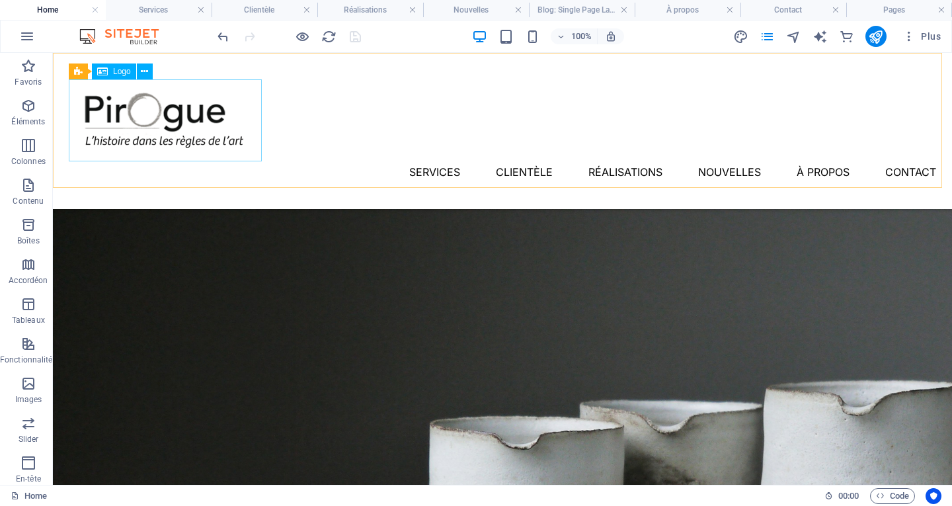
scroll to position [247, 0]
